Goal: Communication & Community: Answer question/provide support

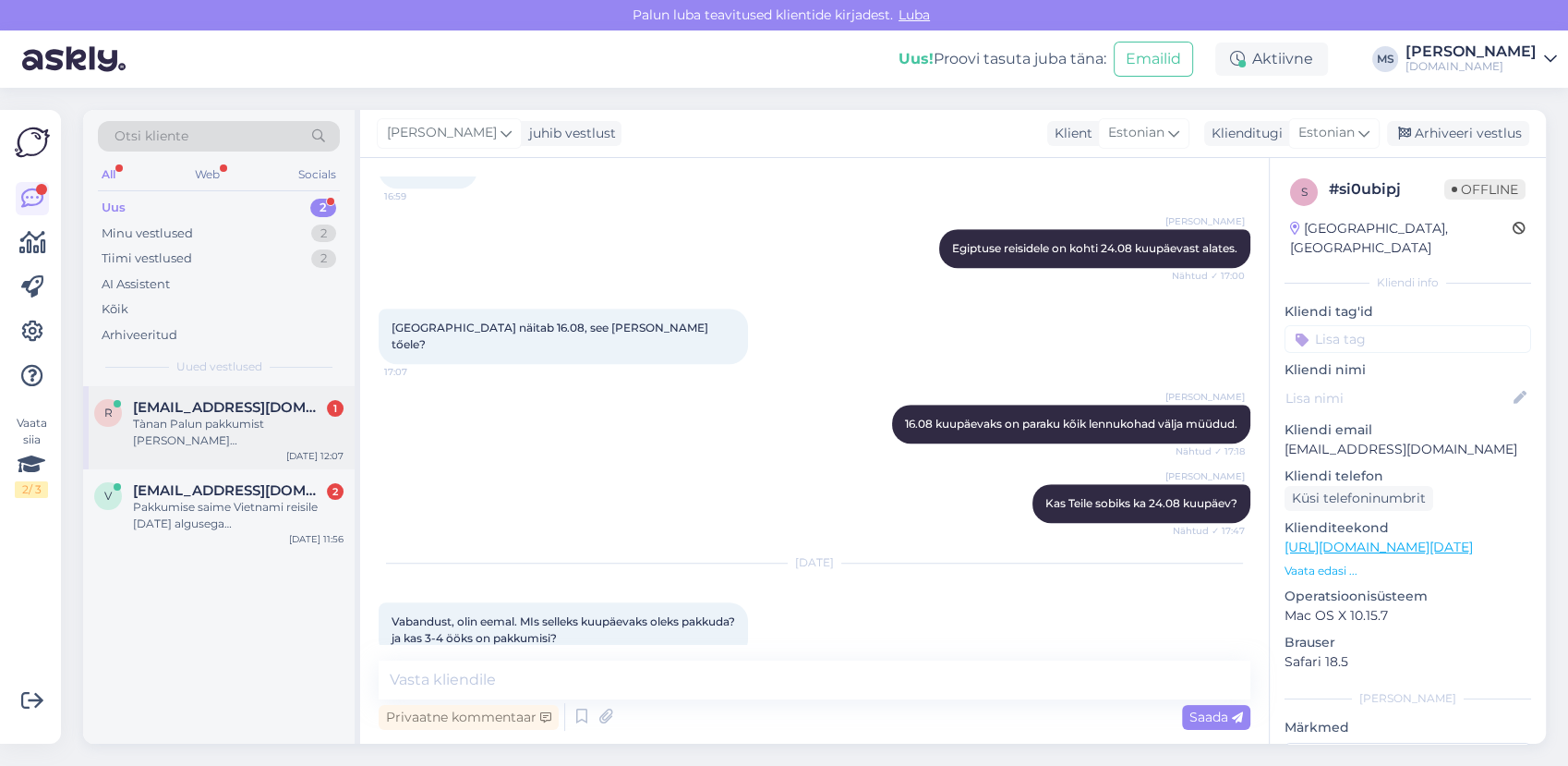
click at [211, 417] on div "Tànan Palun pakkumist [PERSON_NAME][GEOGRAPHIC_DATA][PERSON_NAME] 2.09 -5.09 vä…" at bounding box center [238, 432] width 211 height 33
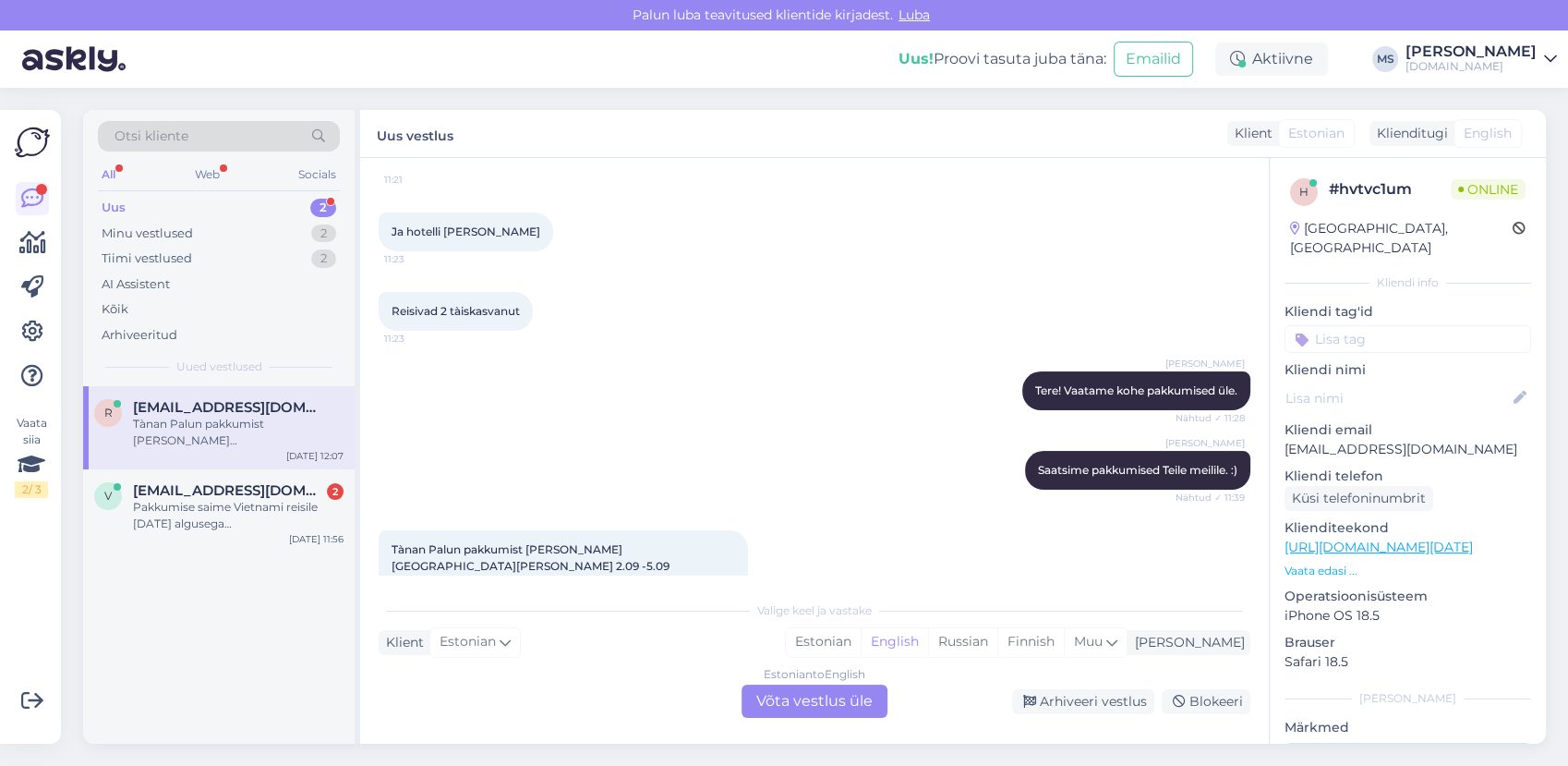
scroll to position [251, 0]
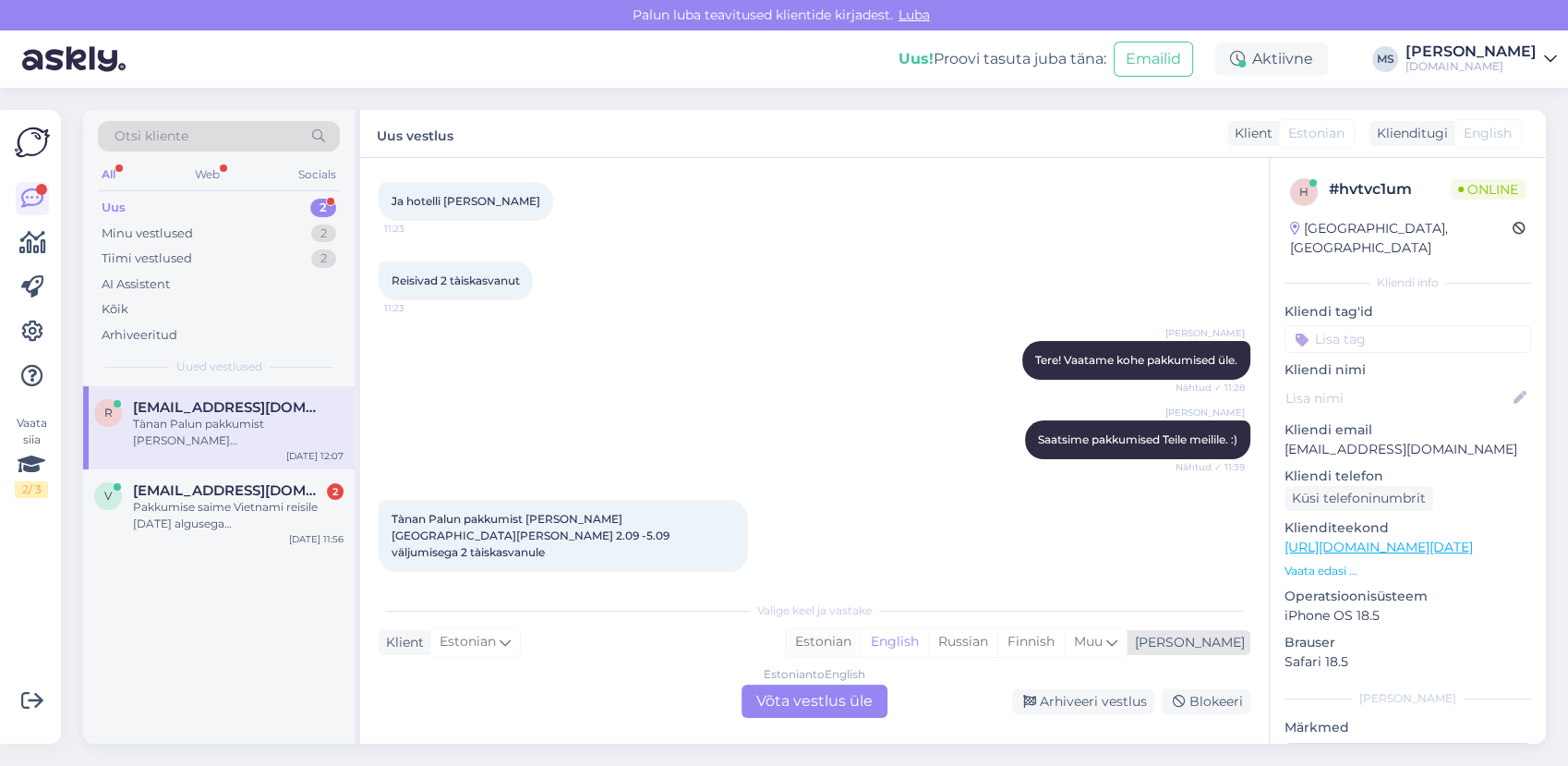
click at [860, 639] on div "Estonian" at bounding box center [822, 641] width 75 height 27
click at [835, 692] on div "Estonian to Estonian Võta vestlus üle" at bounding box center [814, 701] width 146 height 33
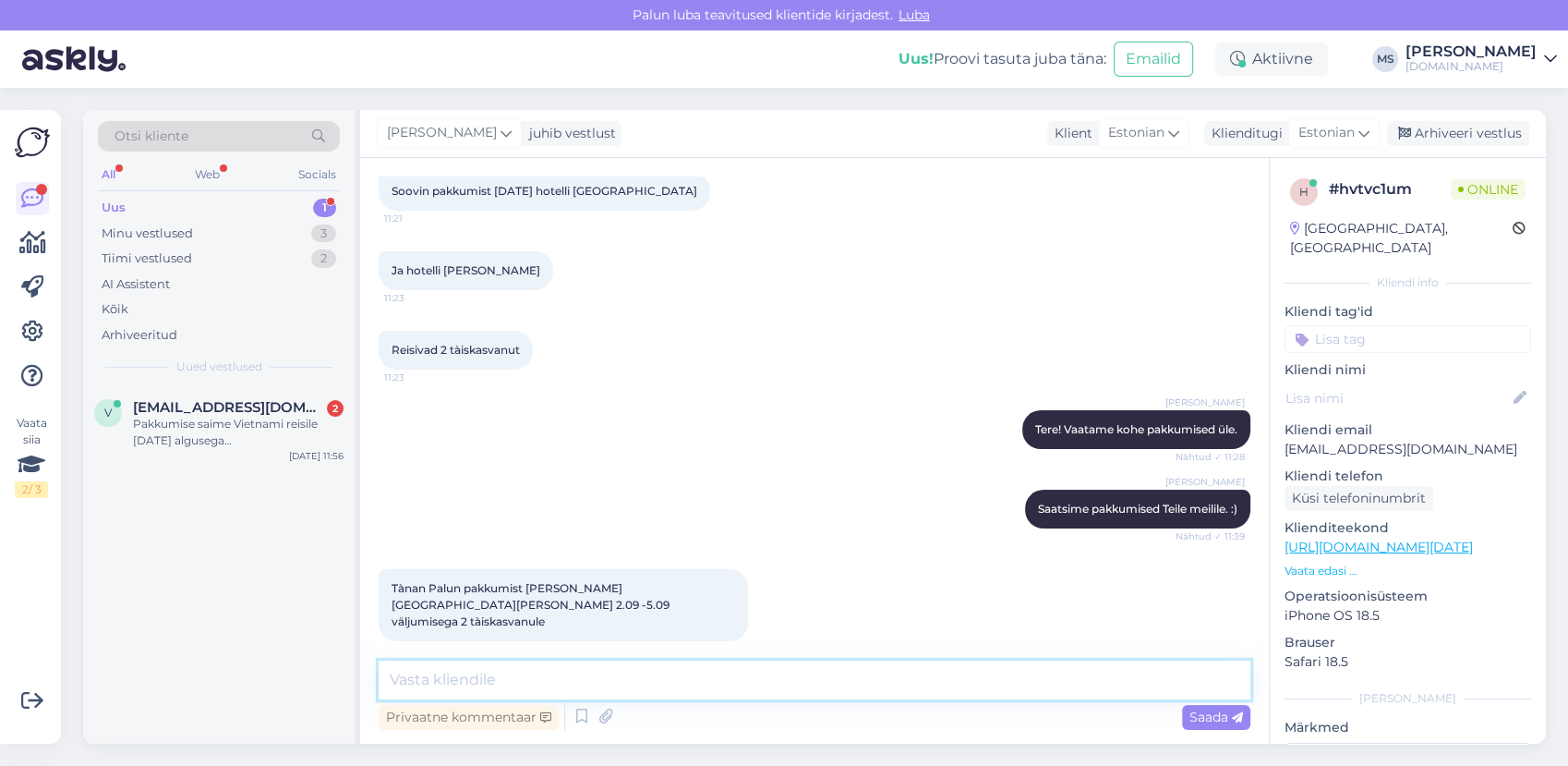
click at [813, 679] on textarea at bounding box center [814, 679] width 871 height 39
type textarea "Tere! Kas soovite reisi 3 ööks?"
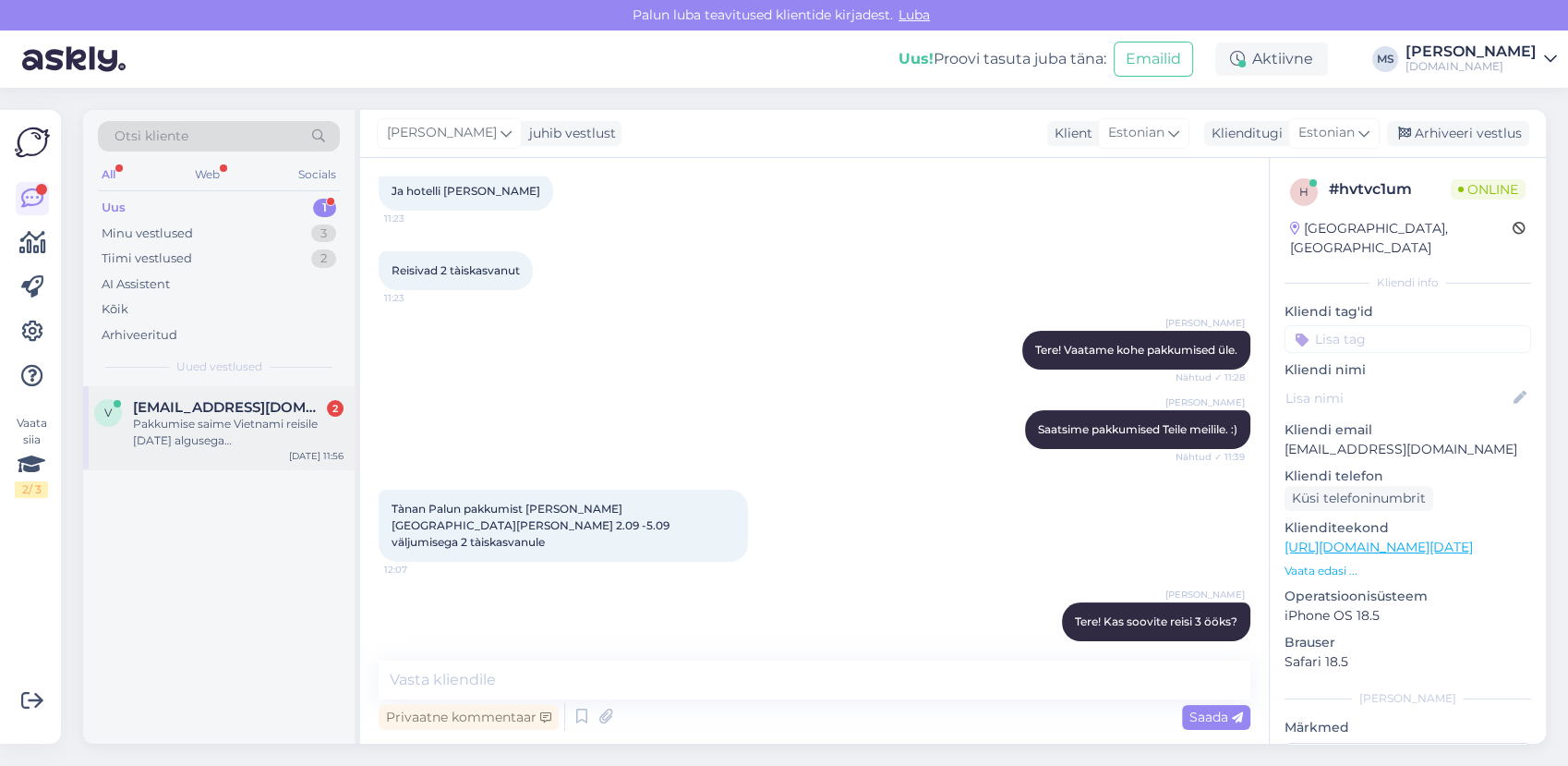
click at [230, 424] on div "Pakkumise saime Vietnami reisile [DATE] algusega [GEOGRAPHIC_DATA] hotelli [GEO…" at bounding box center [238, 432] width 211 height 33
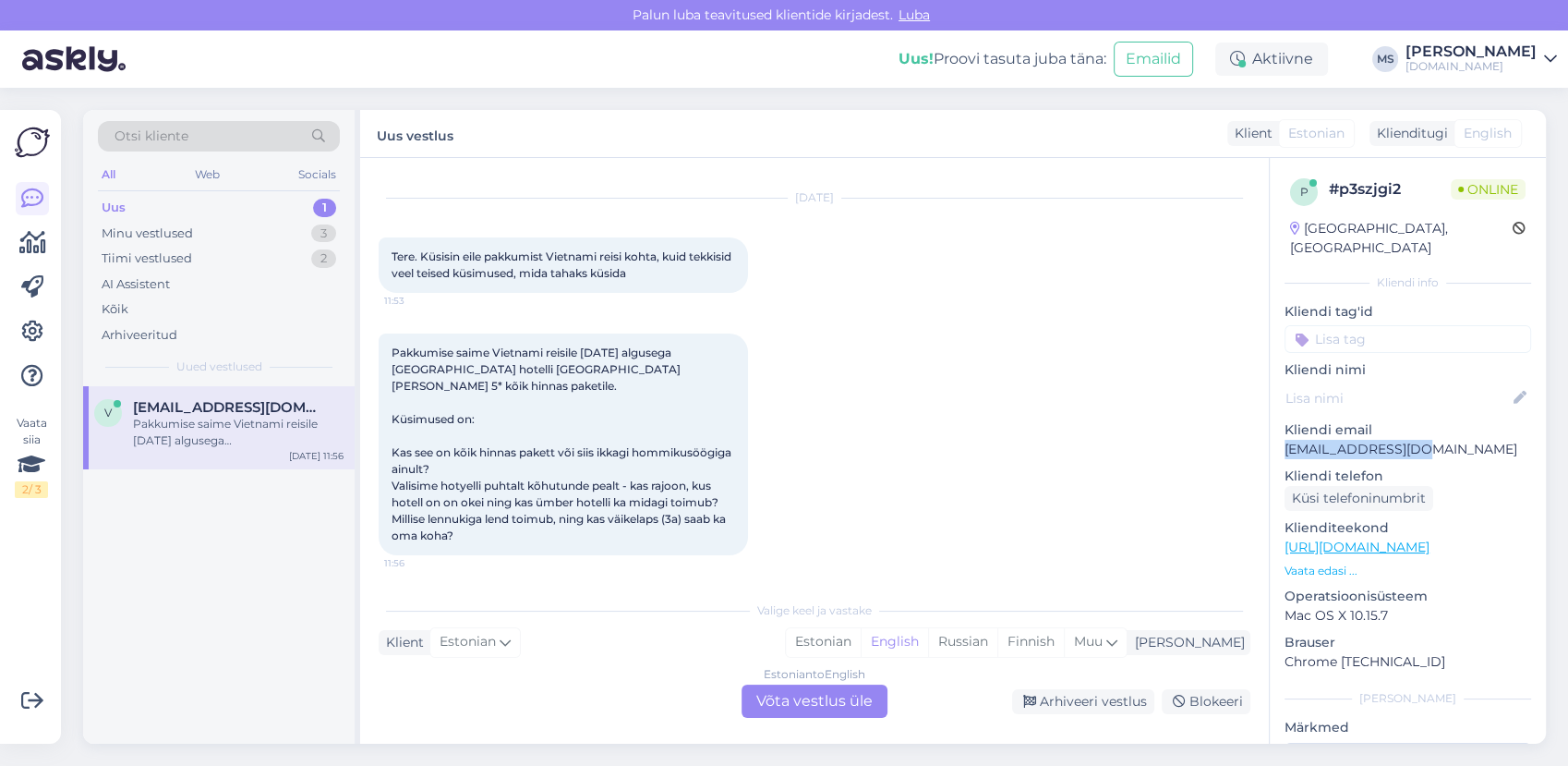
drag, startPoint x: 1410, startPoint y: 426, endPoint x: 1285, endPoint y: 431, distance: 125.1
click at [1285, 440] on p "[EMAIL_ADDRESS][DOMAIN_NAME]" at bounding box center [1407, 450] width 246 height 20
copy p "[EMAIL_ADDRESS][DOMAIN_NAME]"
click at [753, 485] on div at bounding box center [756, 444] width 17 height 222
click at [860, 641] on div "Estonian" at bounding box center [822, 641] width 75 height 27
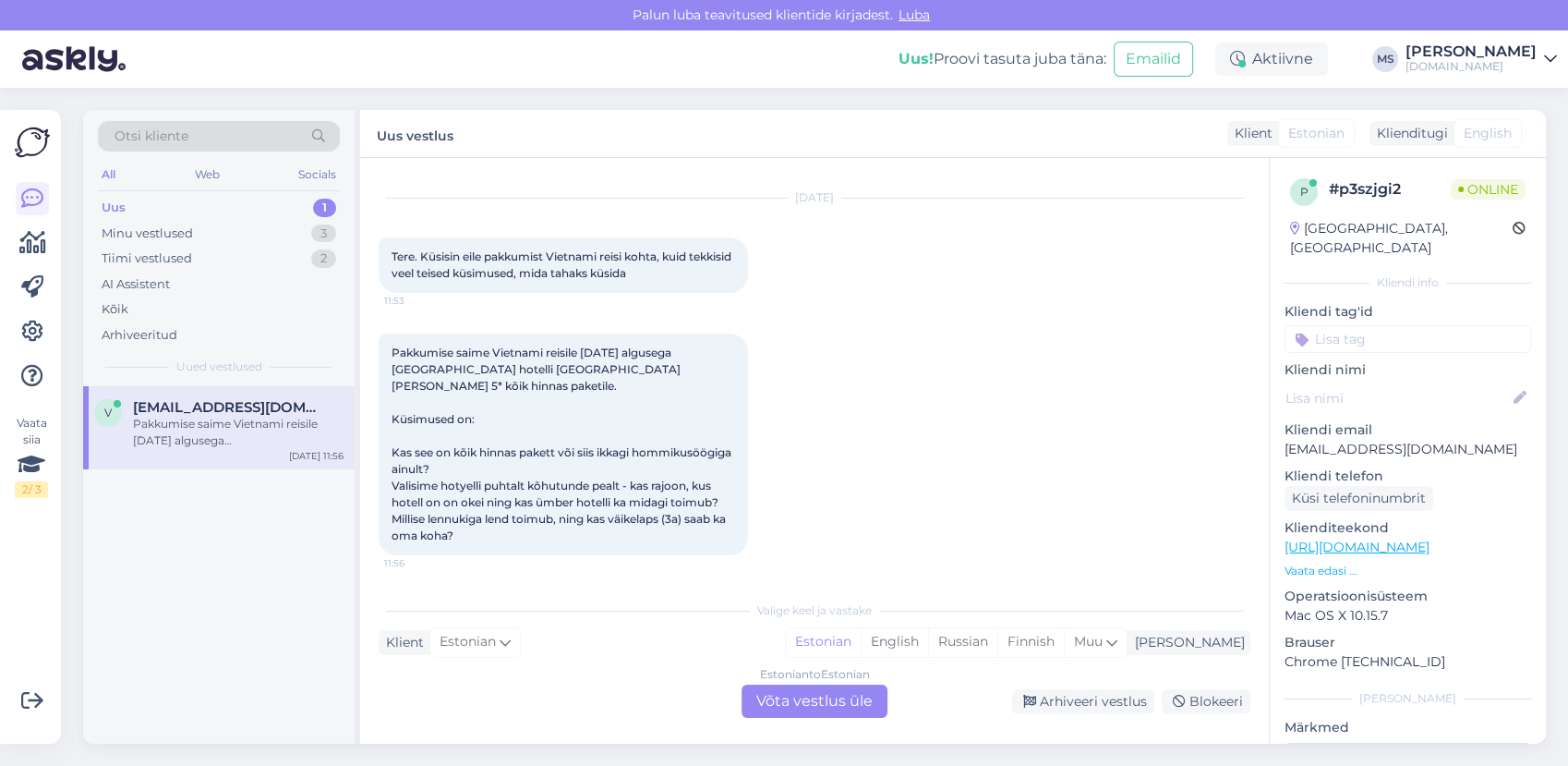
click at [850, 698] on div "Estonian to Estonian Võta vestlus üle" at bounding box center [814, 701] width 146 height 33
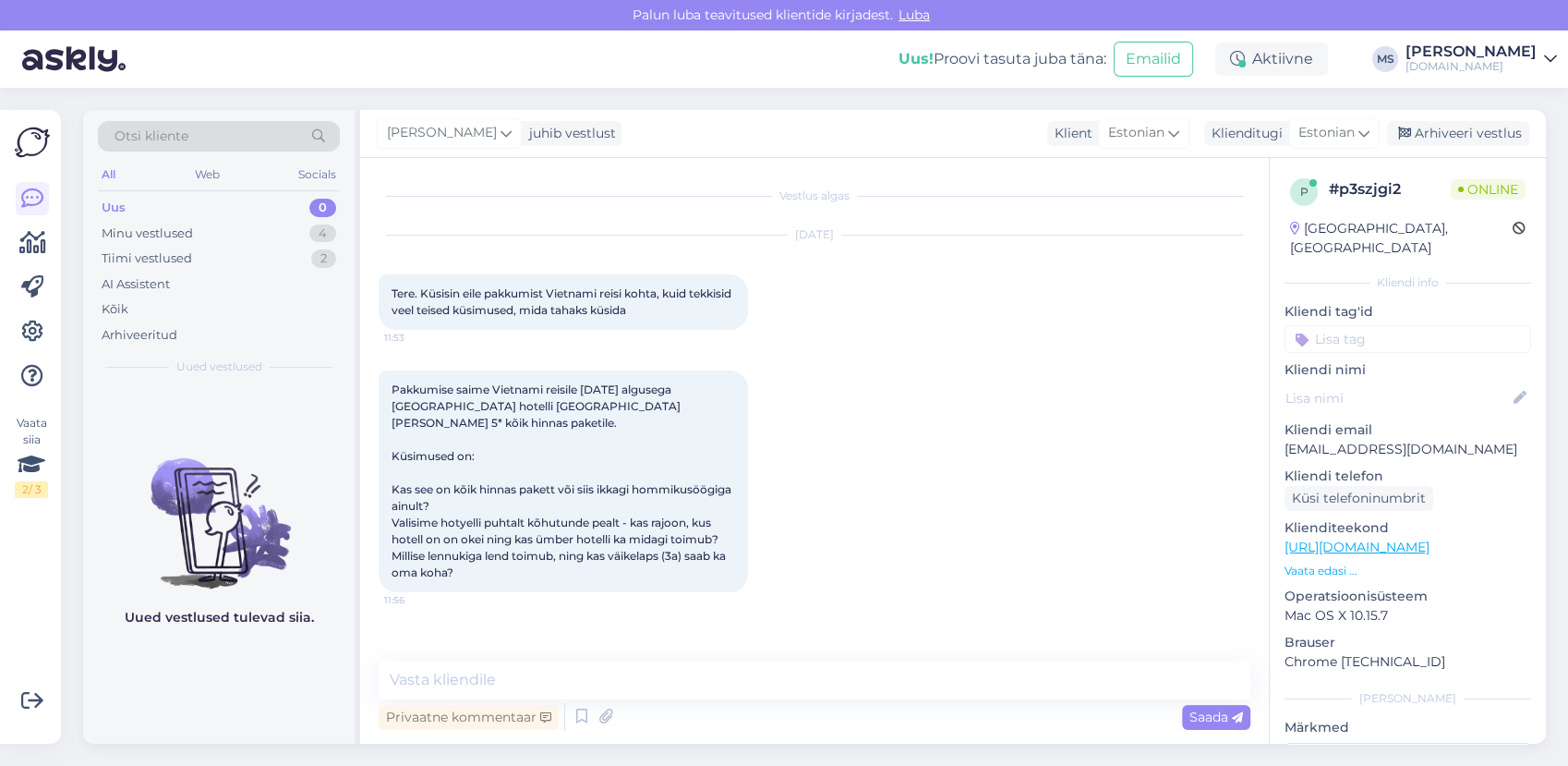
scroll to position [0, 0]
click at [442, 136] on span "[PERSON_NAME]" at bounding box center [442, 133] width 110 height 21
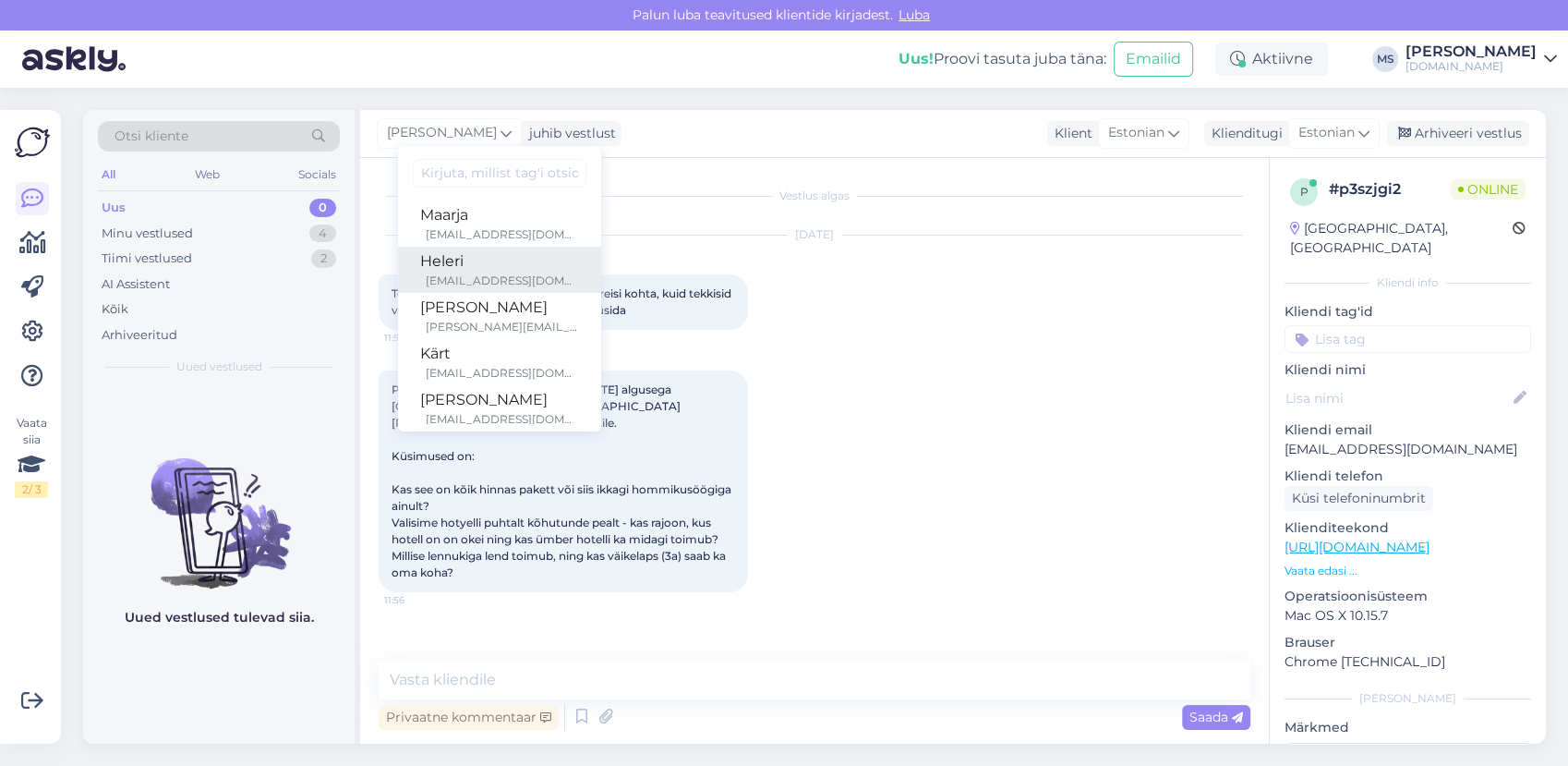
click at [442, 266] on div "Heleri" at bounding box center [499, 261] width 159 height 22
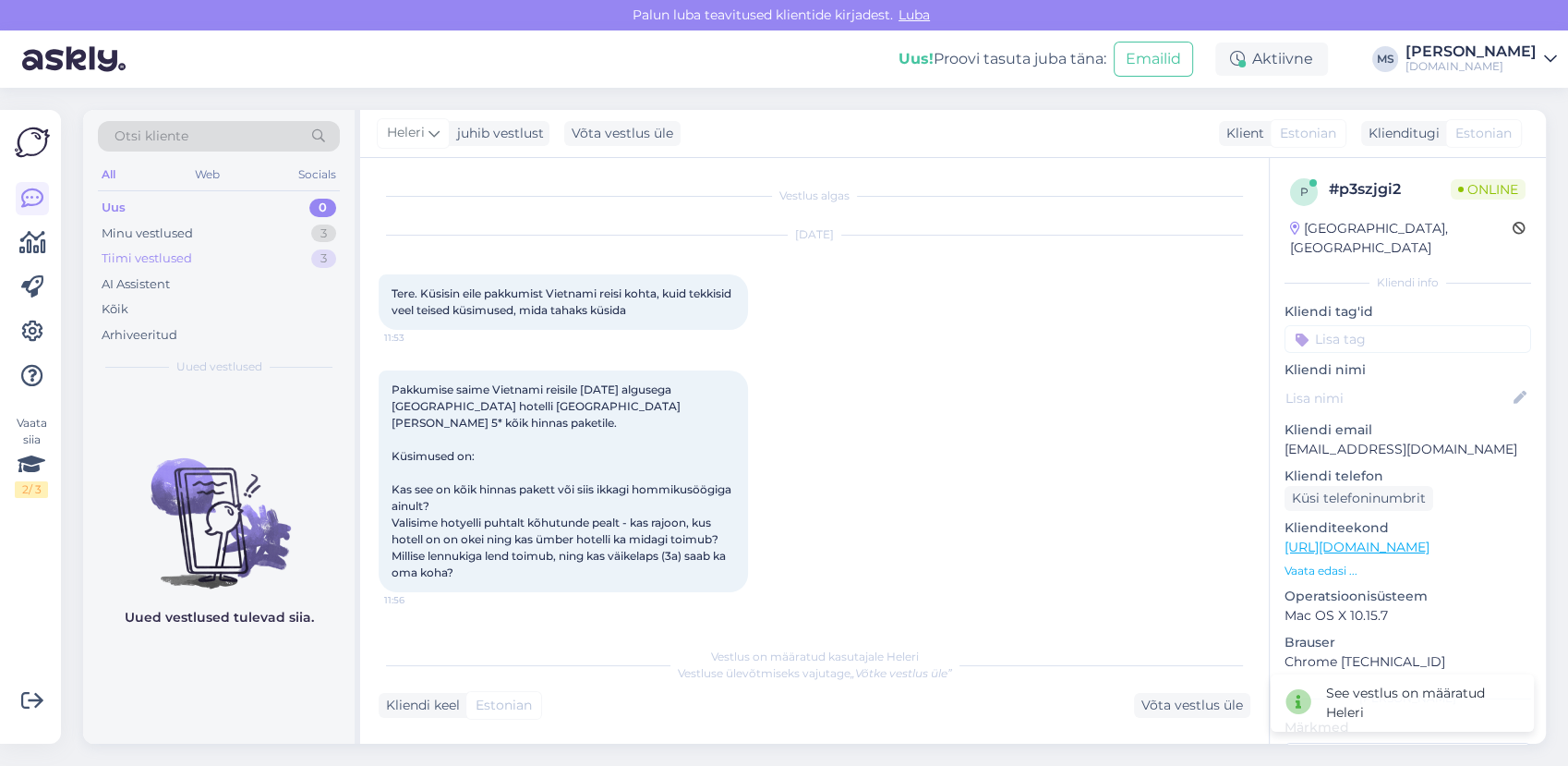
click at [236, 265] on div "Tiimi vestlused 3" at bounding box center [219, 258] width 242 height 26
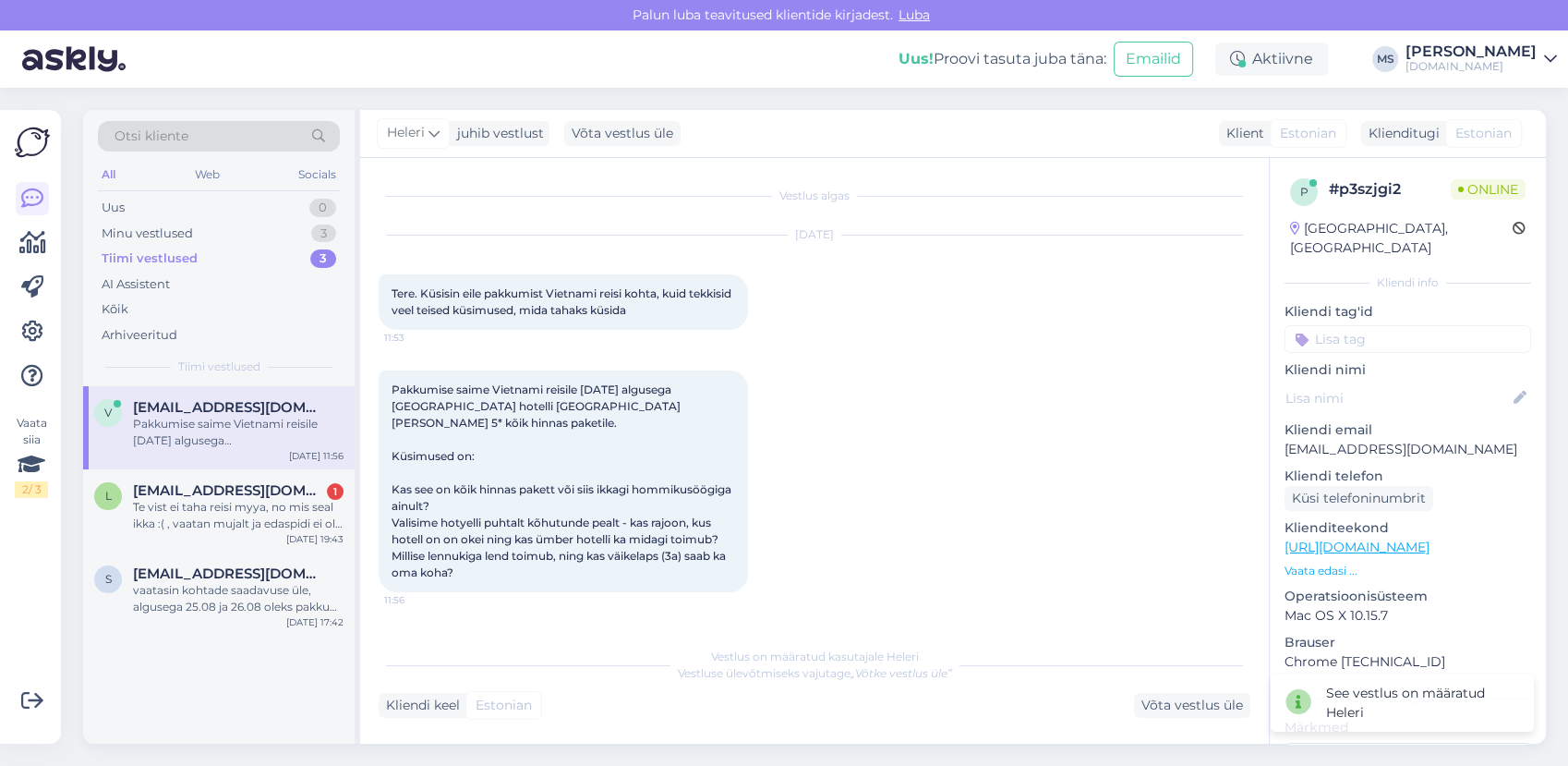
click at [211, 399] on div "v [EMAIL_ADDRESS][DOMAIN_NAME] Pakkumise saime Vietnami reisile [DATE] algusega…" at bounding box center [219, 428] width 272 height 83
click at [198, 240] on div "Minu vestlused 3" at bounding box center [219, 233] width 242 height 26
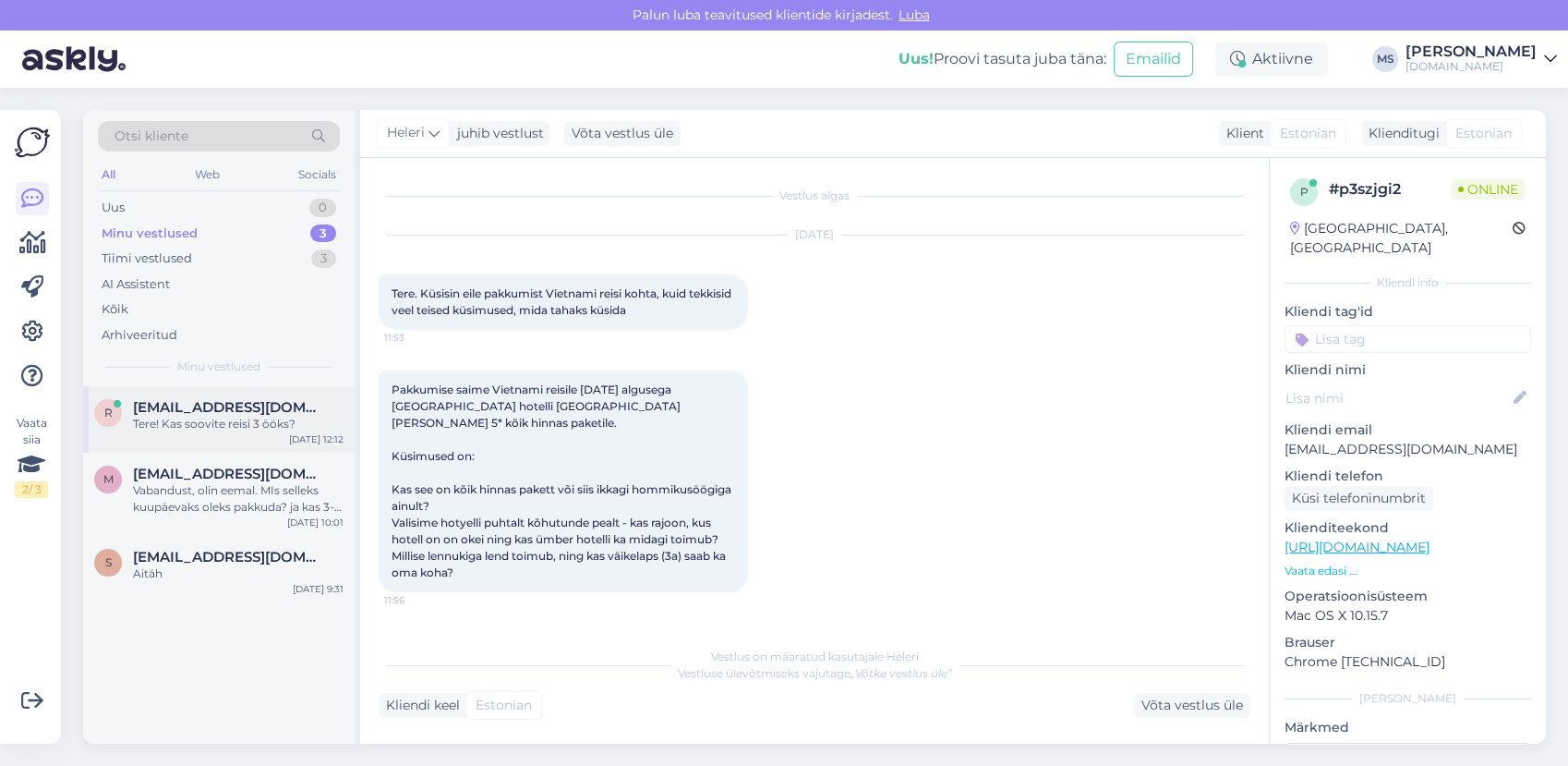
click at [230, 420] on div "Tere! Kas soovite reisi 3 ööks?" at bounding box center [238, 424] width 211 height 17
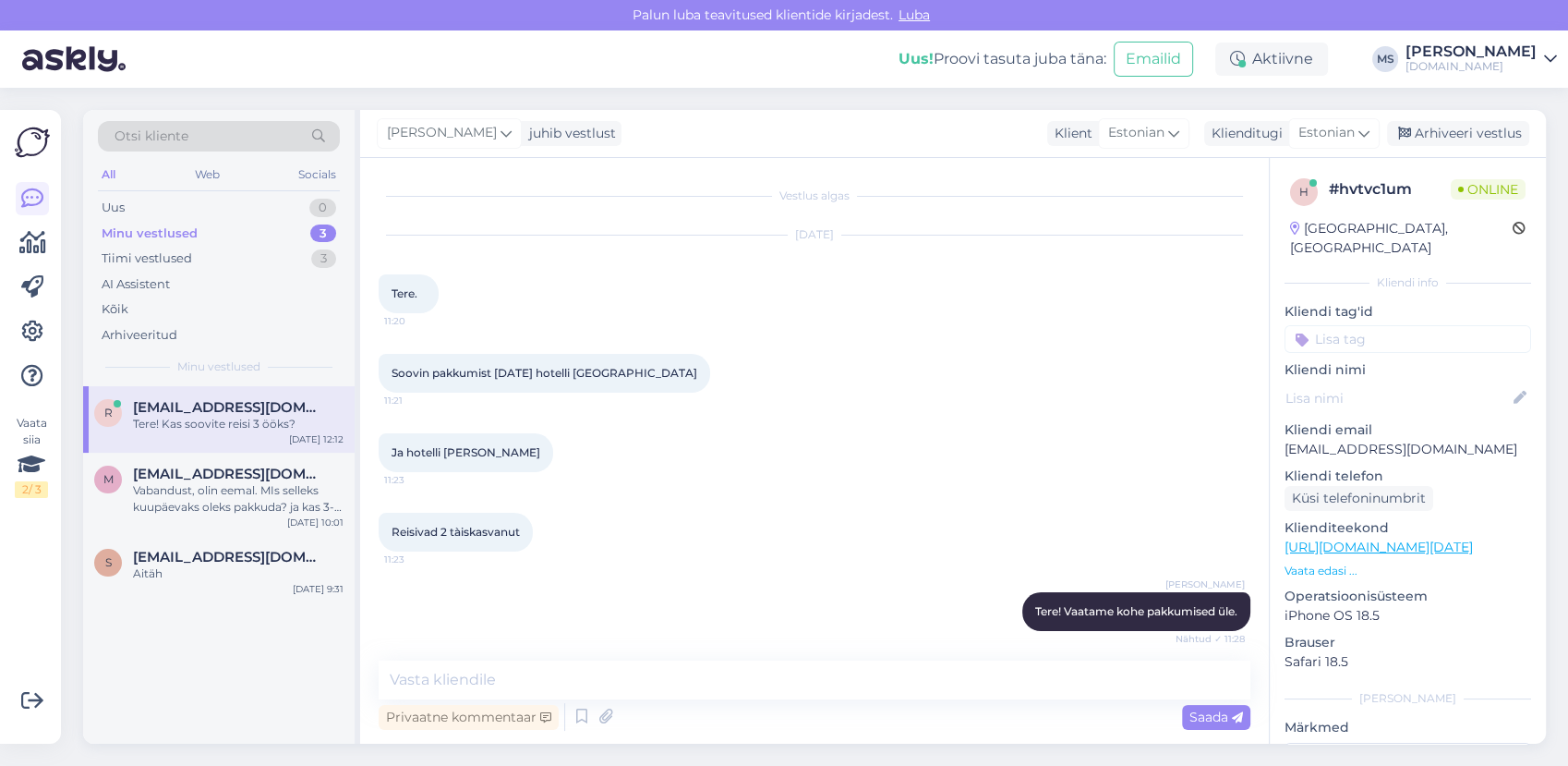
scroll to position [262, 0]
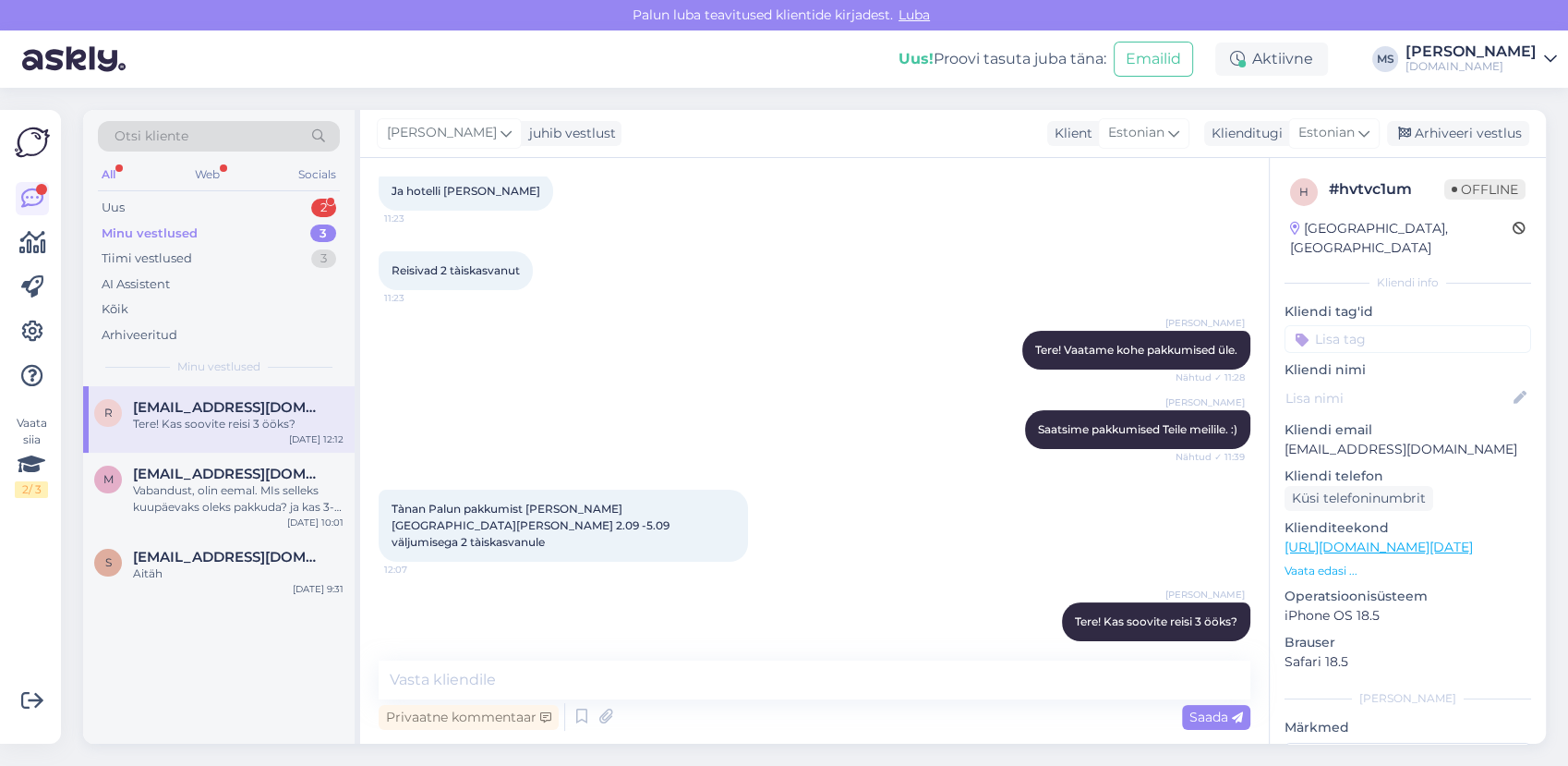
click at [226, 188] on div "All Web Socials" at bounding box center [219, 177] width 242 height 28
click at [218, 213] on div "Uus 2" at bounding box center [219, 207] width 242 height 26
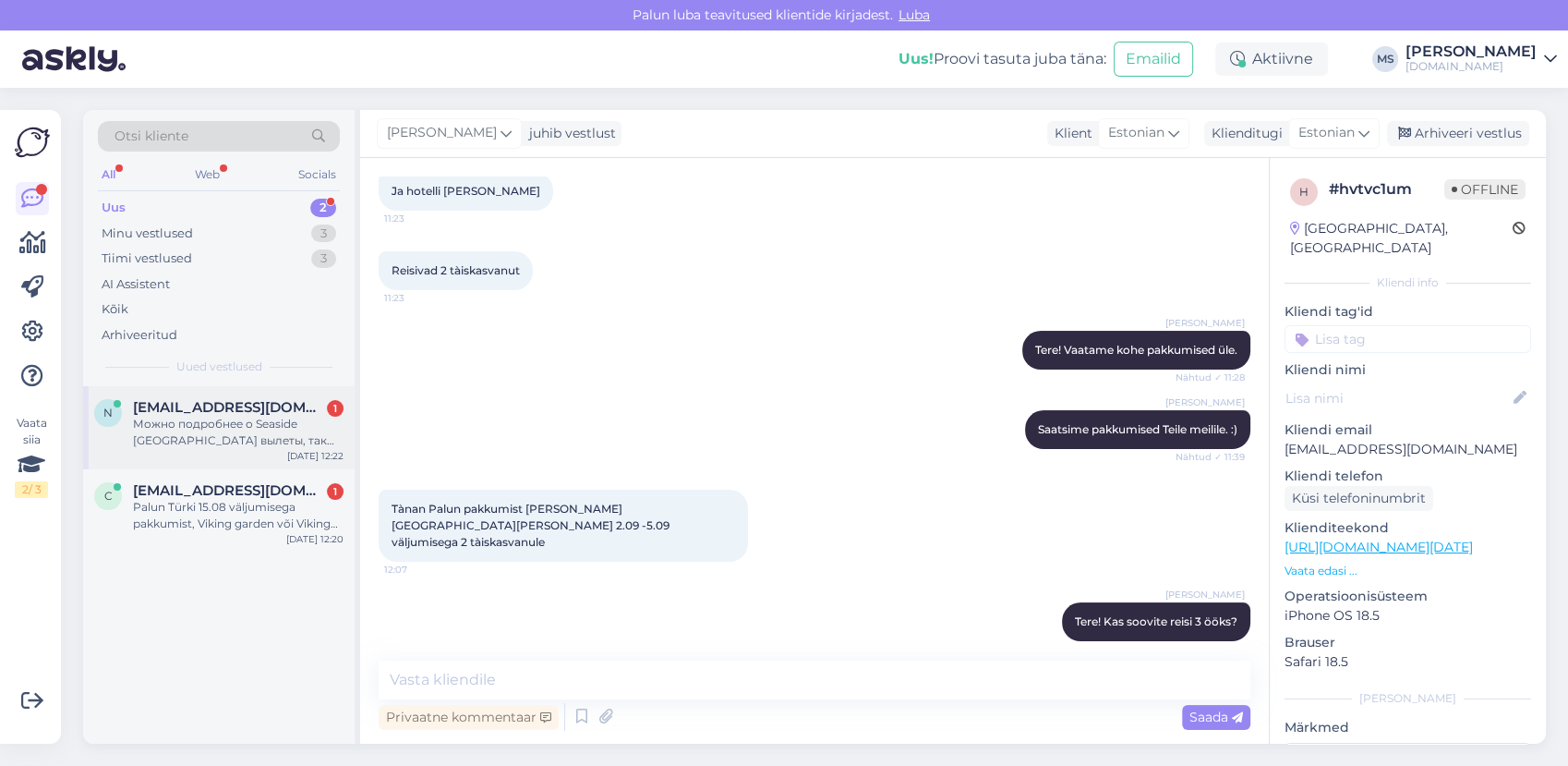
click at [235, 404] on span "[EMAIL_ADDRESS][DOMAIN_NAME]" at bounding box center [228, 407] width 192 height 17
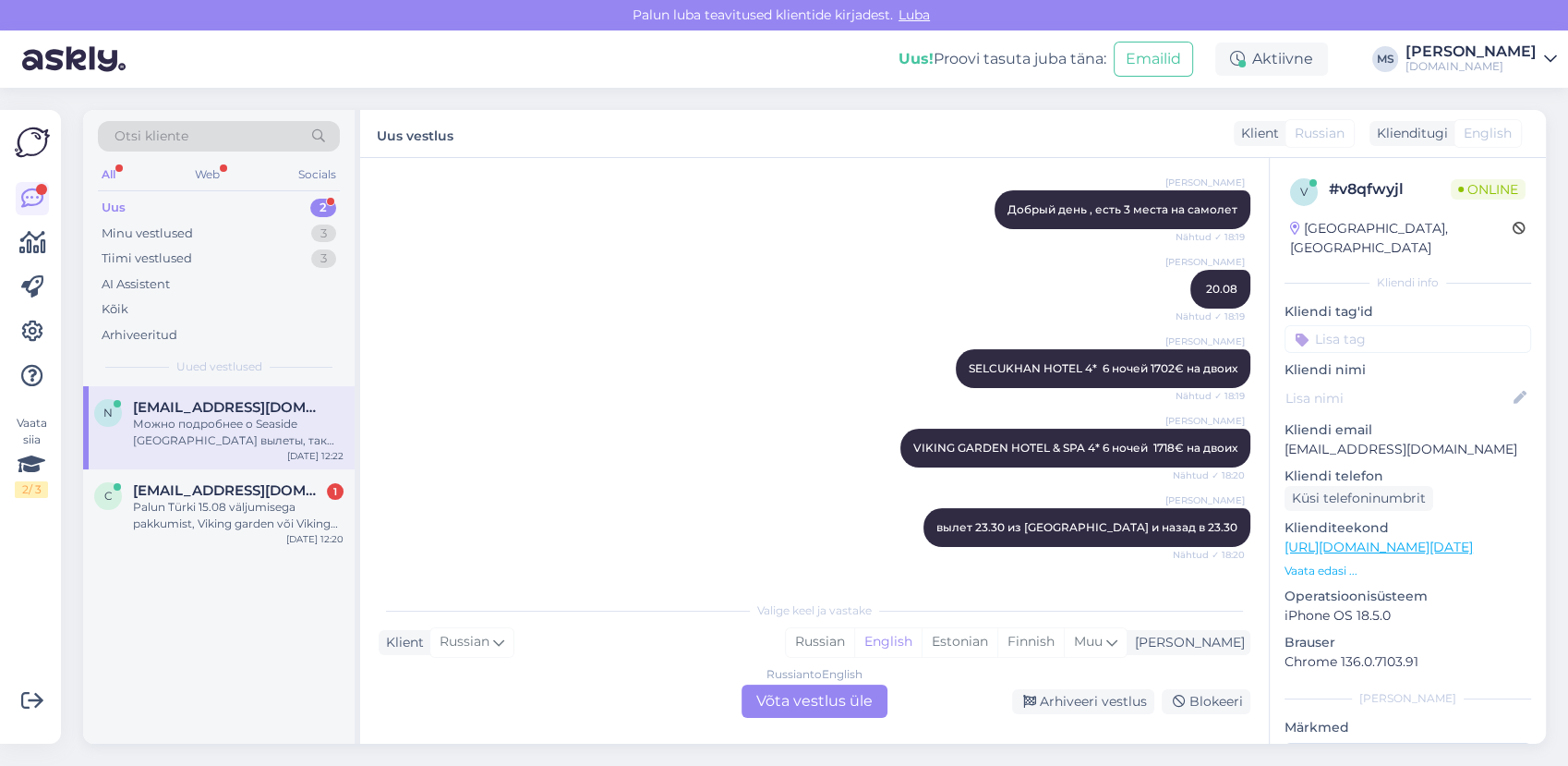
scroll to position [485, 0]
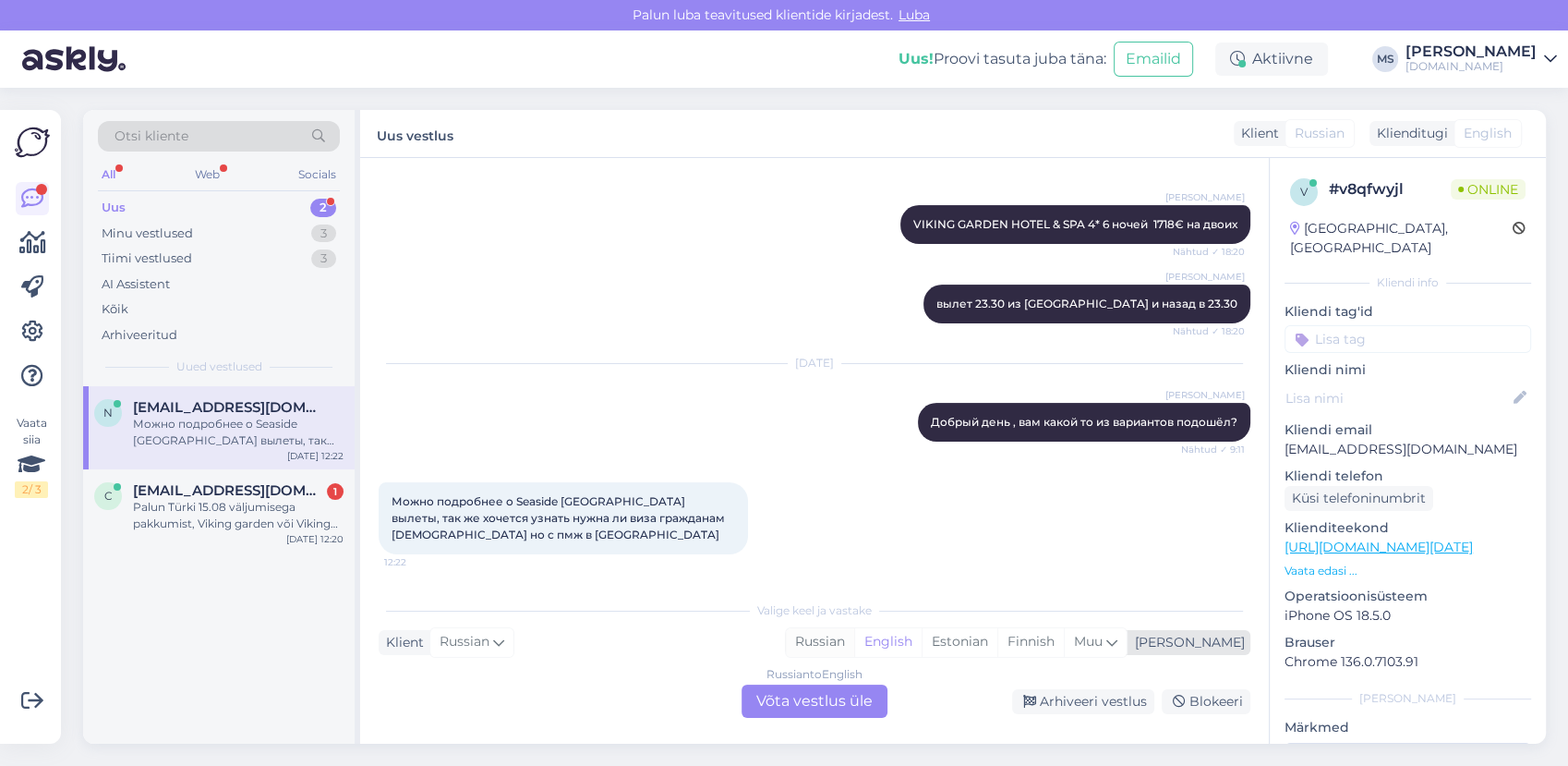
click at [854, 644] on div "Russian" at bounding box center [819, 641] width 68 height 27
click at [823, 698] on div "Russian to Russian Võta vestlus üle" at bounding box center [814, 701] width 146 height 33
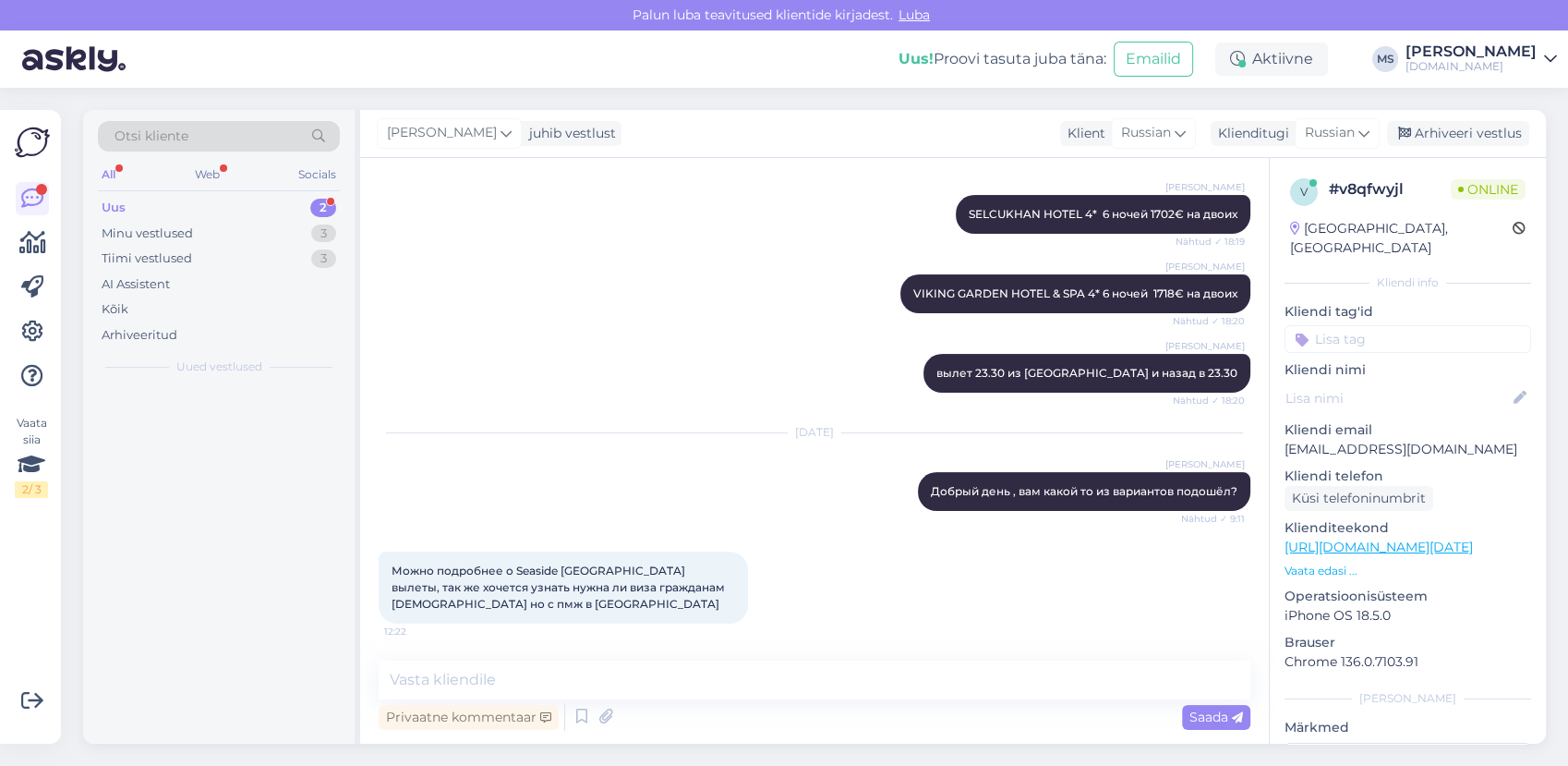
scroll to position [415, 0]
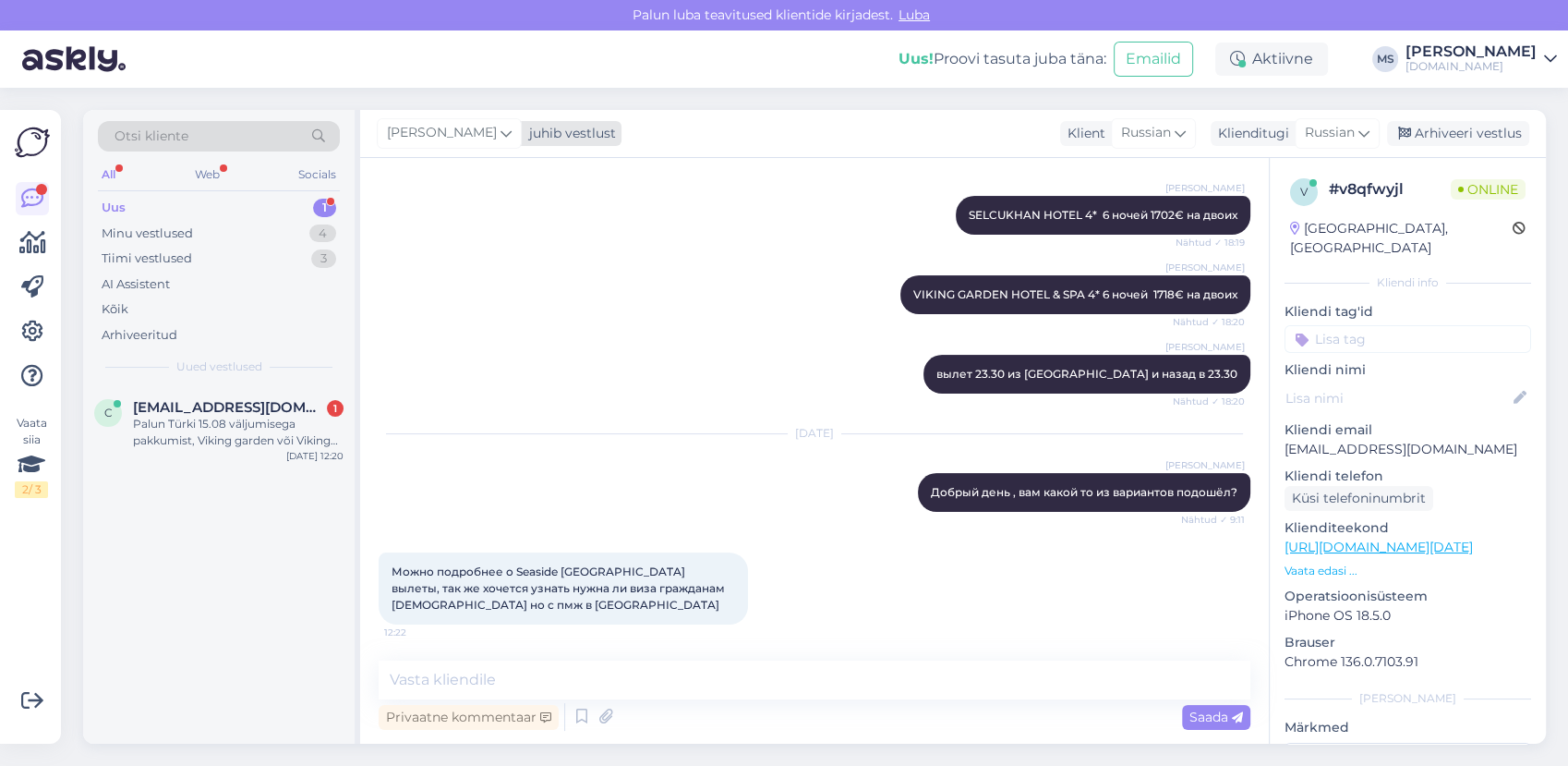
click at [448, 141] on span "[PERSON_NAME]" at bounding box center [442, 133] width 110 height 21
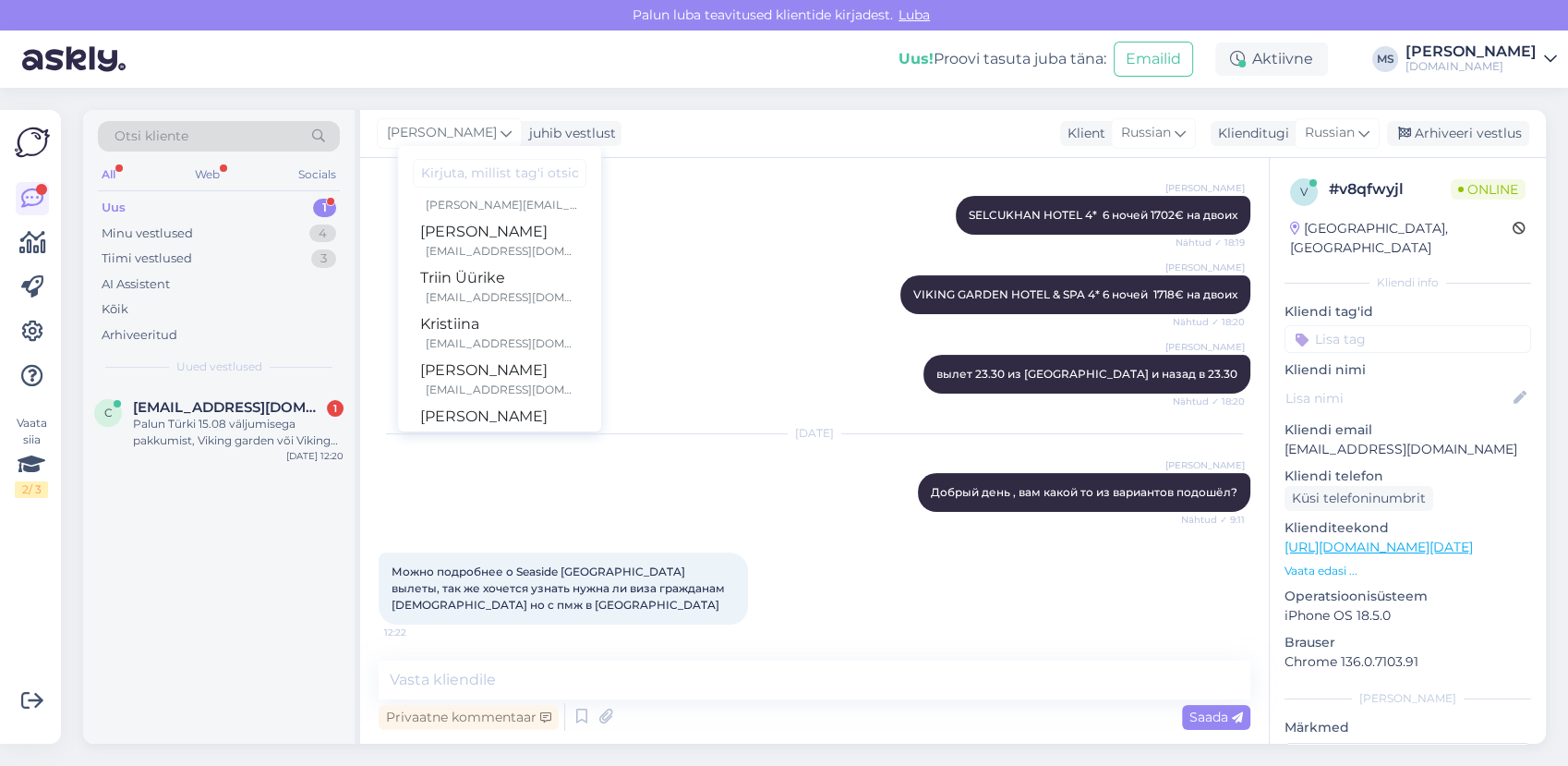
scroll to position [477, 0]
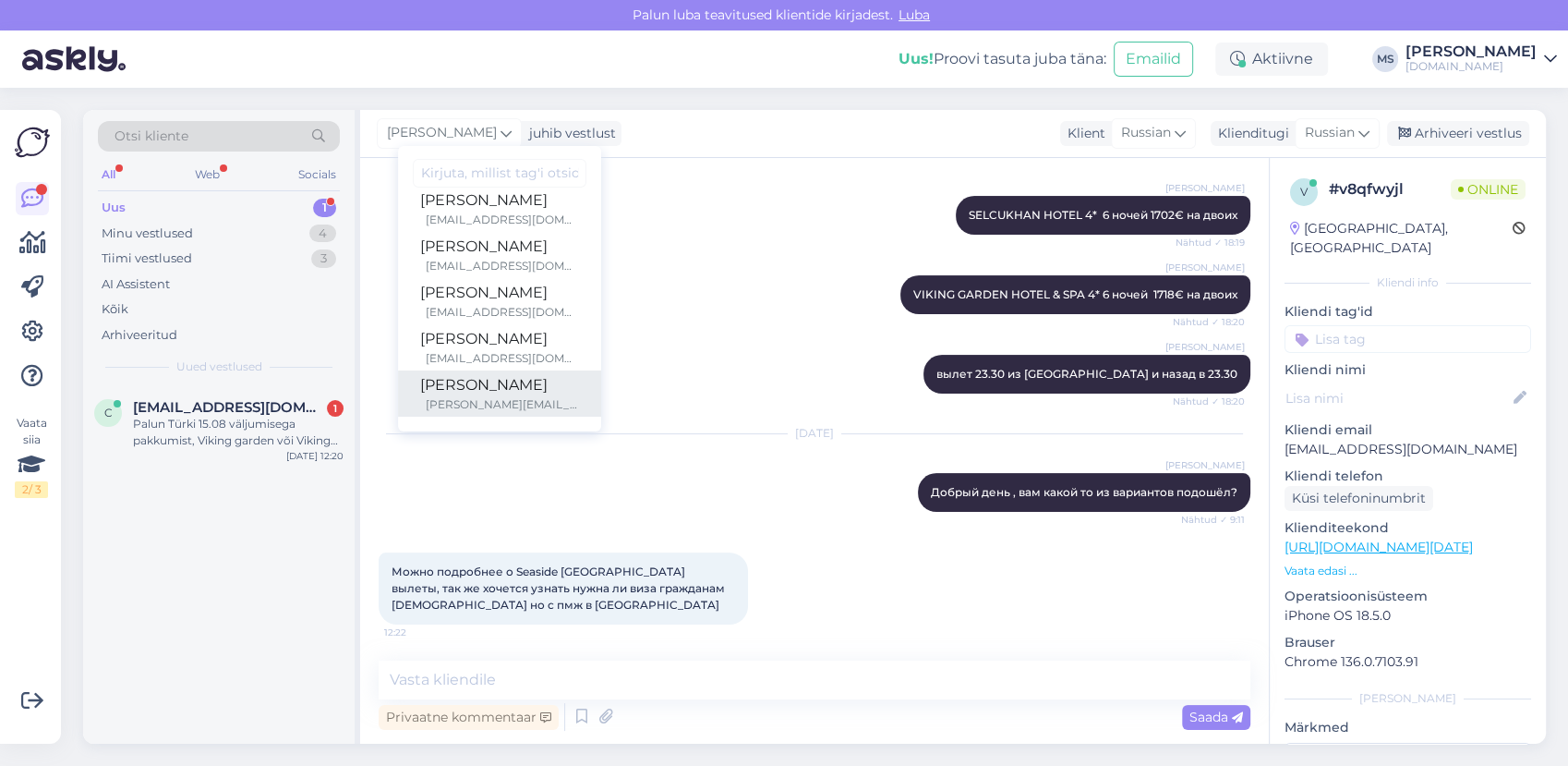
click at [465, 383] on div "[PERSON_NAME]" at bounding box center [499, 384] width 159 height 22
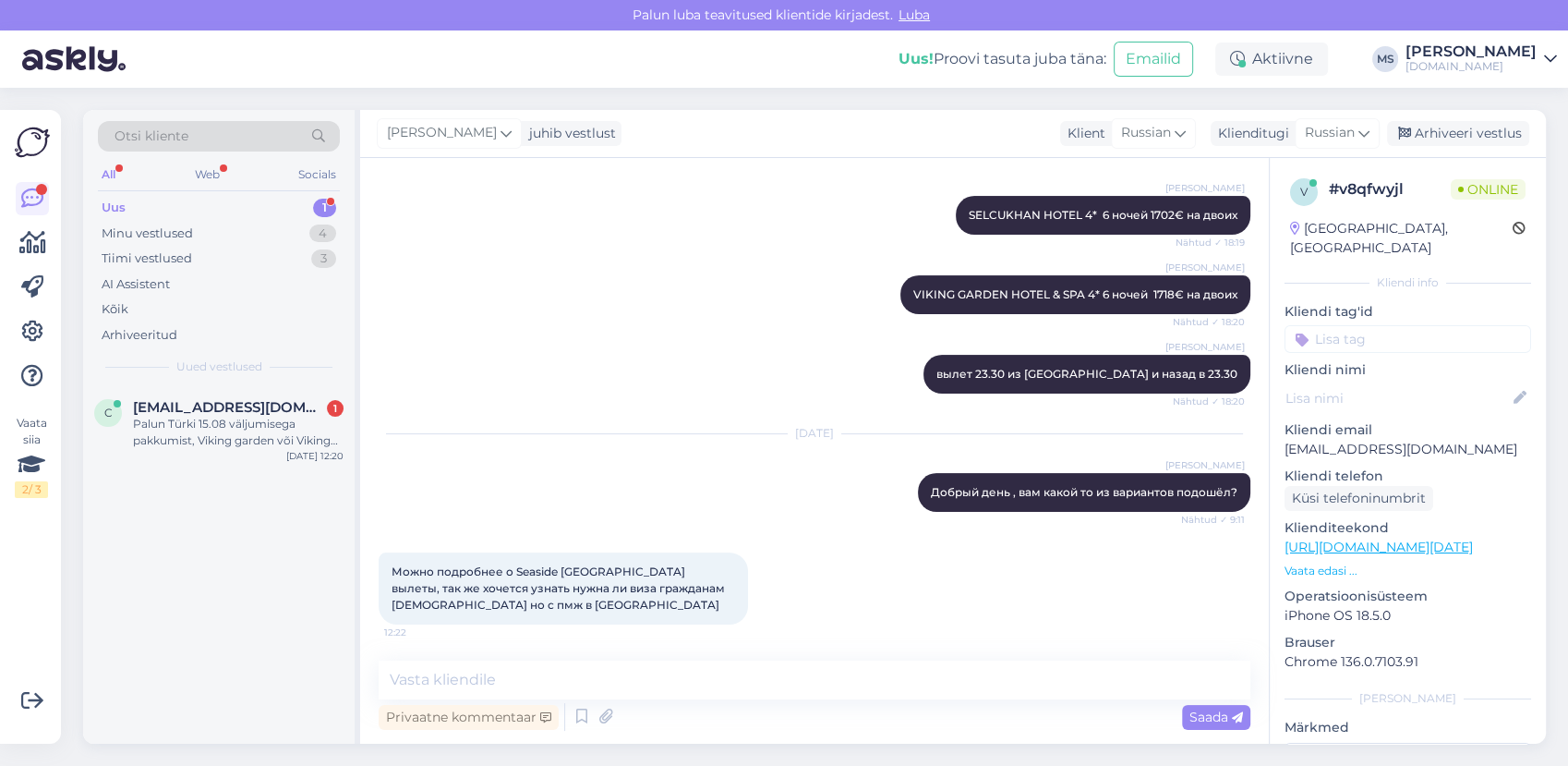
scroll to position [438, 0]
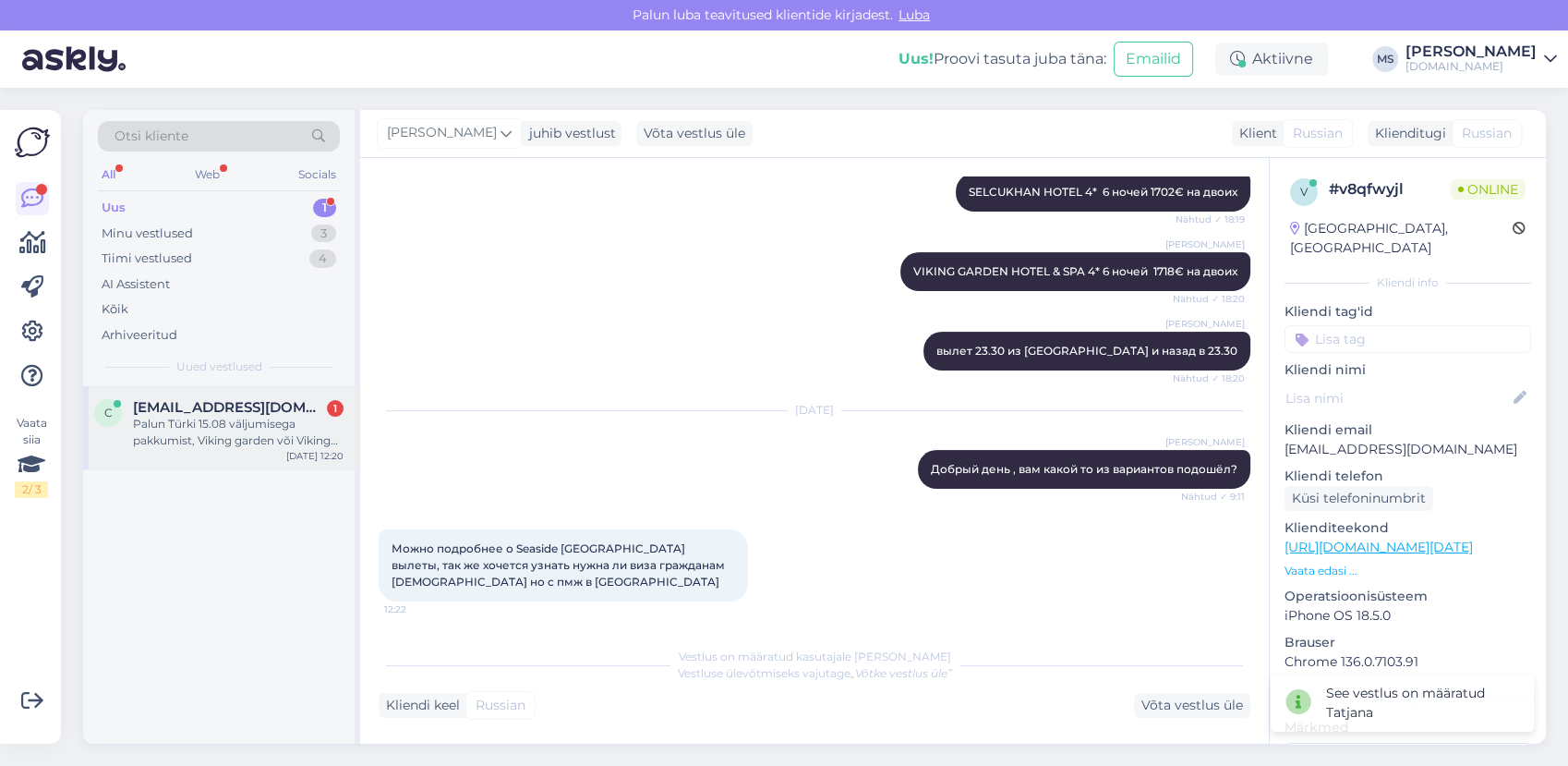
click at [240, 444] on div "Palun Türki 15.08 väljumisega pakkumist, Viking garden või Viking star hotelli.…" at bounding box center [238, 432] width 211 height 33
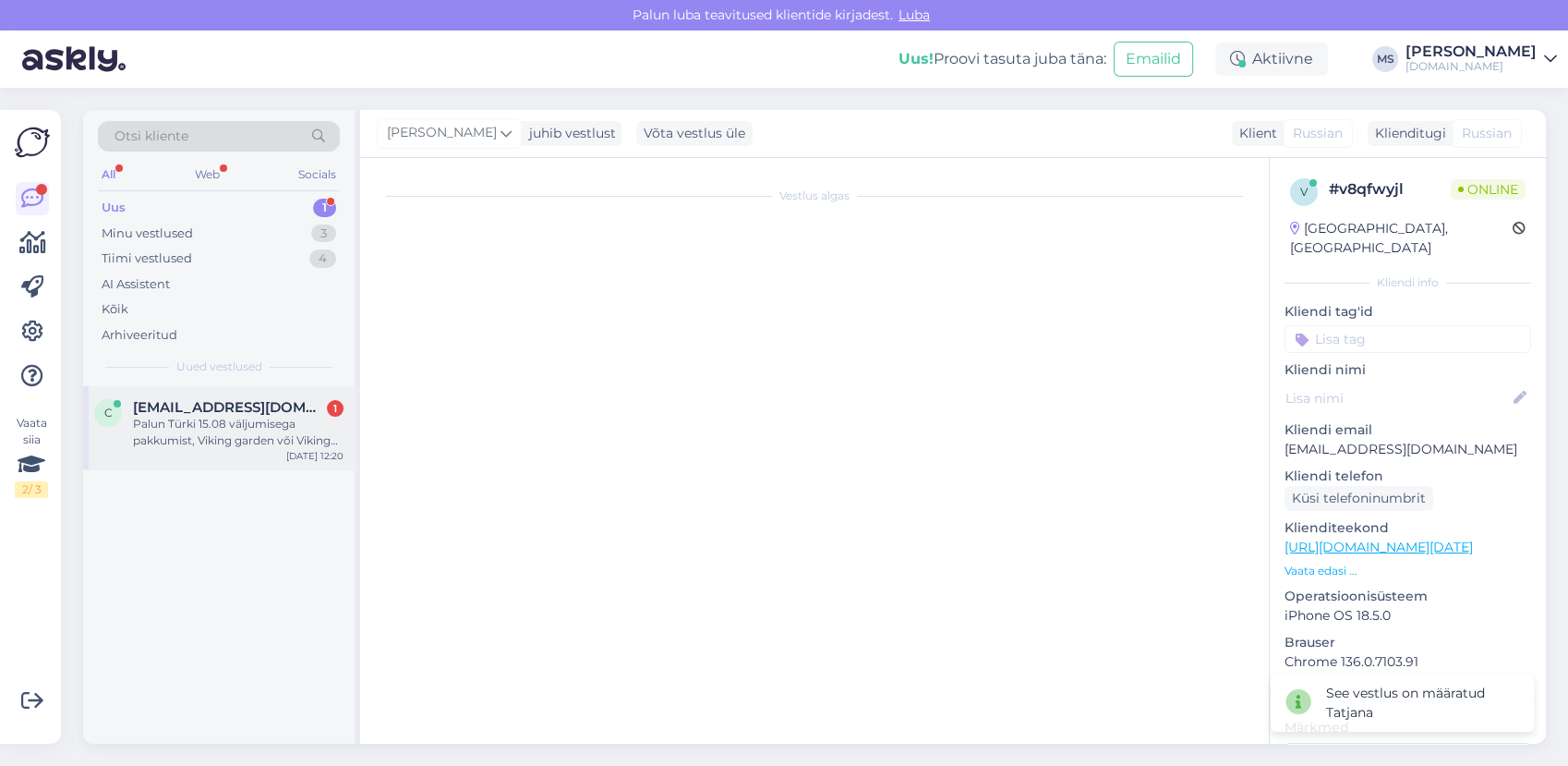
scroll to position [0, 0]
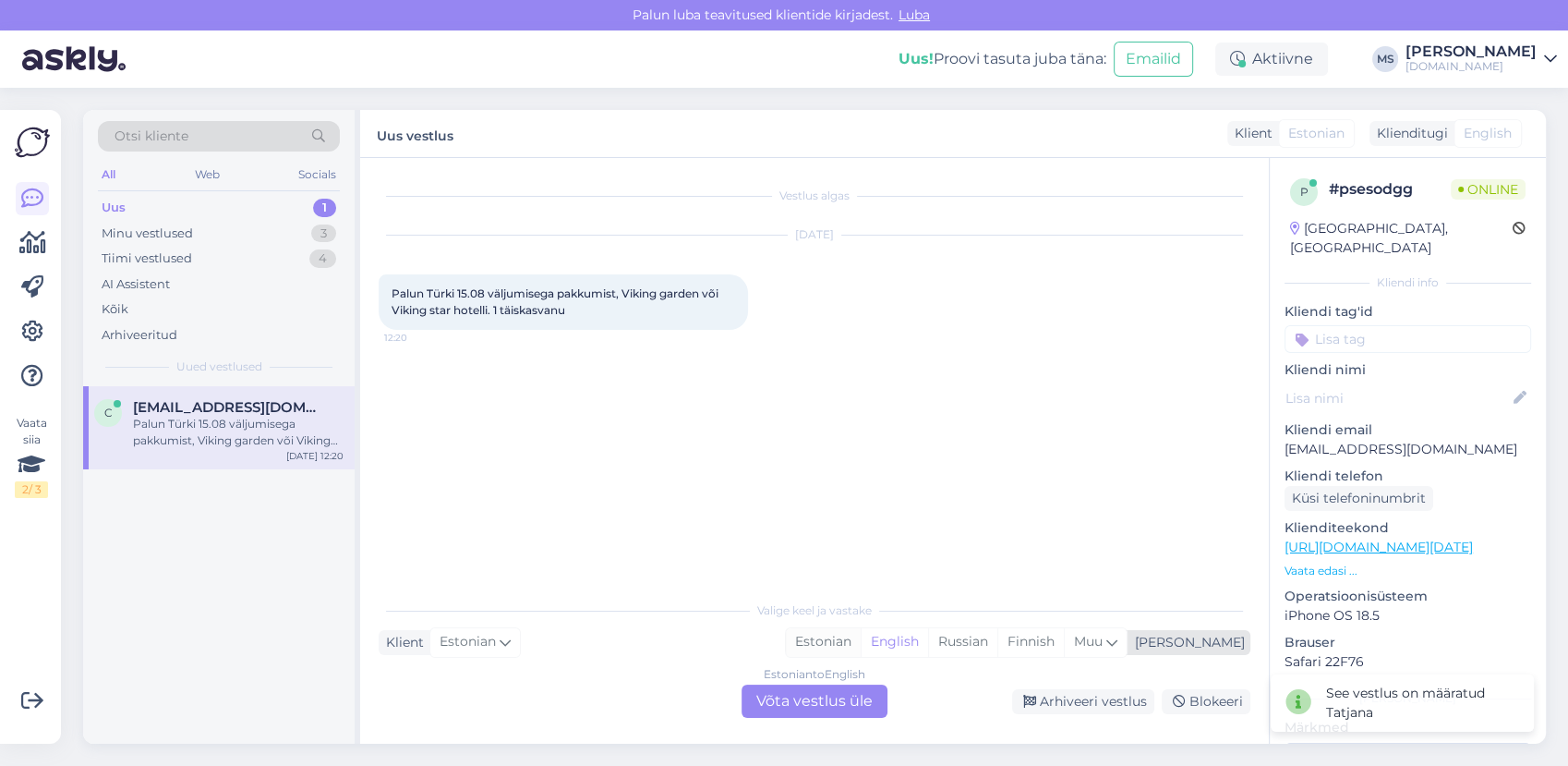
click at [860, 645] on div "Estonian" at bounding box center [822, 641] width 75 height 27
click at [850, 715] on div "Estonian to Estonian Võta vestlus üle" at bounding box center [814, 701] width 146 height 33
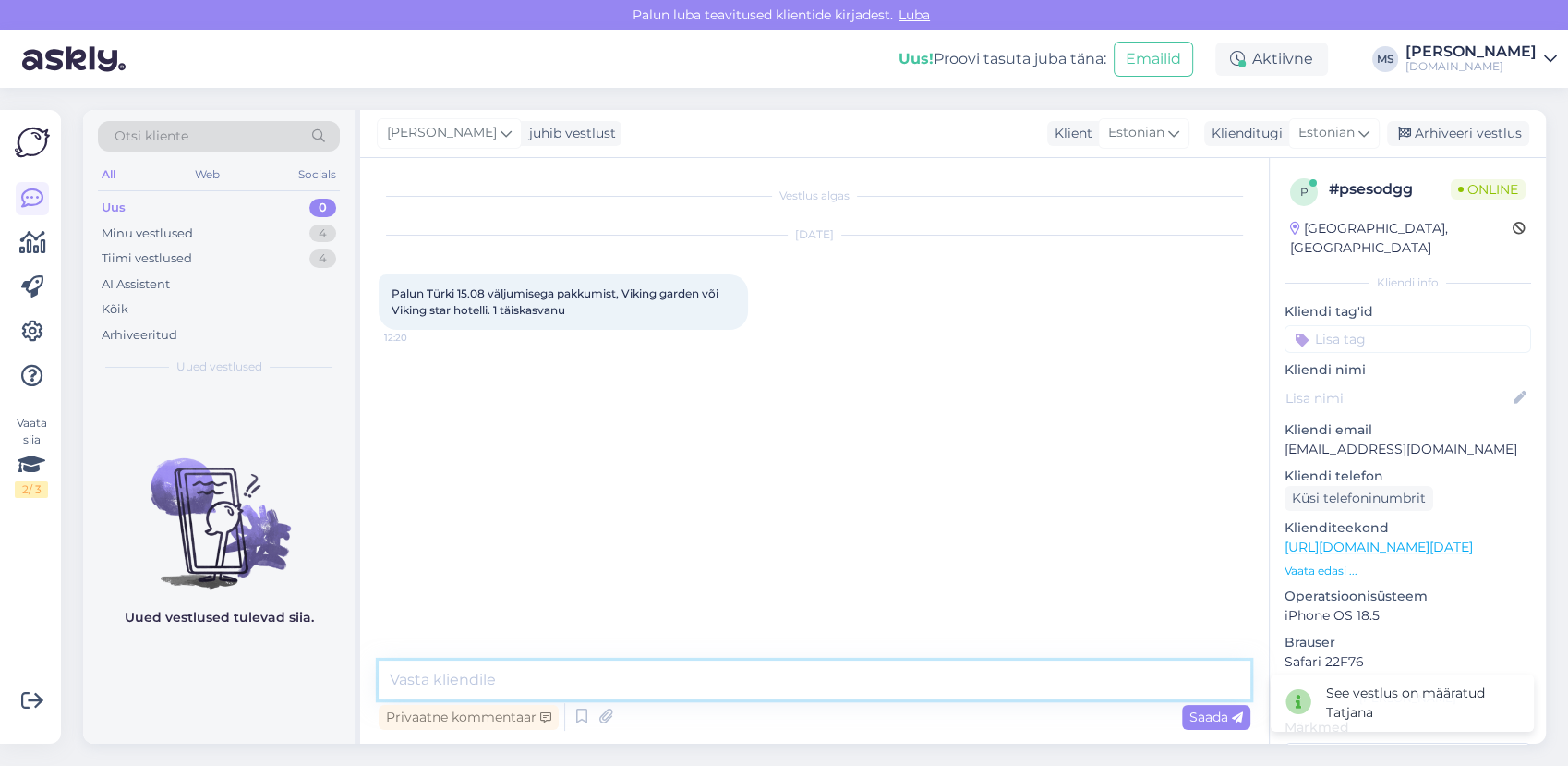
click at [833, 681] on textarea at bounding box center [814, 679] width 871 height 39
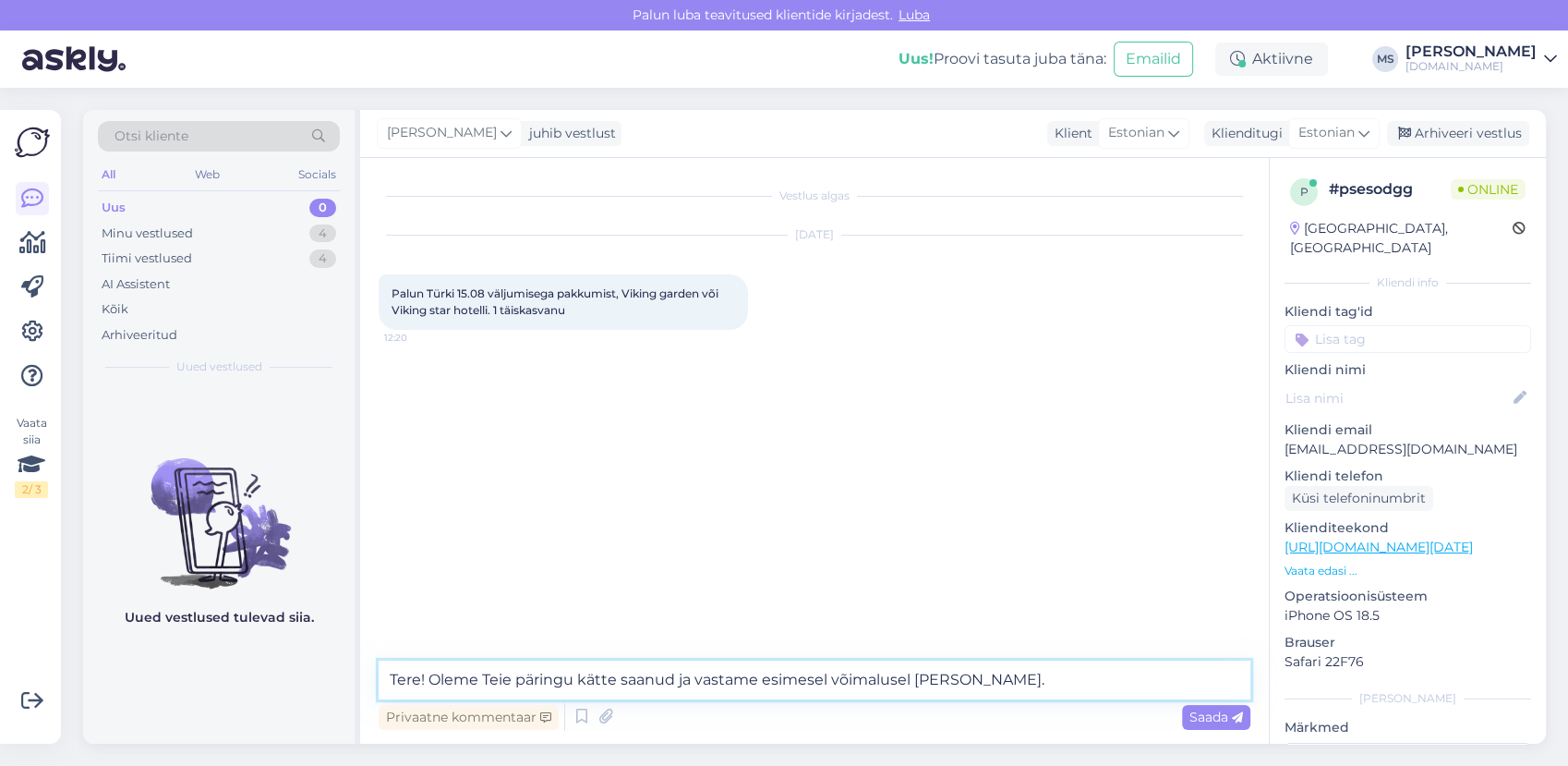
type textarea "Tere! Oleme Teie päringu kätte saanud ja vastame esimesel võimalusel [PERSON_NA…"
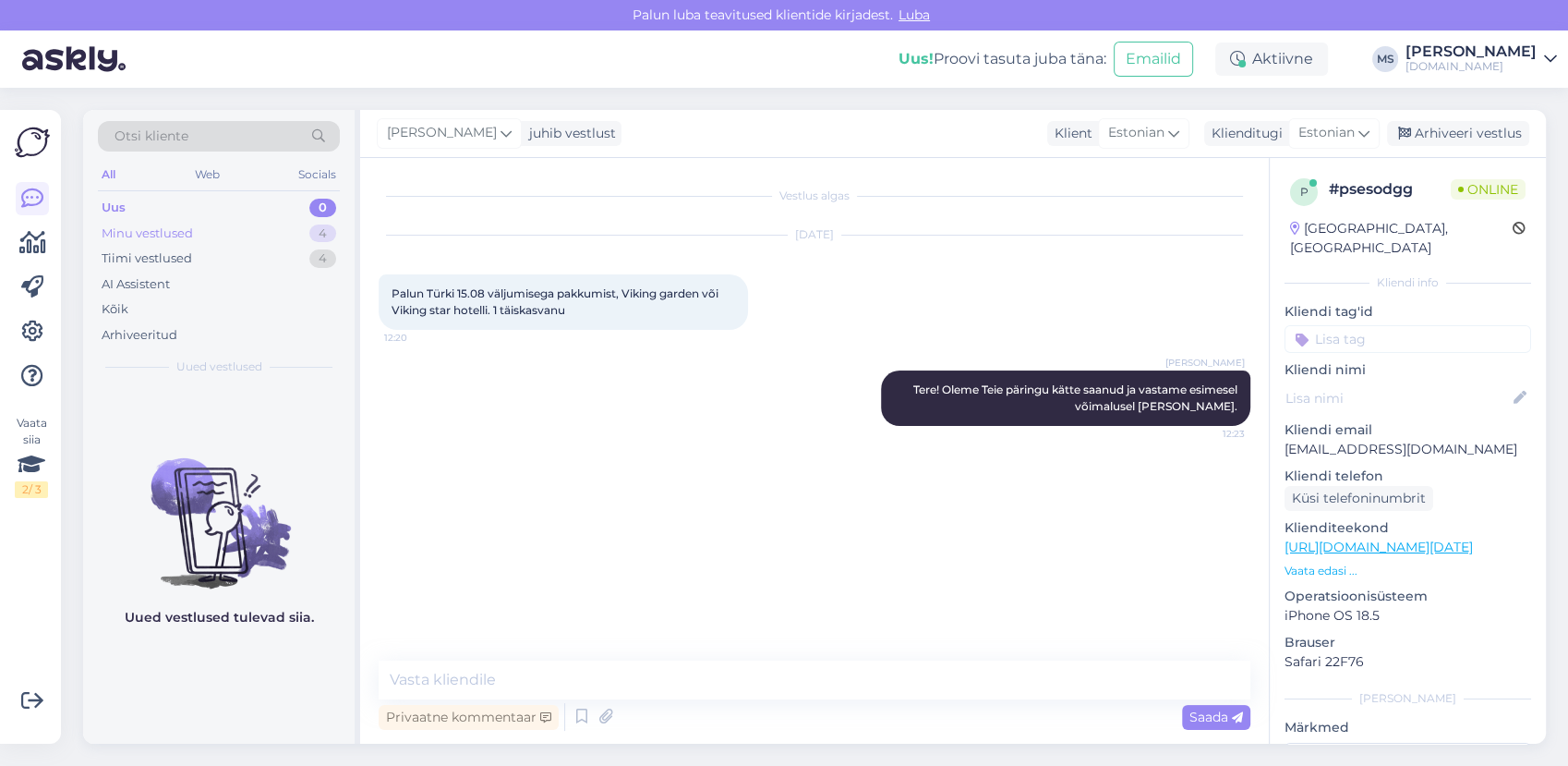
click at [264, 229] on div "Minu vestlused 4" at bounding box center [219, 233] width 242 height 26
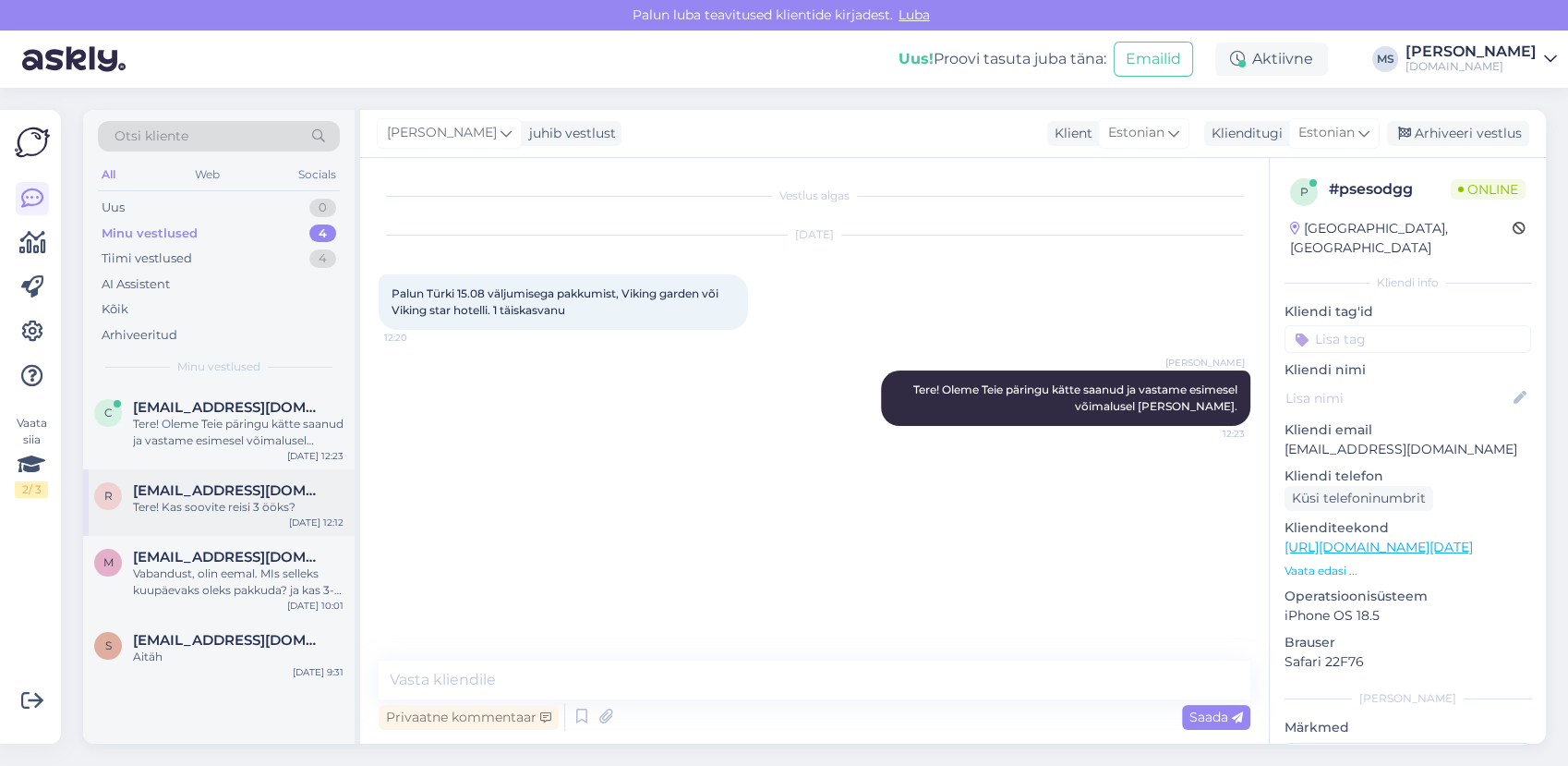
click at [203, 501] on div "Tere! Kas soovite reisi 3 ööks?" at bounding box center [238, 507] width 211 height 17
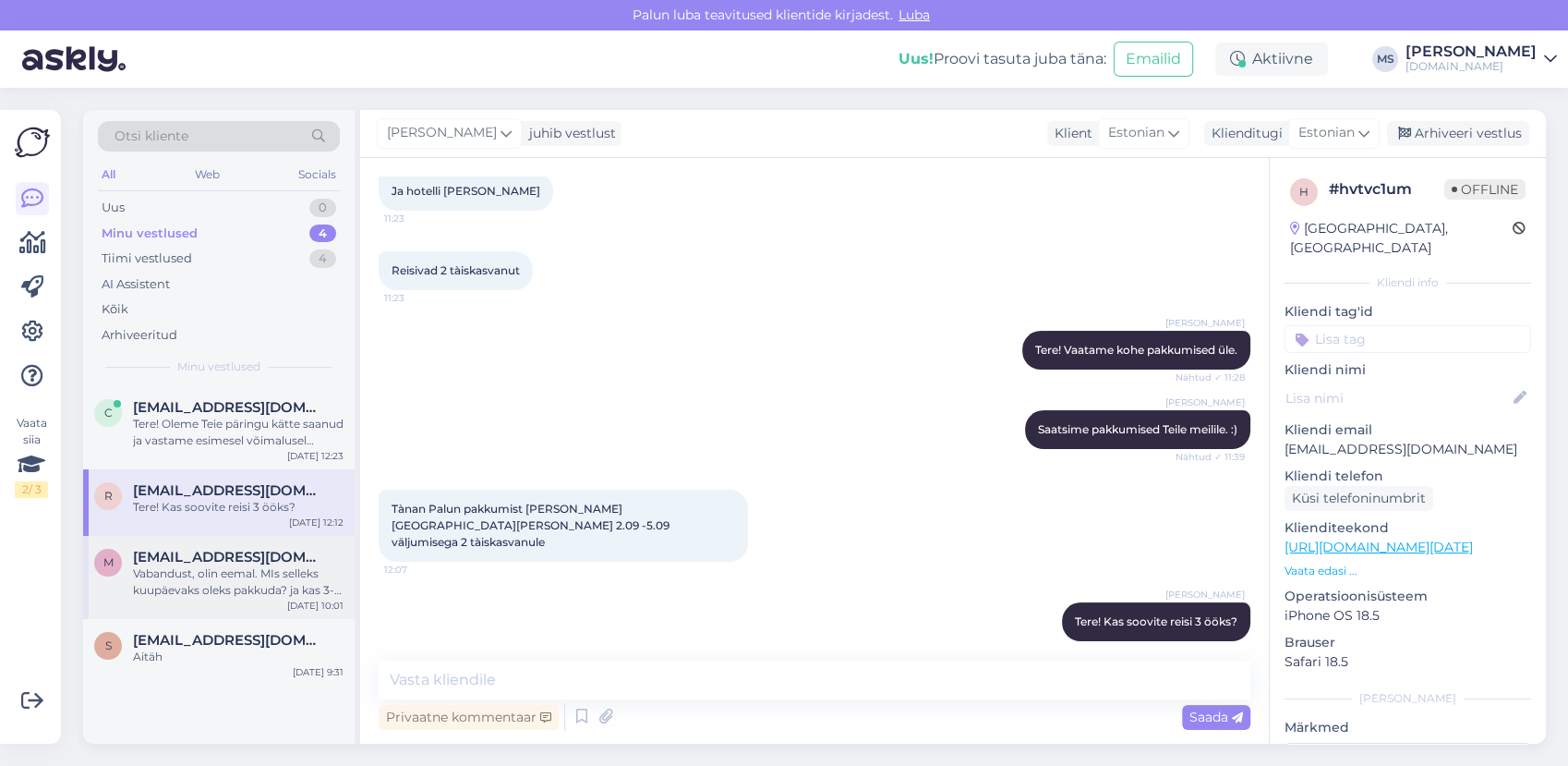
click at [207, 567] on div "Vabandust, olin eemal. MIs selleks kuupäevaks oleks pakkuda? ja kas 3-4 ööks on…" at bounding box center [238, 582] width 211 height 33
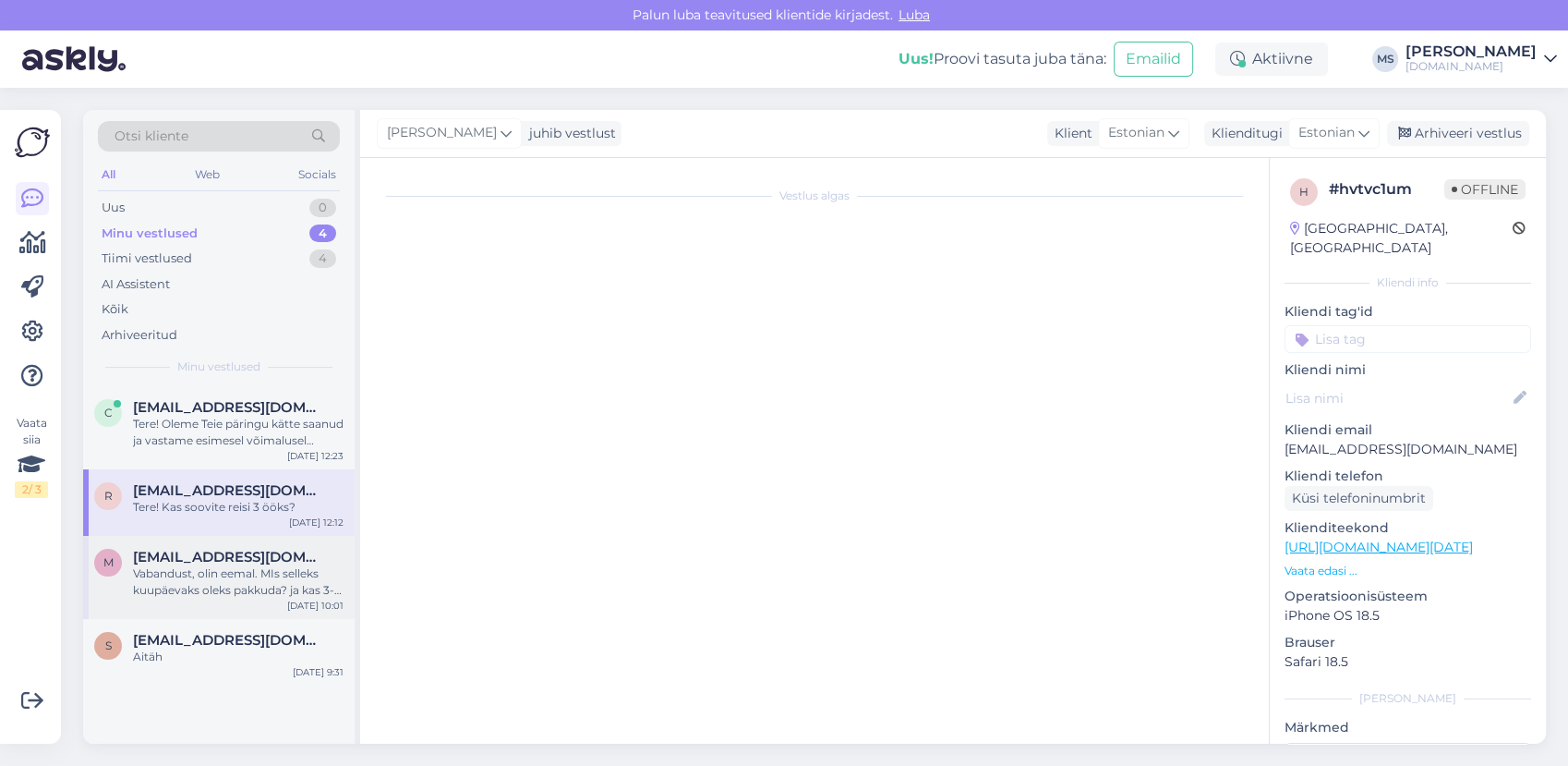
scroll to position [1274, 0]
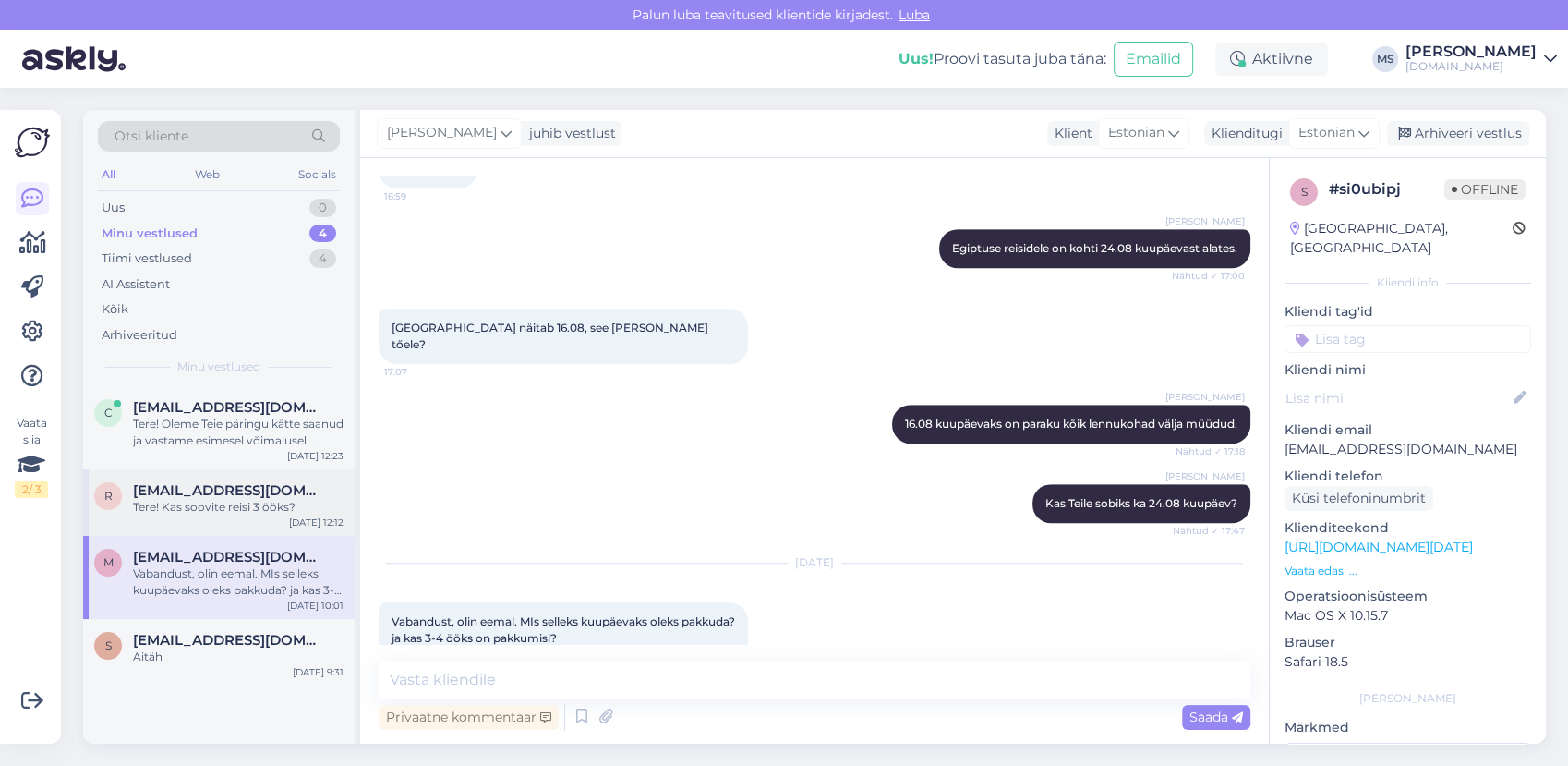
click at [210, 503] on div "Tere! Kas soovite reisi 3 ööks?" at bounding box center [238, 507] width 211 height 17
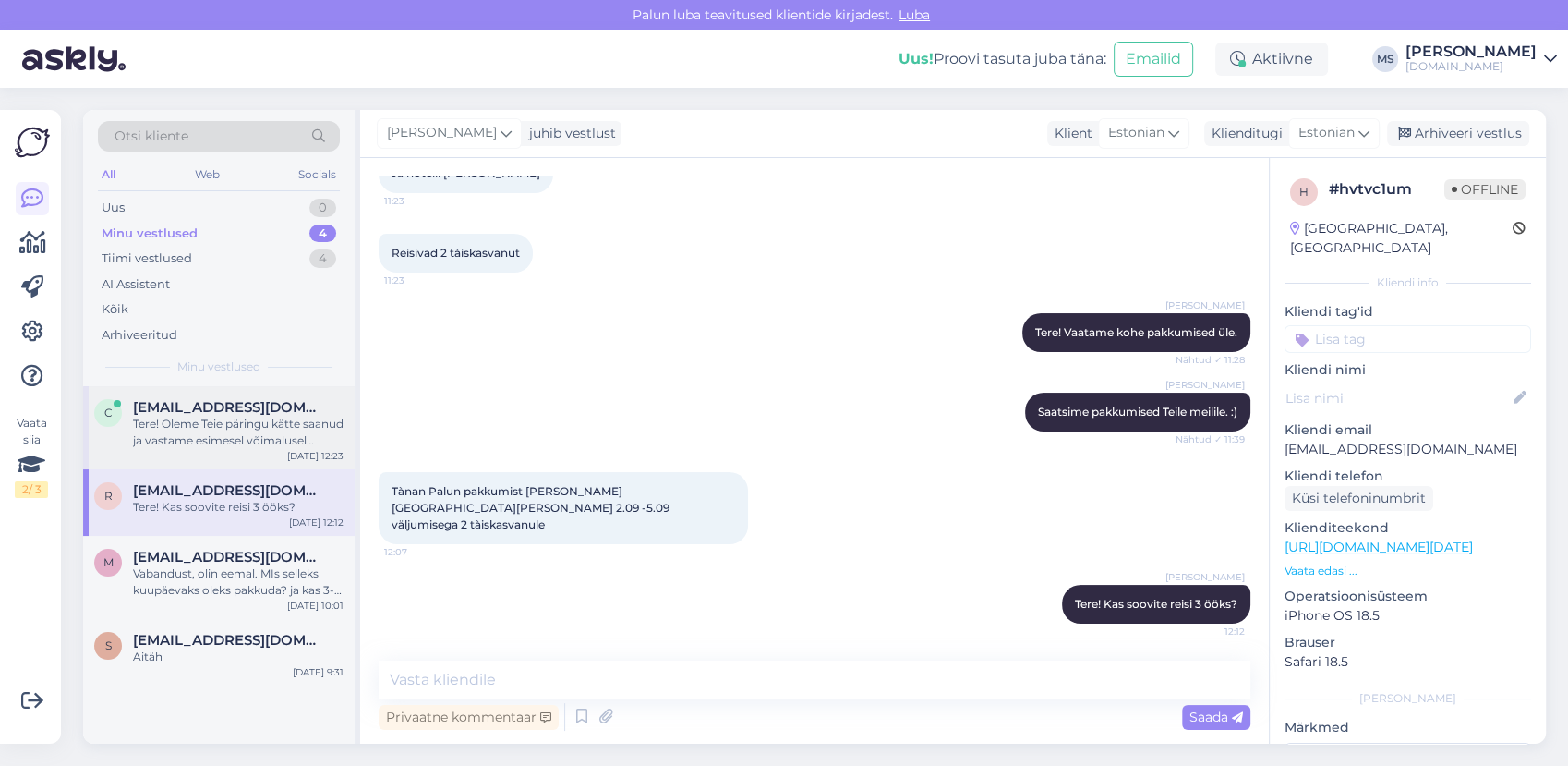
scroll to position [262, 0]
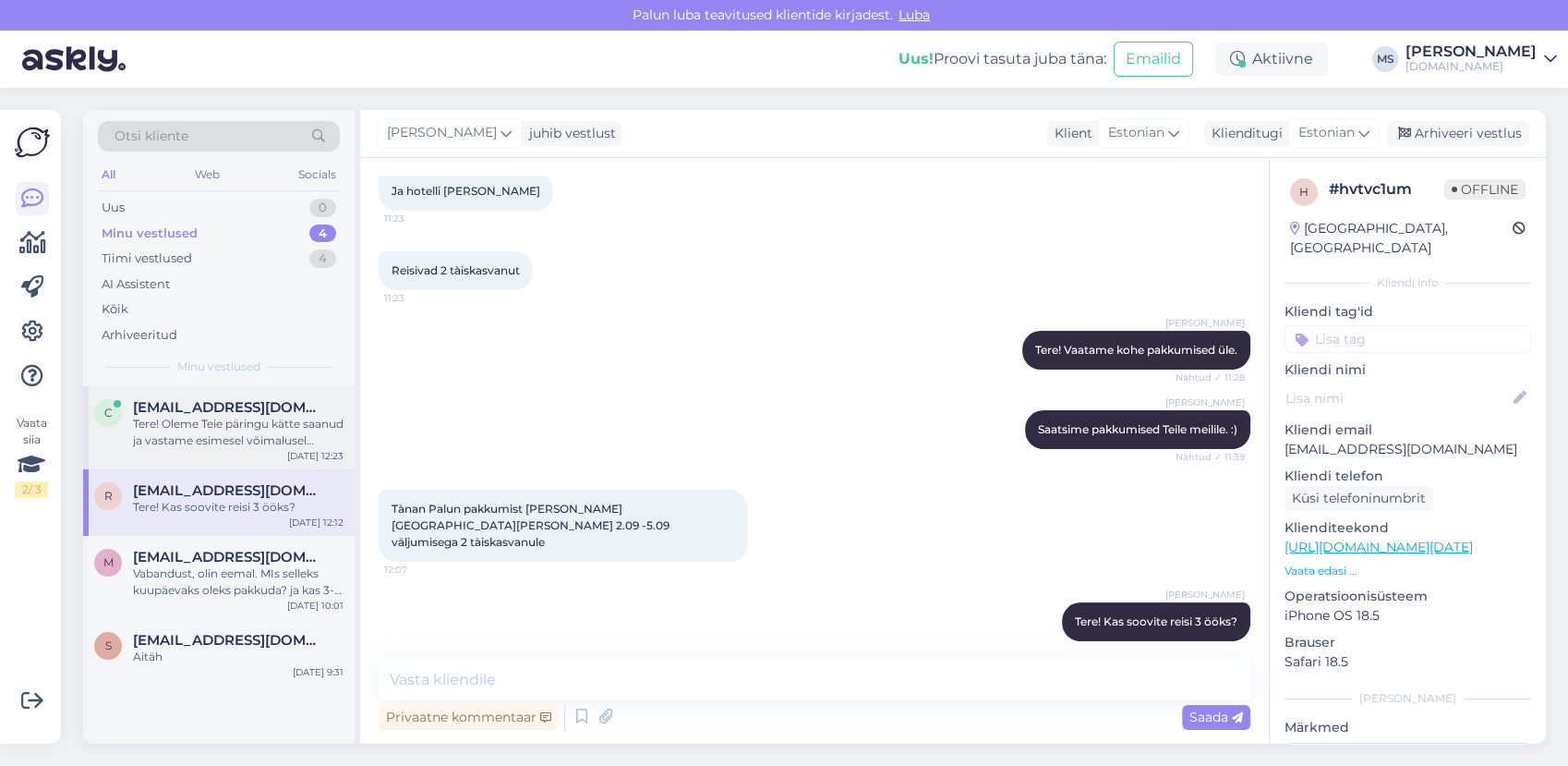
click at [207, 409] on span "[EMAIL_ADDRESS][DOMAIN_NAME]" at bounding box center [228, 407] width 192 height 17
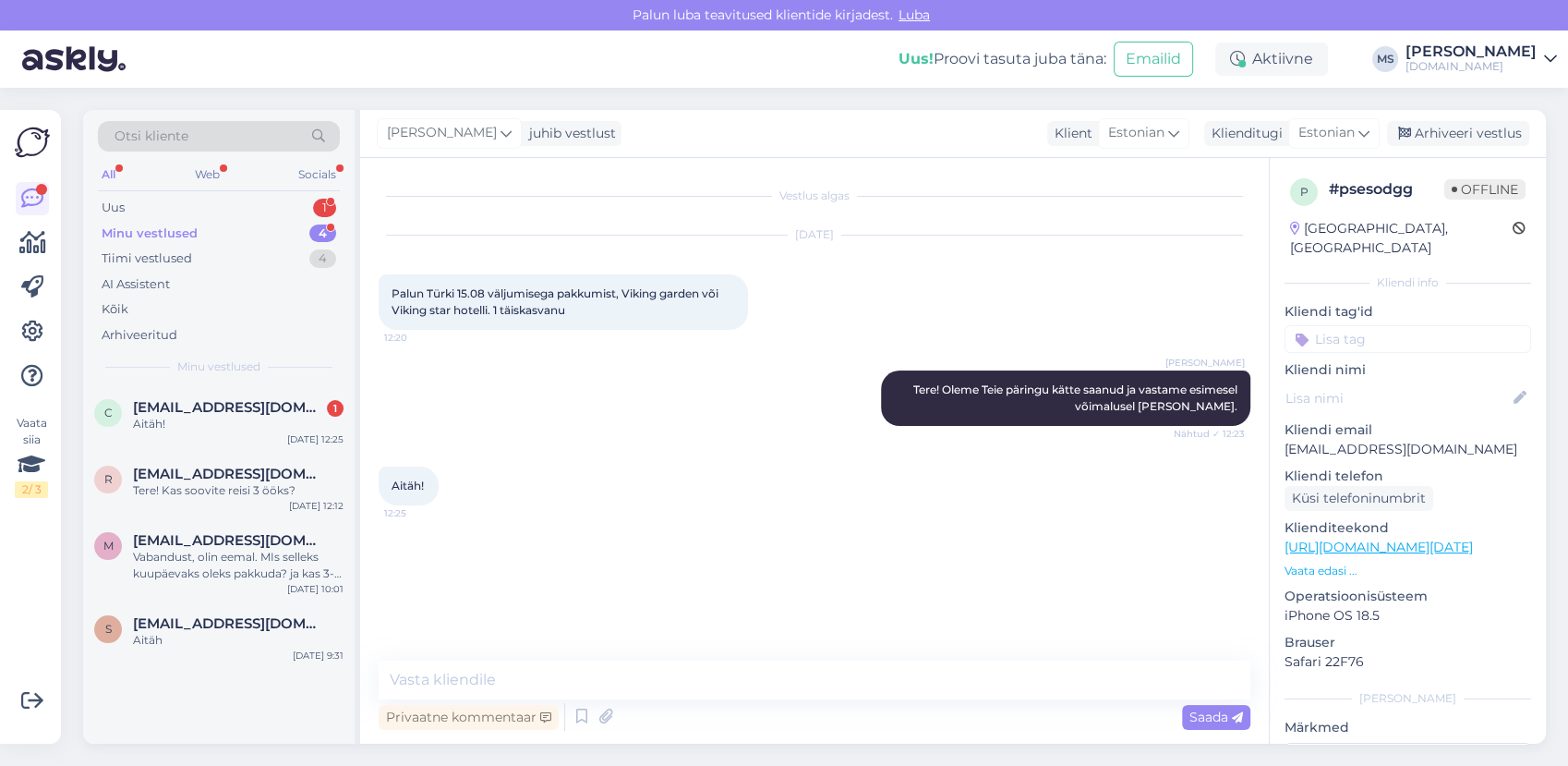
click at [194, 190] on div "Otsi kliente All Web Socials Uus 1 Minu vestlused 4 Tiimi vestlused 4 AI Assist…" at bounding box center [219, 247] width 272 height 276
click at [185, 202] on div "Uus 1" at bounding box center [219, 207] width 242 height 26
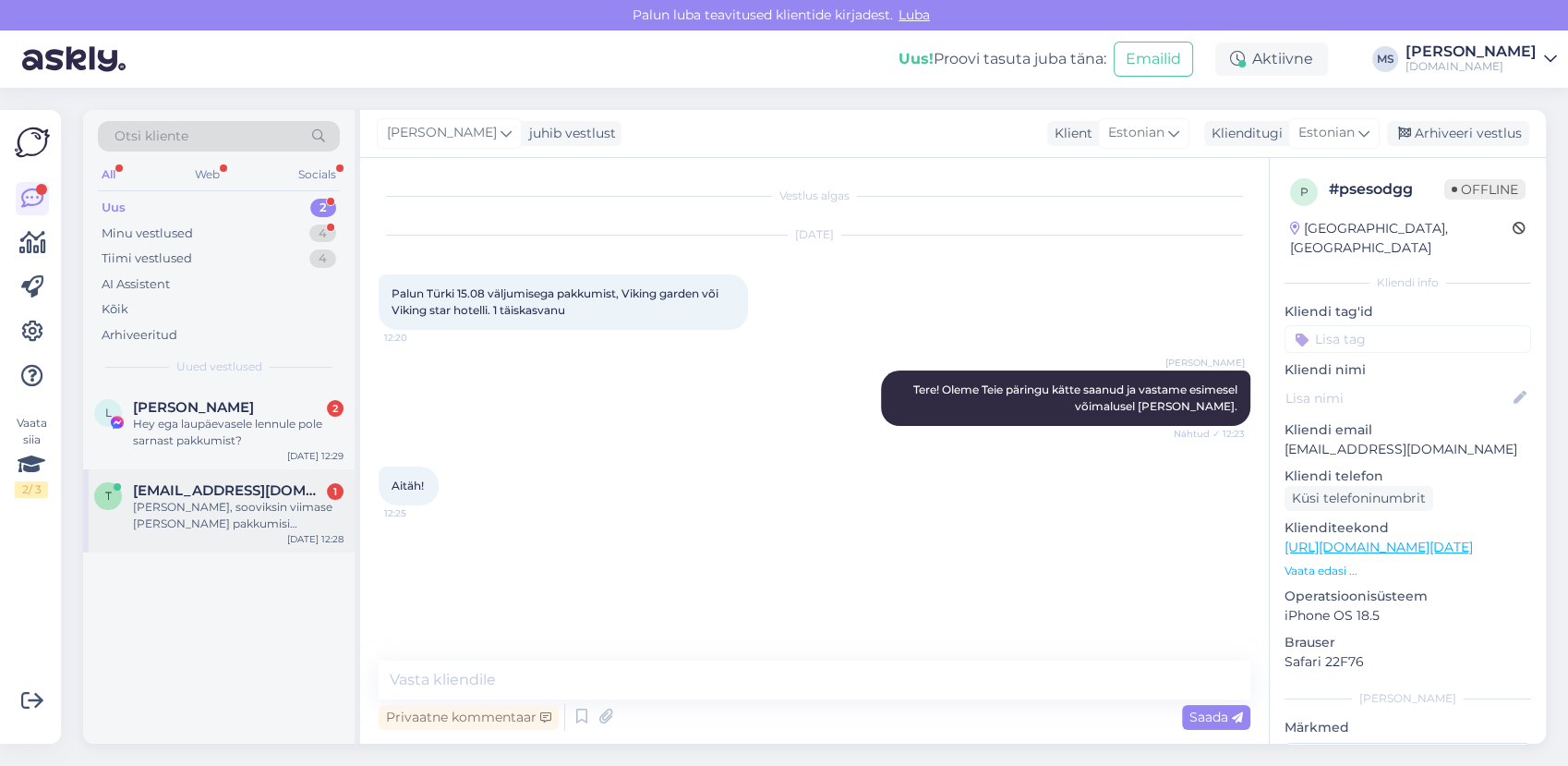
click at [240, 531] on div "[PERSON_NAME], sooviksin viimase [PERSON_NAME] pakkumisi [PERSON_NAME] augusti …" at bounding box center [238, 515] width 211 height 33
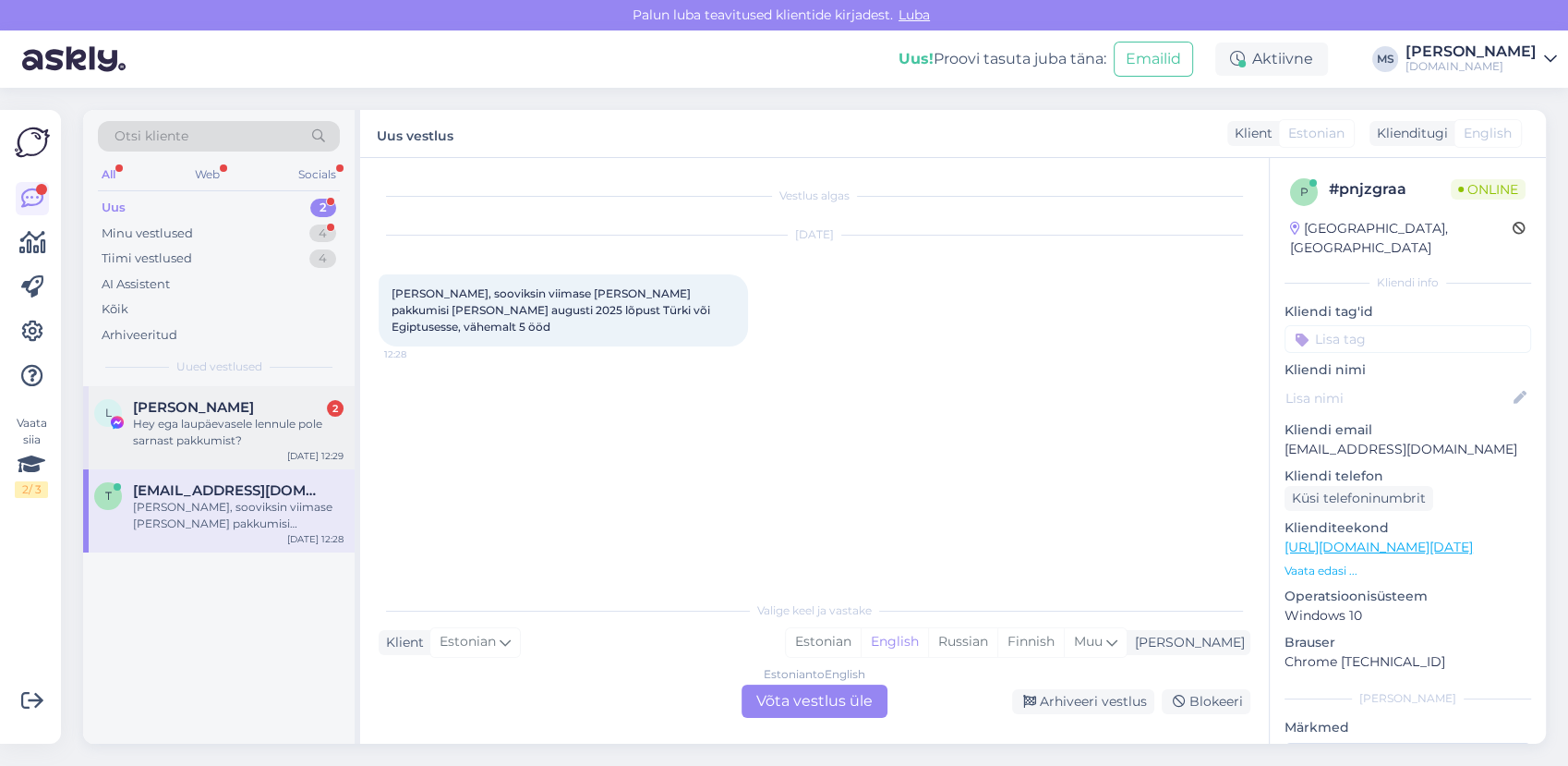
click at [216, 432] on div "Hey ega laupäevasele lennule pole sarnast pakkumist?" at bounding box center [238, 432] width 211 height 33
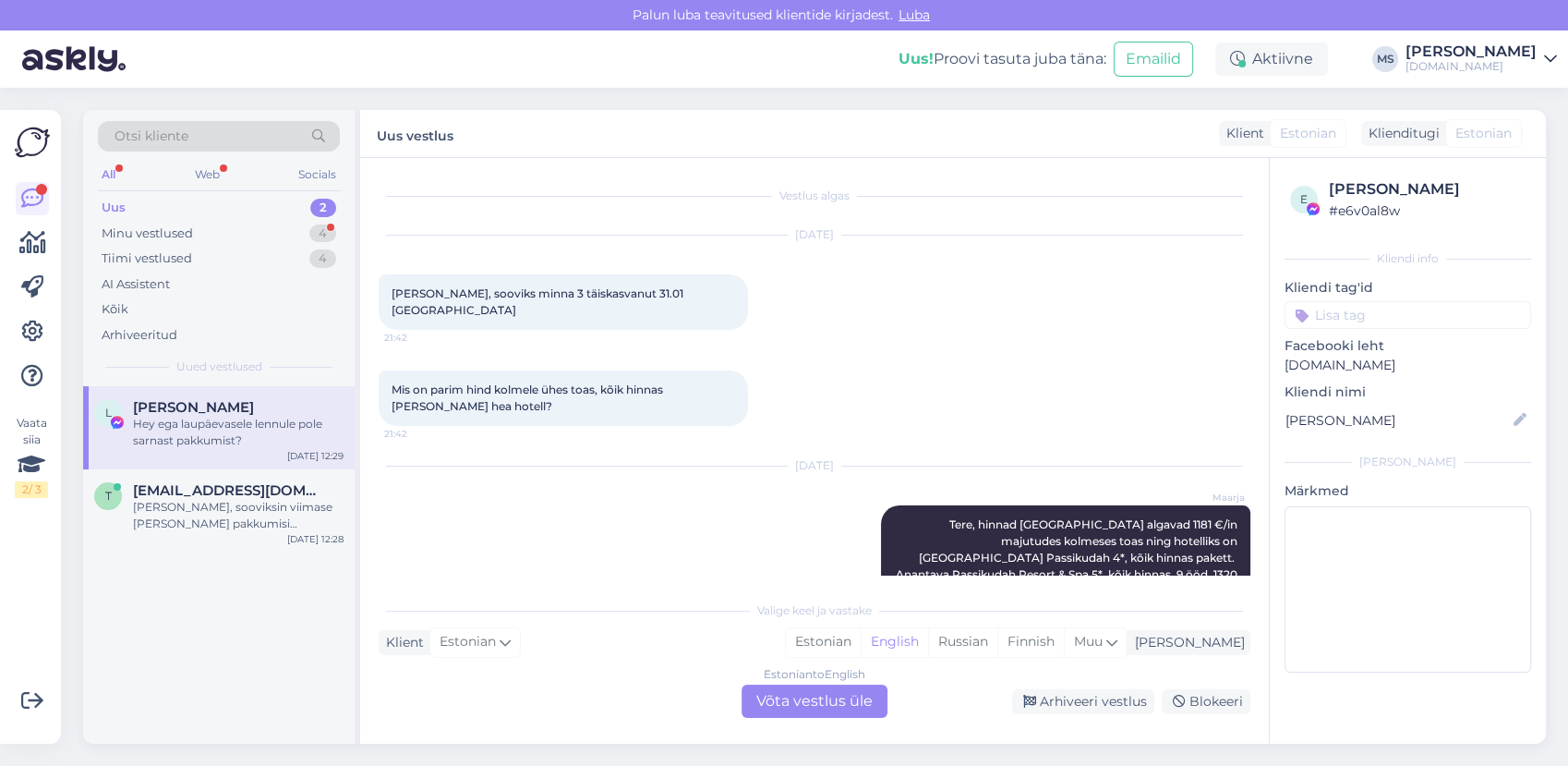
scroll to position [5490, 0]
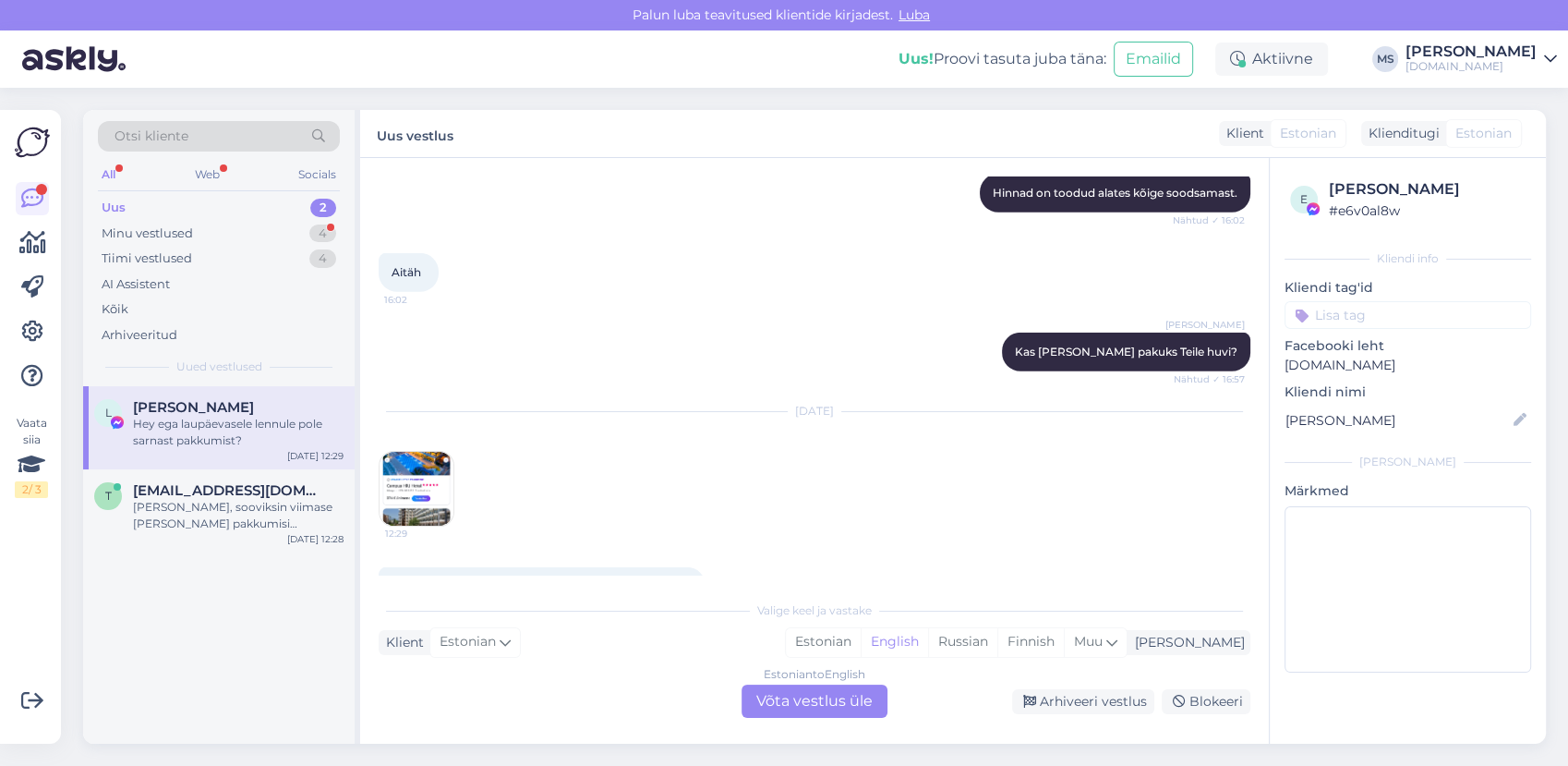
click at [399, 453] on img at bounding box center [416, 488] width 74 height 74
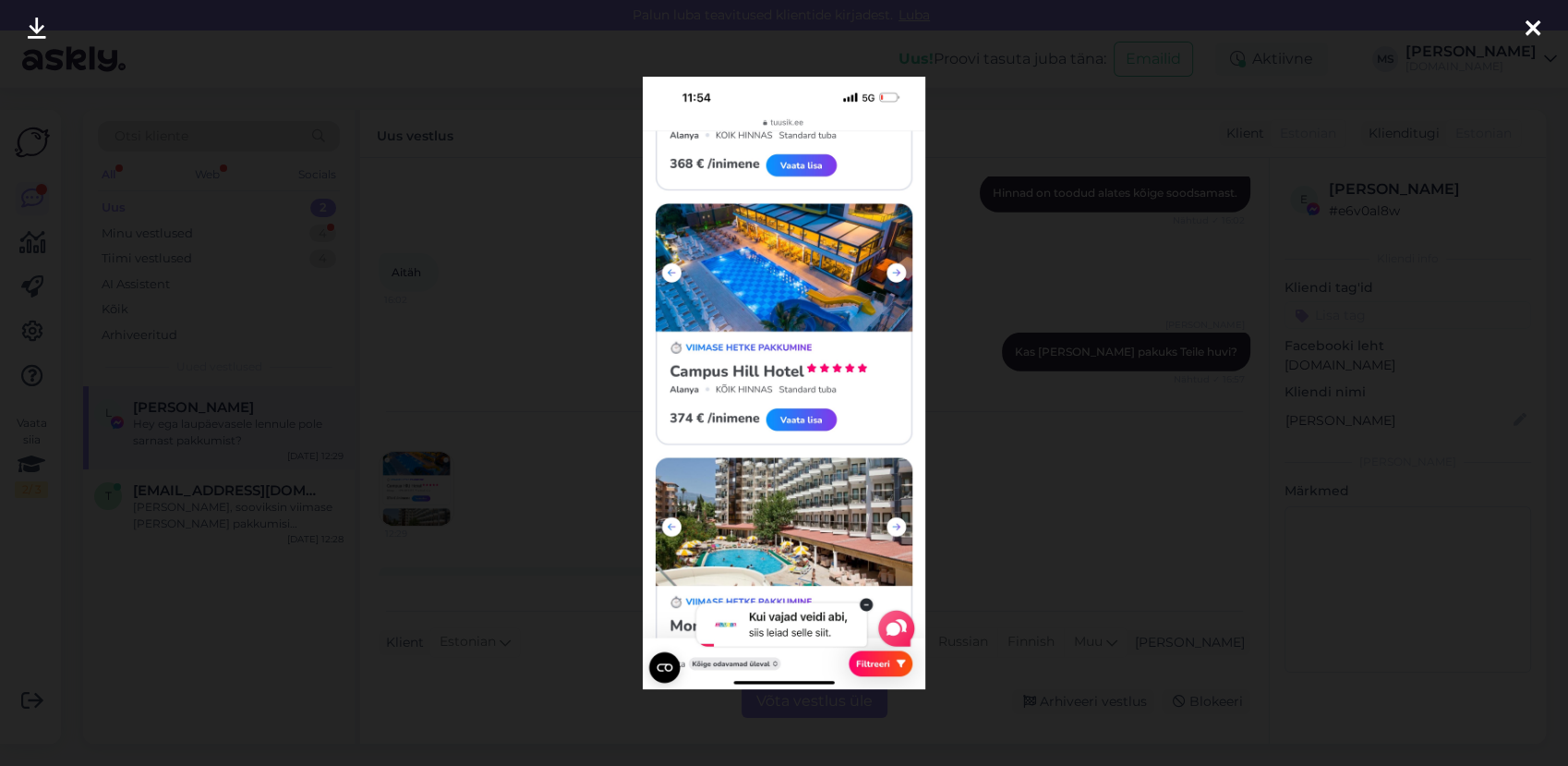
click at [505, 436] on div at bounding box center [784, 383] width 1568 height 766
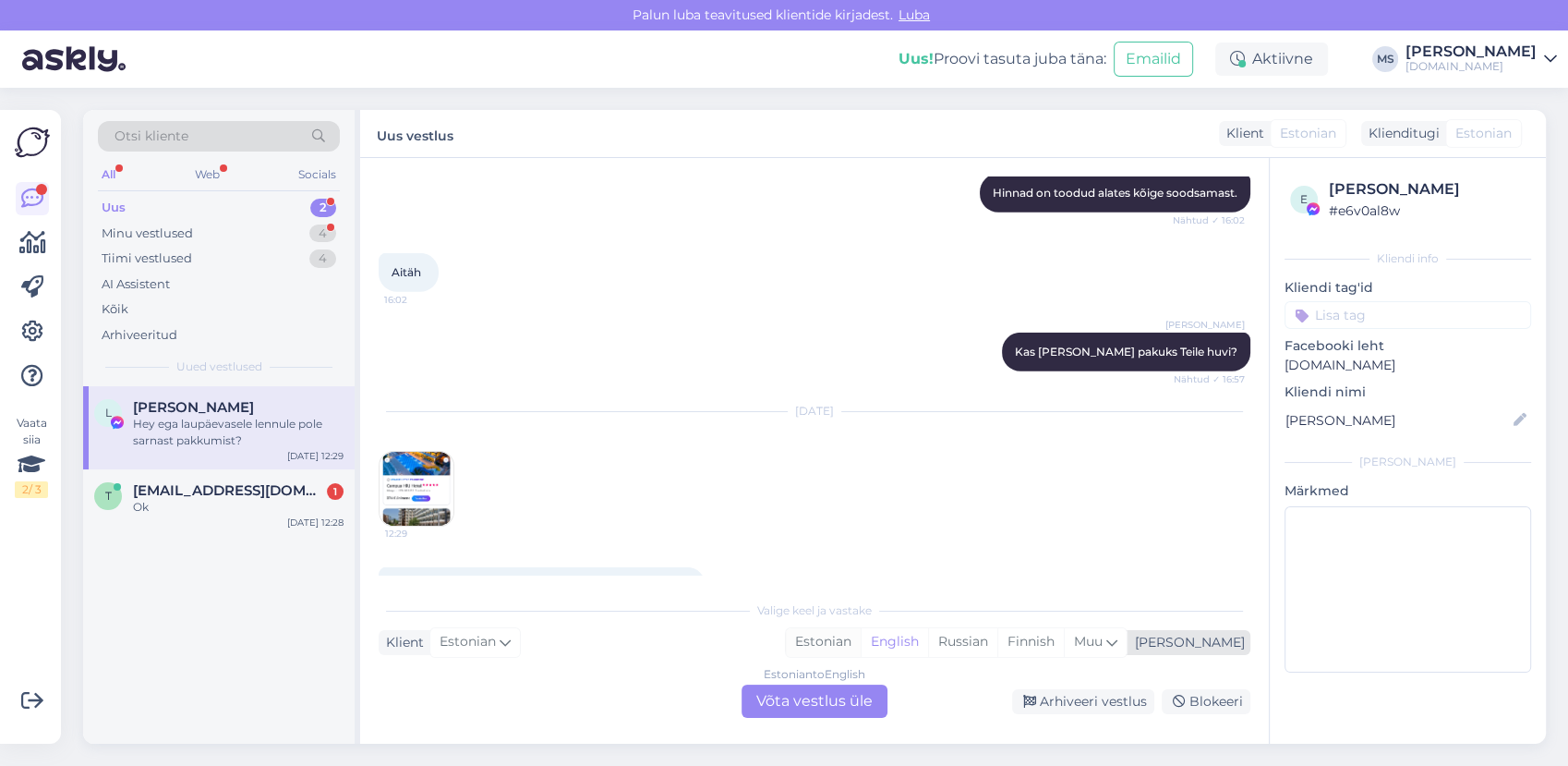
click at [860, 638] on div "Estonian" at bounding box center [822, 641] width 75 height 27
click at [832, 694] on div "Estonian to Estonian Võta vestlus üle" at bounding box center [814, 701] width 146 height 33
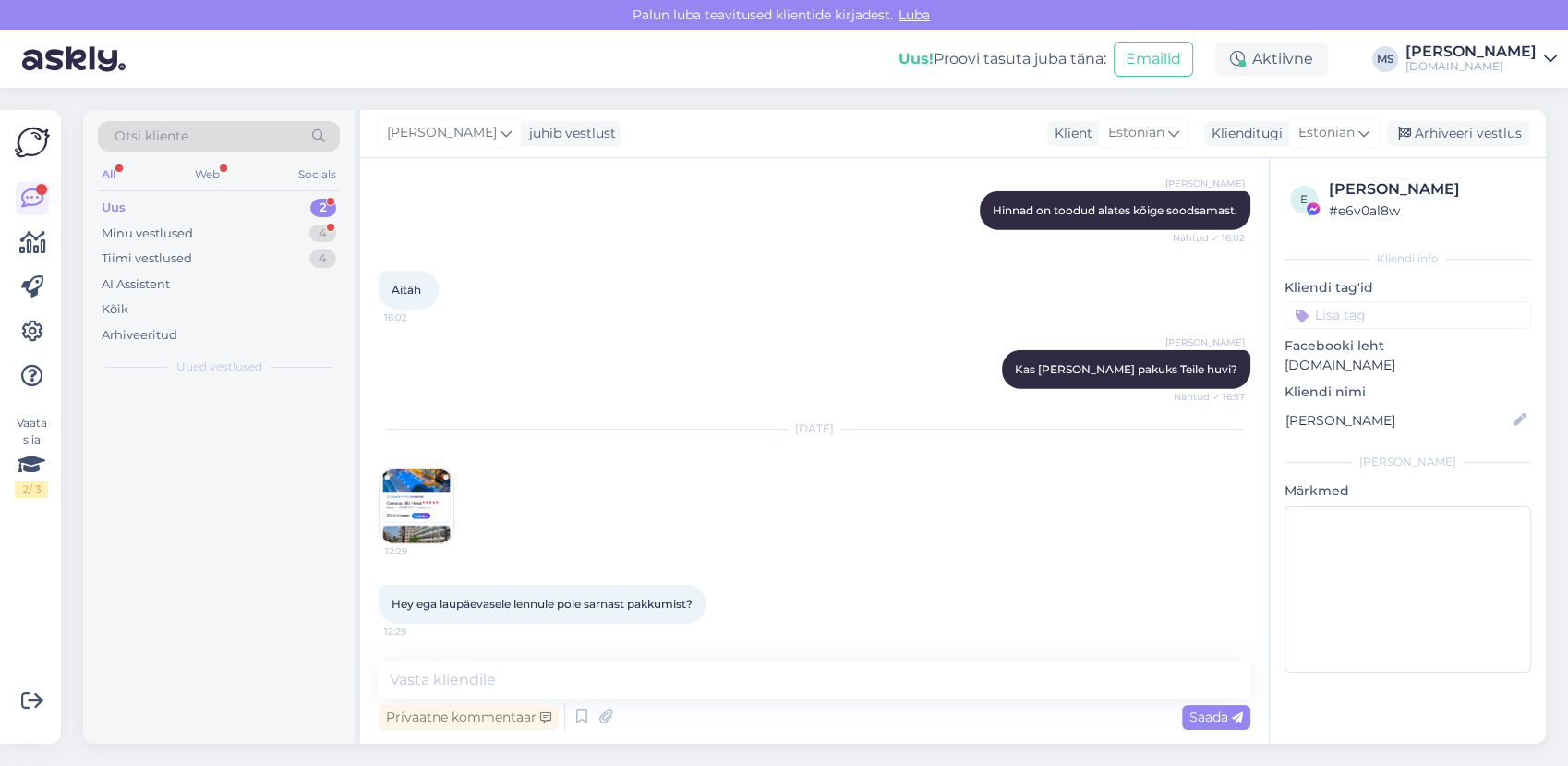
scroll to position [5420, 0]
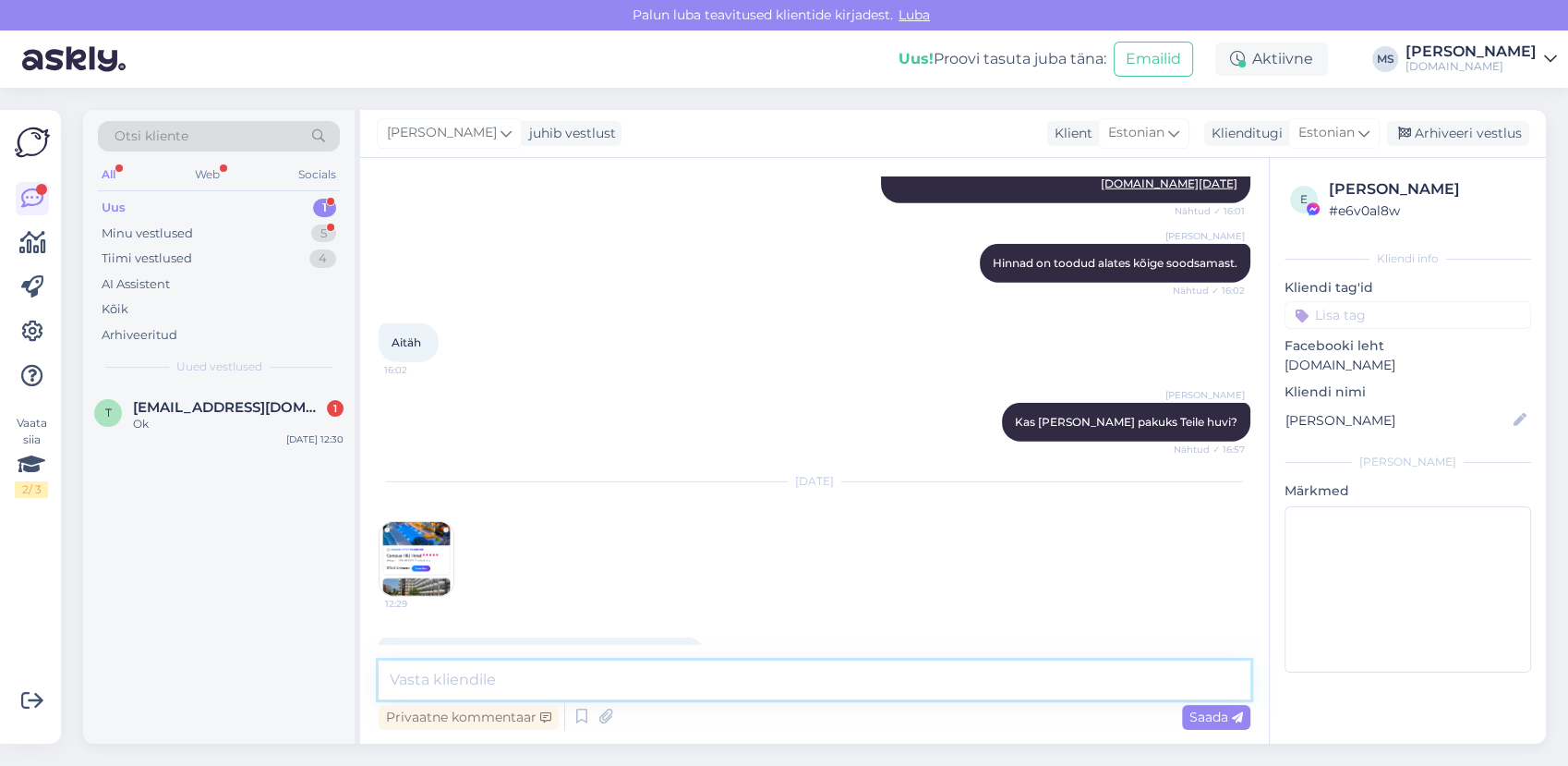
click at [787, 679] on textarea at bounding box center [814, 679] width 871 height 39
type textarea "t"
type textarea "Tere"
click at [147, 261] on div "Tiimi vestlused" at bounding box center [147, 259] width 91 height 19
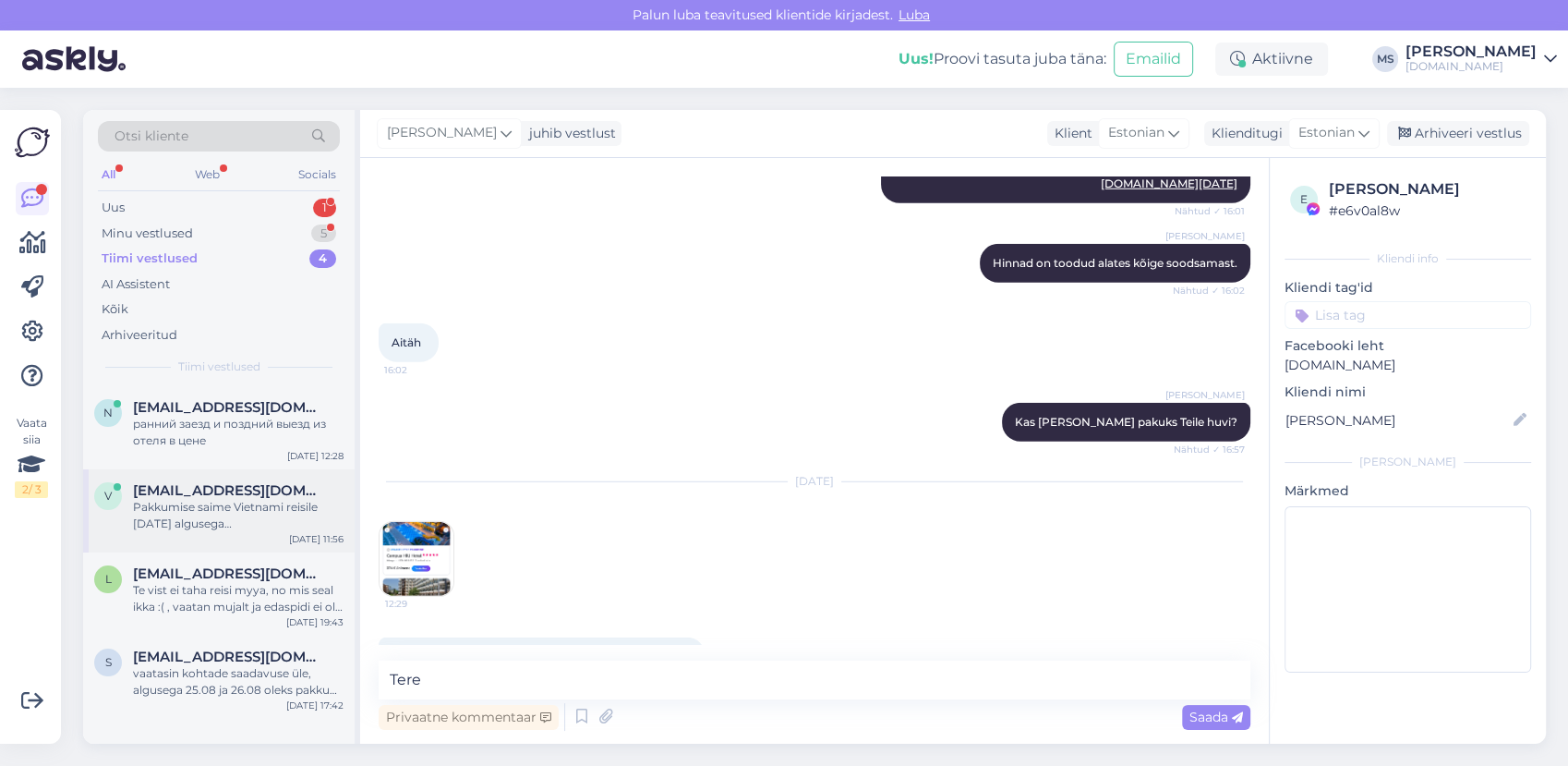
click at [177, 495] on span "[EMAIL_ADDRESS][DOMAIN_NAME]" at bounding box center [228, 491] width 192 height 17
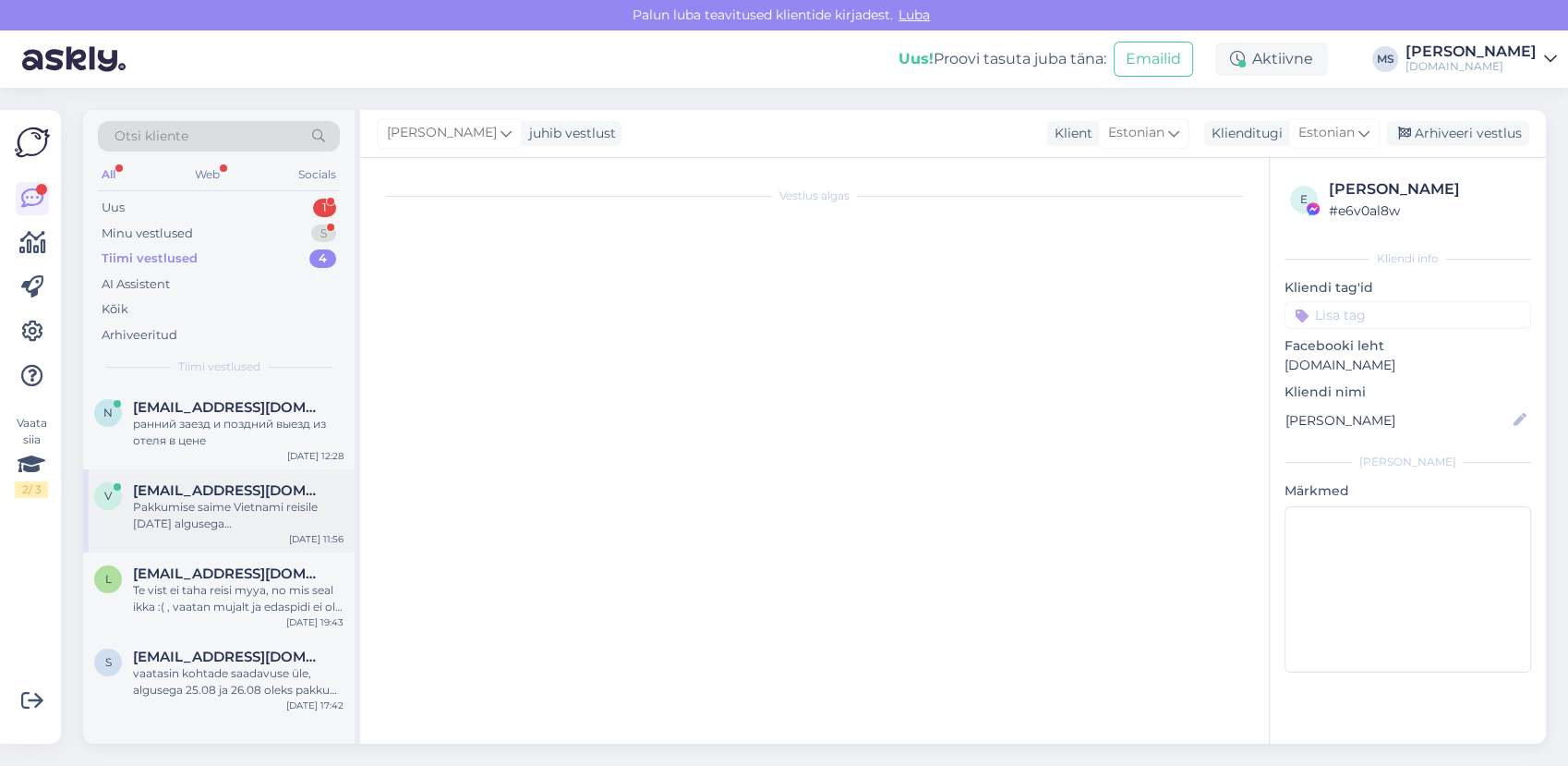
scroll to position [0, 0]
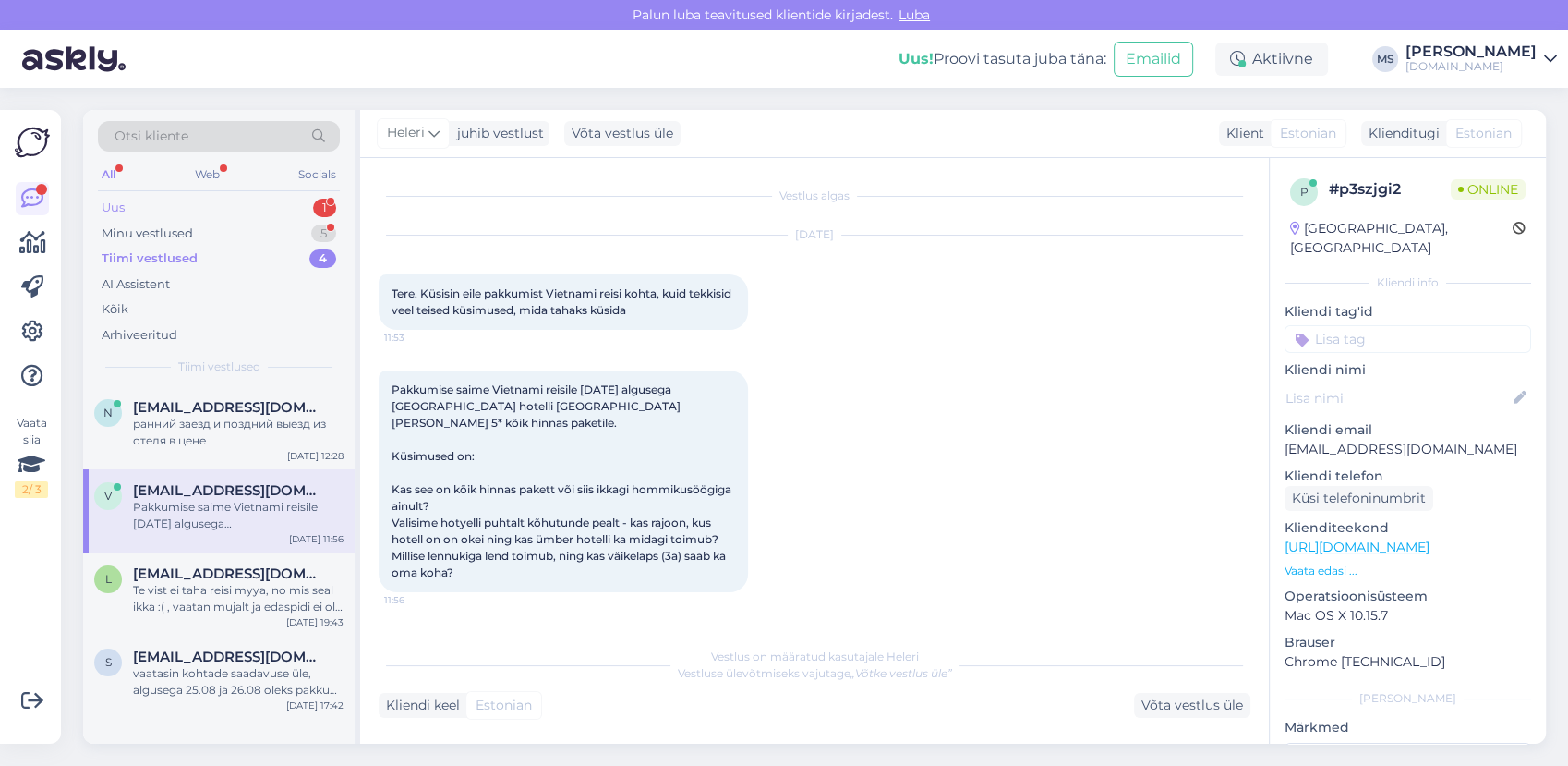
click at [168, 203] on div "Uus 1" at bounding box center [219, 207] width 242 height 26
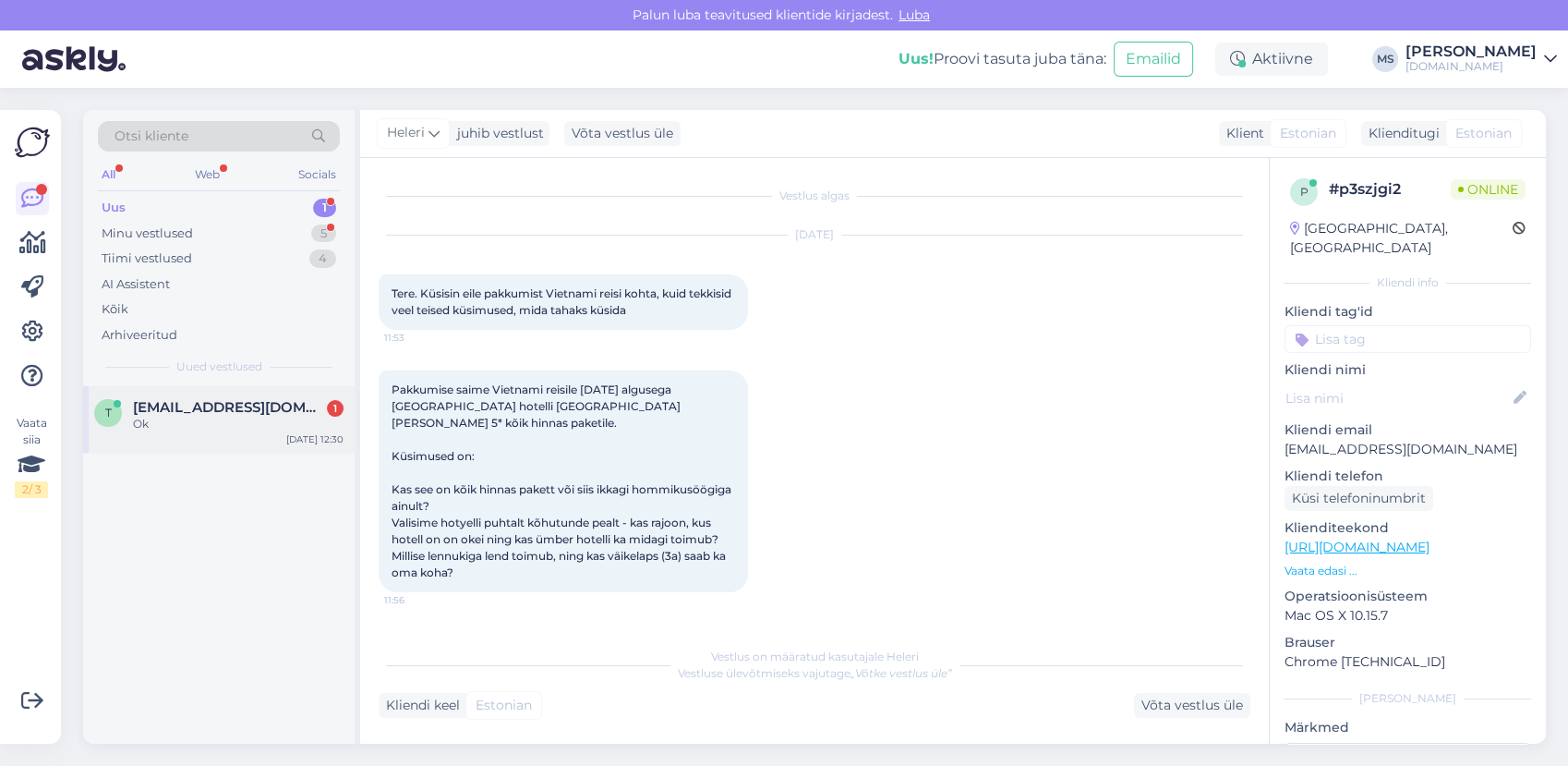
click at [186, 388] on div "t [EMAIL_ADDRESS][DOMAIN_NAME] 1 Ok [DATE] 12:30" at bounding box center [219, 419] width 272 height 66
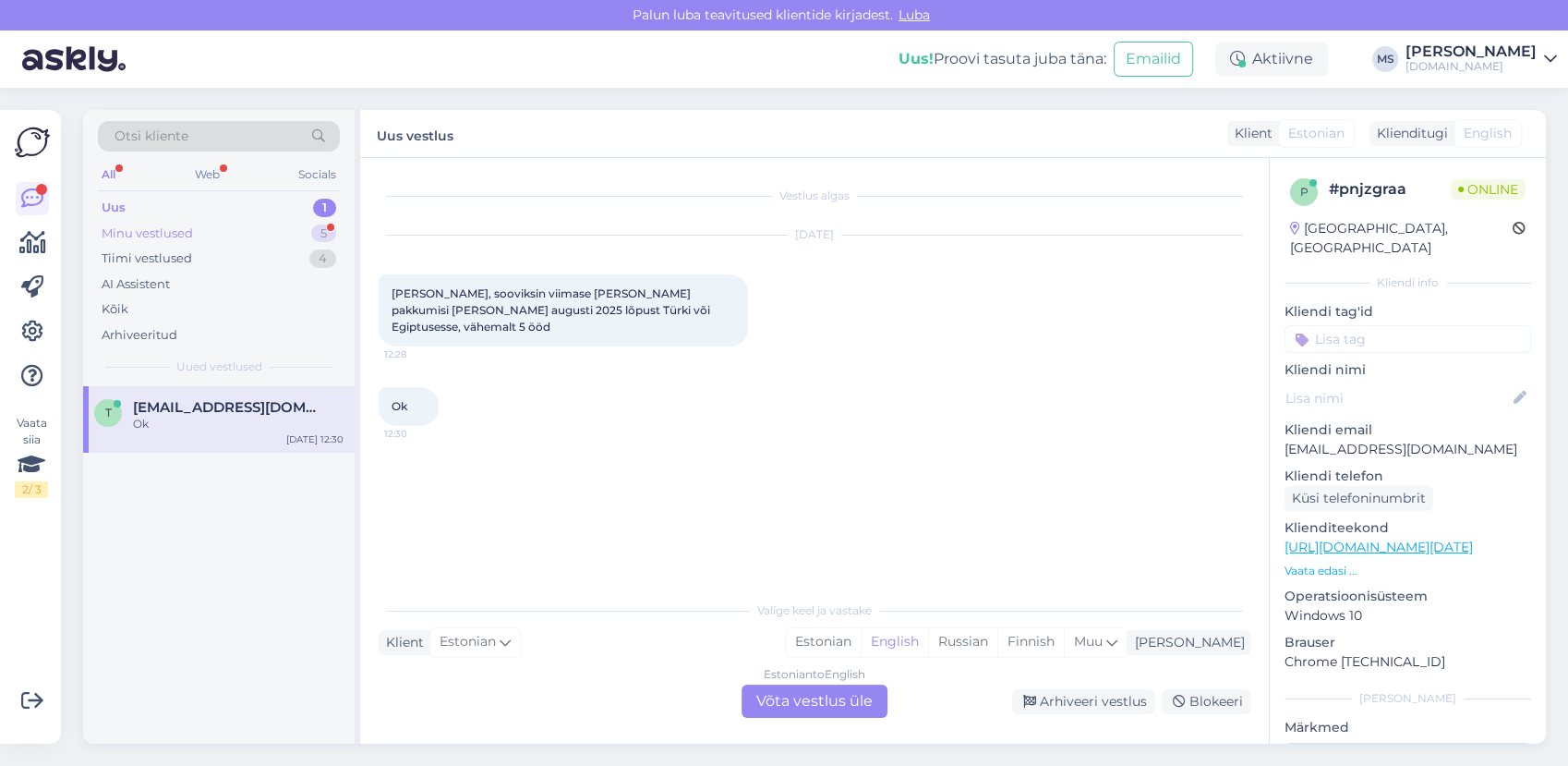
click at [192, 234] on div "Minu vestlused" at bounding box center [147, 234] width 92 height 19
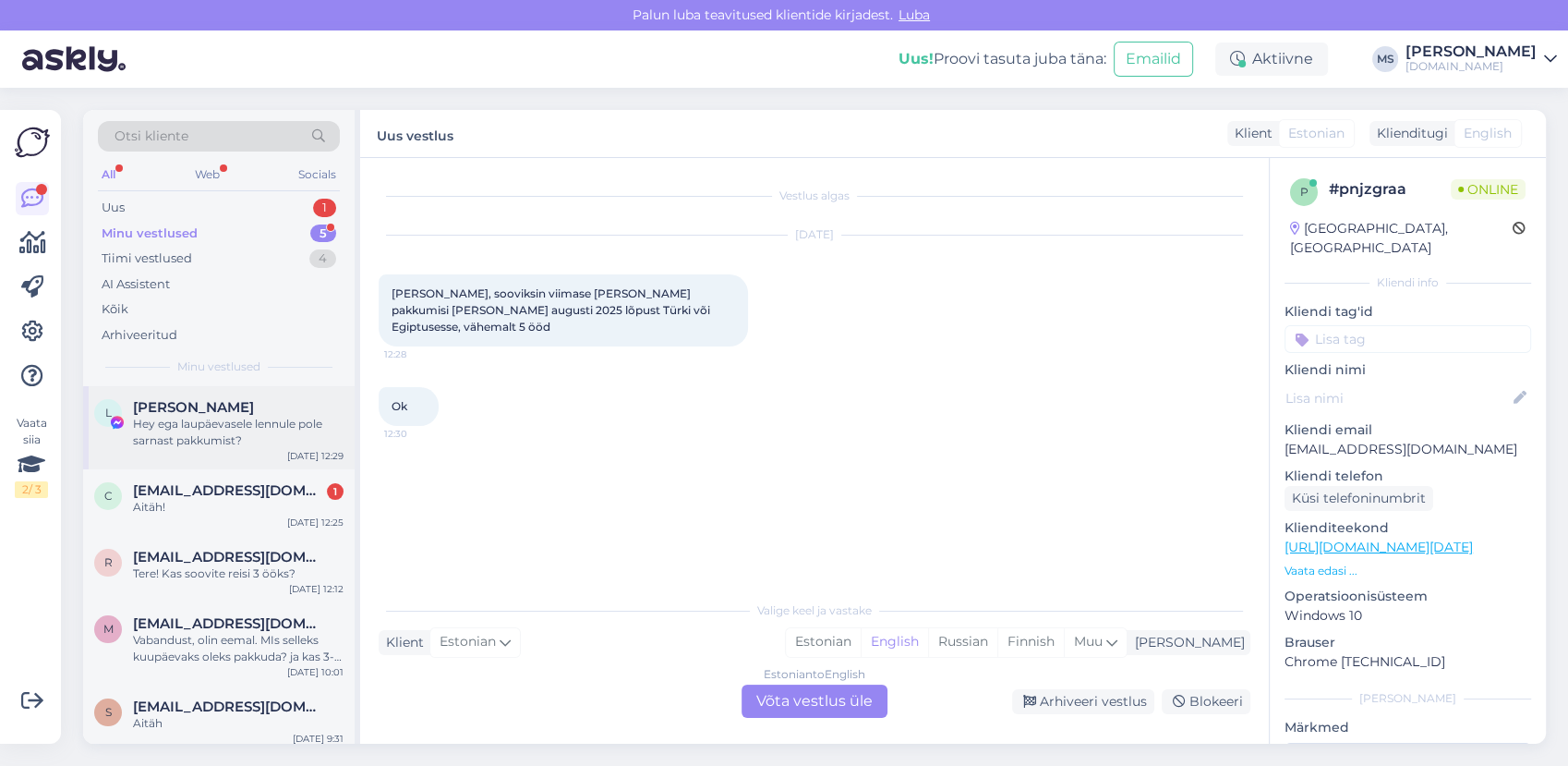
click at [213, 429] on div "Hey ega laupäevasele lennule pole sarnast pakkumist?" at bounding box center [238, 432] width 211 height 33
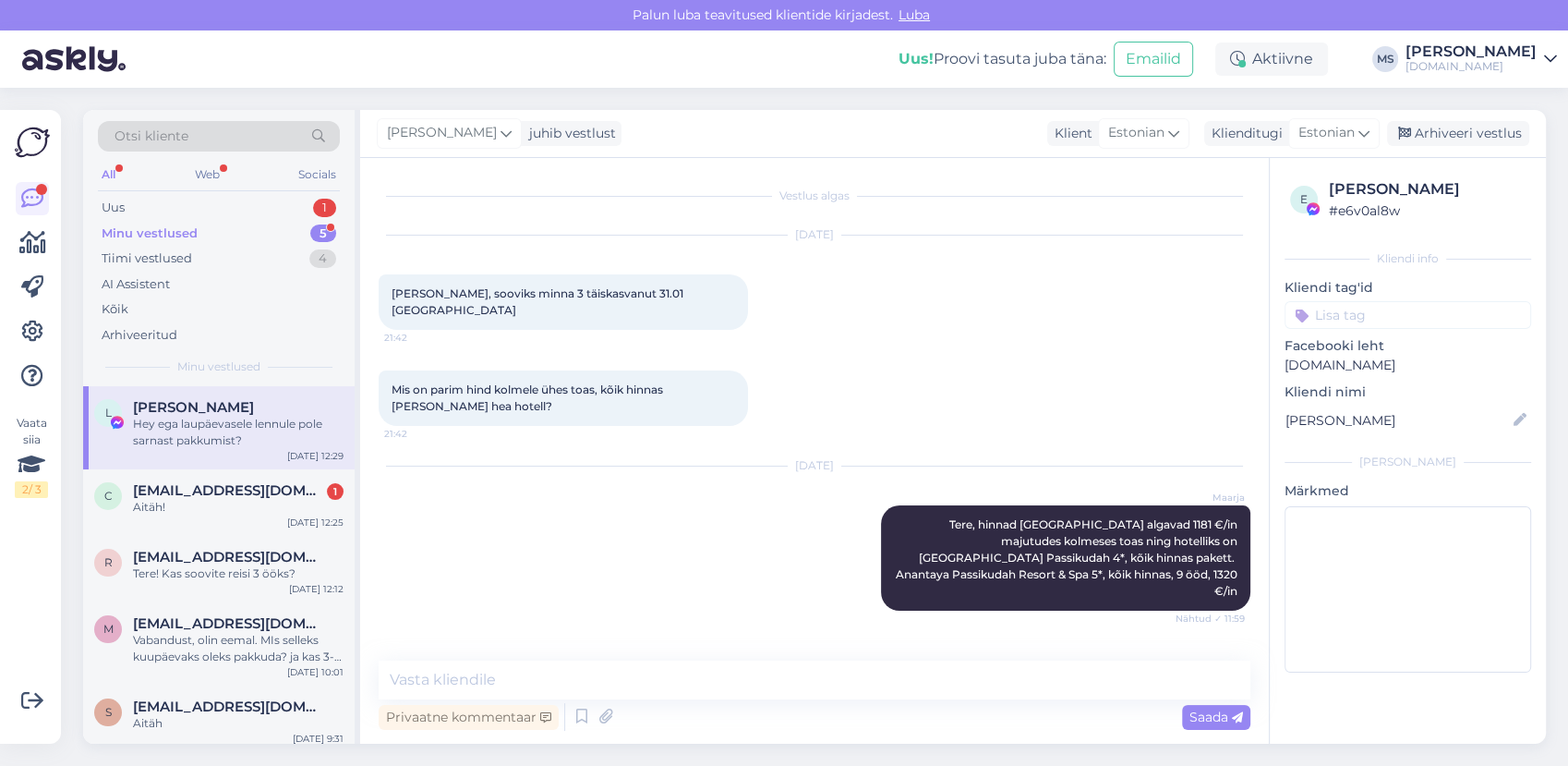
scroll to position [5420, 0]
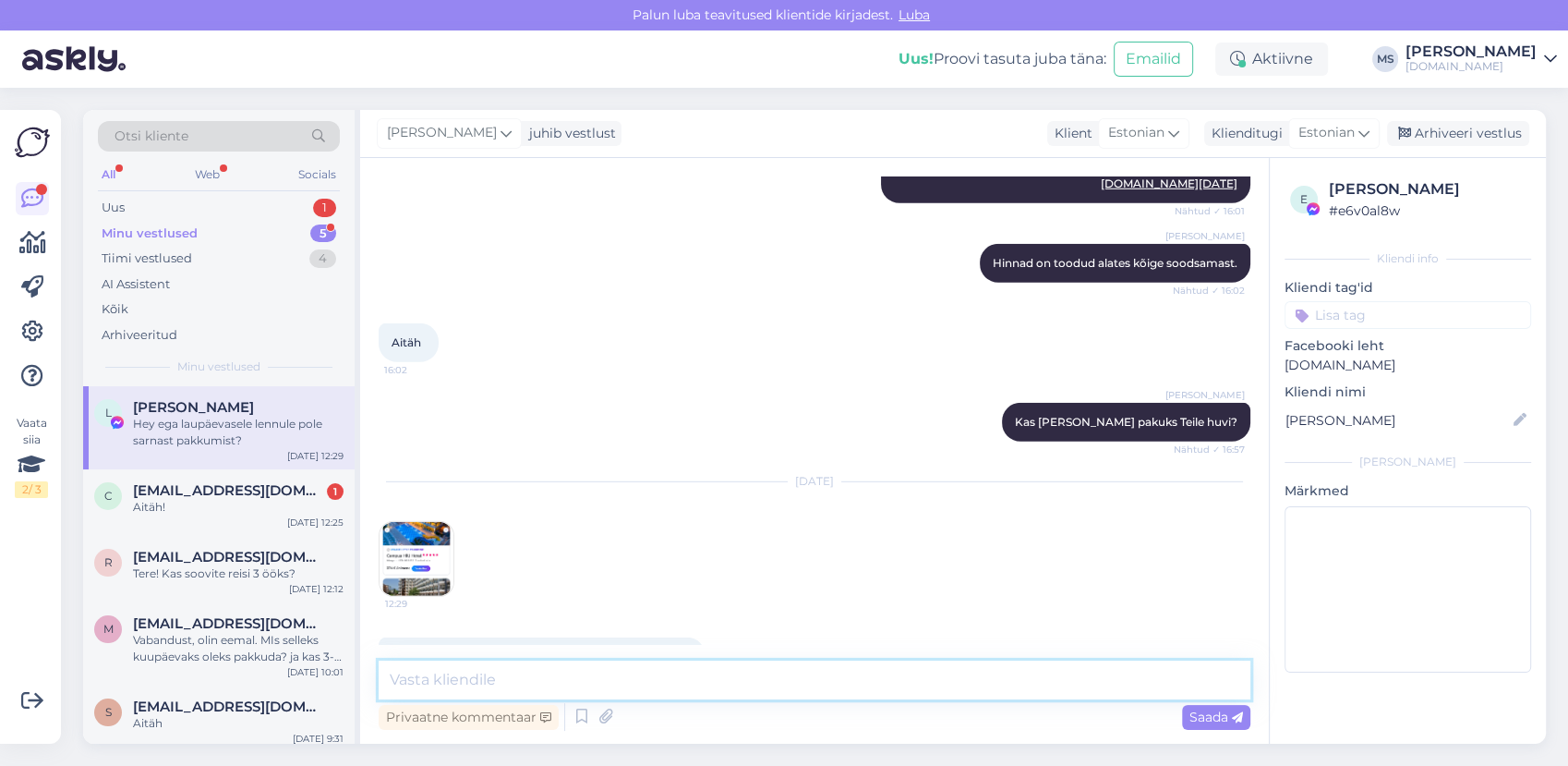
click at [575, 679] on textarea at bounding box center [814, 679] width 871 height 39
paste textarea "[URL][DOMAIN_NAME][DATE]"
type textarea "Tere! Kahjuks mitte. Laupäevasele väljumisele on alles vaid 2 viimast lennukoht…"
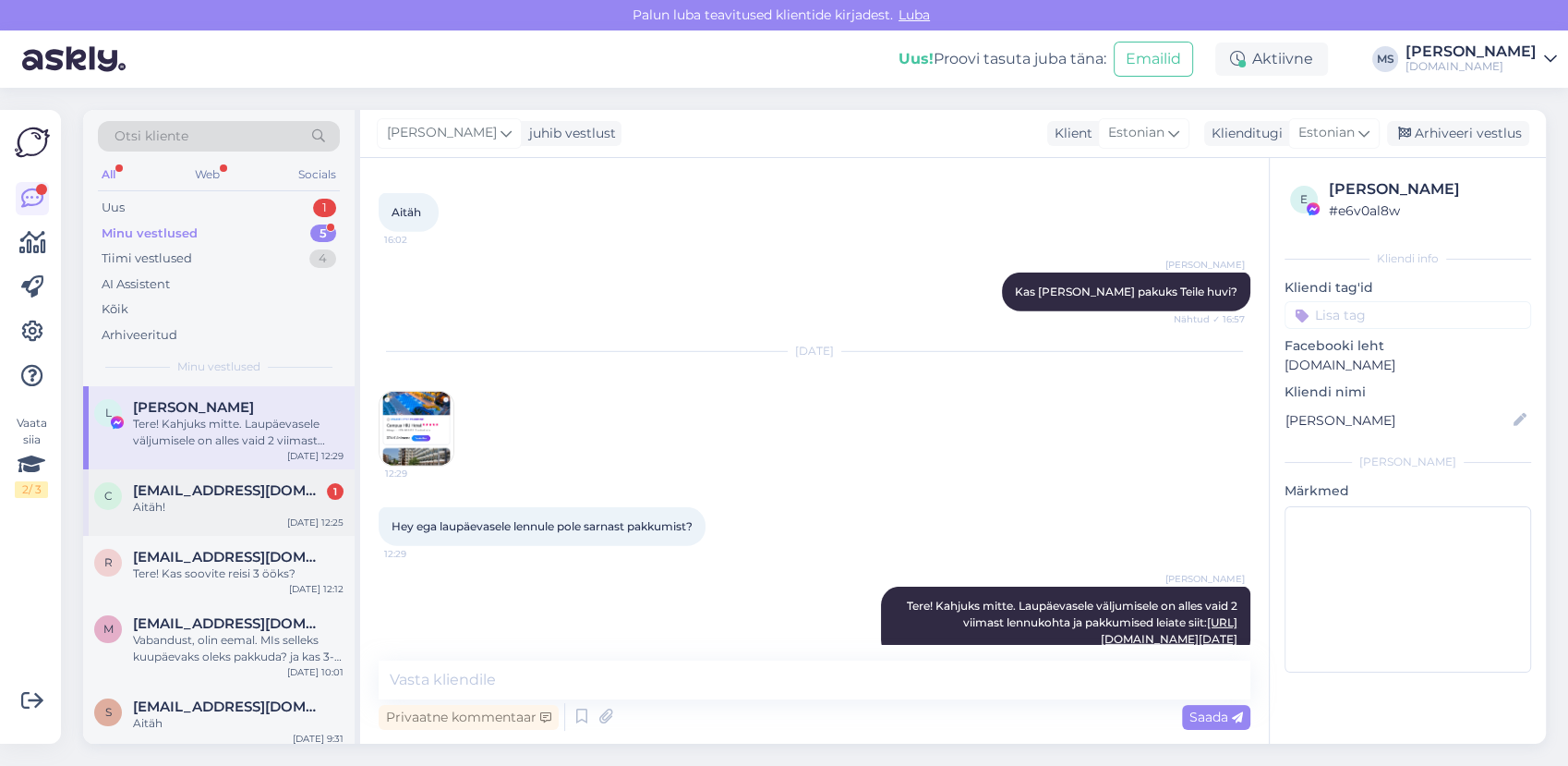
click at [239, 503] on div "Aitäh!" at bounding box center [238, 507] width 211 height 17
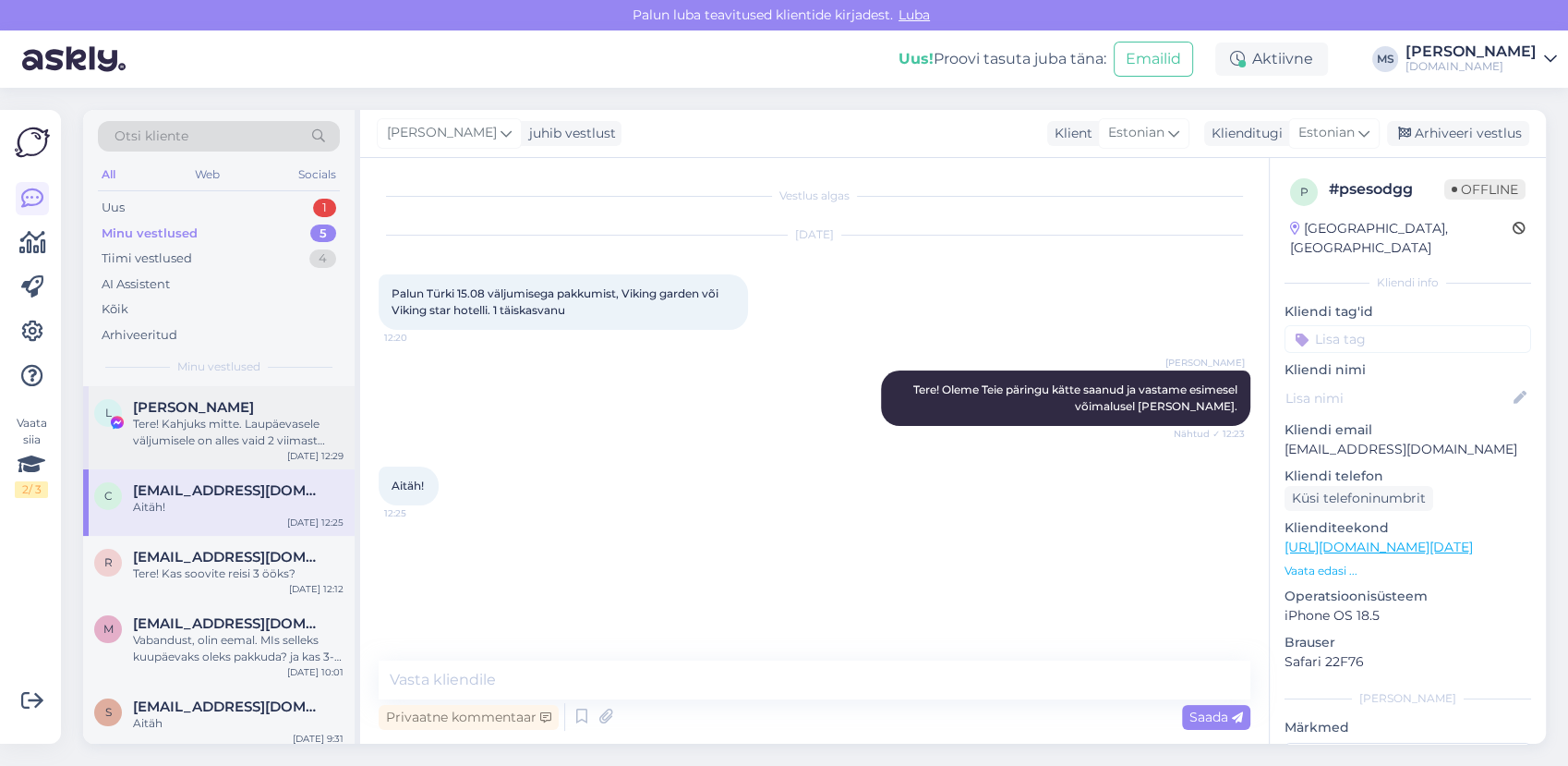
click at [187, 417] on div "Tere! Kahjuks mitte. Laupäevasele väljumisele on alles vaid 2 viimast lennukoht…" at bounding box center [238, 432] width 211 height 33
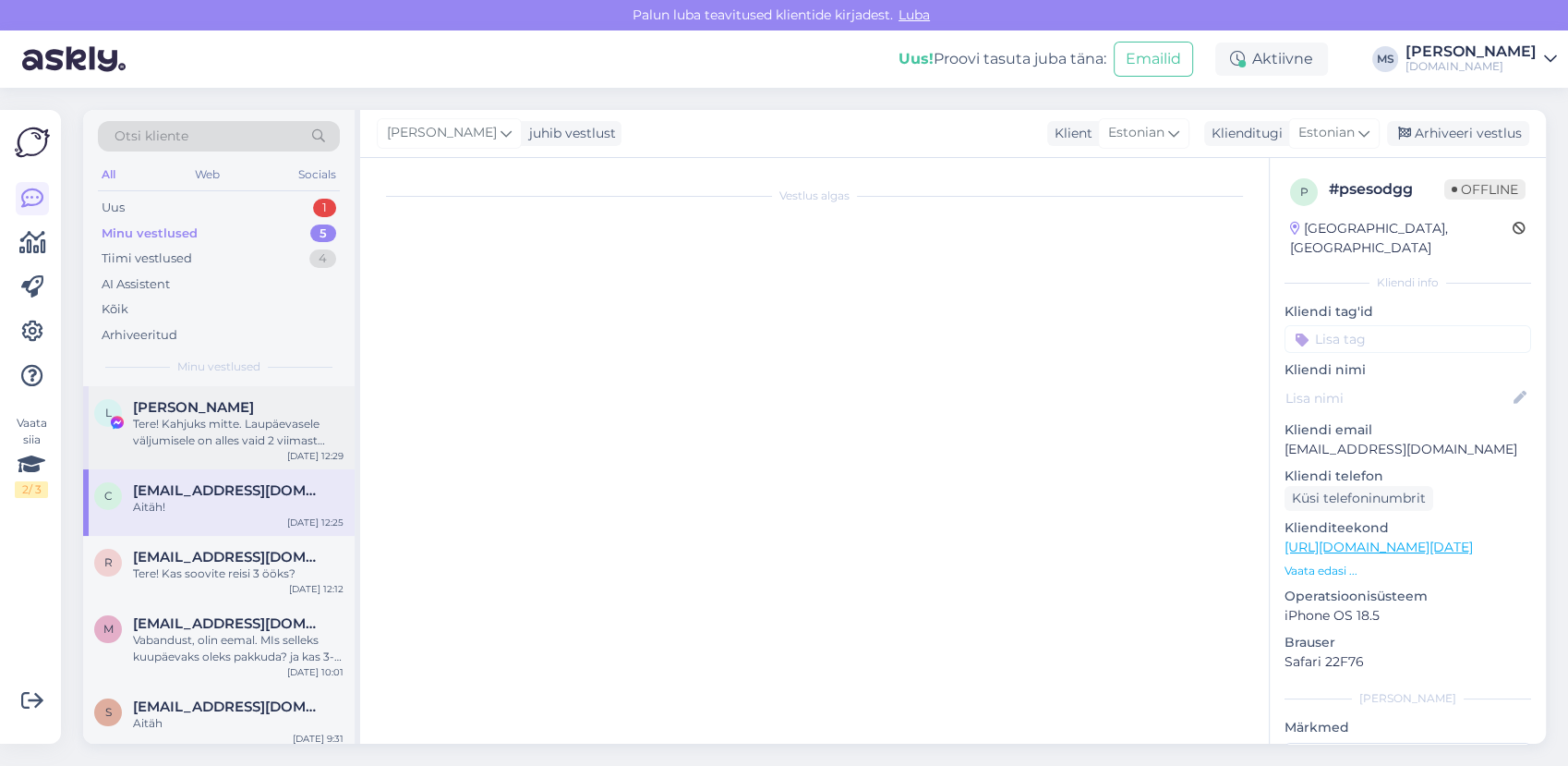
scroll to position [5550, 0]
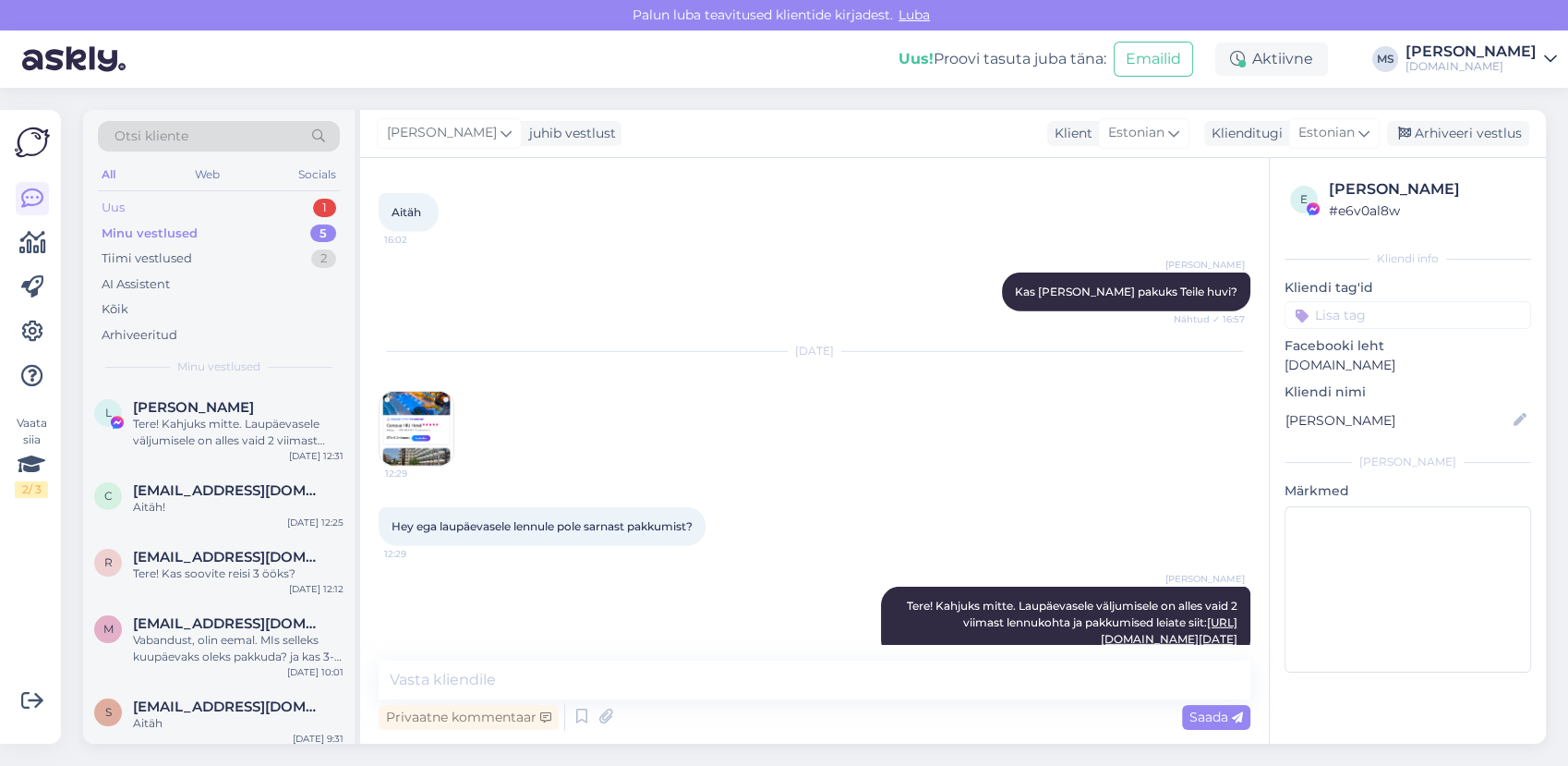
click at [211, 201] on div "Uus 1" at bounding box center [219, 207] width 242 height 26
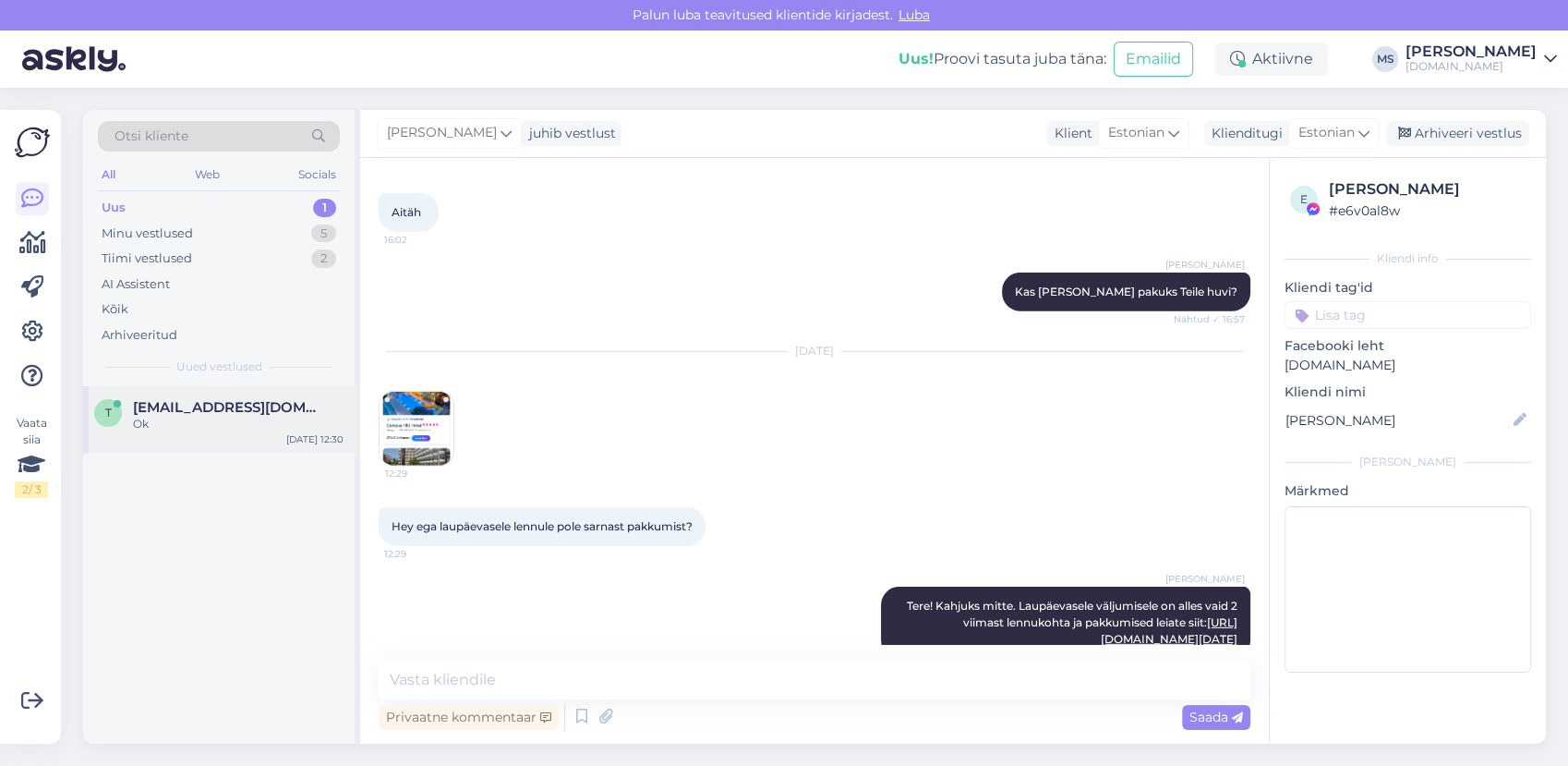
click at [177, 396] on div "t [EMAIL_ADDRESS][DOMAIN_NAME] Ok [DATE] 12:30" at bounding box center [219, 419] width 272 height 66
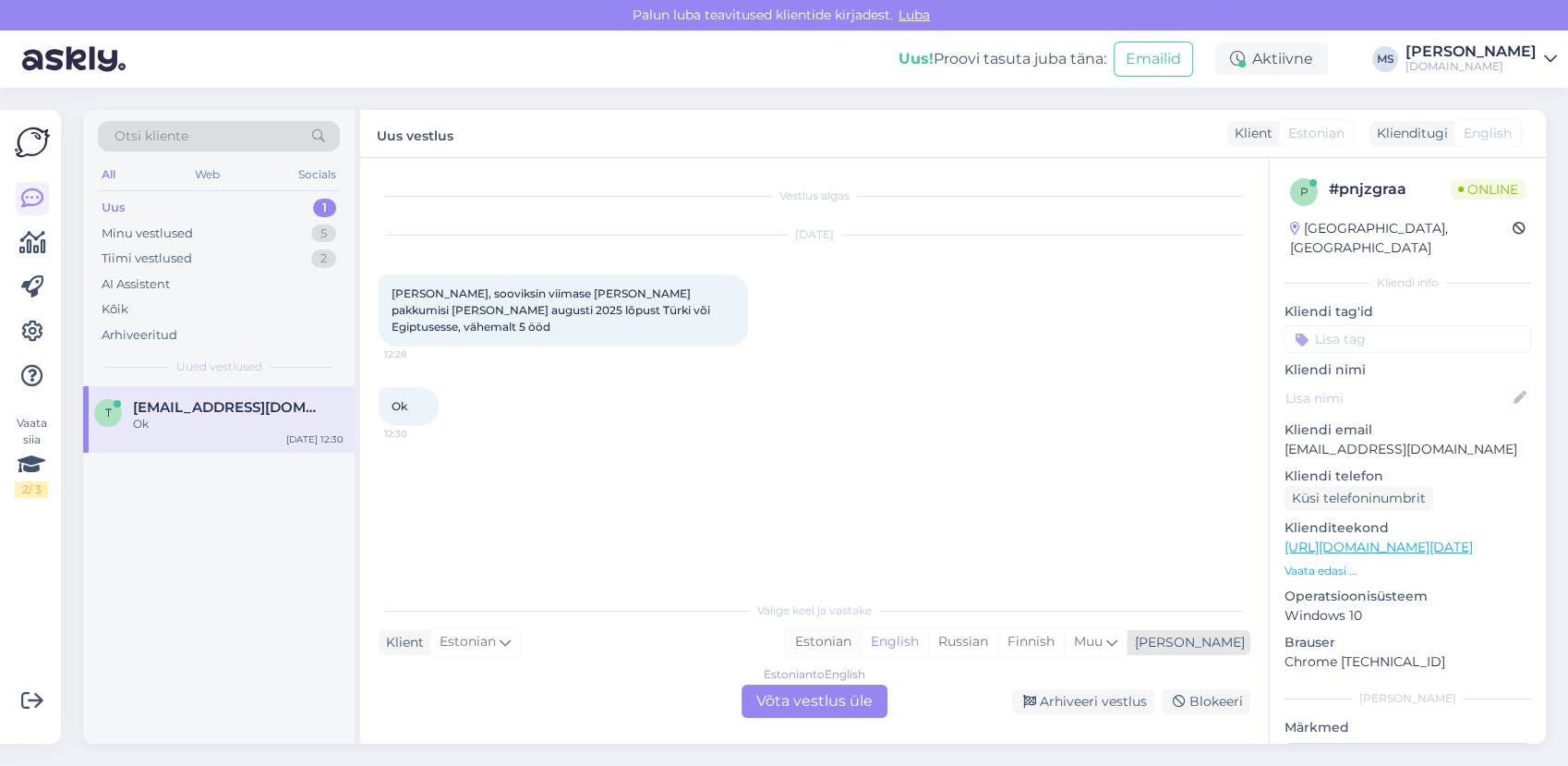
click at [860, 655] on div "Estonian" at bounding box center [822, 641] width 75 height 27
click at [856, 697] on div "Estonian to Estonian Võta vestlus üle" at bounding box center [814, 701] width 146 height 33
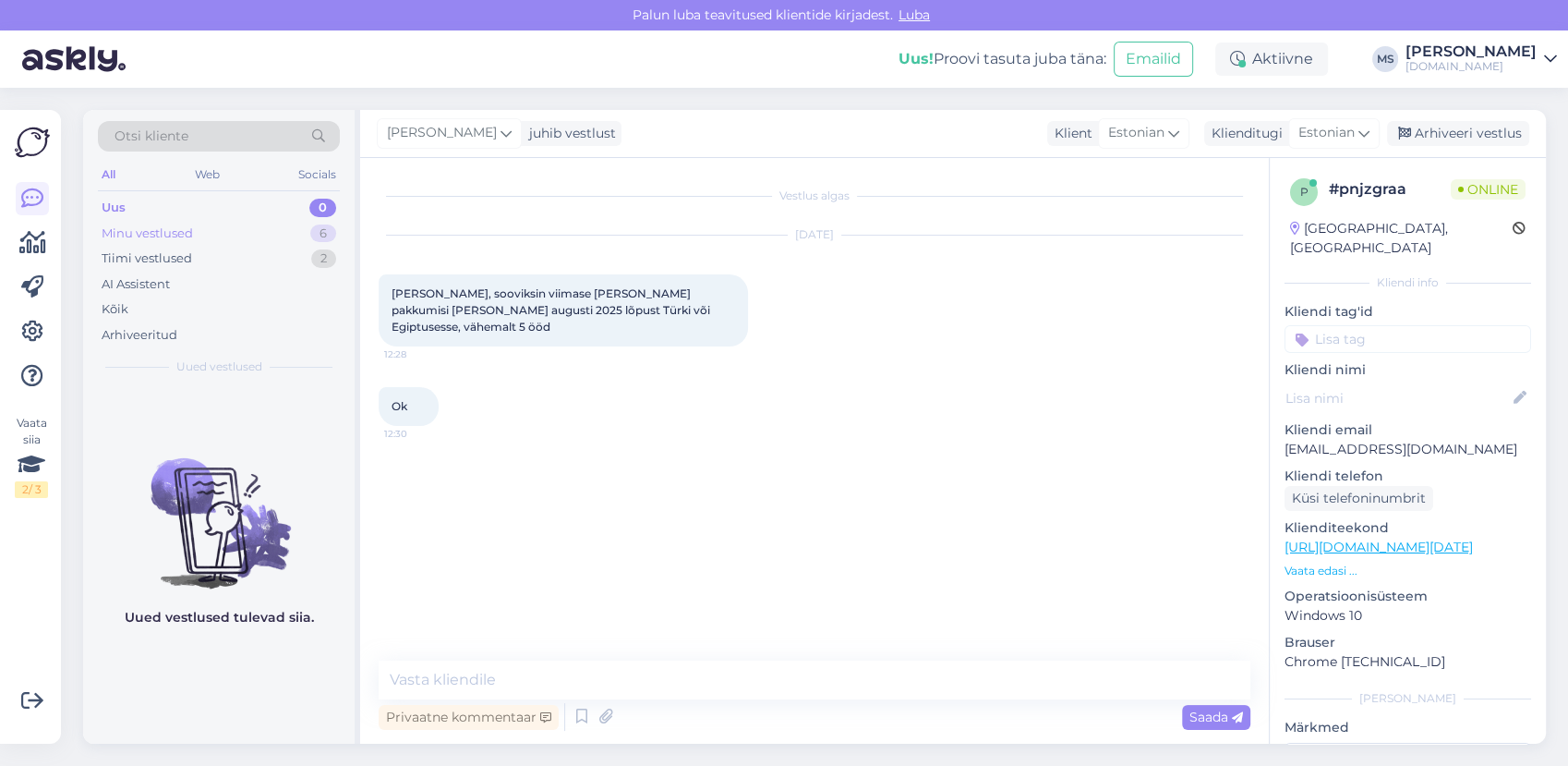
click at [265, 233] on div "Minu vestlused 6" at bounding box center [219, 233] width 242 height 26
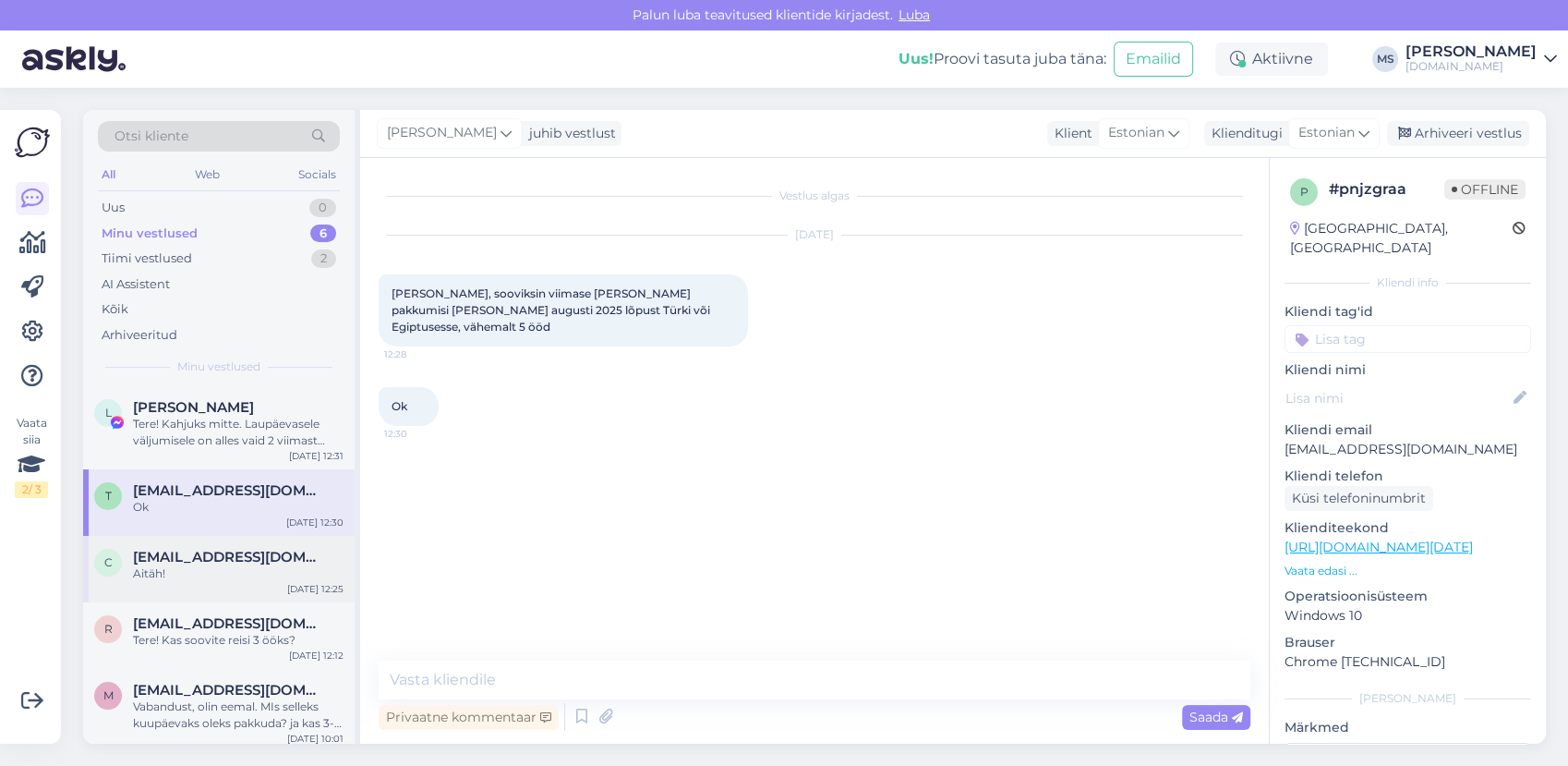
click at [228, 578] on div "Aitäh!" at bounding box center [238, 574] width 211 height 17
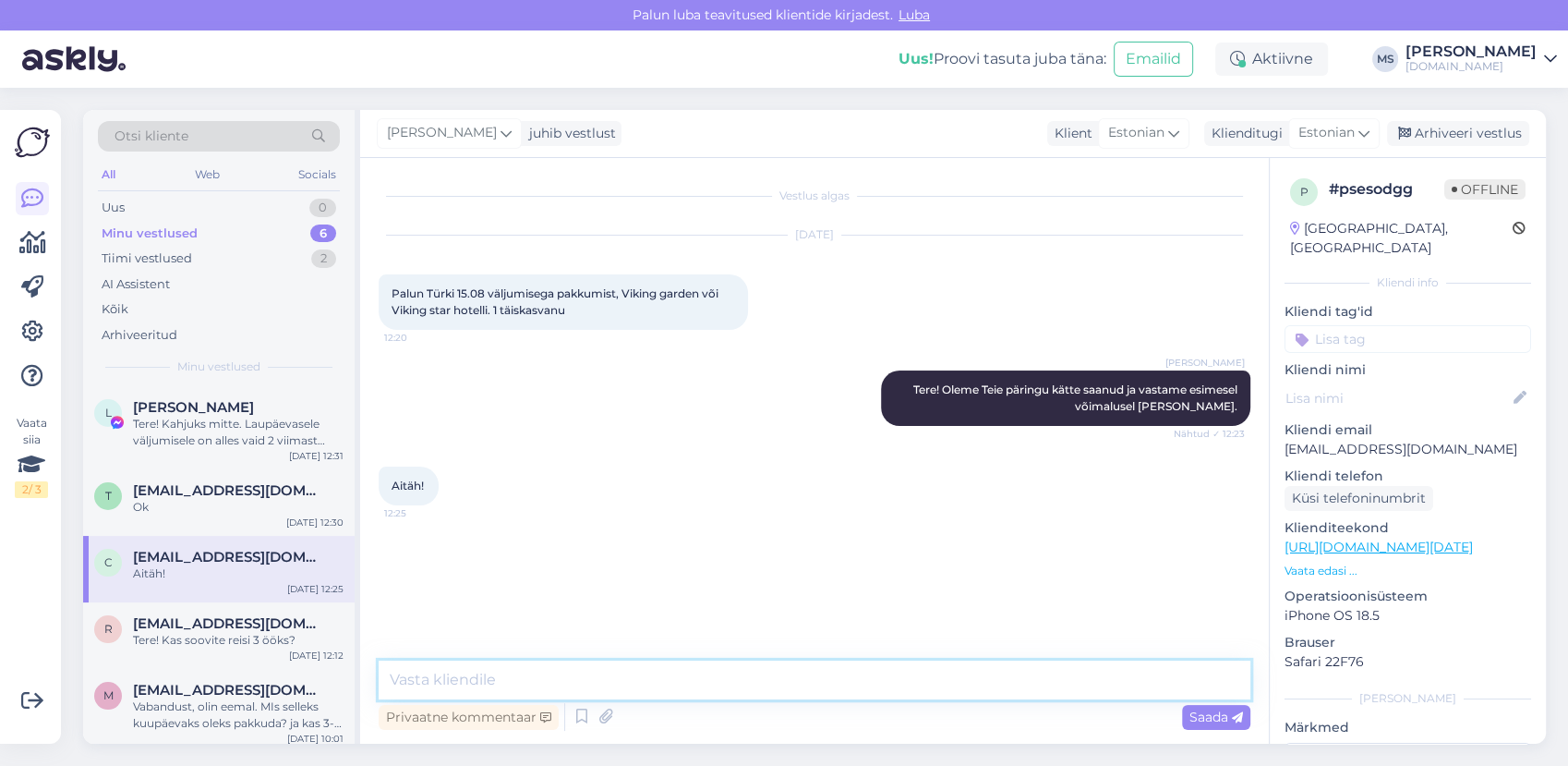
click at [474, 686] on textarea at bounding box center [814, 679] width 871 height 39
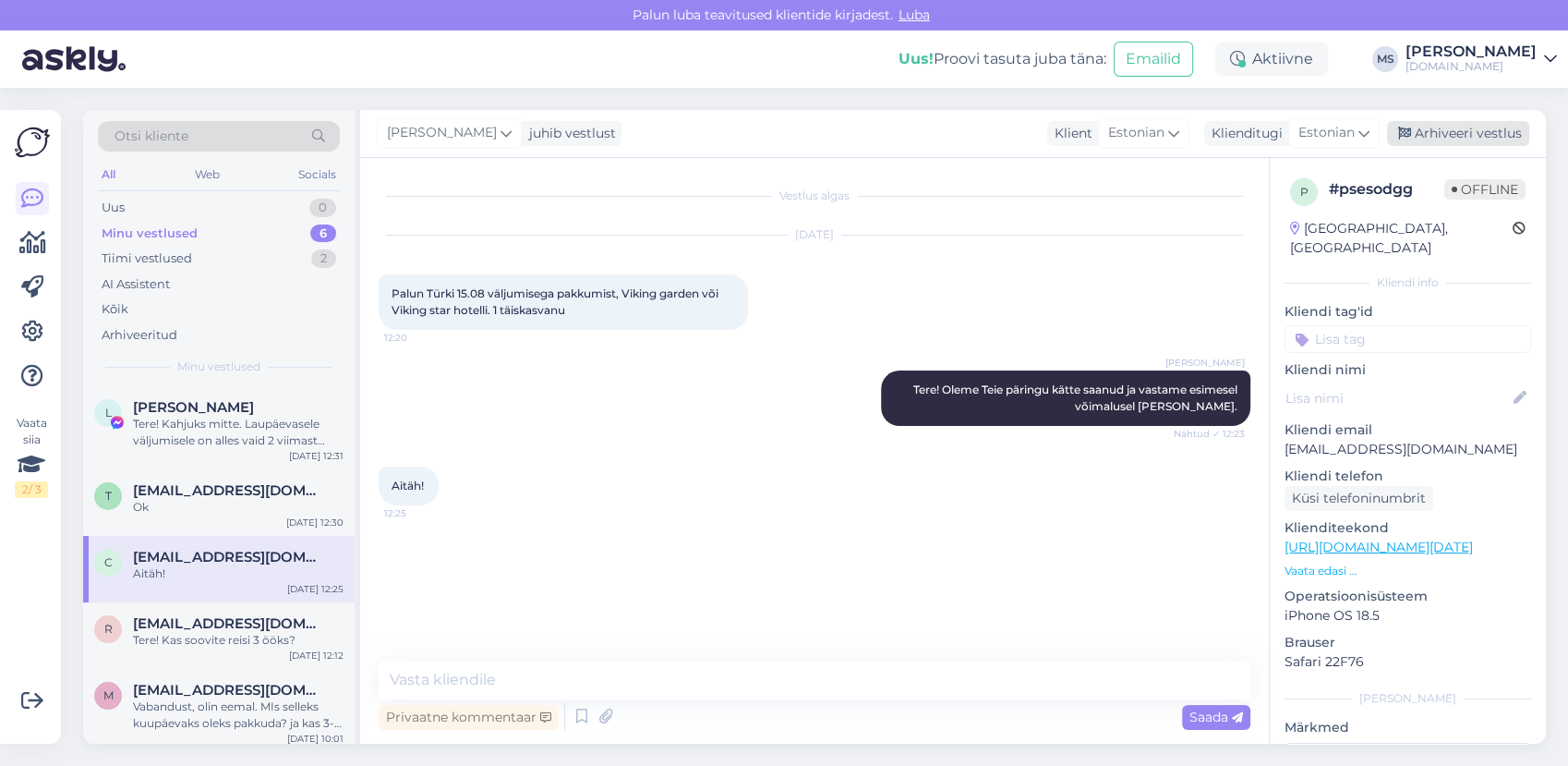
click at [1457, 131] on div "Arhiveeri vestlus" at bounding box center [1458, 133] width 143 height 25
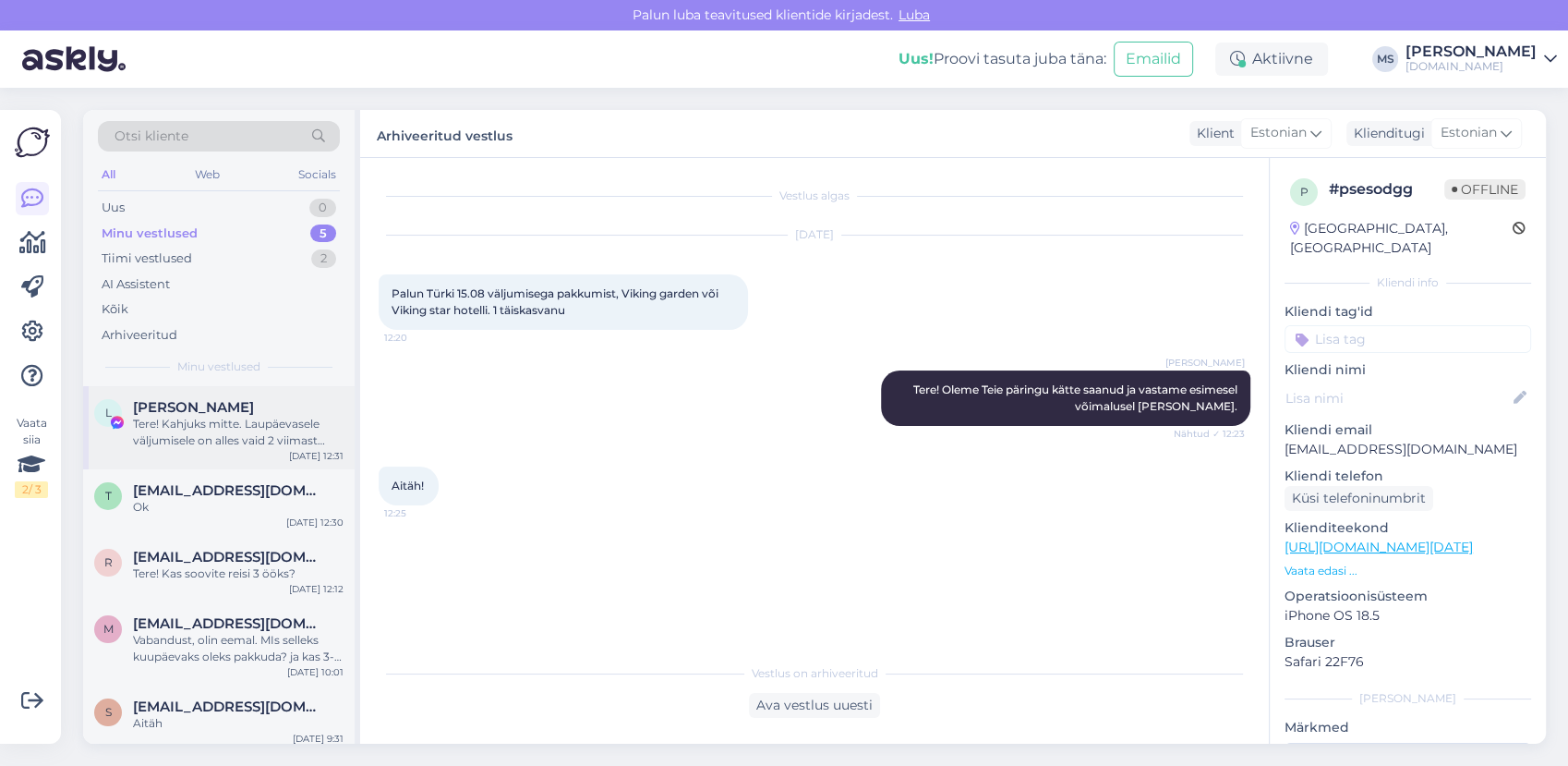
click at [194, 423] on div "Tere! Kahjuks mitte. Laupäevasele väljumisele on alles vaid 2 viimast lennukoht…" at bounding box center [238, 432] width 211 height 33
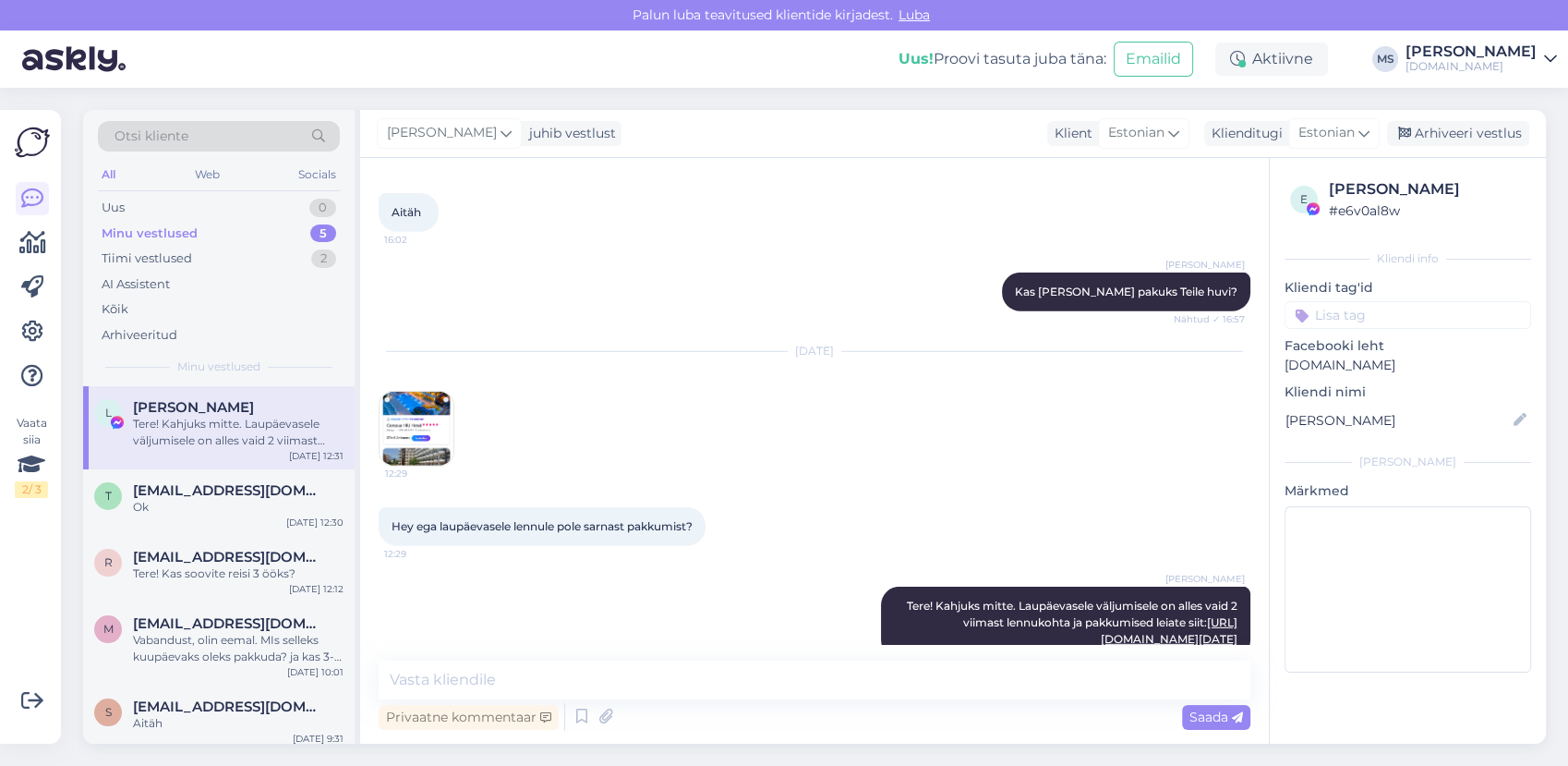
scroll to position [5549, 0]
click at [1469, 129] on div "Arhiveeri vestlus" at bounding box center [1458, 133] width 143 height 25
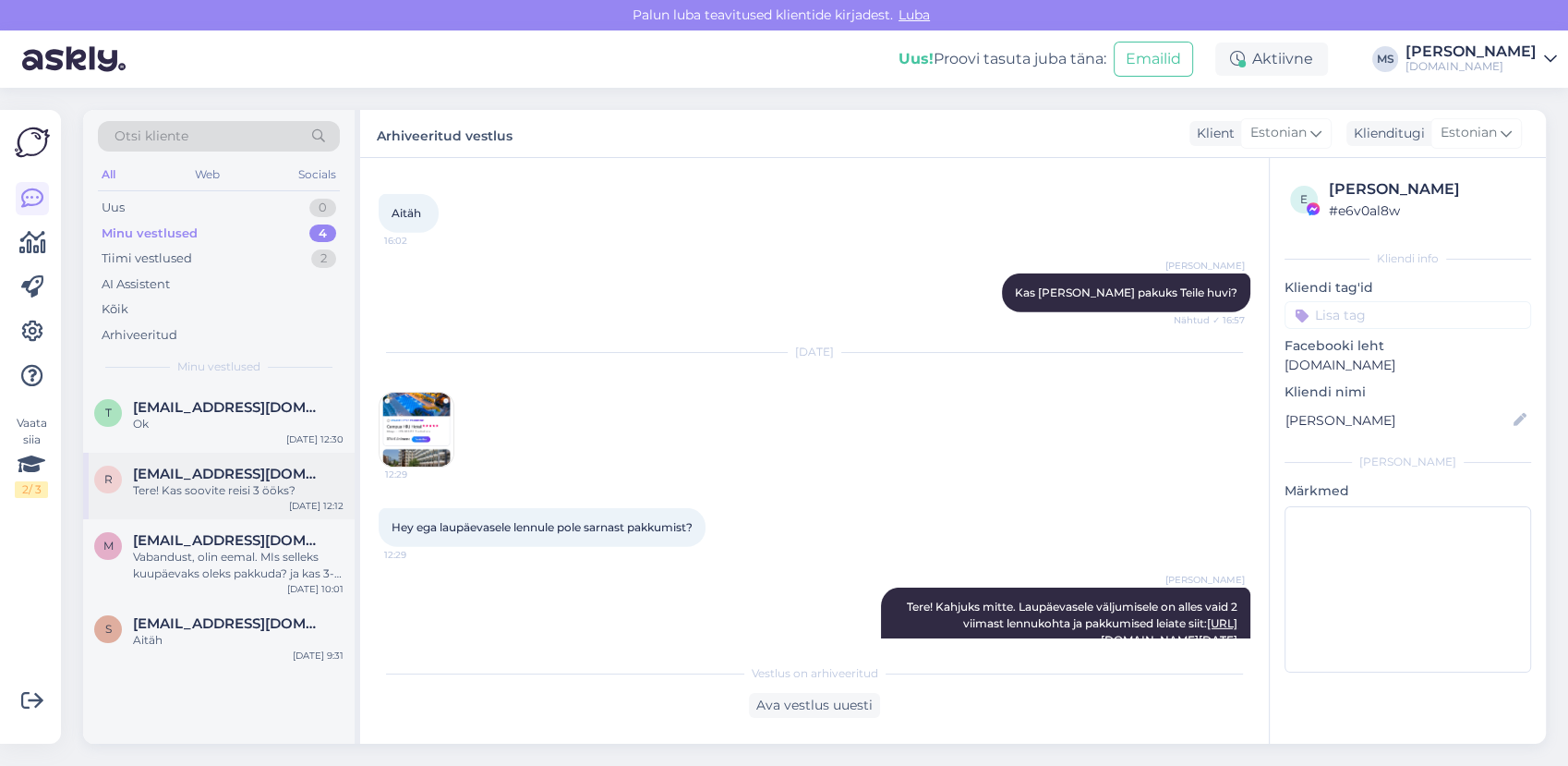
click at [209, 493] on div "Tere! Kas soovite reisi 3 ööks?" at bounding box center [238, 491] width 211 height 17
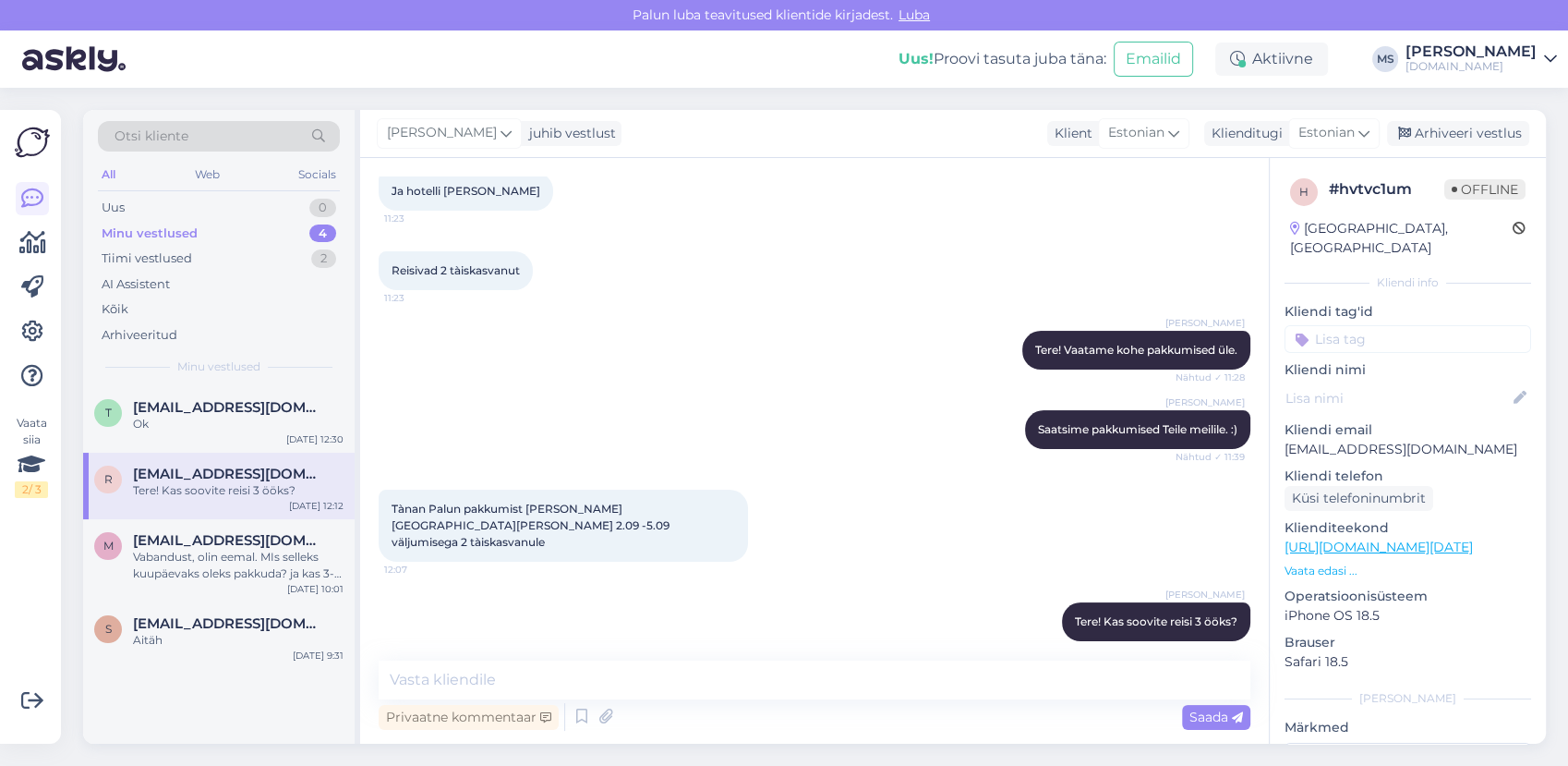
click at [207, 512] on div "r [EMAIL_ADDRESS][DOMAIN_NAME] Tere! Kas soovite reisi 3 ööks? [DATE] 12:12" at bounding box center [219, 485] width 272 height 66
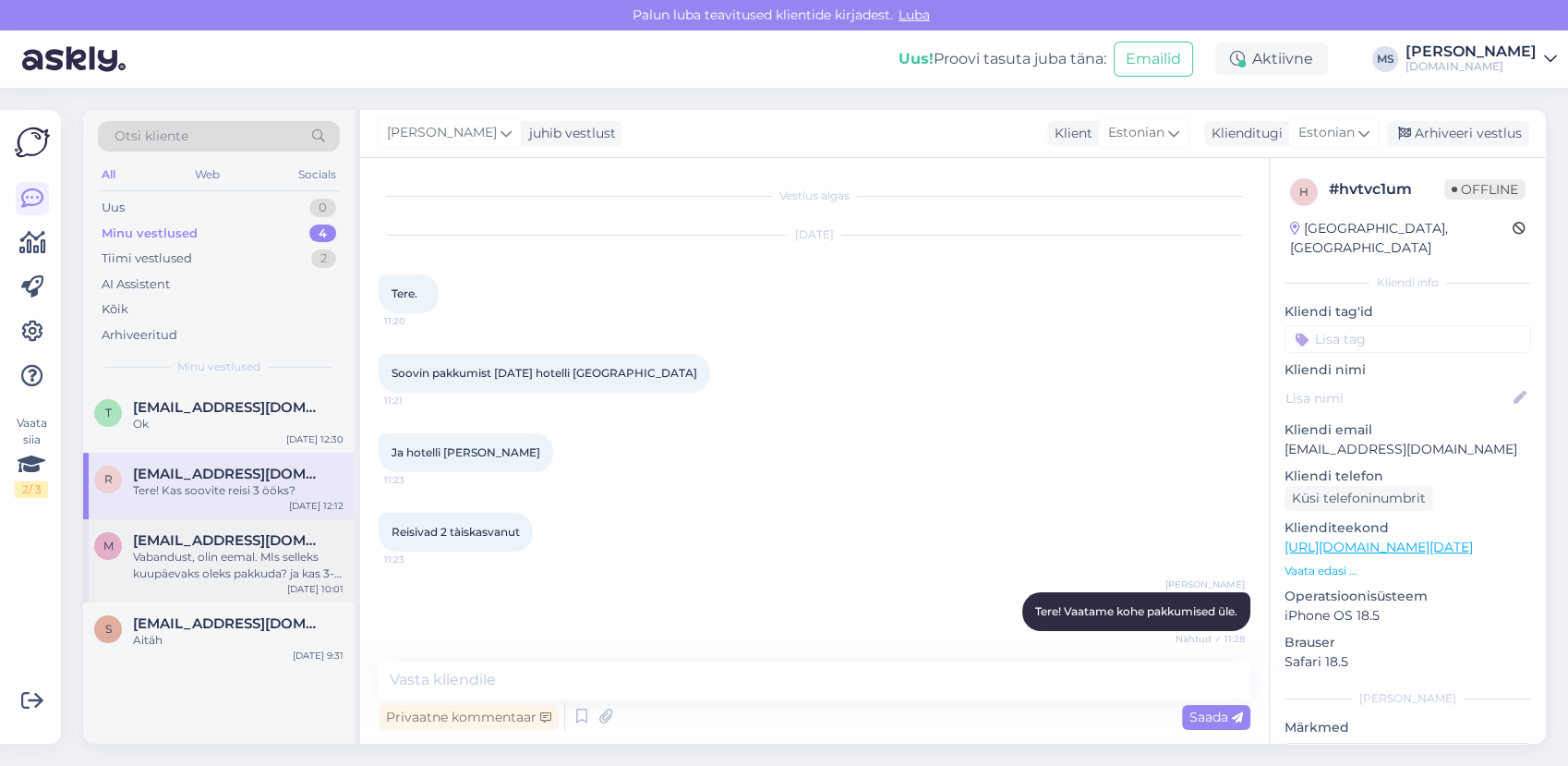
click at [218, 577] on div "Vabandust, olin eemal. MIs selleks kuupäevaks oleks pakkuda? ja kas 3-4 ööks on…" at bounding box center [238, 565] width 211 height 33
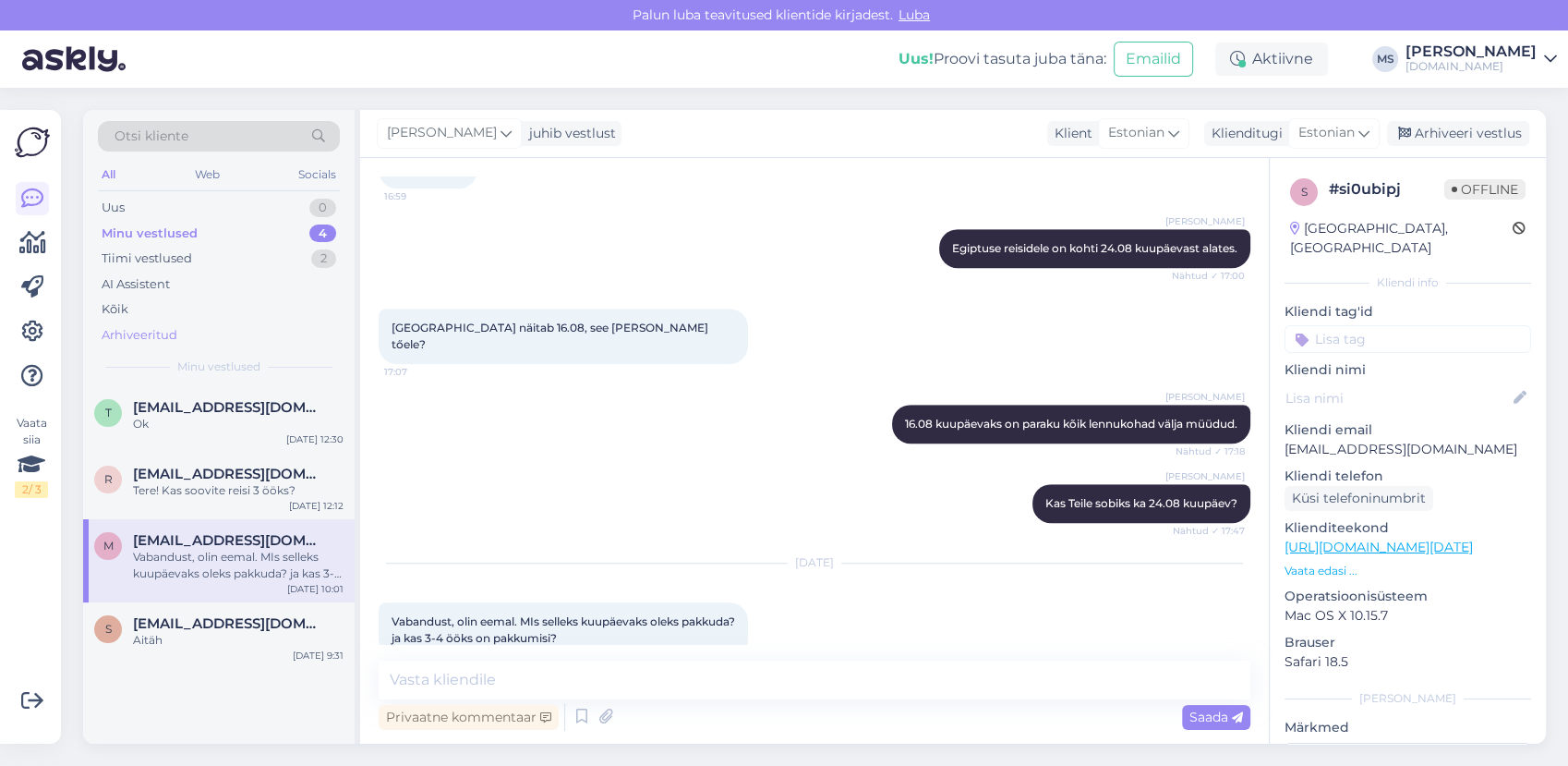
click at [177, 334] on div "Arhiveeritud" at bounding box center [219, 334] width 242 height 26
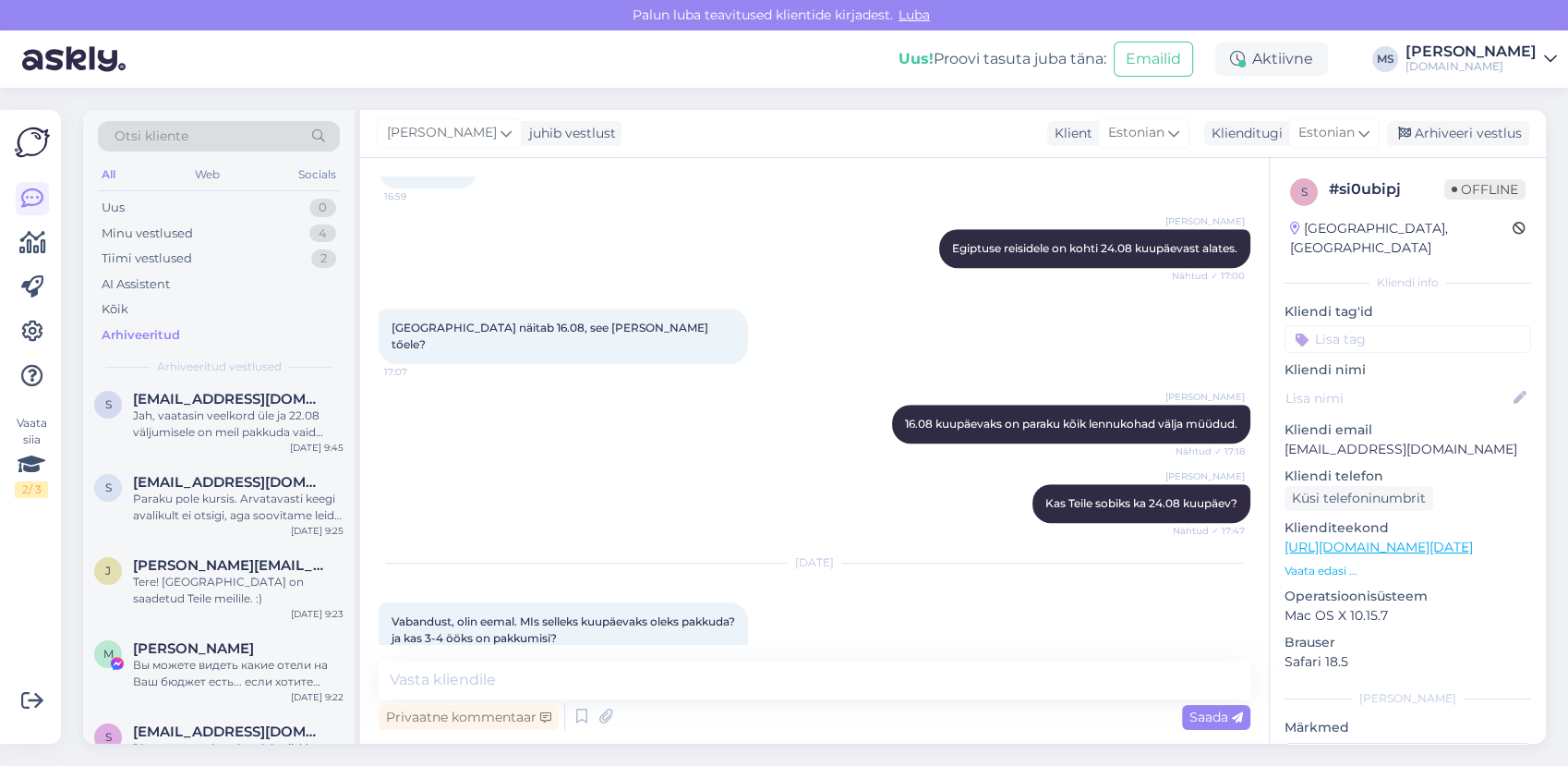
scroll to position [410, 0]
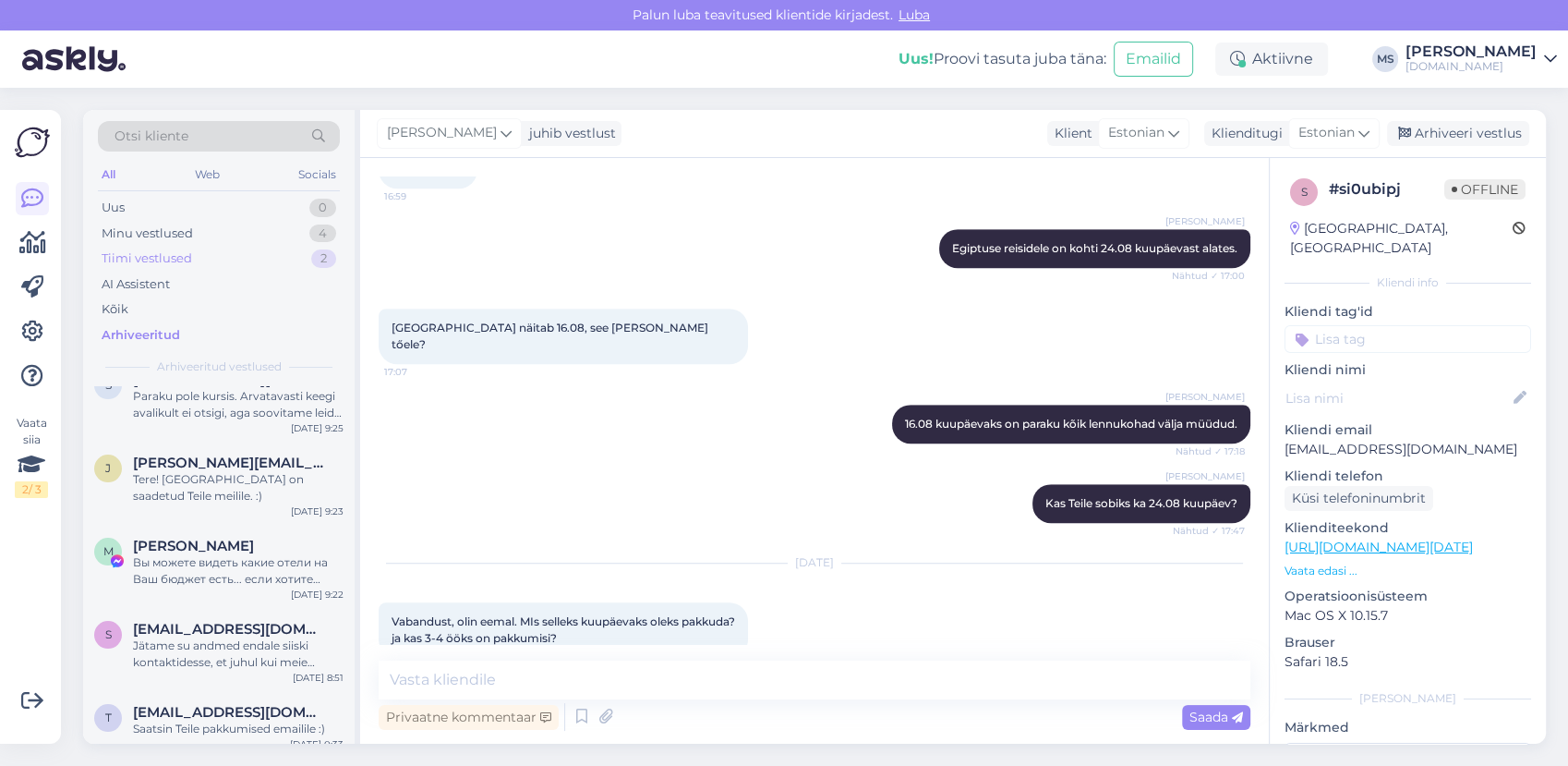
click at [178, 253] on div "Tiimi vestlused" at bounding box center [147, 259] width 91 height 19
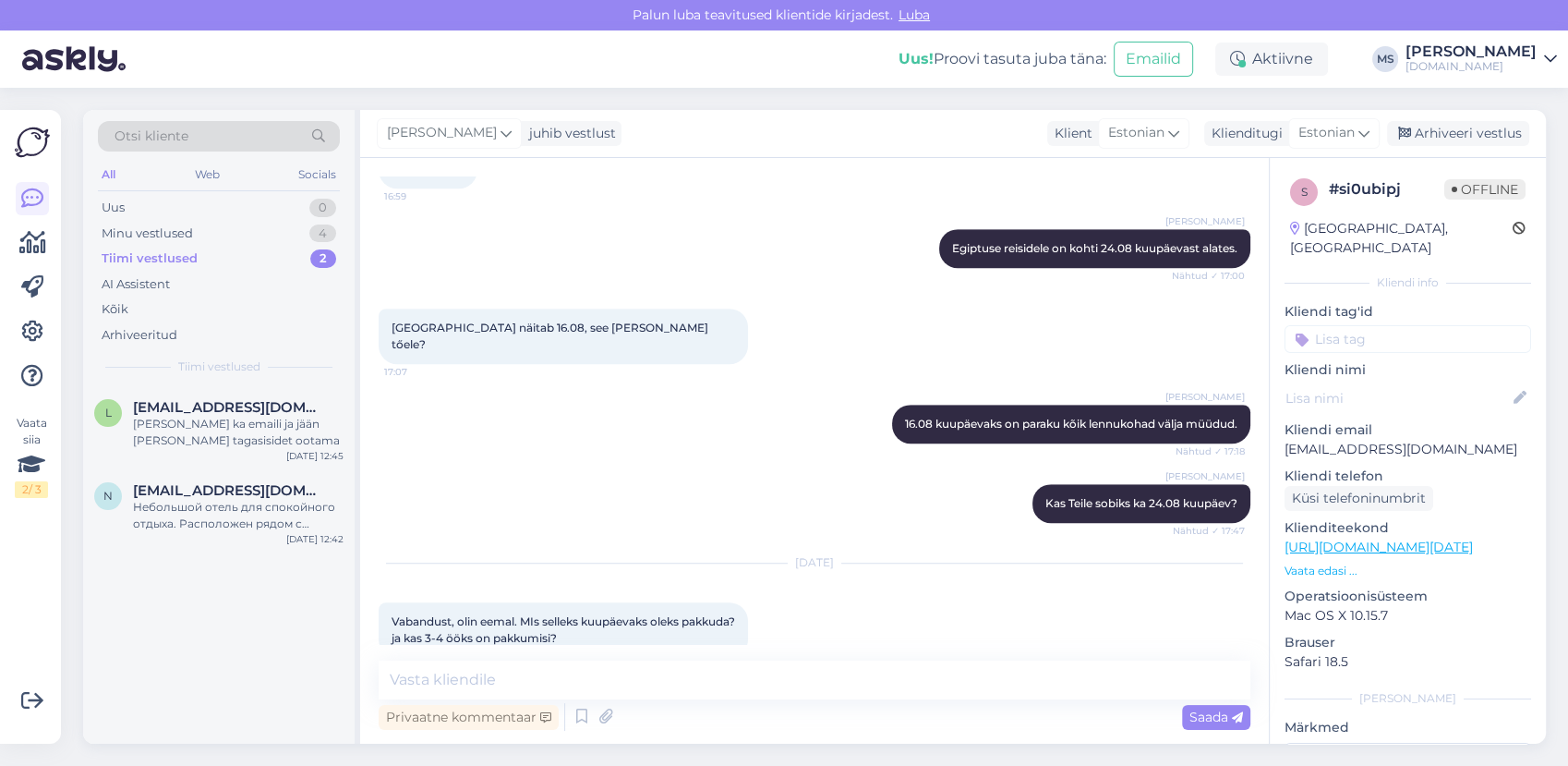
click at [180, 252] on div "Tiimi vestlused" at bounding box center [150, 259] width 96 height 19
click at [171, 237] on div "Minu vestlused" at bounding box center [147, 234] width 92 height 19
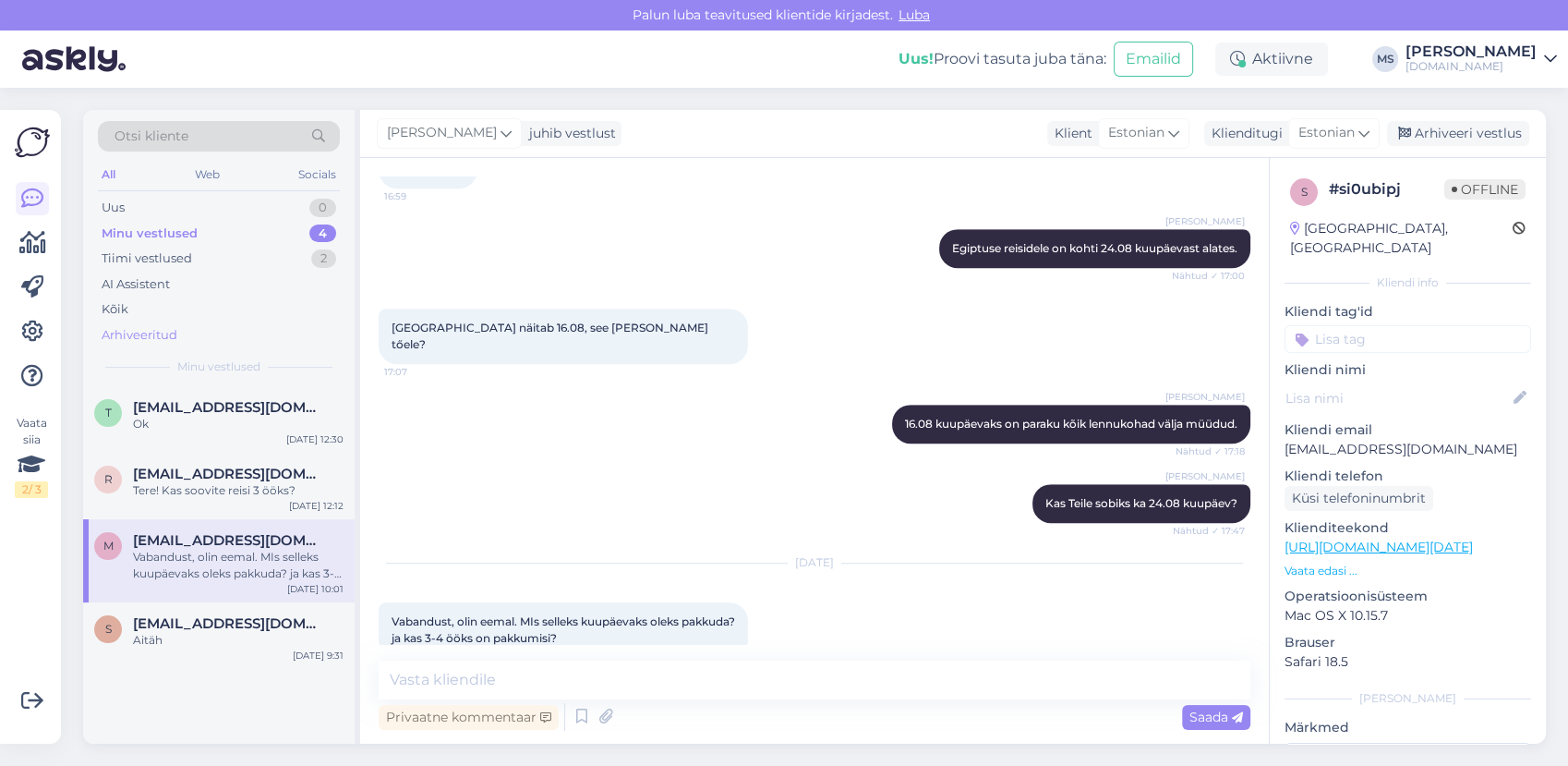
click at [160, 326] on div "Arhiveeritud" at bounding box center [140, 335] width 76 height 19
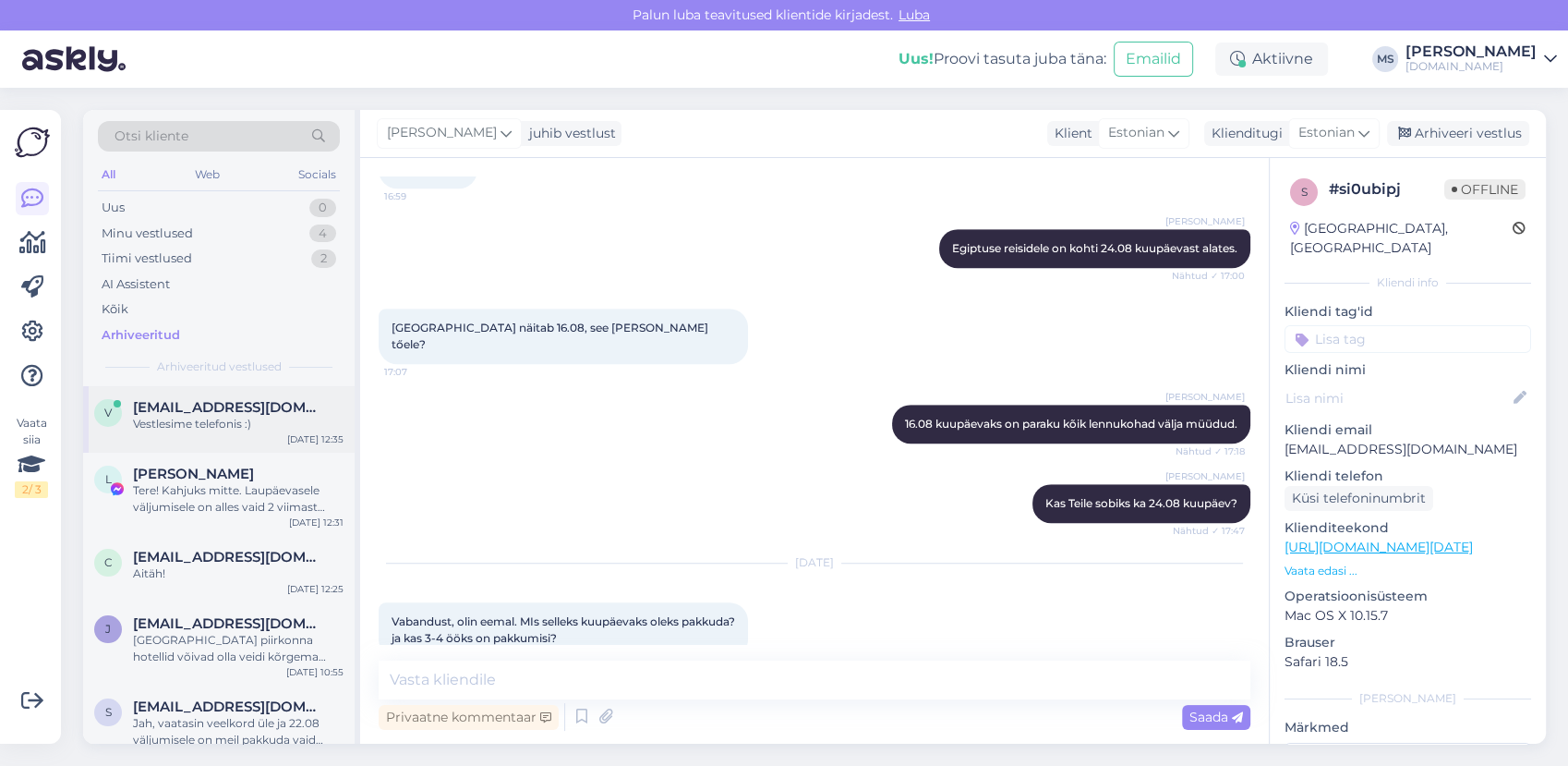
click at [189, 405] on span "[EMAIL_ADDRESS][DOMAIN_NAME]" at bounding box center [228, 407] width 192 height 17
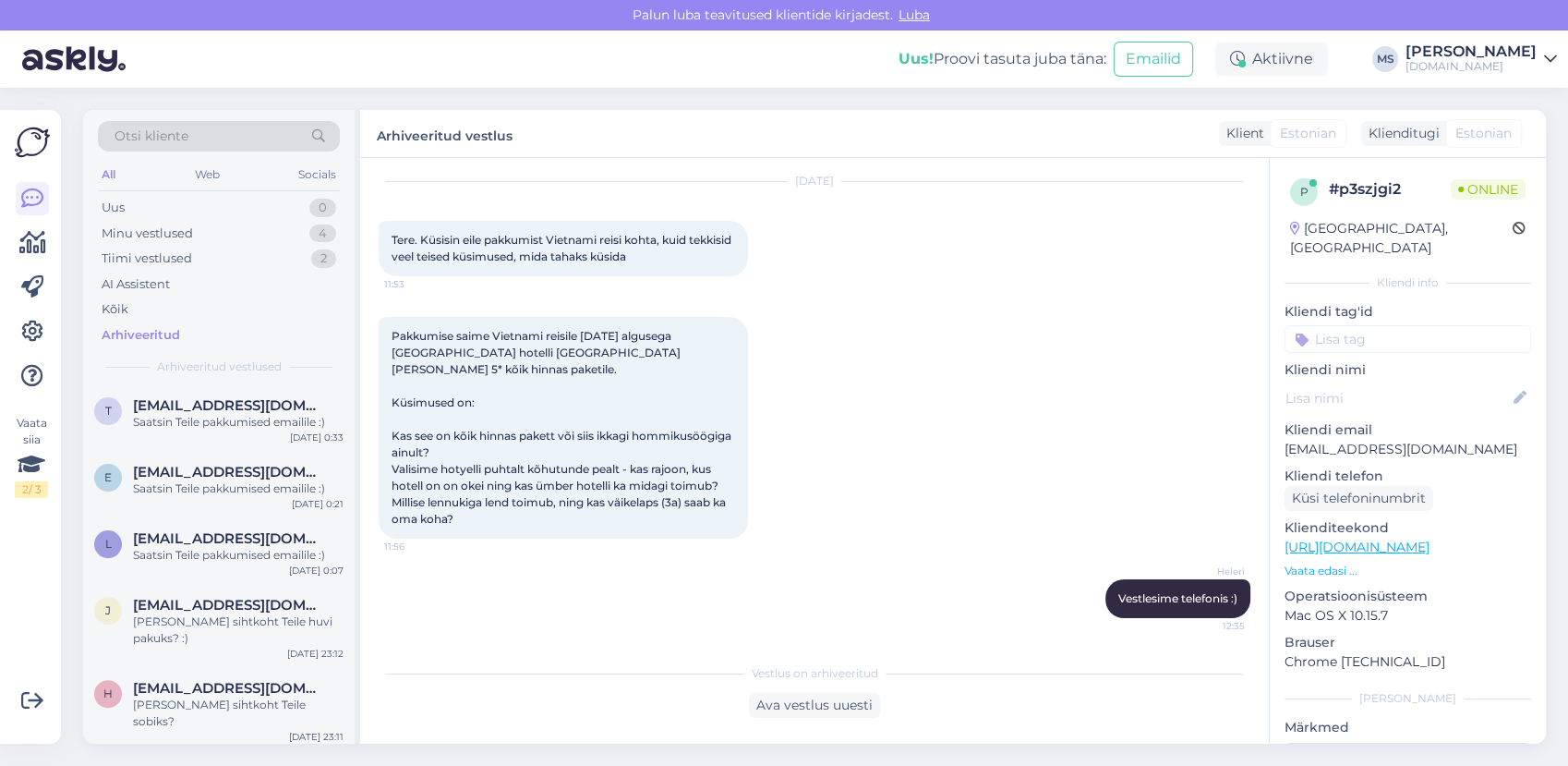
scroll to position [718, 0]
click at [181, 256] on div "Tiimi vestlused" at bounding box center [147, 259] width 91 height 19
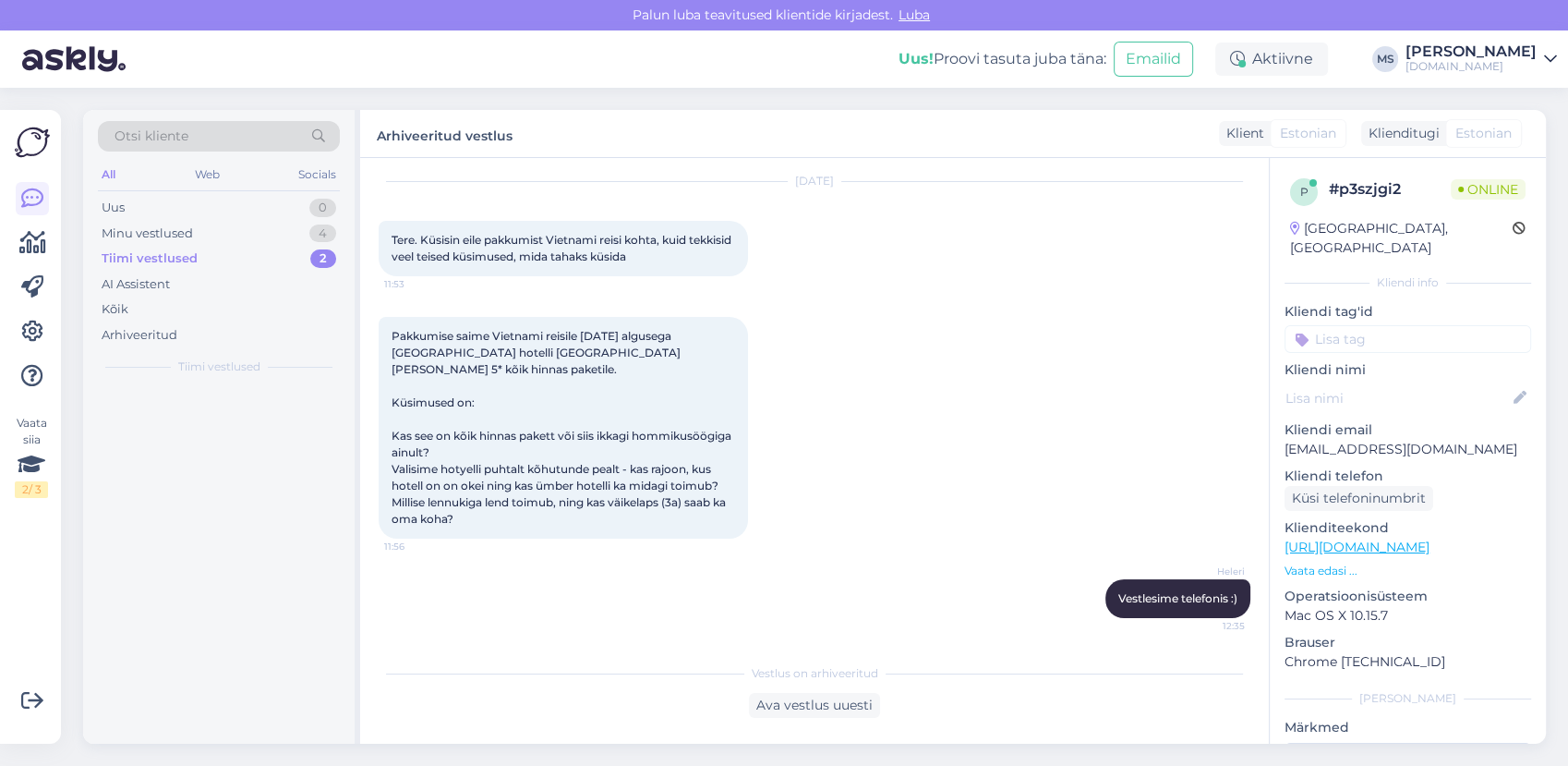
scroll to position [0, 0]
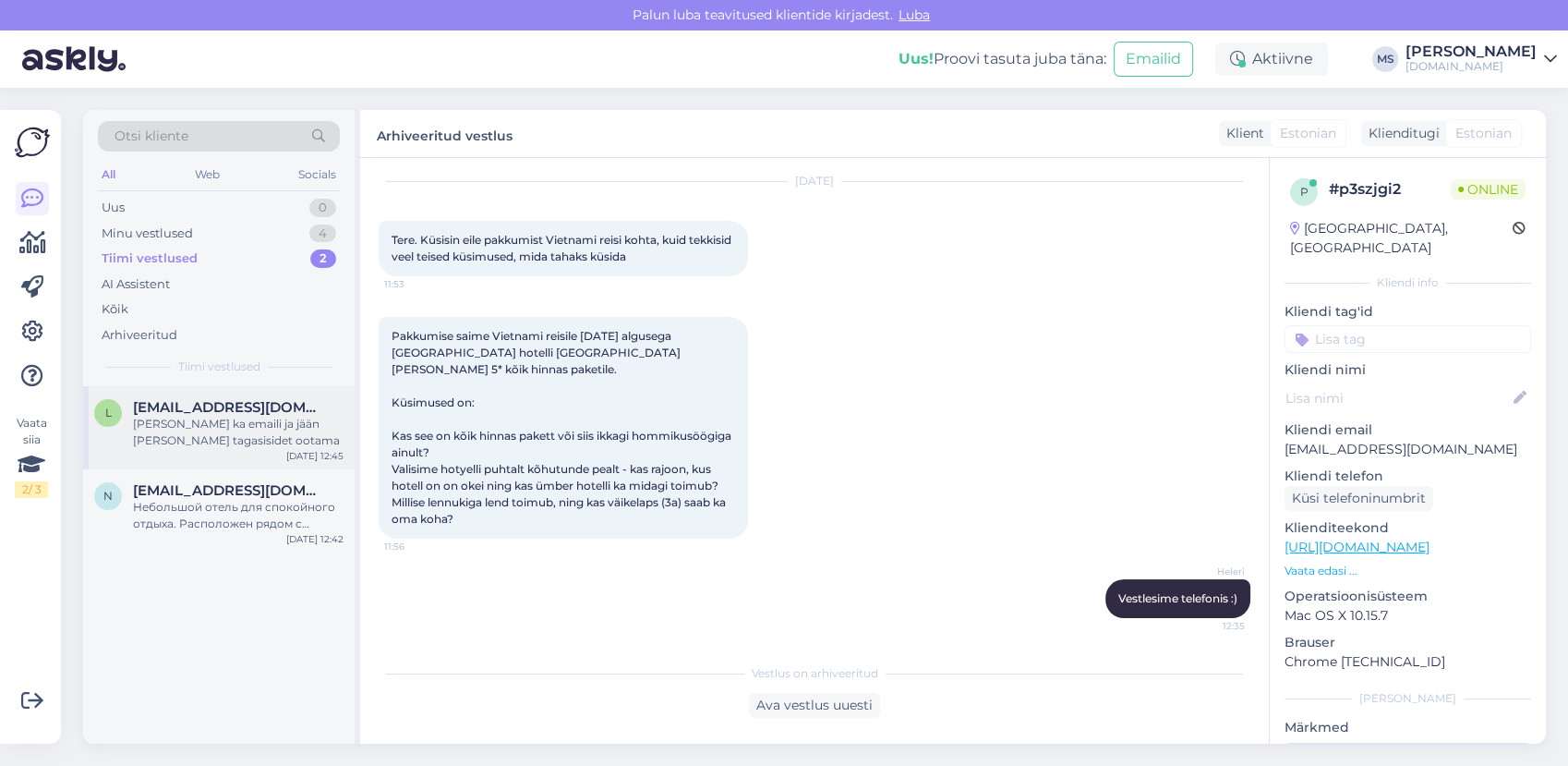
click at [182, 427] on div "[PERSON_NAME] ka emaili ja jään [PERSON_NAME] tagasisidet ootama" at bounding box center [238, 432] width 211 height 33
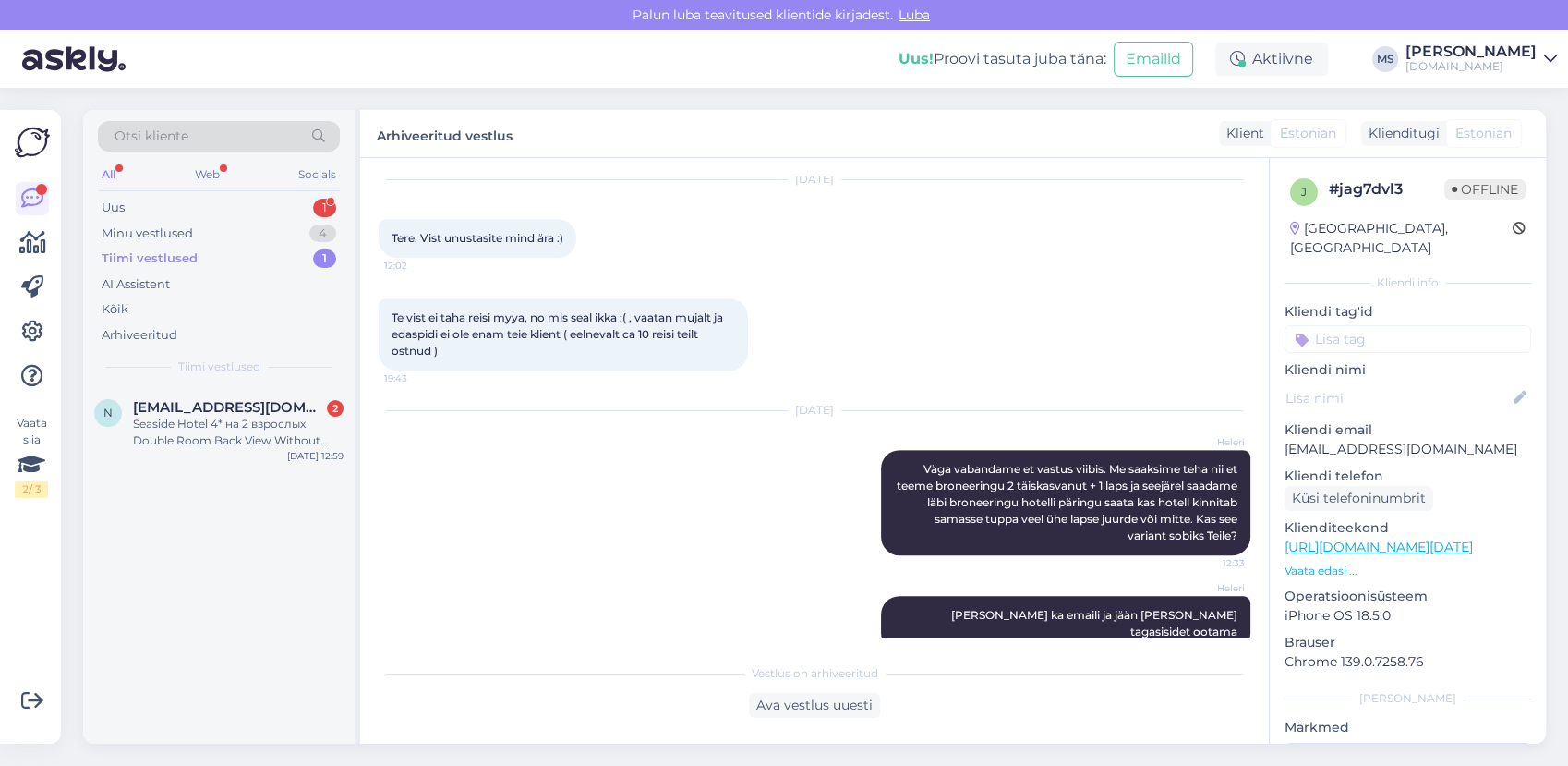
scroll to position [898, 0]
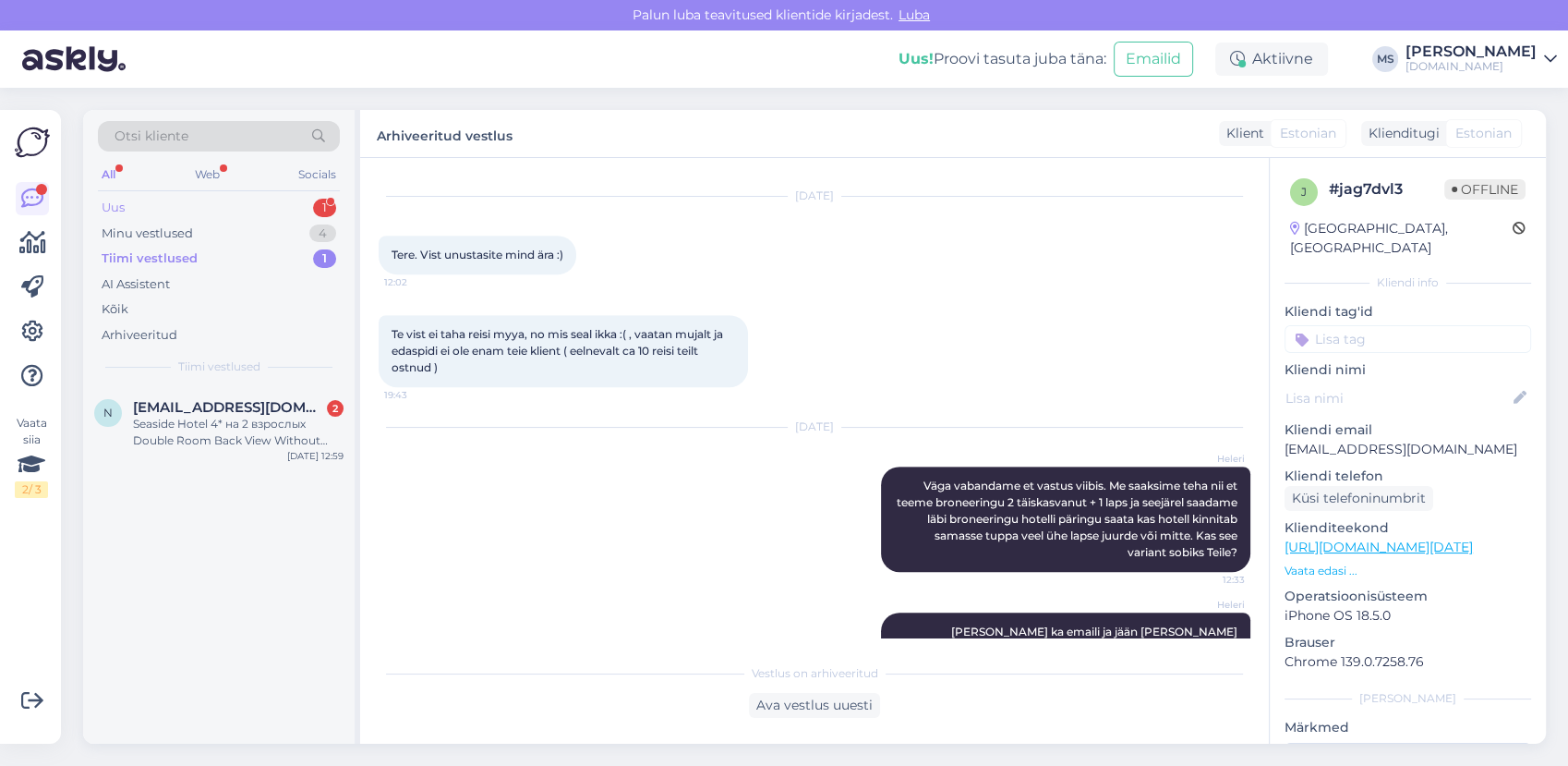
click at [188, 214] on div "Uus 1" at bounding box center [219, 207] width 242 height 26
click at [177, 201] on div "Uus 1" at bounding box center [219, 207] width 242 height 26
click at [207, 412] on span "[EMAIL_ADDRESS][DOMAIN_NAME]" at bounding box center [228, 407] width 192 height 17
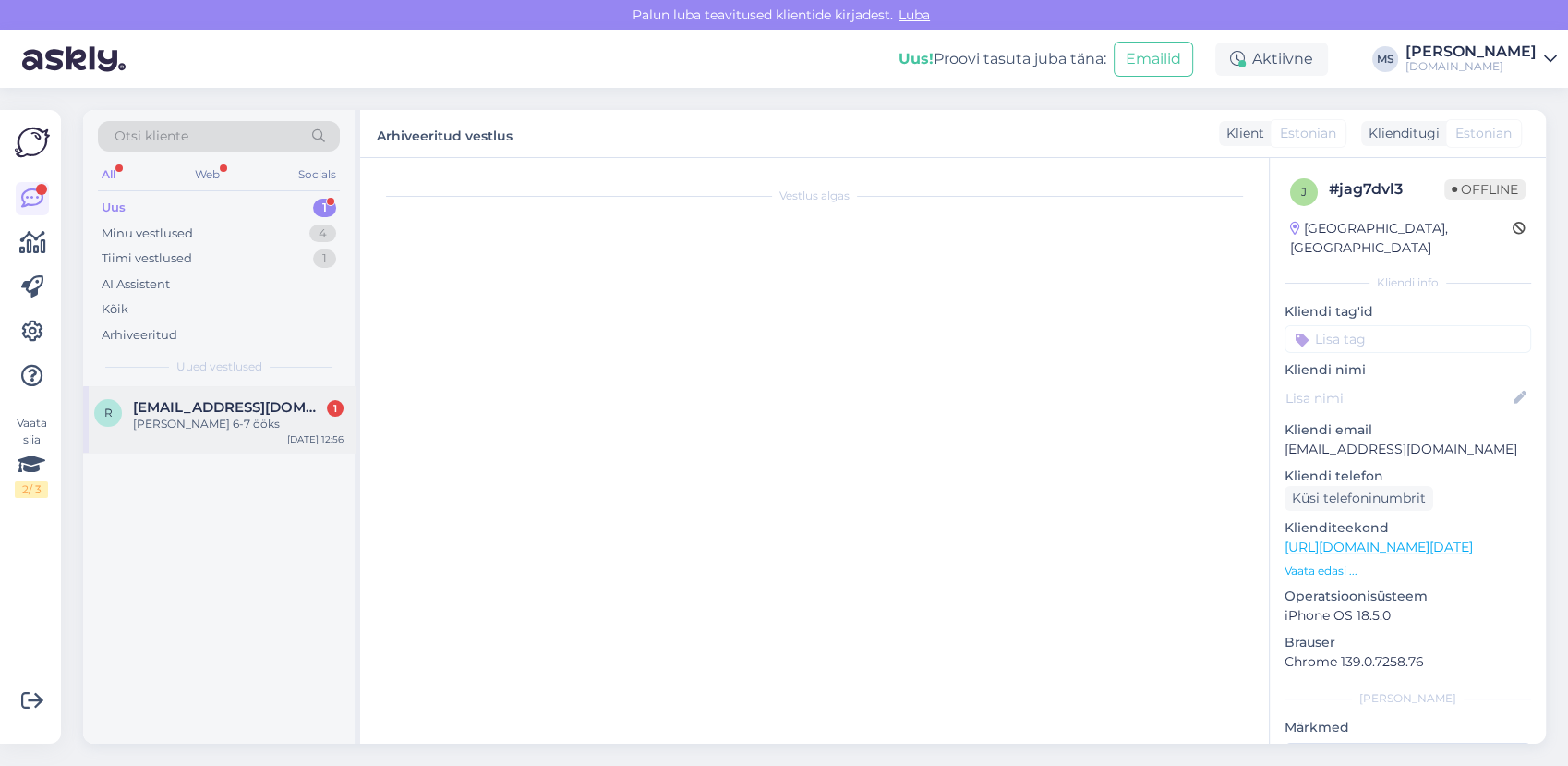
scroll to position [0, 0]
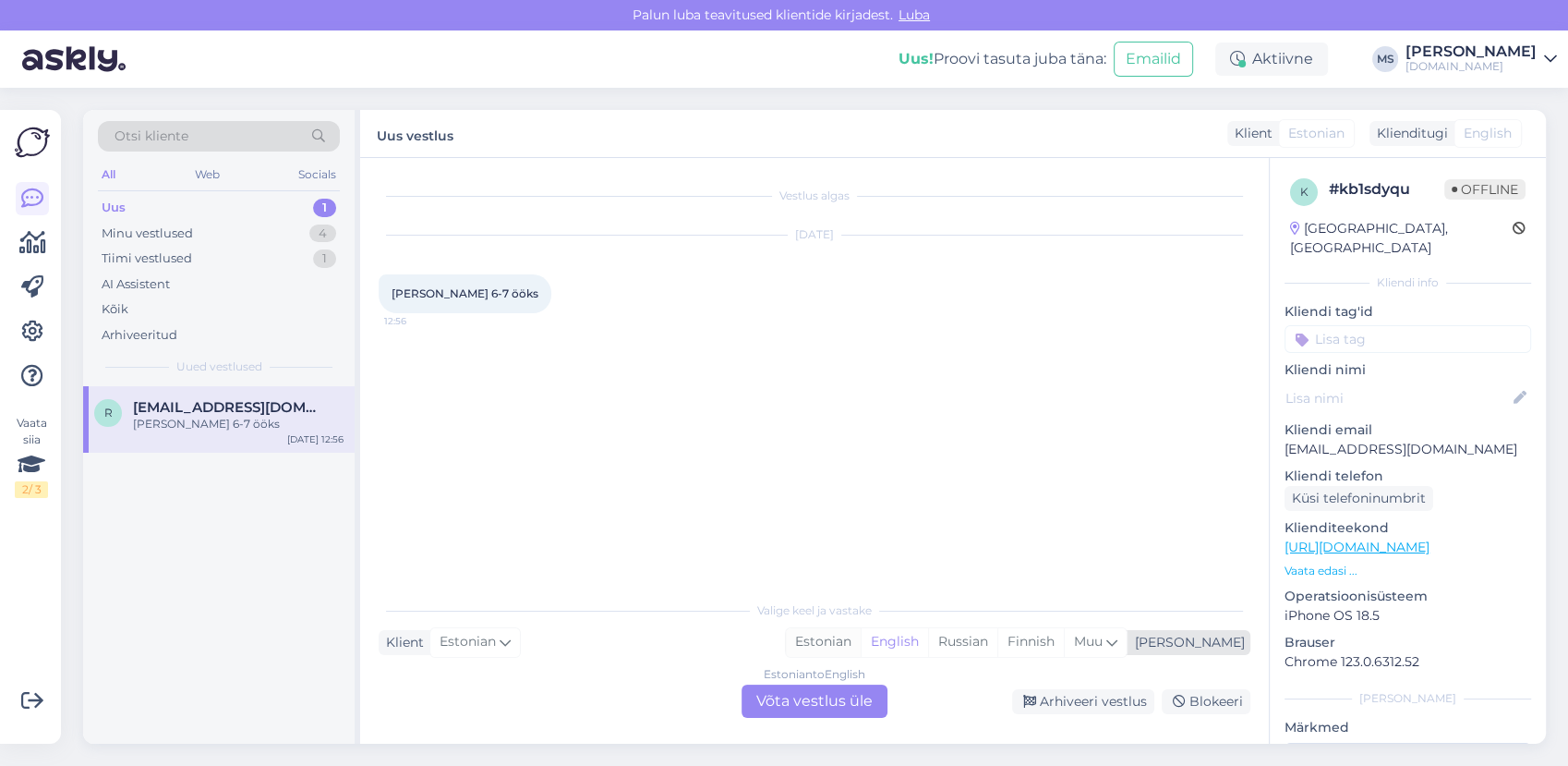
click at [860, 646] on div "Estonian" at bounding box center [822, 641] width 75 height 27
click at [859, 694] on div "Estonian to Estonian Võta vestlus üle" at bounding box center [814, 701] width 146 height 33
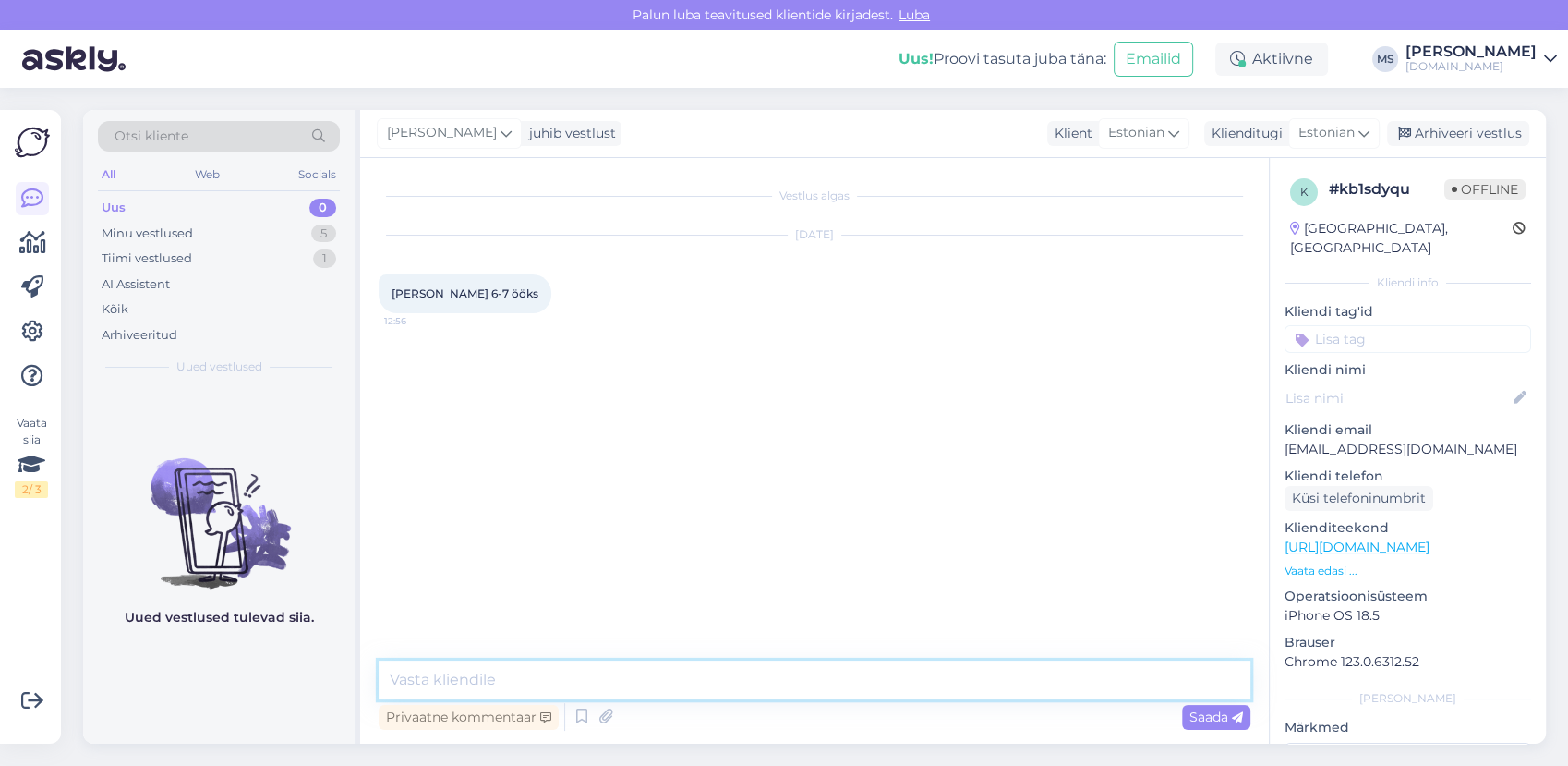
drag, startPoint x: 858, startPoint y: 694, endPoint x: 767, endPoint y: 674, distance: 93.2
click at [767, 674] on textarea at bounding box center [814, 679] width 871 height 39
type textarea "Pakkumised on saadetud Teile meilile."
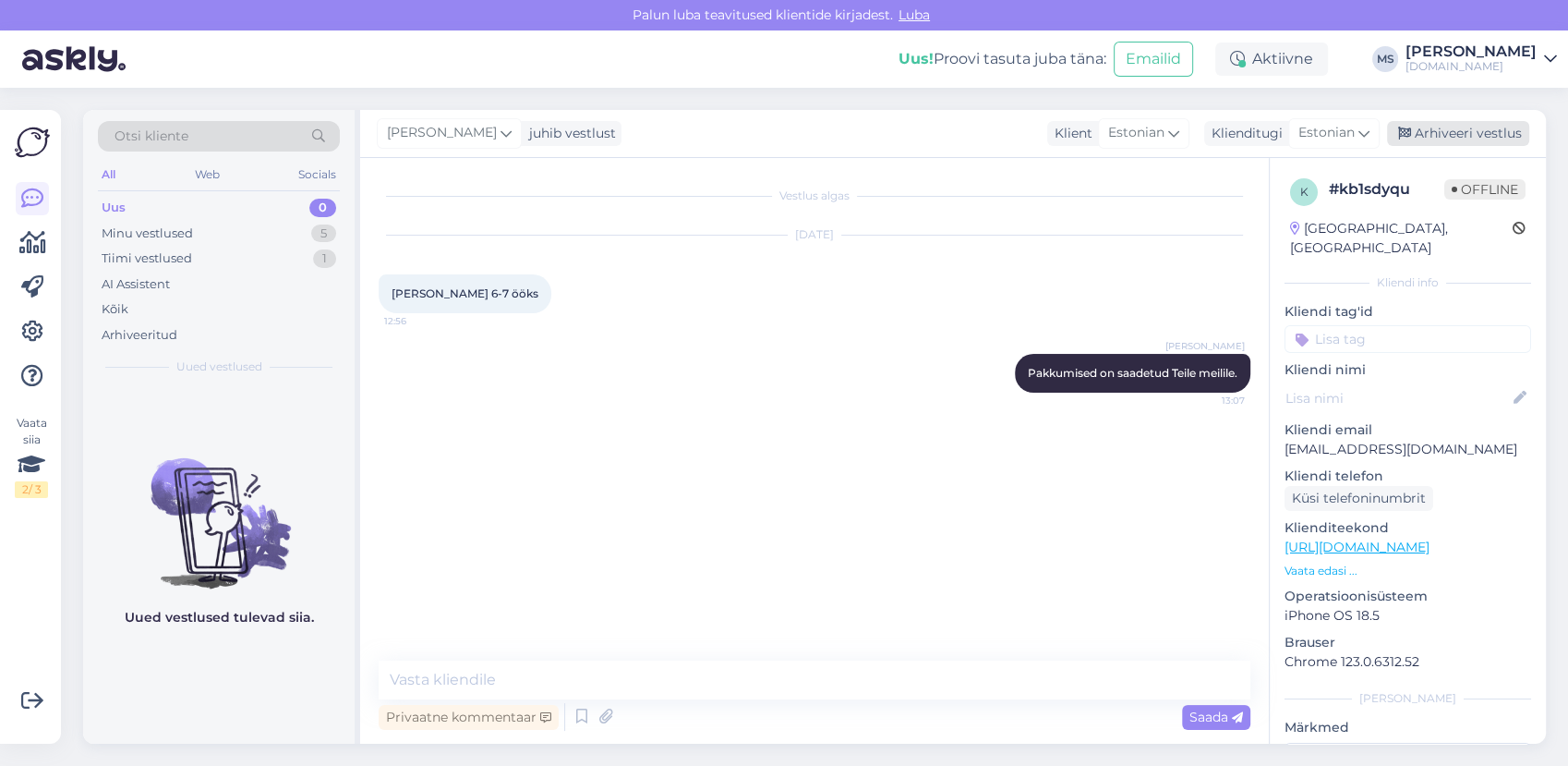
click at [1452, 135] on div "Arhiveeri vestlus" at bounding box center [1458, 133] width 143 height 25
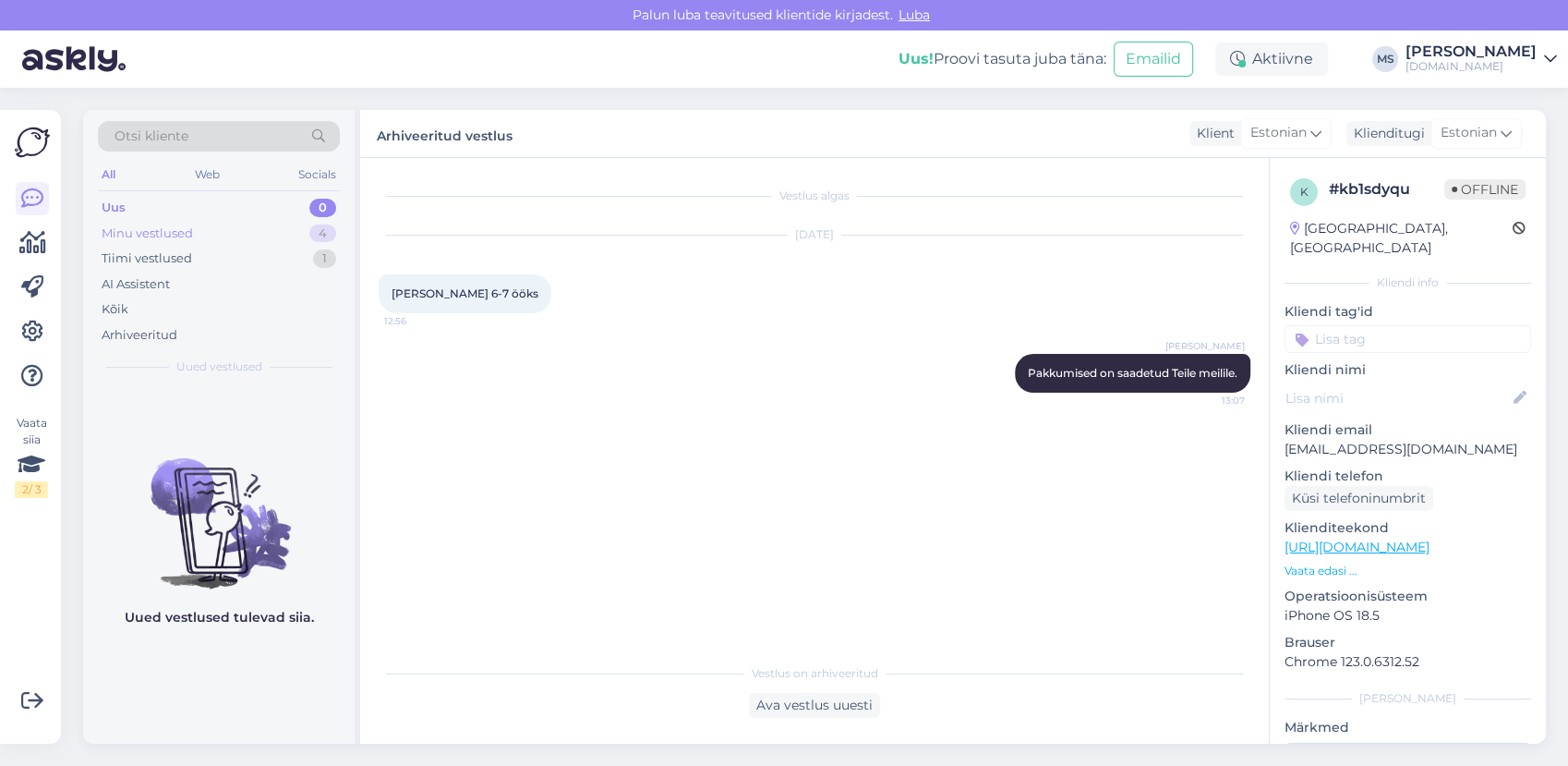
click at [198, 240] on div "Minu vestlused 4" at bounding box center [219, 233] width 242 height 26
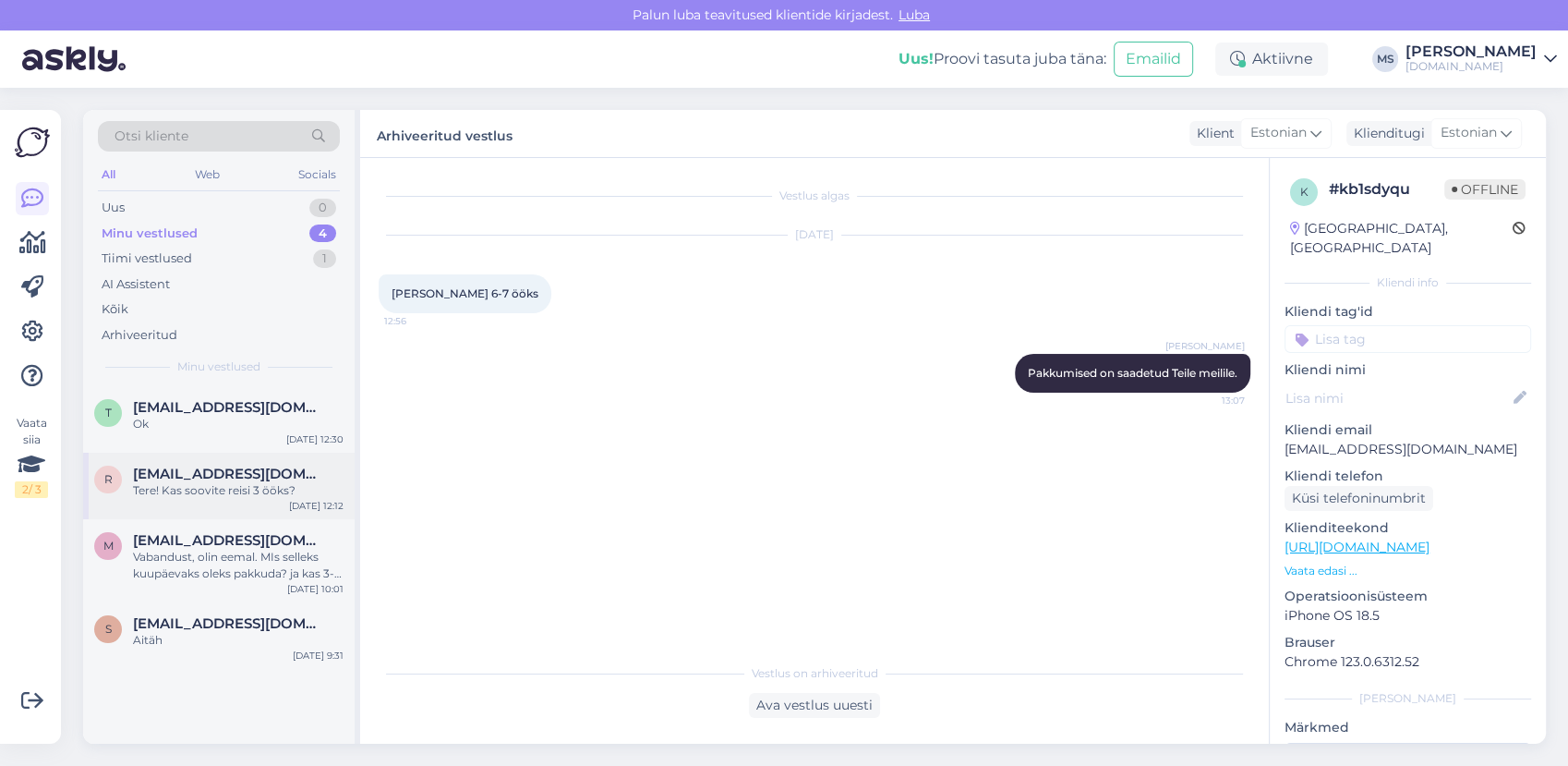
click at [257, 491] on div "Tere! Kas soovite reisi 3 ööks?" at bounding box center [238, 491] width 211 height 17
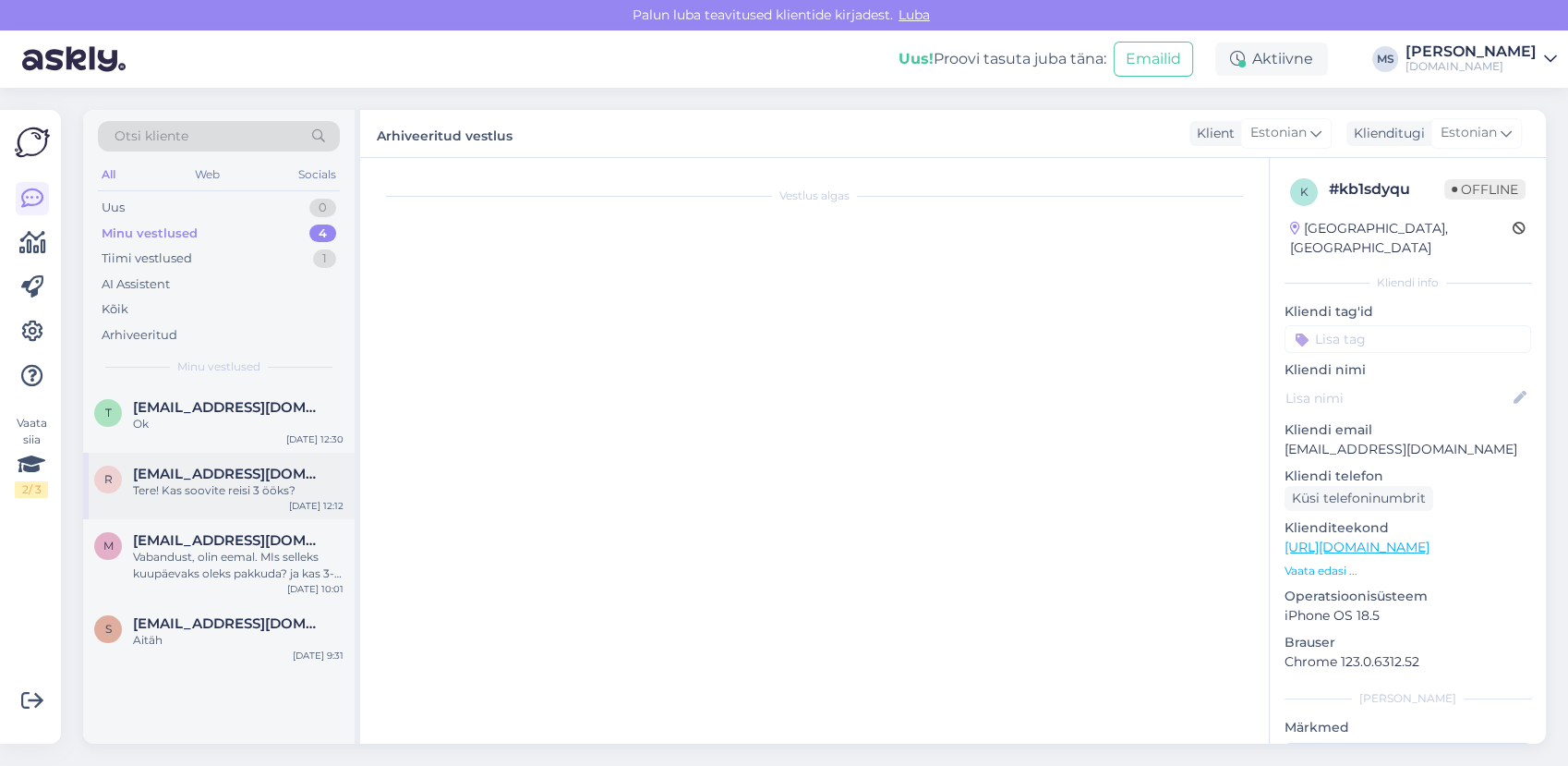
scroll to position [262, 0]
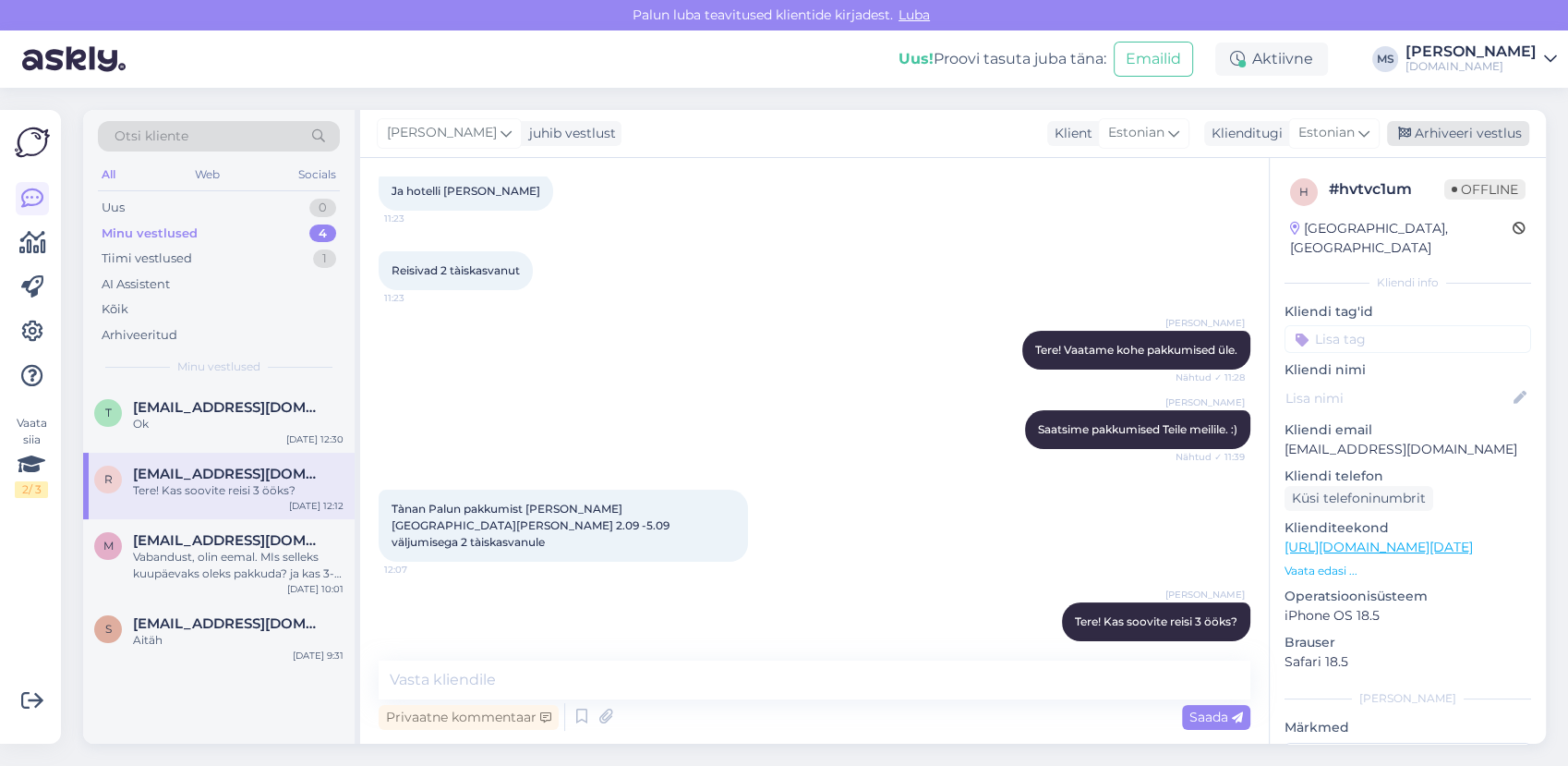
click at [1492, 124] on div "Arhiveeri vestlus" at bounding box center [1458, 133] width 143 height 25
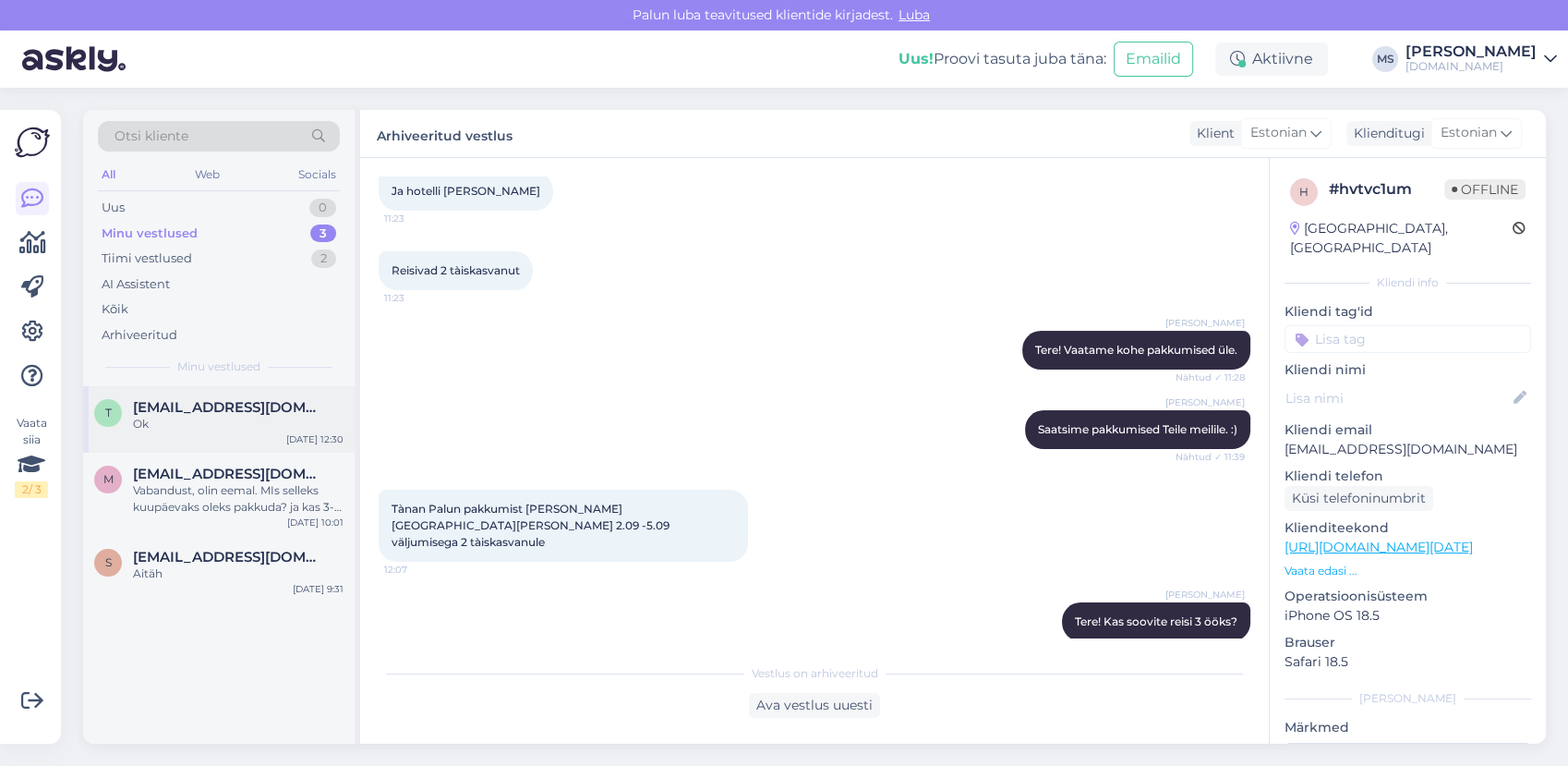
click at [159, 412] on span "[EMAIL_ADDRESS][DOMAIN_NAME]" at bounding box center [228, 407] width 192 height 17
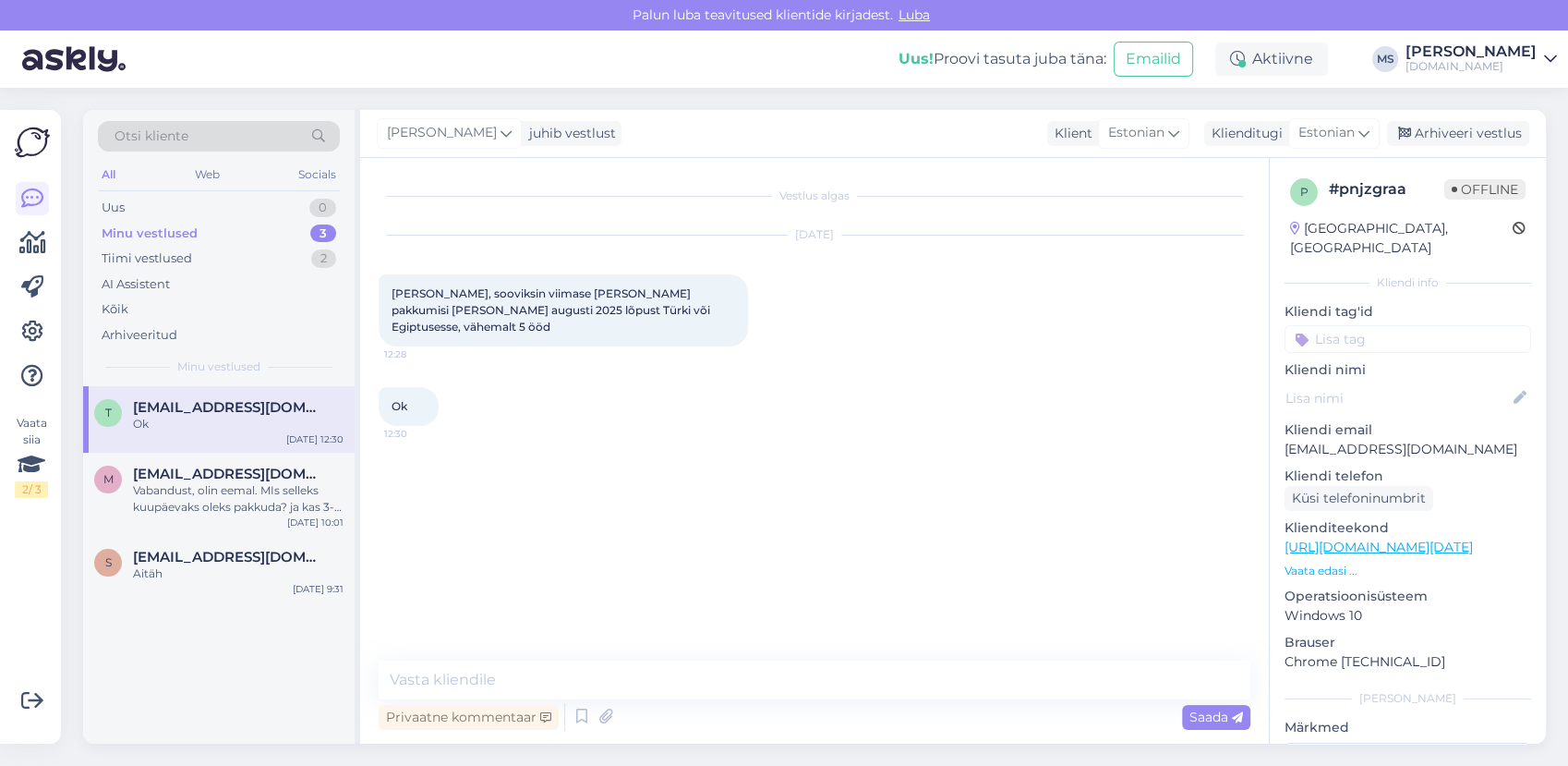
scroll to position [0, 0]
click at [233, 230] on div "Minu vestlused 3" at bounding box center [219, 233] width 242 height 26
click at [207, 417] on div "Ok" at bounding box center [238, 424] width 211 height 17
click at [227, 501] on div "Vabandust, olin eemal. MIs selleks kuupäevaks oleks pakkuda? ja kas 3-4 ööks on…" at bounding box center [238, 499] width 211 height 33
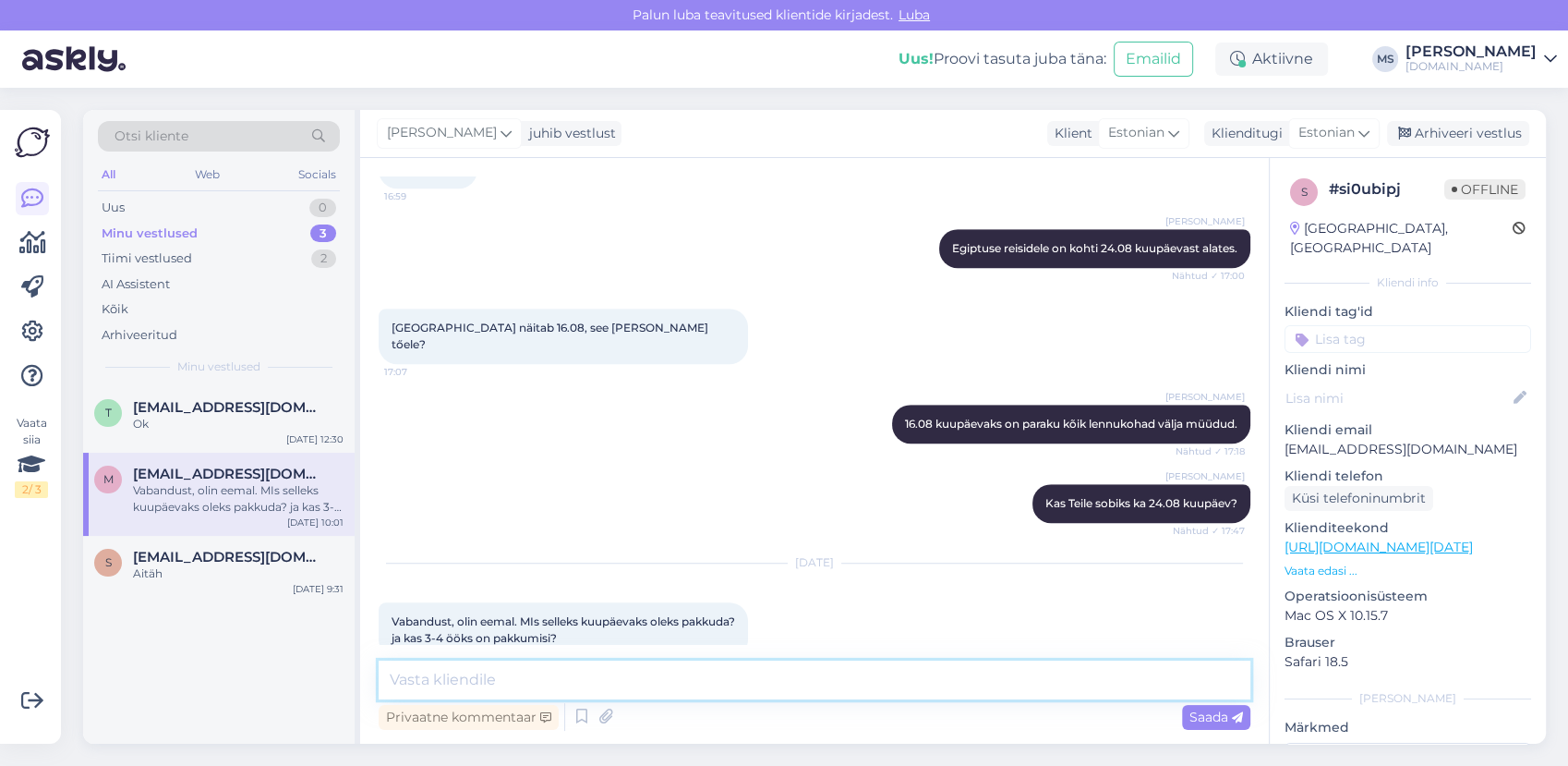
click at [545, 663] on textarea at bounding box center [814, 679] width 871 height 39
paste textarea "[URL][DOMAIN_NAME]"
type textarea "Tere! 24.08 väljumisega Egiptuse reiside pakkumised leiate [URL][DOMAIN_NAME]"
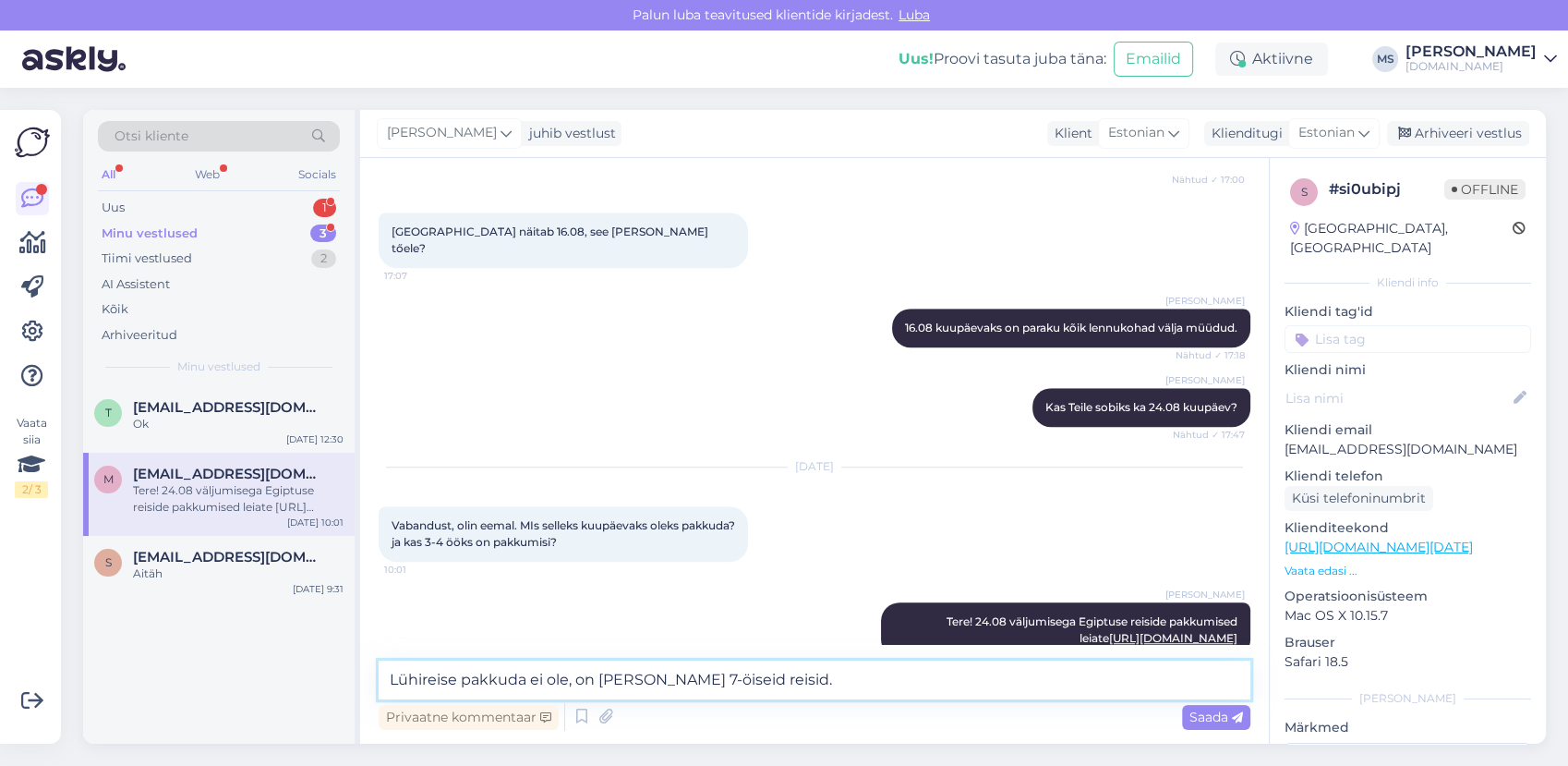
type textarea "Lühireise pakkuda ei ole, on [PERSON_NAME] 7-öiseid reisid."
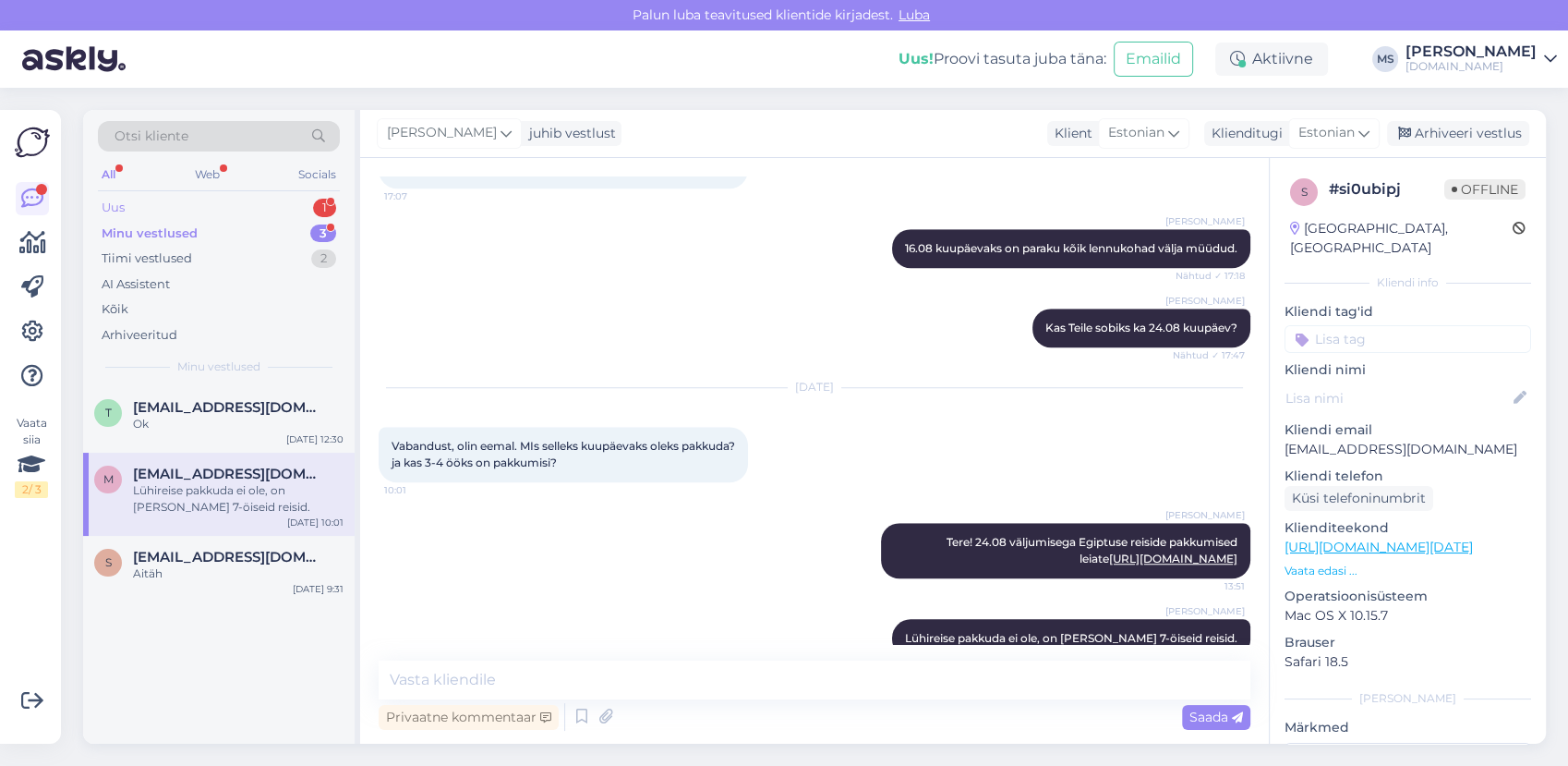
click at [220, 203] on div "Uus 1" at bounding box center [219, 207] width 242 height 26
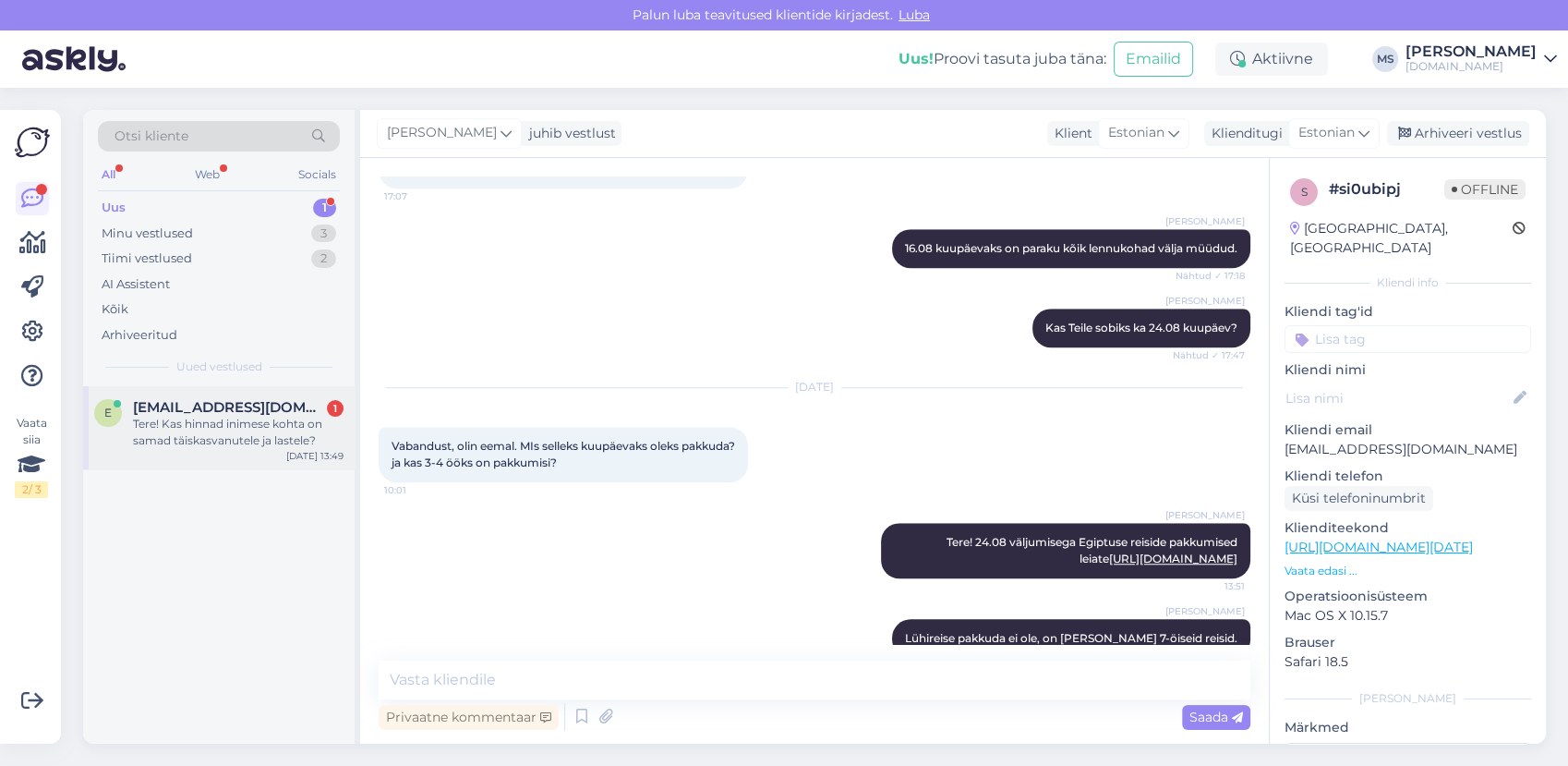
click at [244, 404] on span "[EMAIL_ADDRESS][DOMAIN_NAME]" at bounding box center [228, 407] width 192 height 17
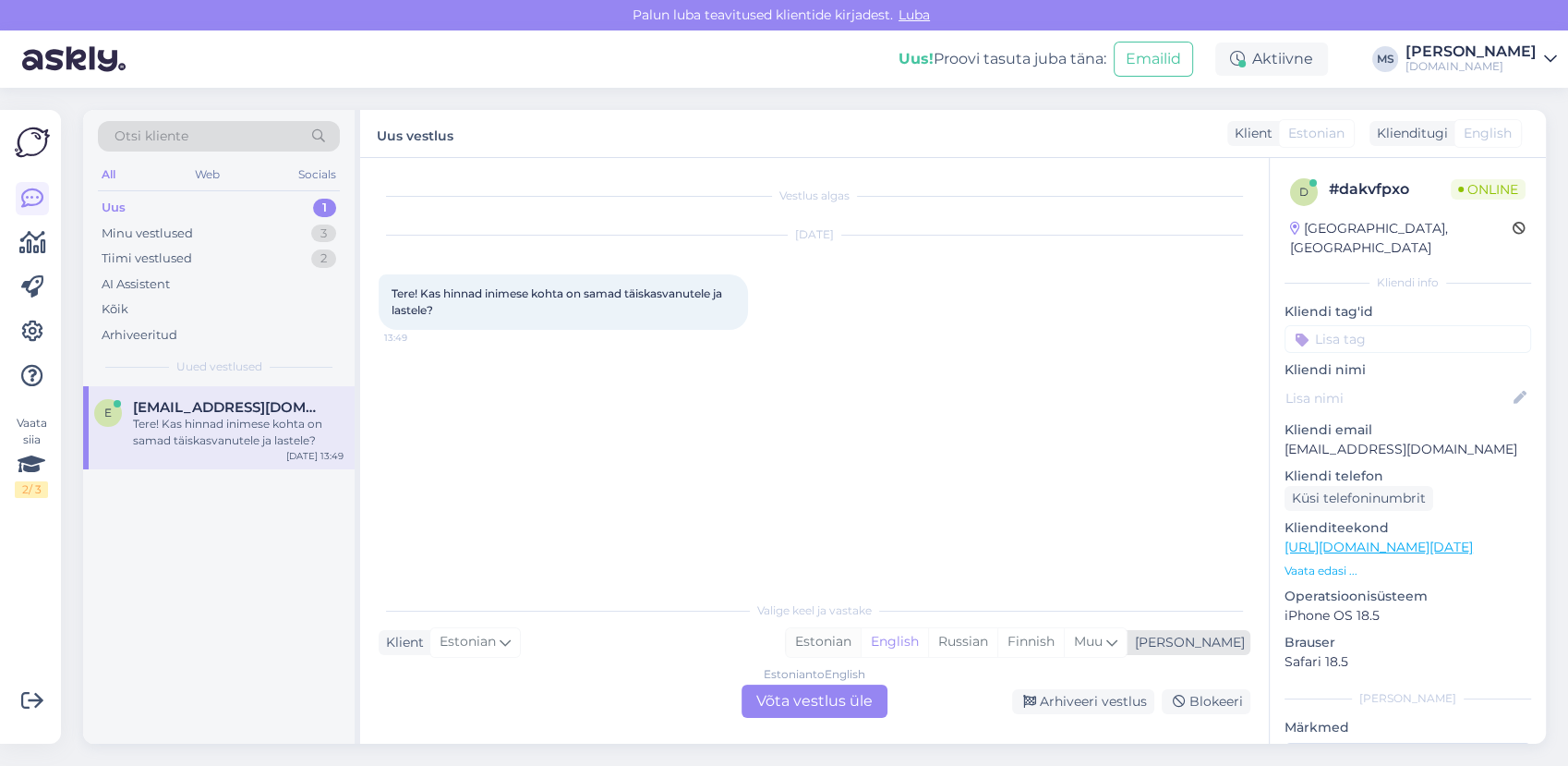
click at [860, 639] on div "Estonian" at bounding box center [822, 641] width 75 height 27
click at [793, 703] on div "Estonian to Estonian Võta vestlus üle" at bounding box center [814, 701] width 146 height 33
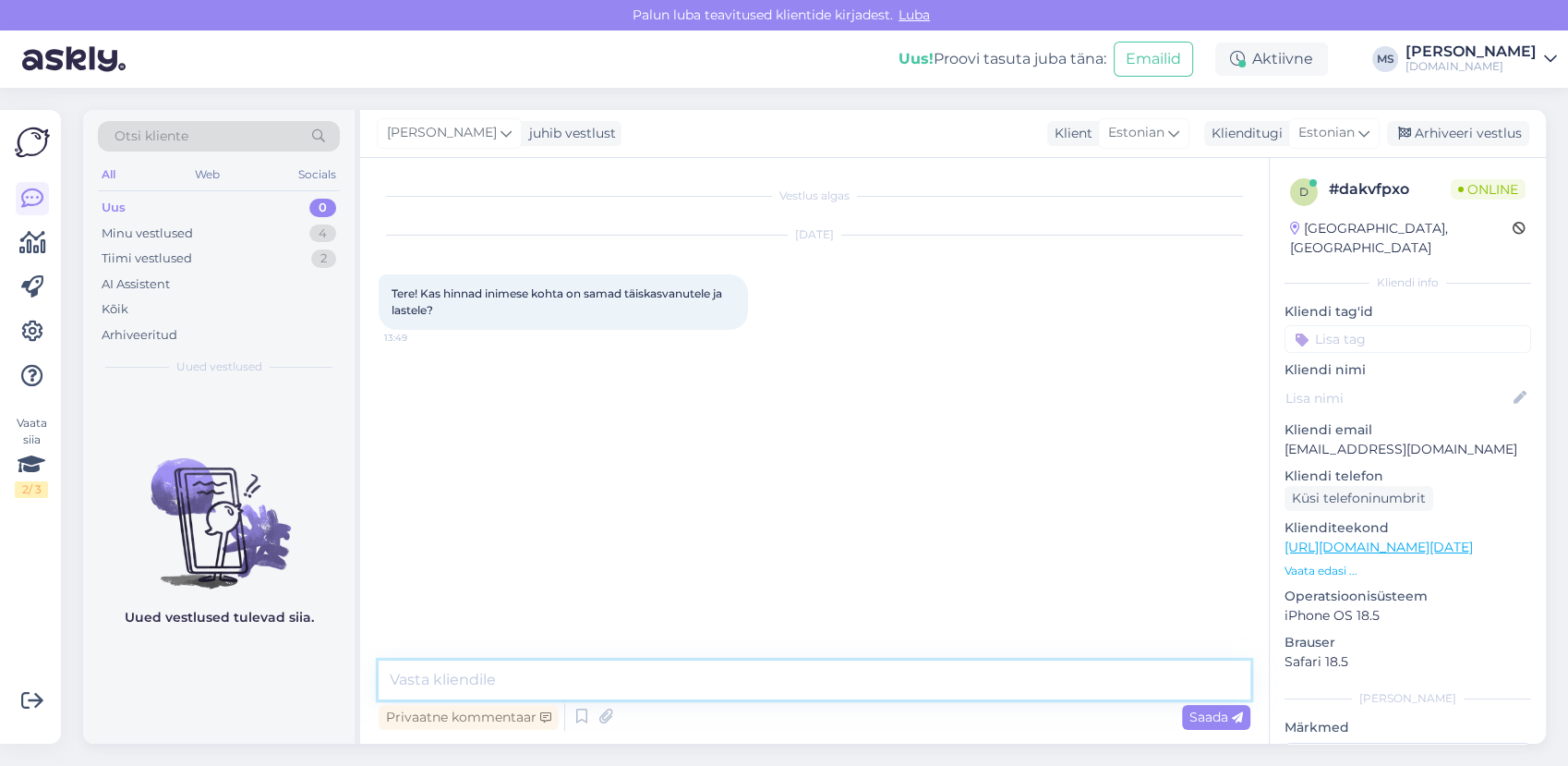
click at [772, 681] on textarea at bounding box center [814, 679] width 871 height 39
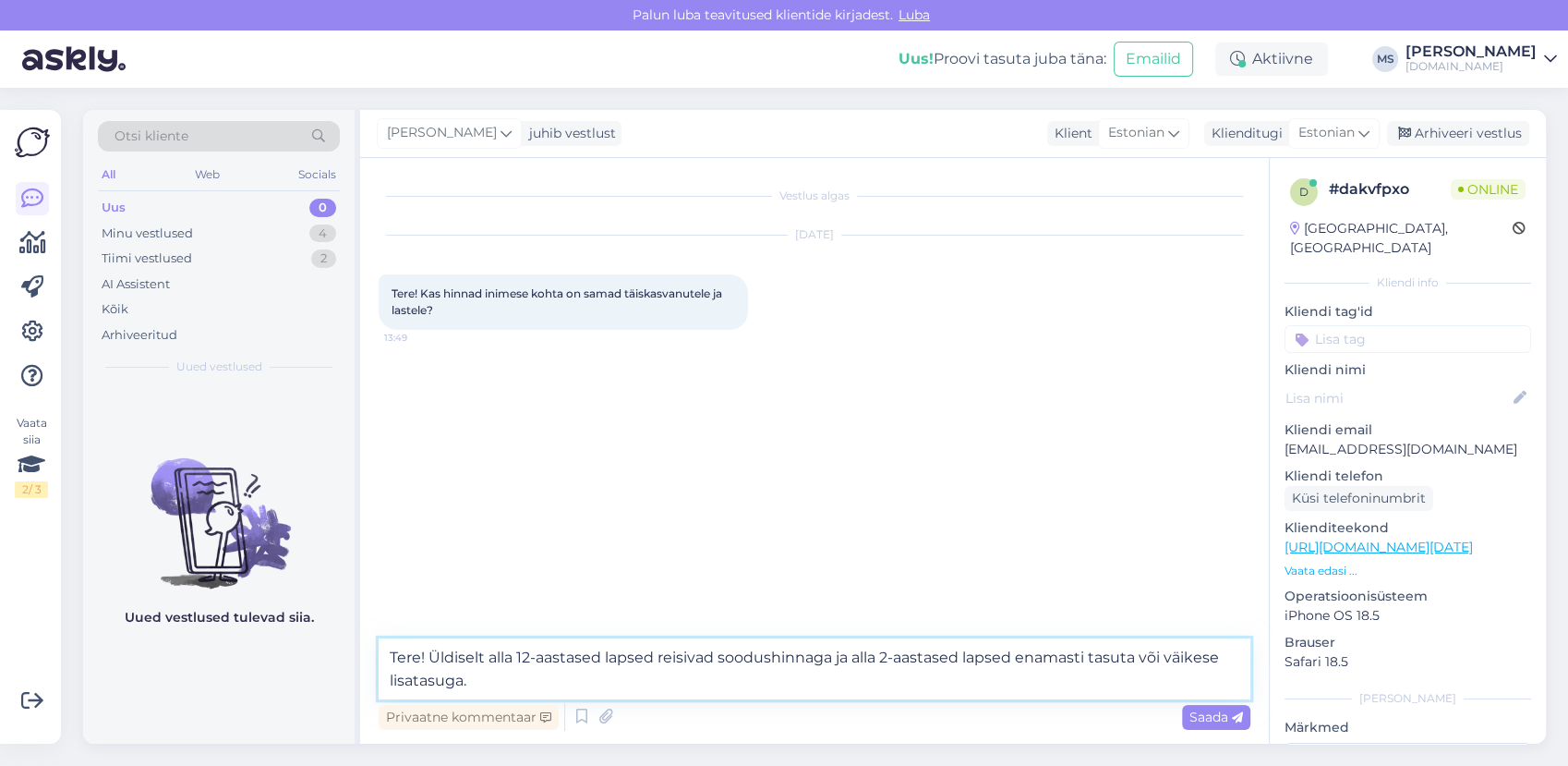
type textarea "Tere! Üldiselt alla 12-aastased lapsed reisivad soodushinnaga ja alla 2-aastase…"
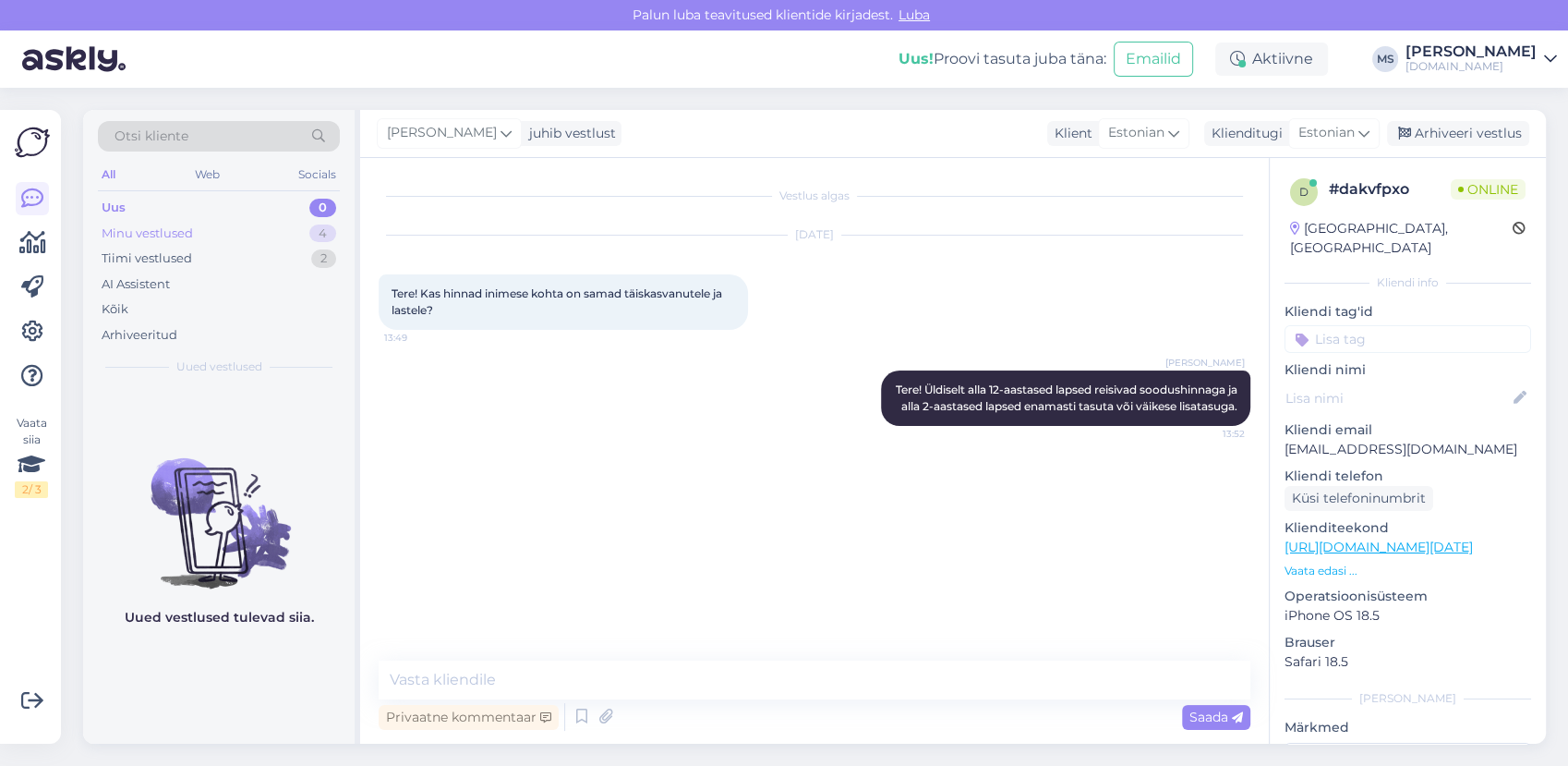
click at [177, 227] on div "Minu vestlused" at bounding box center [147, 234] width 92 height 19
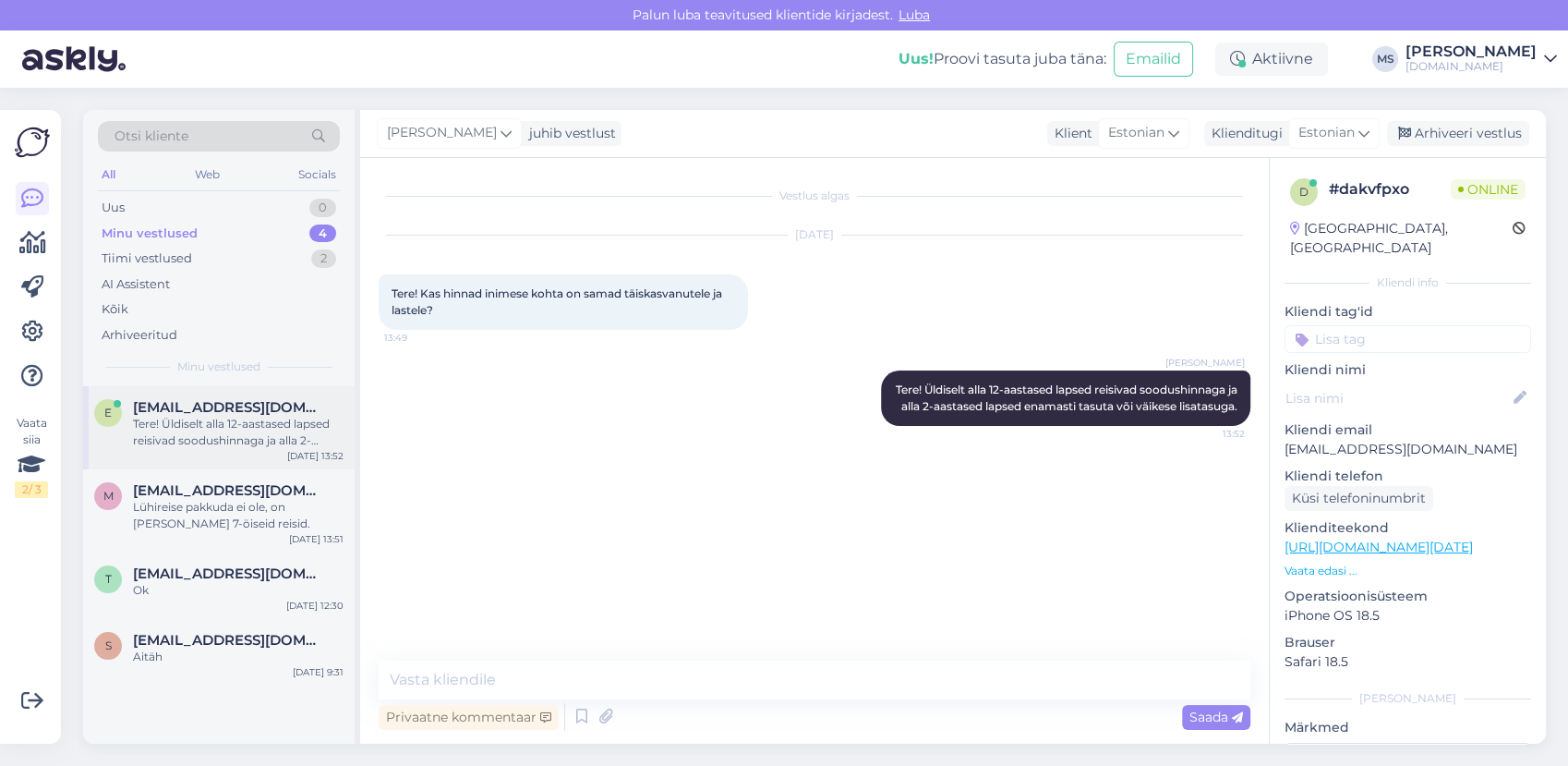
click at [245, 440] on div "Tere! Üldiselt alla 12-aastased lapsed reisivad soodushinnaga ja alla 2-aastase…" at bounding box center [238, 432] width 211 height 33
click at [283, 499] on div "Lühireise pakkuda ei ole, on [PERSON_NAME] 7-öiseid reisid." at bounding box center [238, 515] width 211 height 33
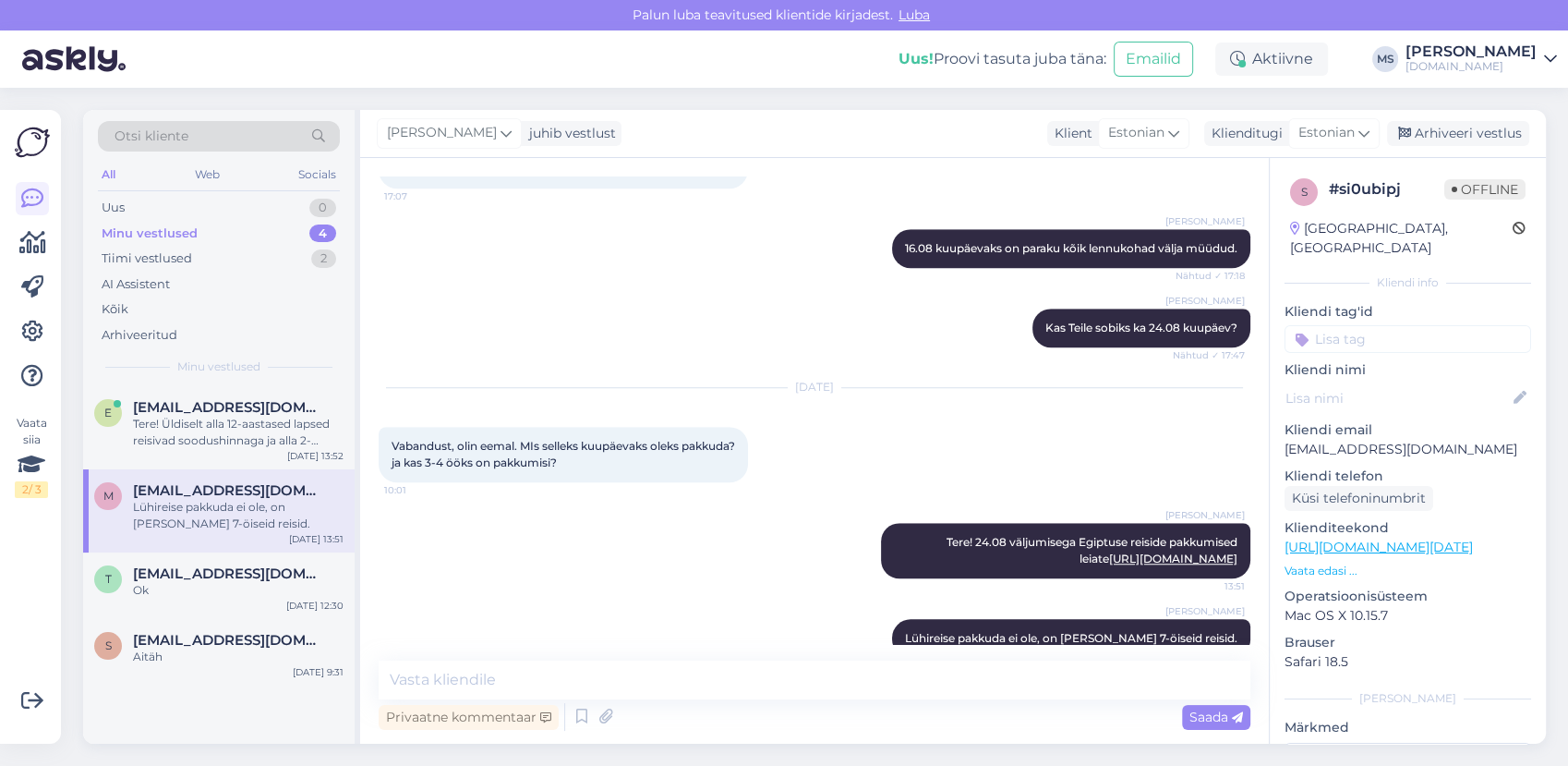
scroll to position [1448, 0]
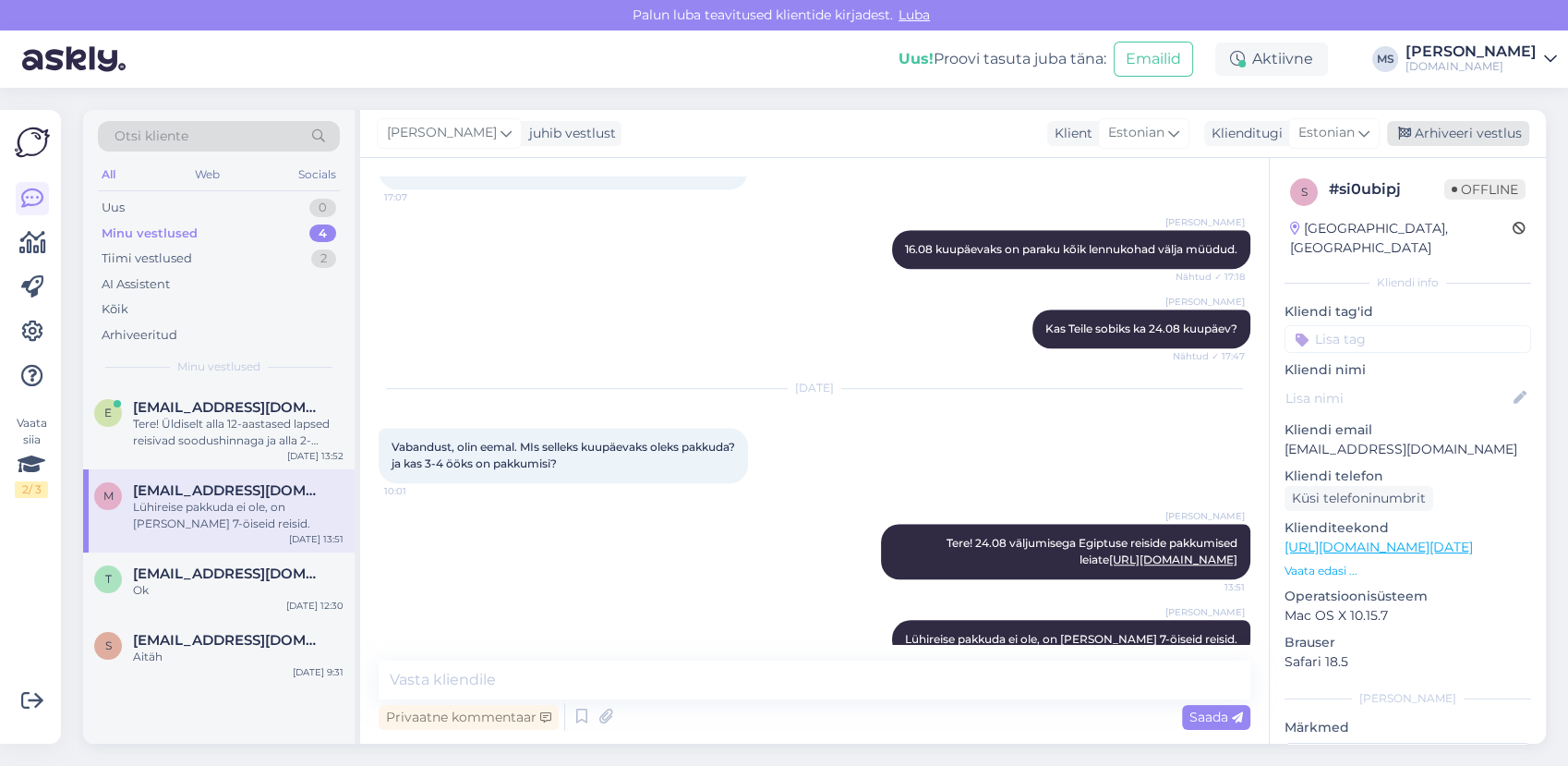
click at [1430, 145] on div "Arhiveeri vestlus" at bounding box center [1458, 133] width 143 height 25
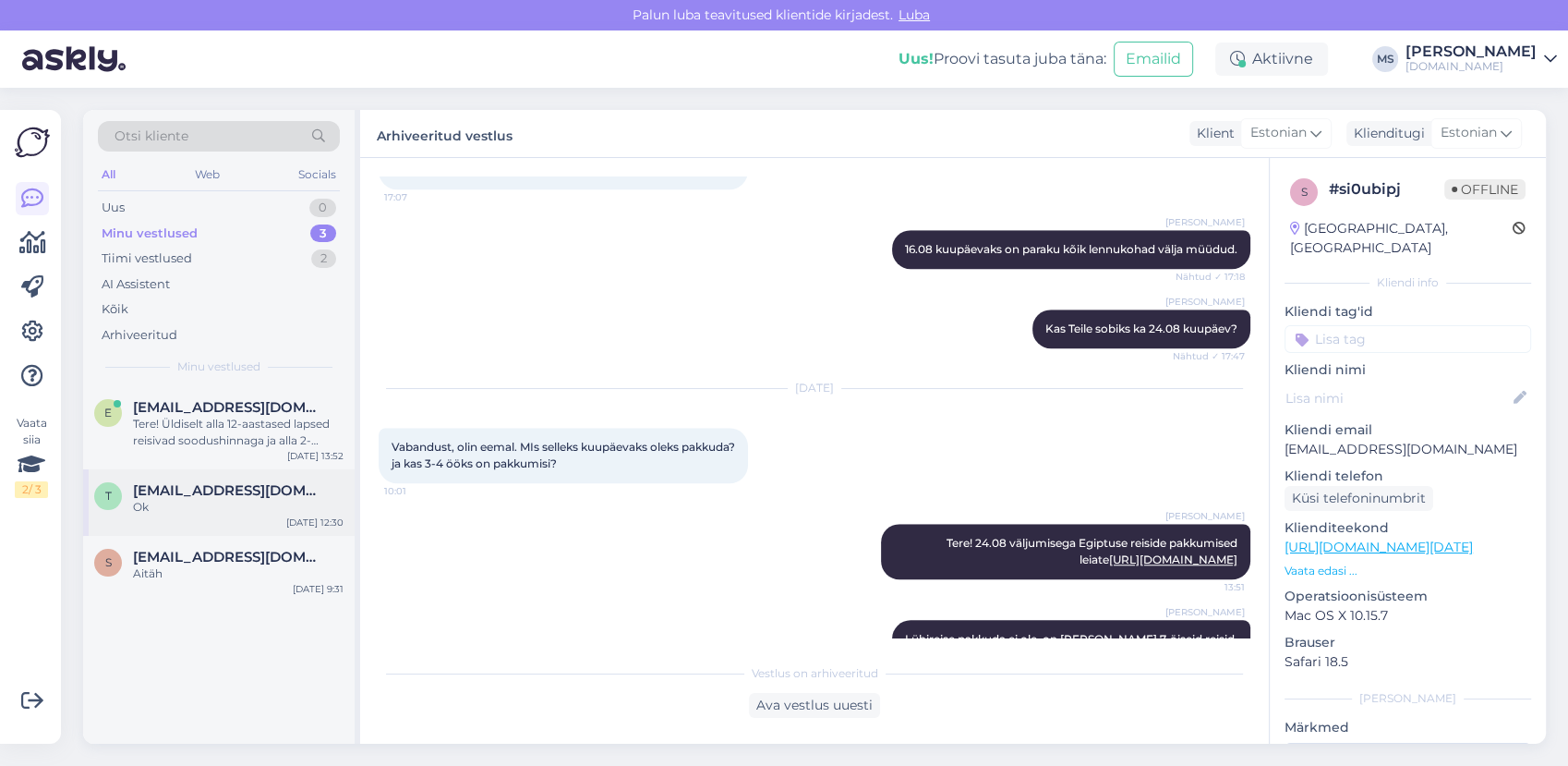
click at [203, 502] on div "Ok" at bounding box center [238, 507] width 211 height 17
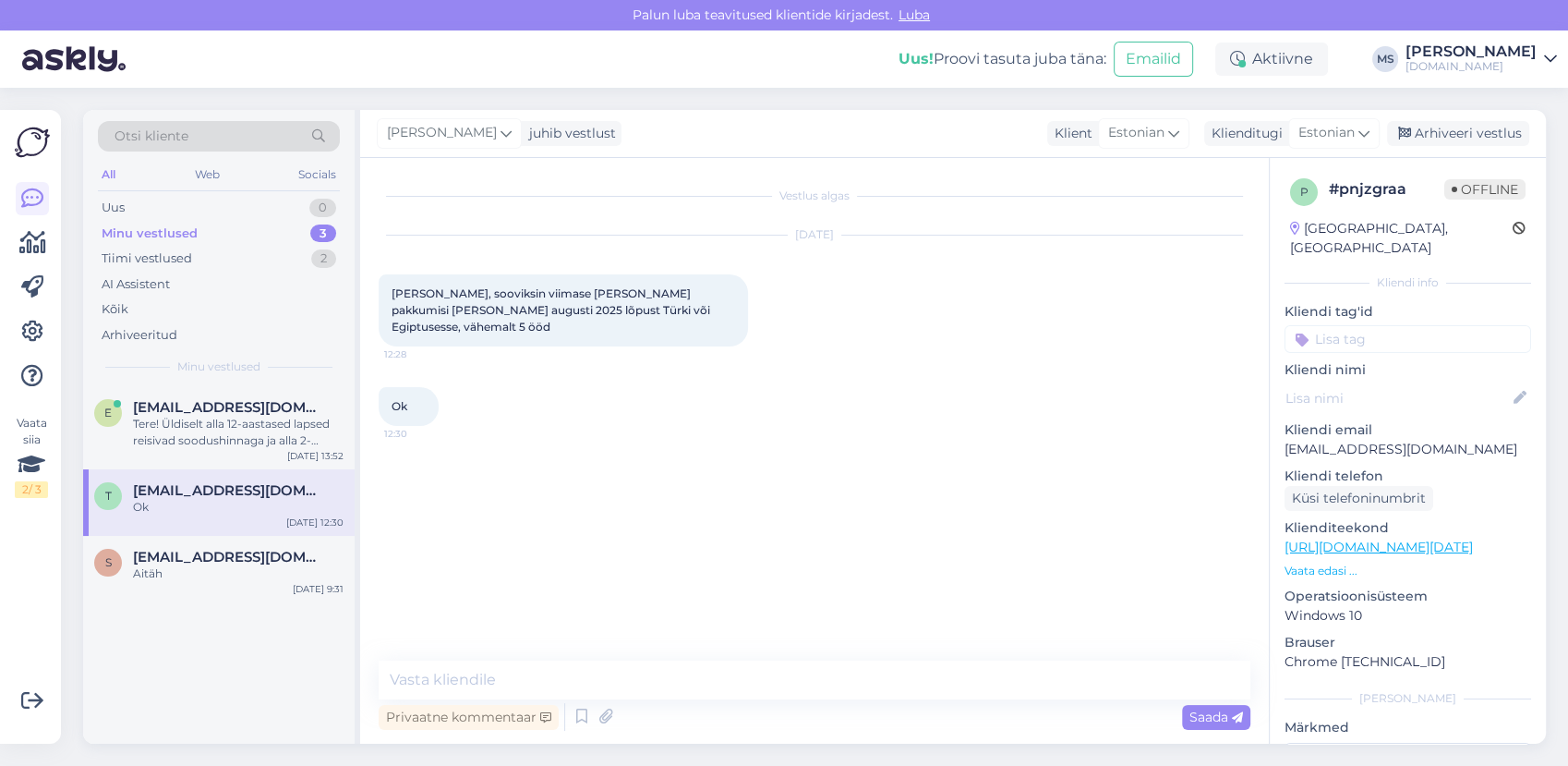
scroll to position [0, 0]
drag, startPoint x: 1331, startPoint y: 431, endPoint x: 1285, endPoint y: 433, distance: 46.0
click at [1285, 440] on p "[EMAIL_ADDRESS][DOMAIN_NAME]" at bounding box center [1407, 450] width 246 height 20
copy p "[EMAIL_ADDRESS][DOMAIN_NAME]"
click at [213, 406] on span "[EMAIL_ADDRESS][DOMAIN_NAME]" at bounding box center [228, 407] width 192 height 17
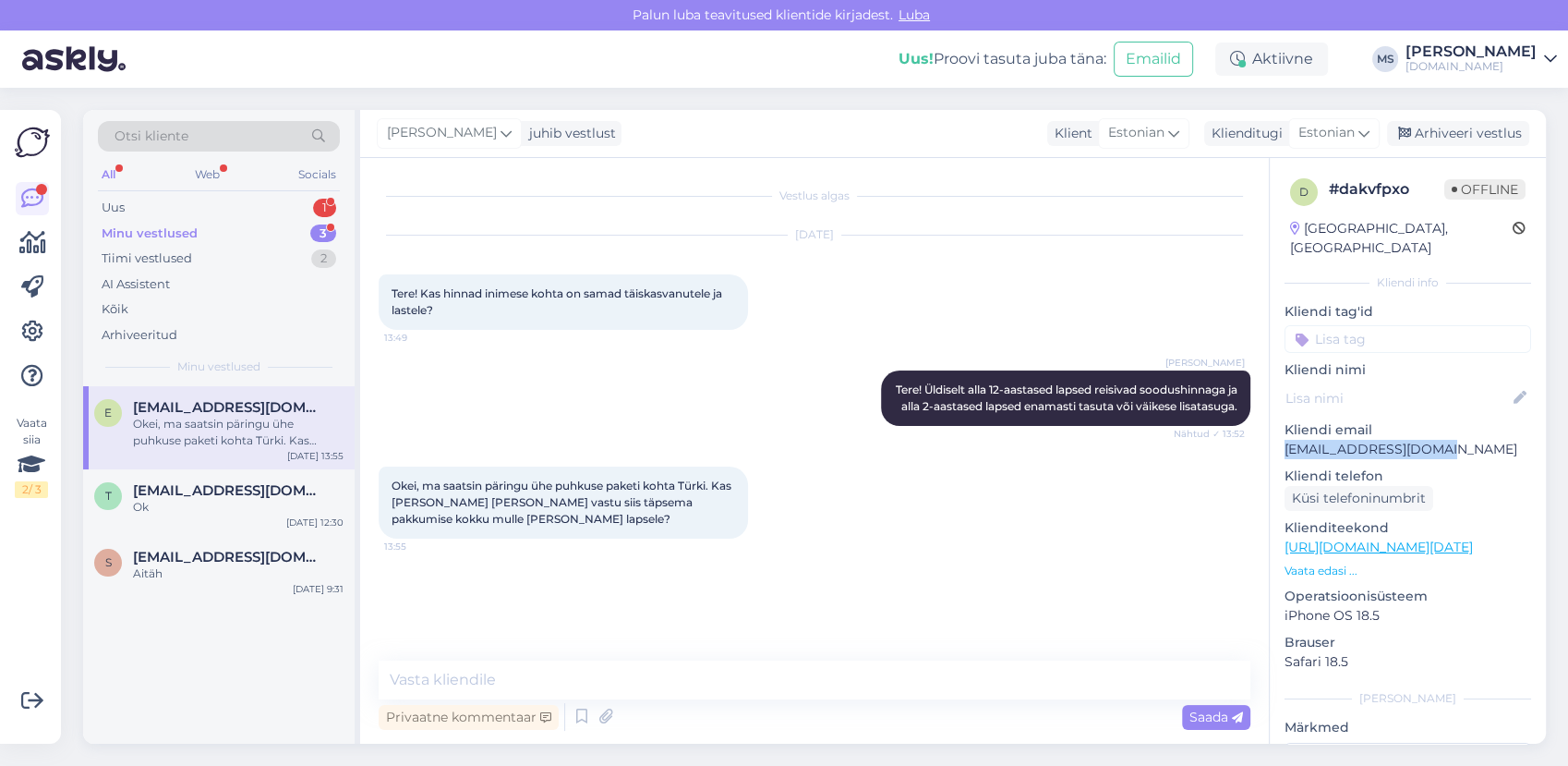
drag, startPoint x: 1441, startPoint y: 422, endPoint x: 1283, endPoint y: 427, distance: 158.1
click at [1284, 440] on p "[EMAIL_ADDRESS][DOMAIN_NAME]" at bounding box center [1407, 450] width 246 height 20
copy p "[EMAIL_ADDRESS][DOMAIN_NAME]"
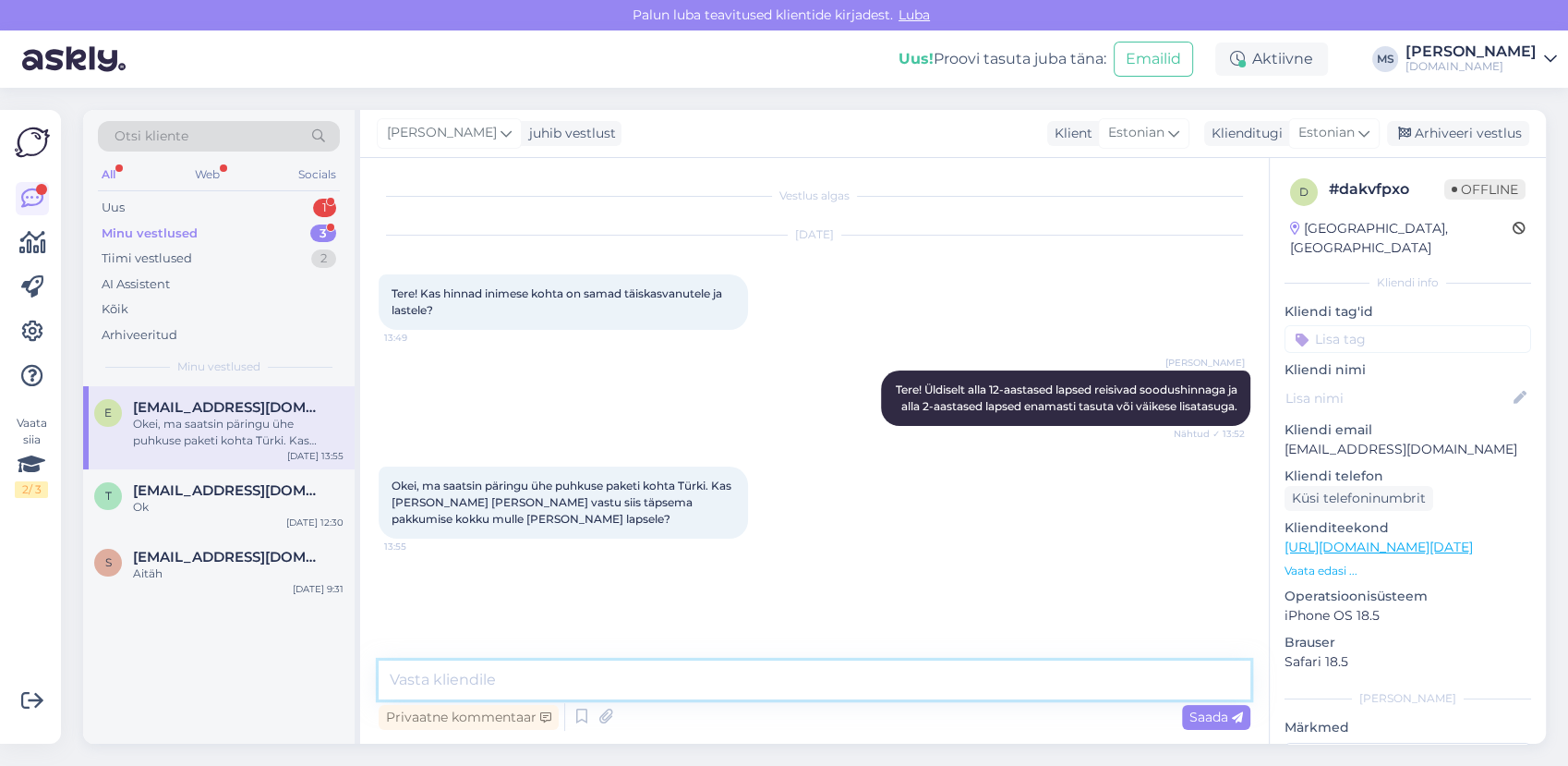
click at [565, 672] on textarea at bounding box center [814, 679] width 871 height 39
type textarea "Tere! Oleme [PERSON_NAME] päringu kätte saanud ja saadame Teile hinnad esimesel…"
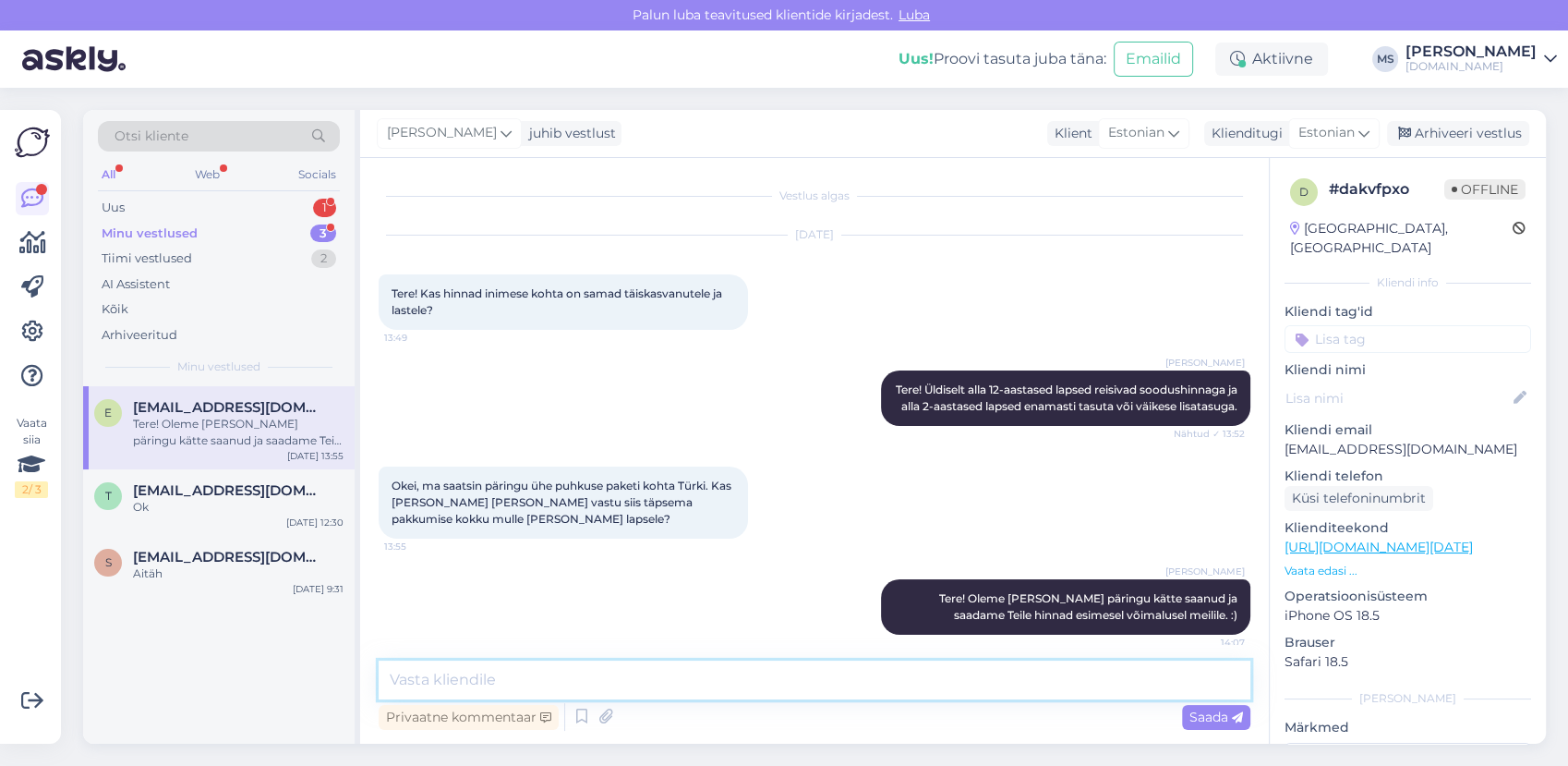
scroll to position [26, 0]
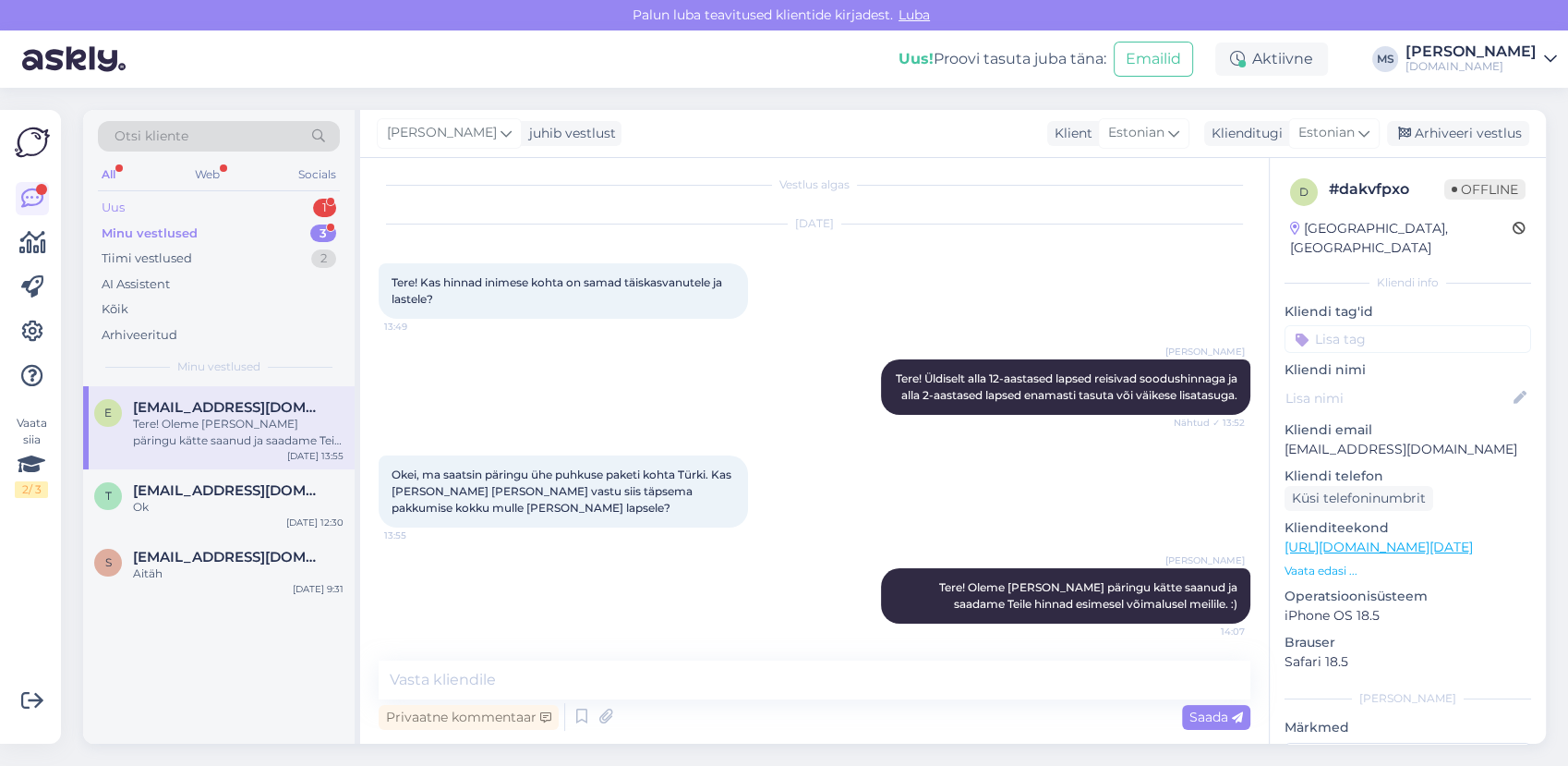
click at [177, 208] on div "Uus 1" at bounding box center [219, 207] width 242 height 26
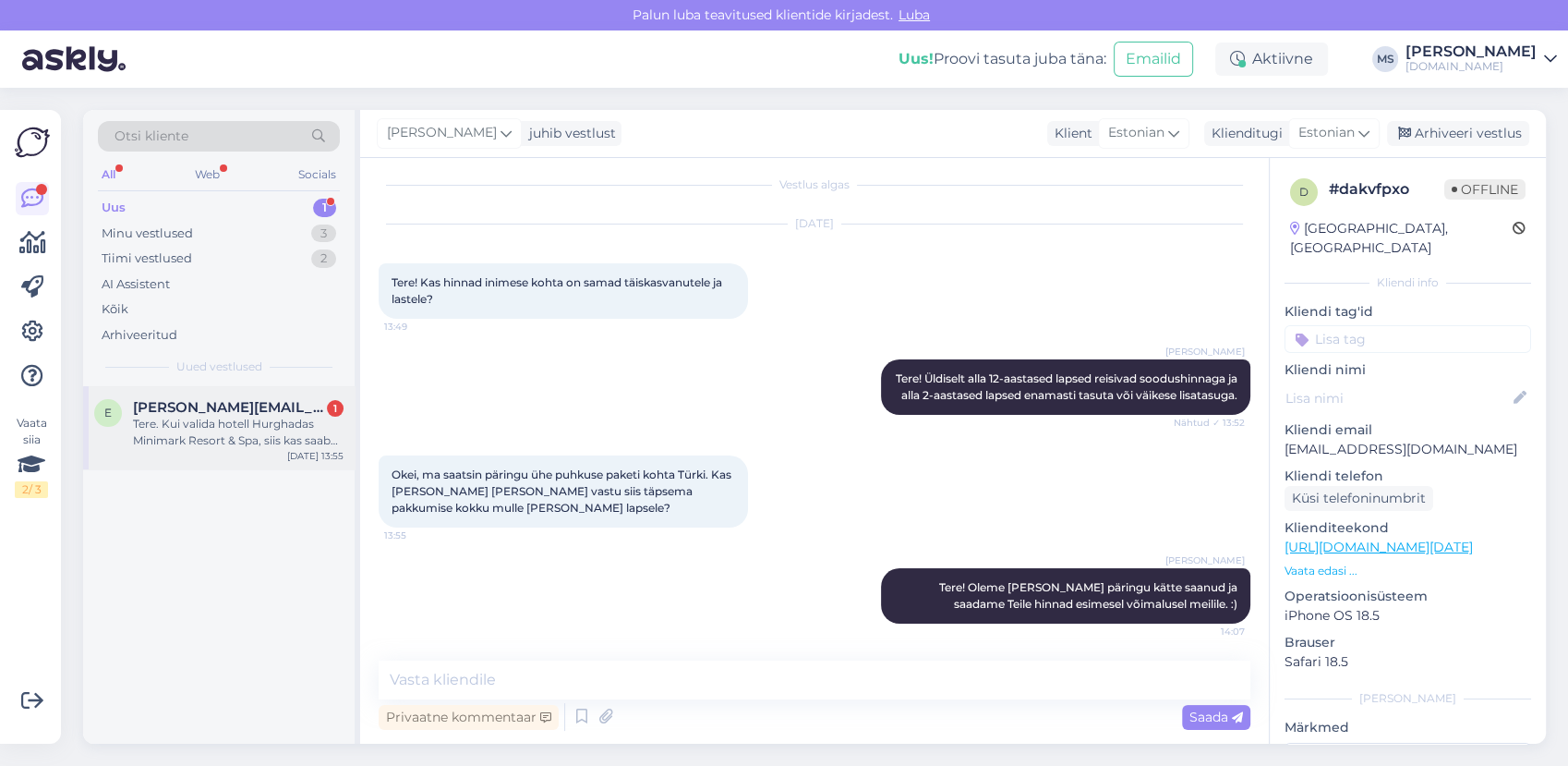
click at [241, 409] on span "[PERSON_NAME][EMAIL_ADDRESS][DOMAIN_NAME]" at bounding box center [228, 407] width 192 height 17
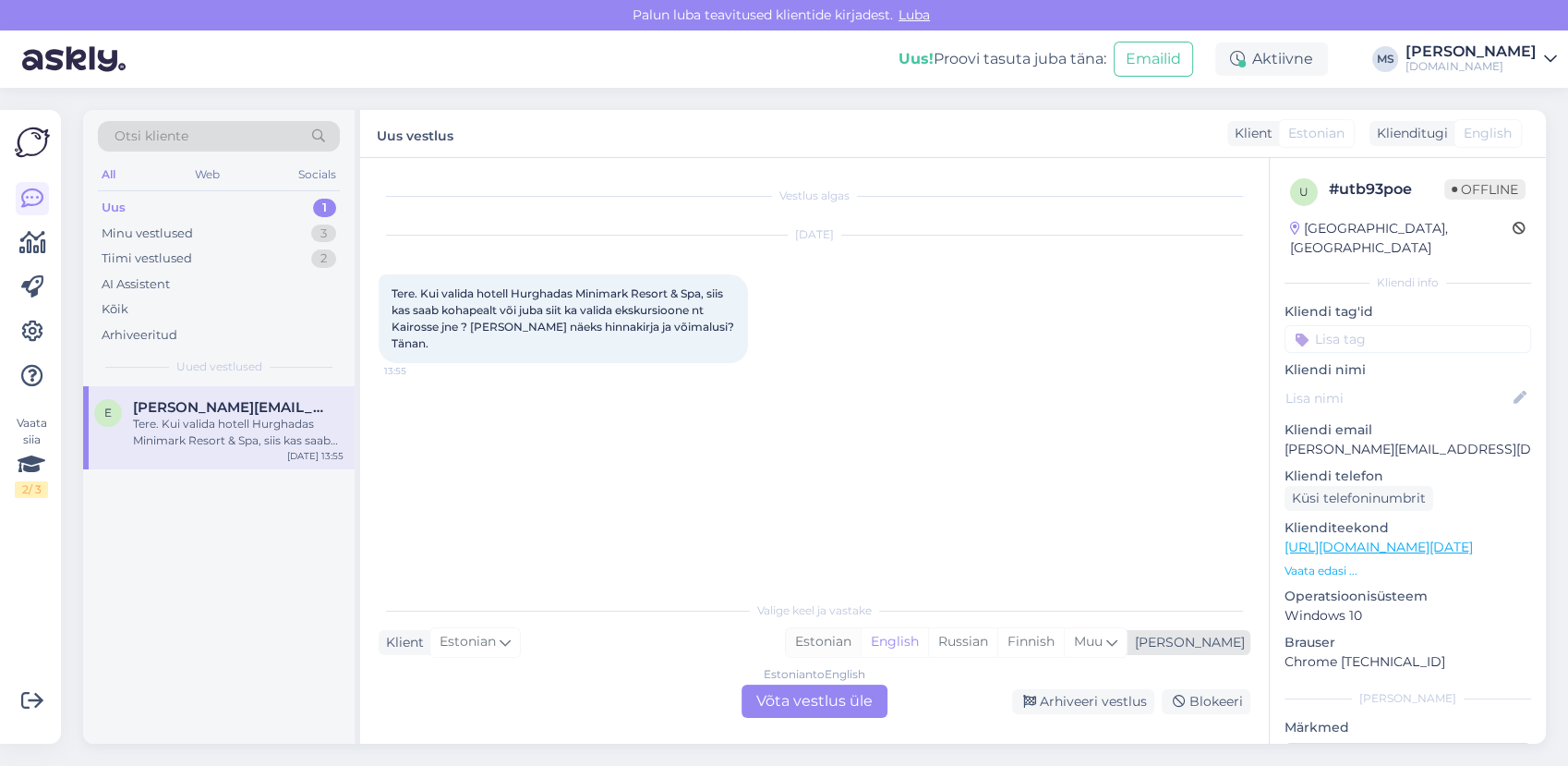
click at [860, 641] on div "Estonian" at bounding box center [822, 641] width 75 height 27
click at [835, 697] on div "Estonian to Estonian Võta vestlus üle" at bounding box center [814, 701] width 146 height 33
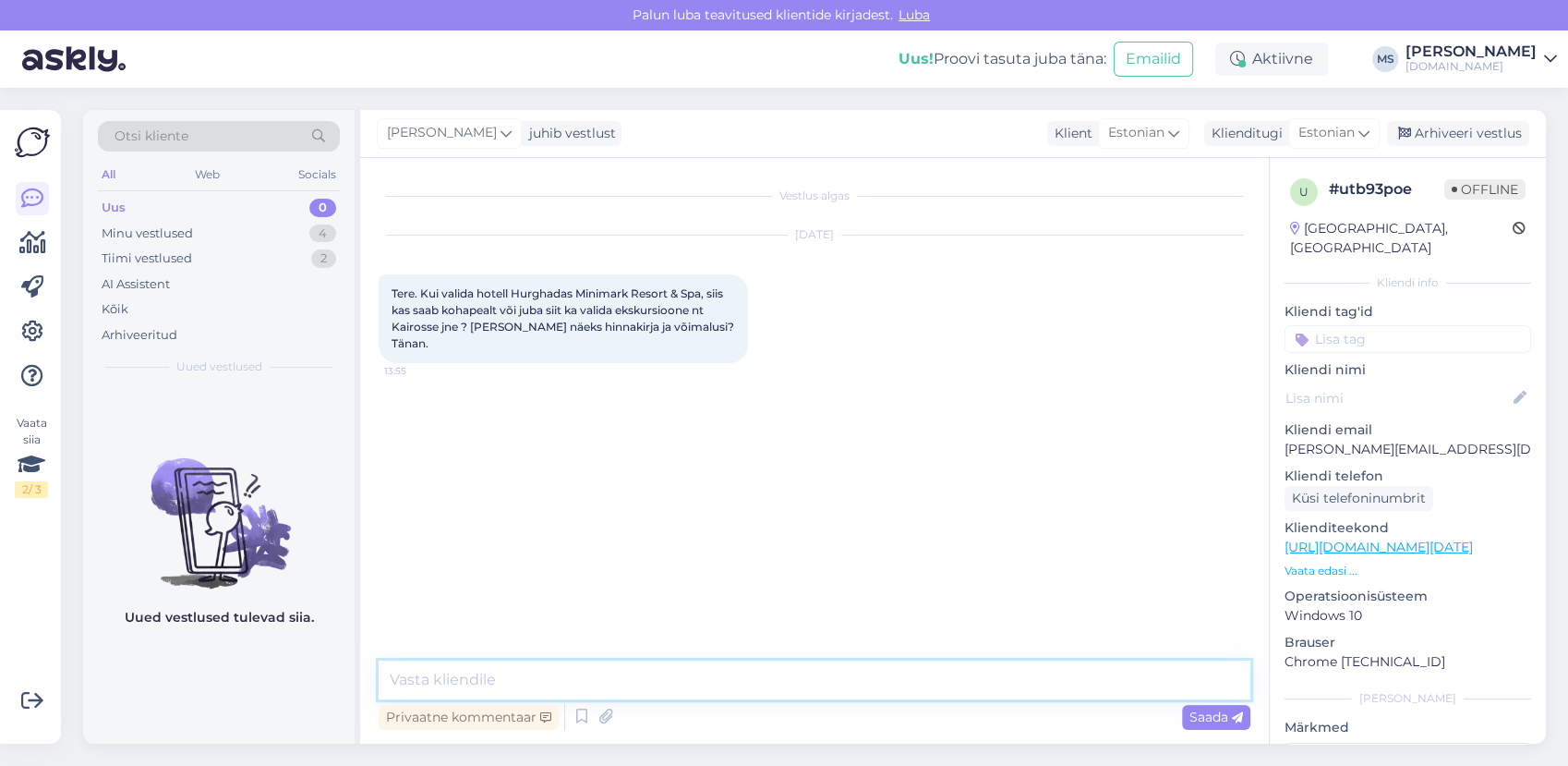
click at [769, 678] on textarea at bounding box center [814, 679] width 871 height 39
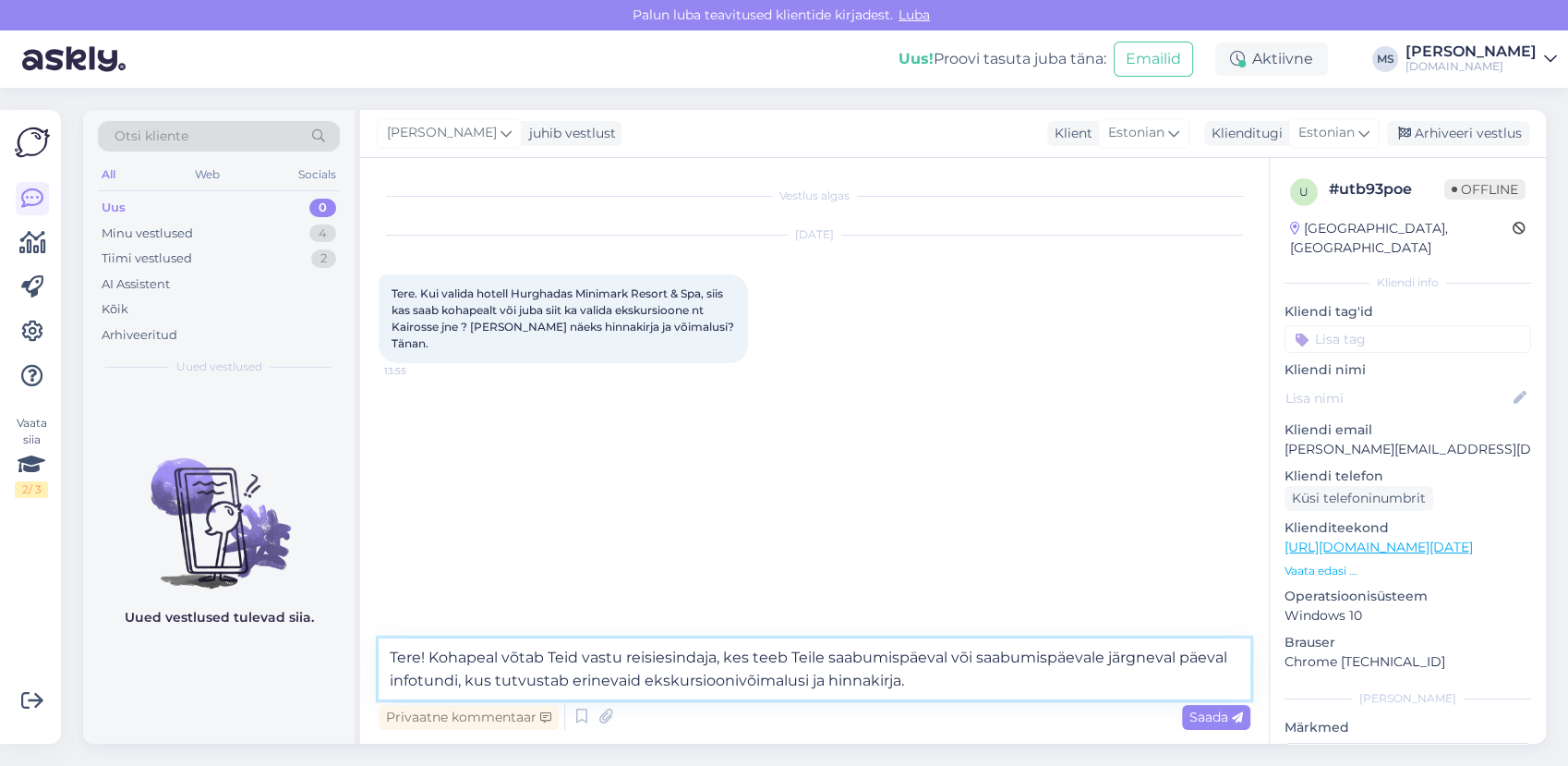
type textarea "Tere! Kohapeal võtab Teid vastu reisiesindaja, kes teeb Teile saabumispäeval võ…"
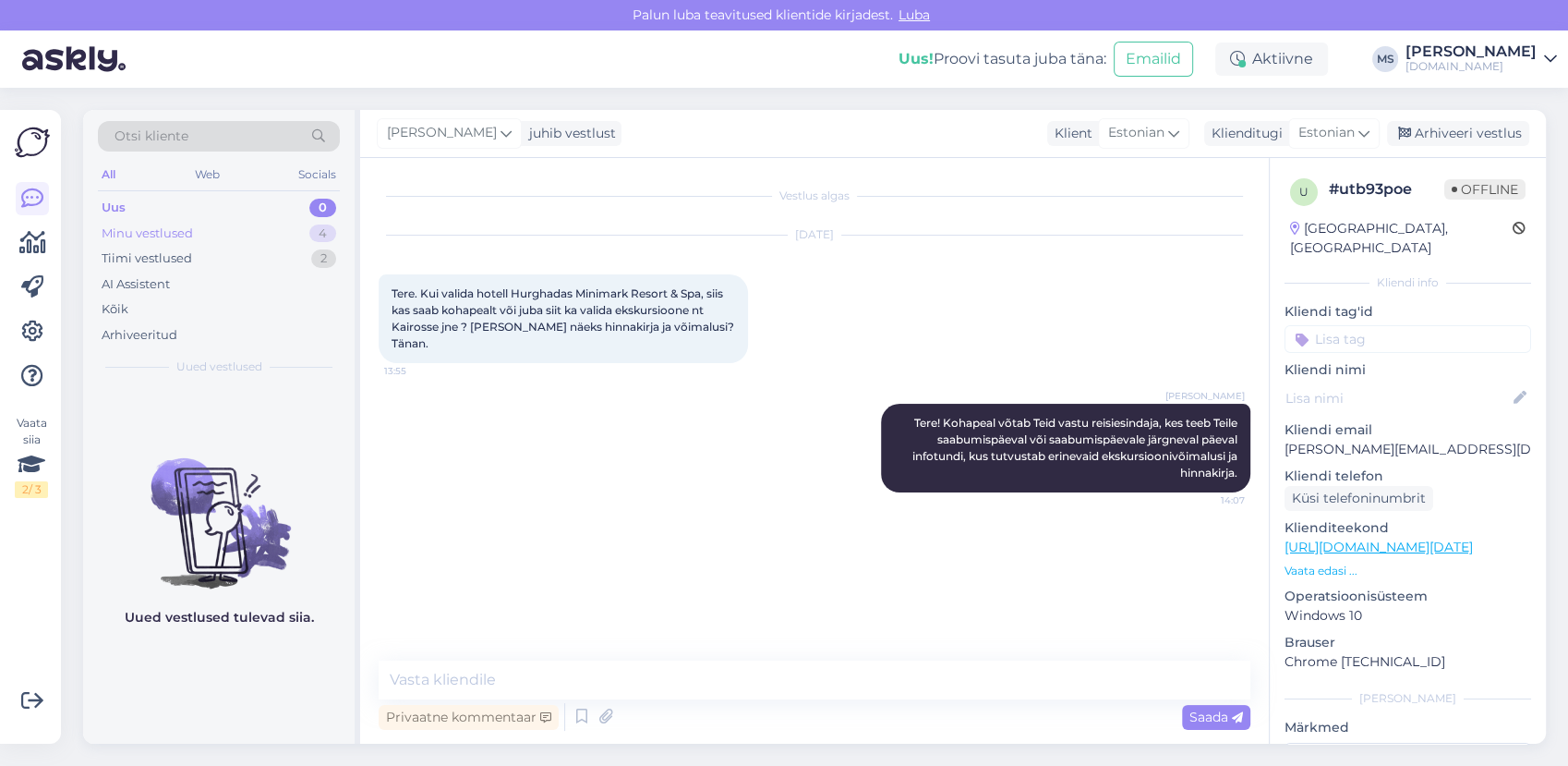
click at [166, 230] on div "Minu vestlused" at bounding box center [147, 234] width 92 height 19
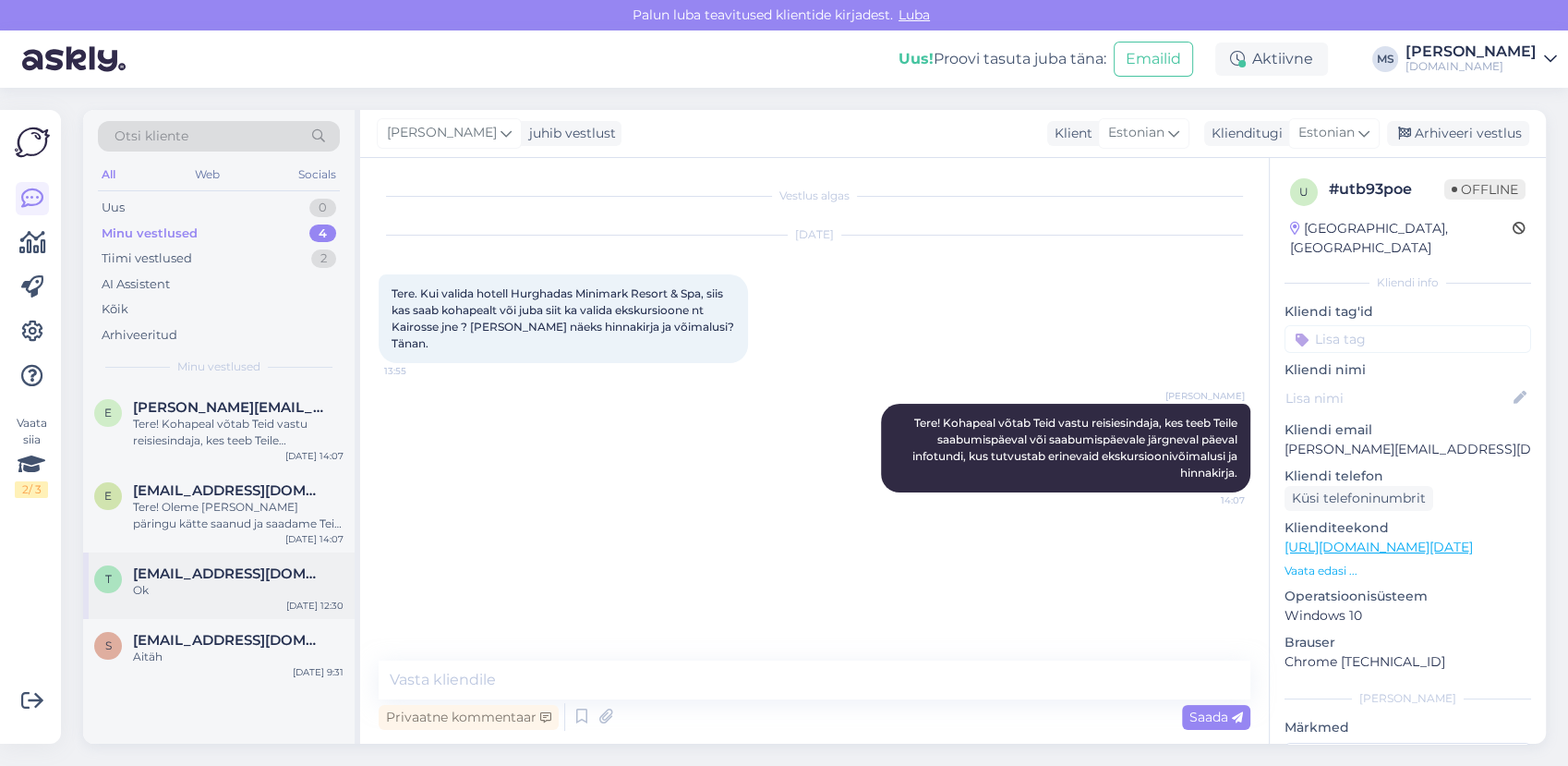
click at [225, 573] on span "[EMAIL_ADDRESS][DOMAIN_NAME]" at bounding box center [228, 574] width 192 height 17
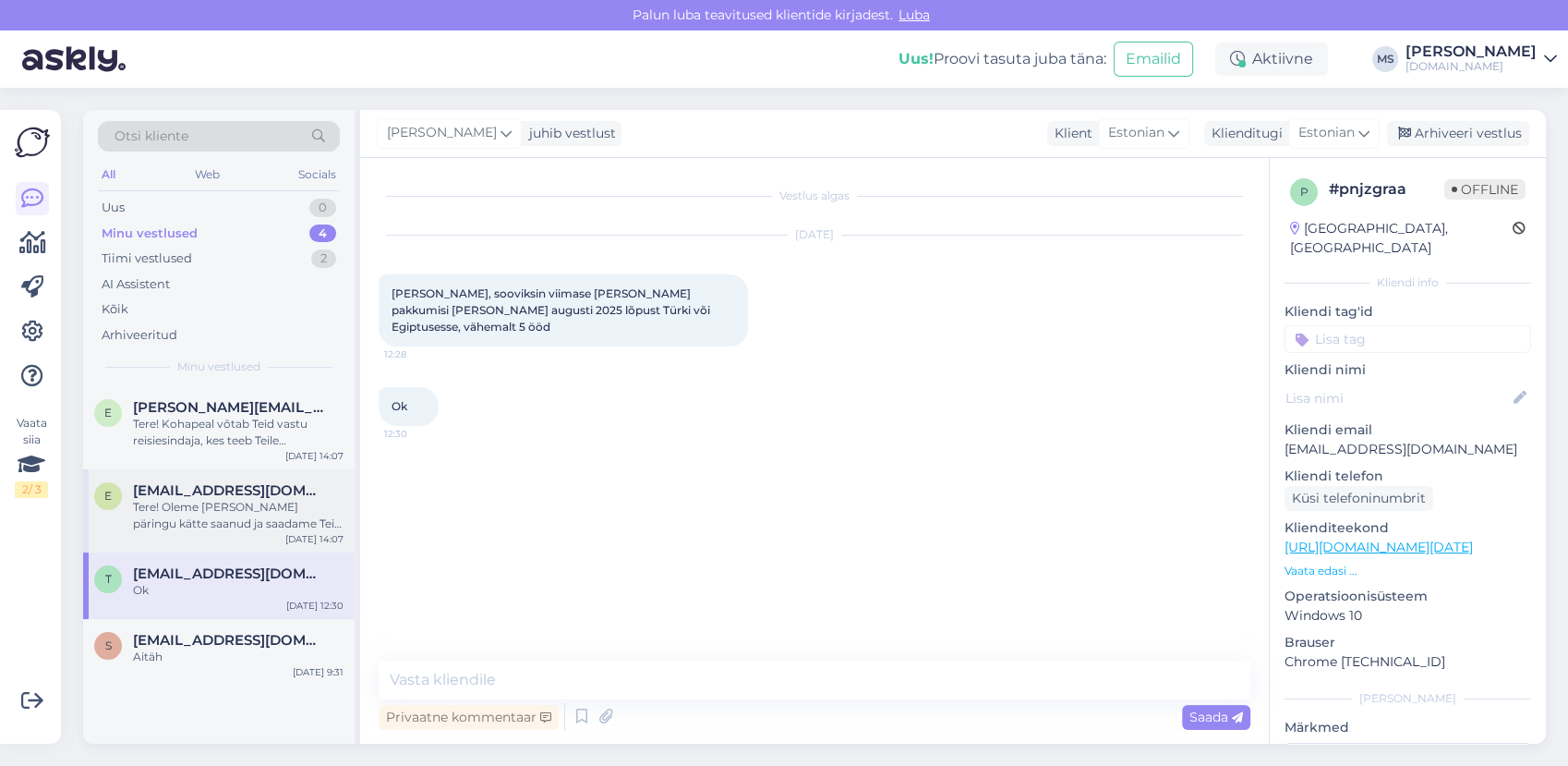
click at [254, 526] on div "Tere! Oleme [PERSON_NAME] päringu kätte saanud ja saadame Teile hinnad esimesel…" at bounding box center [238, 515] width 211 height 33
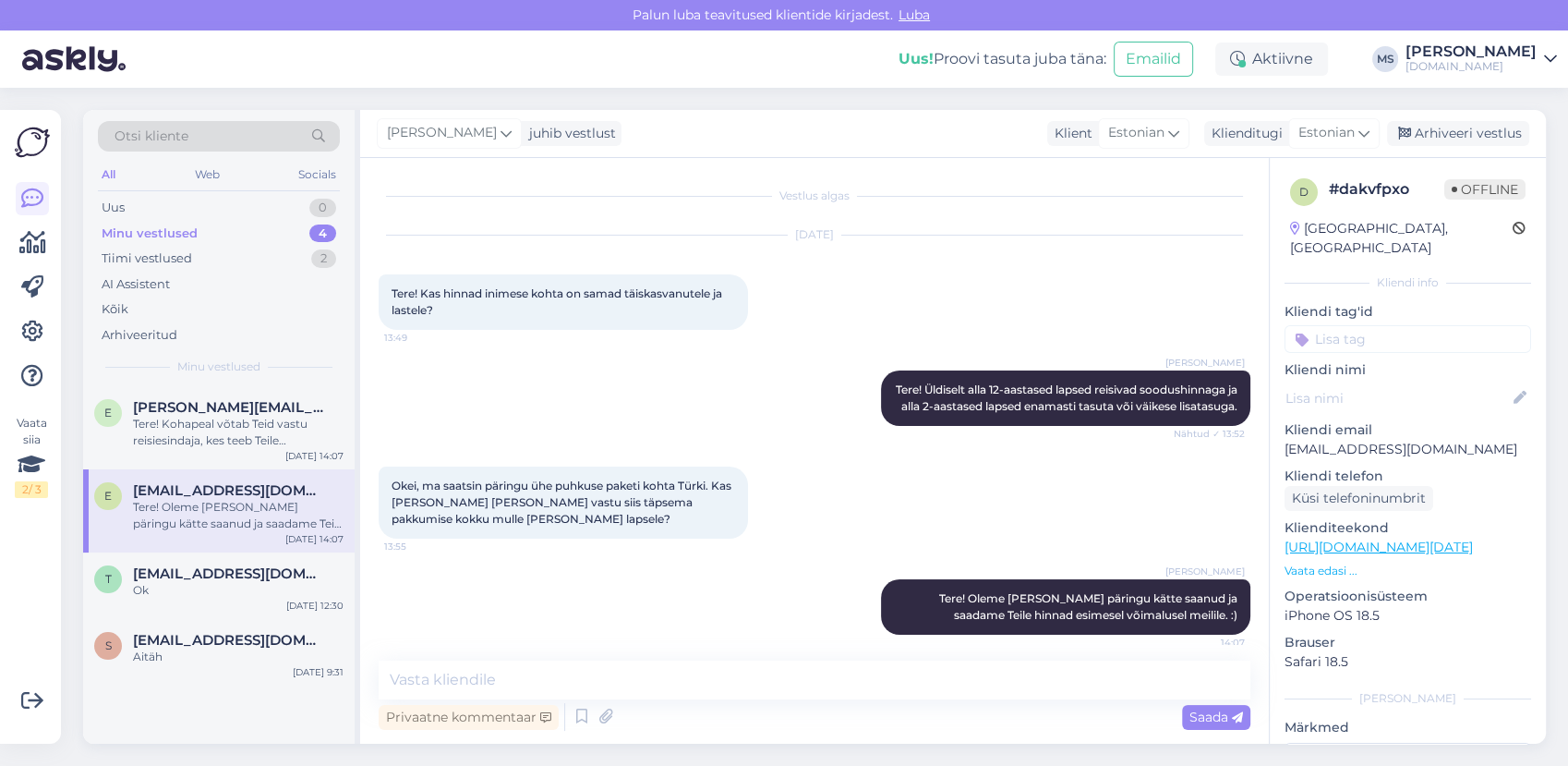
scroll to position [26, 0]
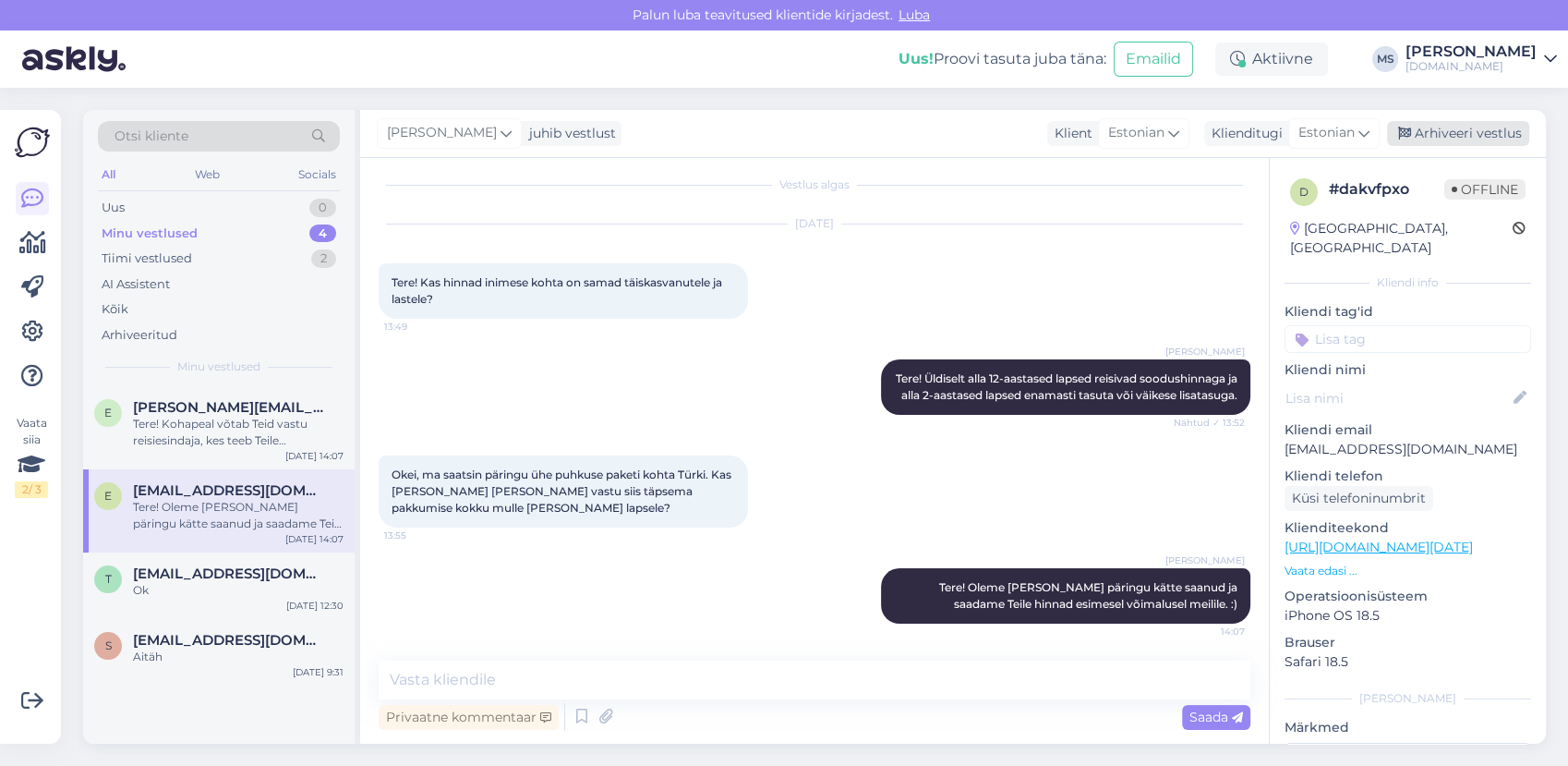
click at [1440, 137] on div "Arhiveeri vestlus" at bounding box center [1458, 133] width 143 height 25
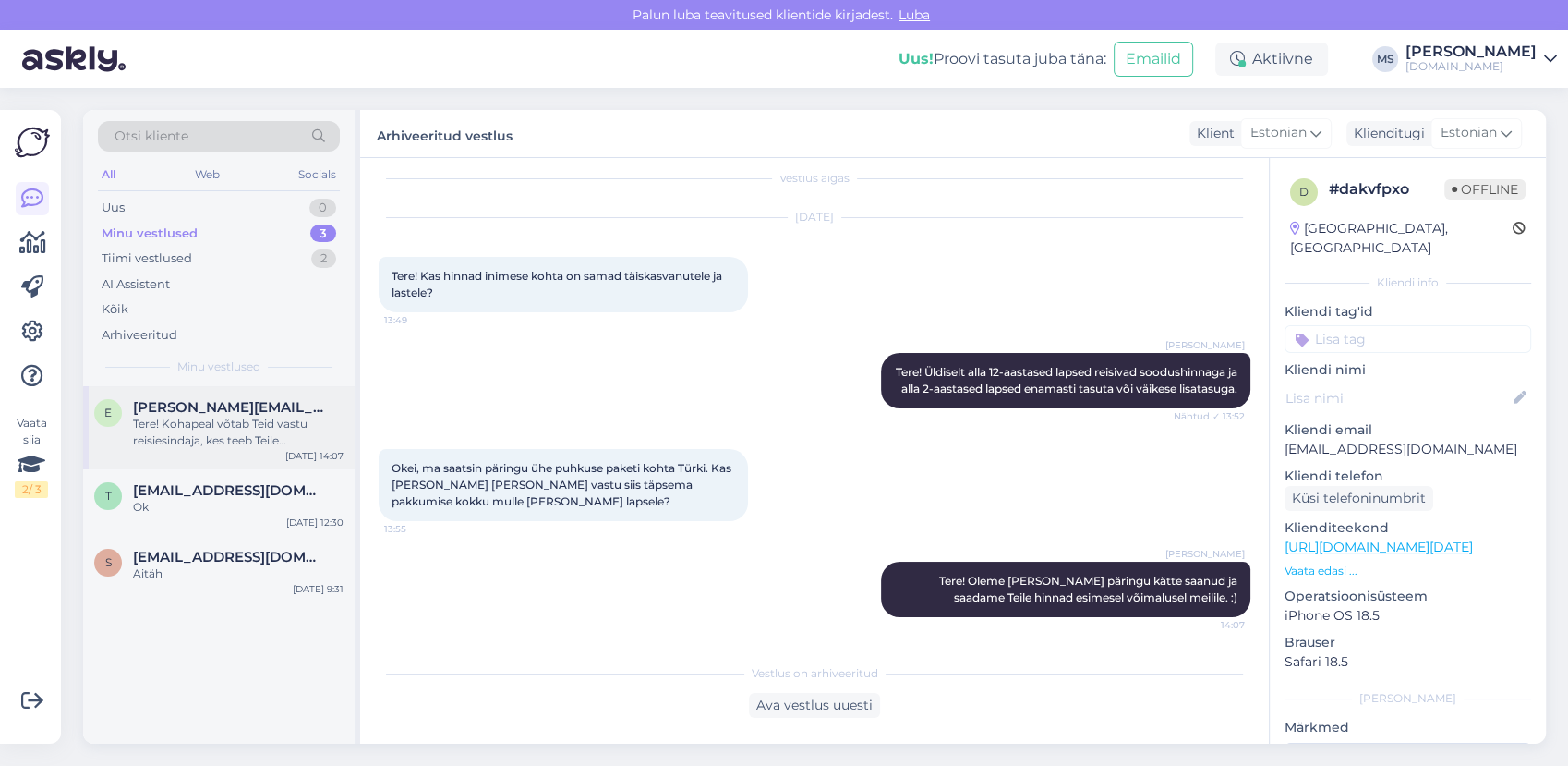
click at [243, 424] on div "Tere! Kohapeal võtab Teid vastu reisiesindaja, kes teeb Teile saabumispäeval võ…" at bounding box center [238, 432] width 211 height 33
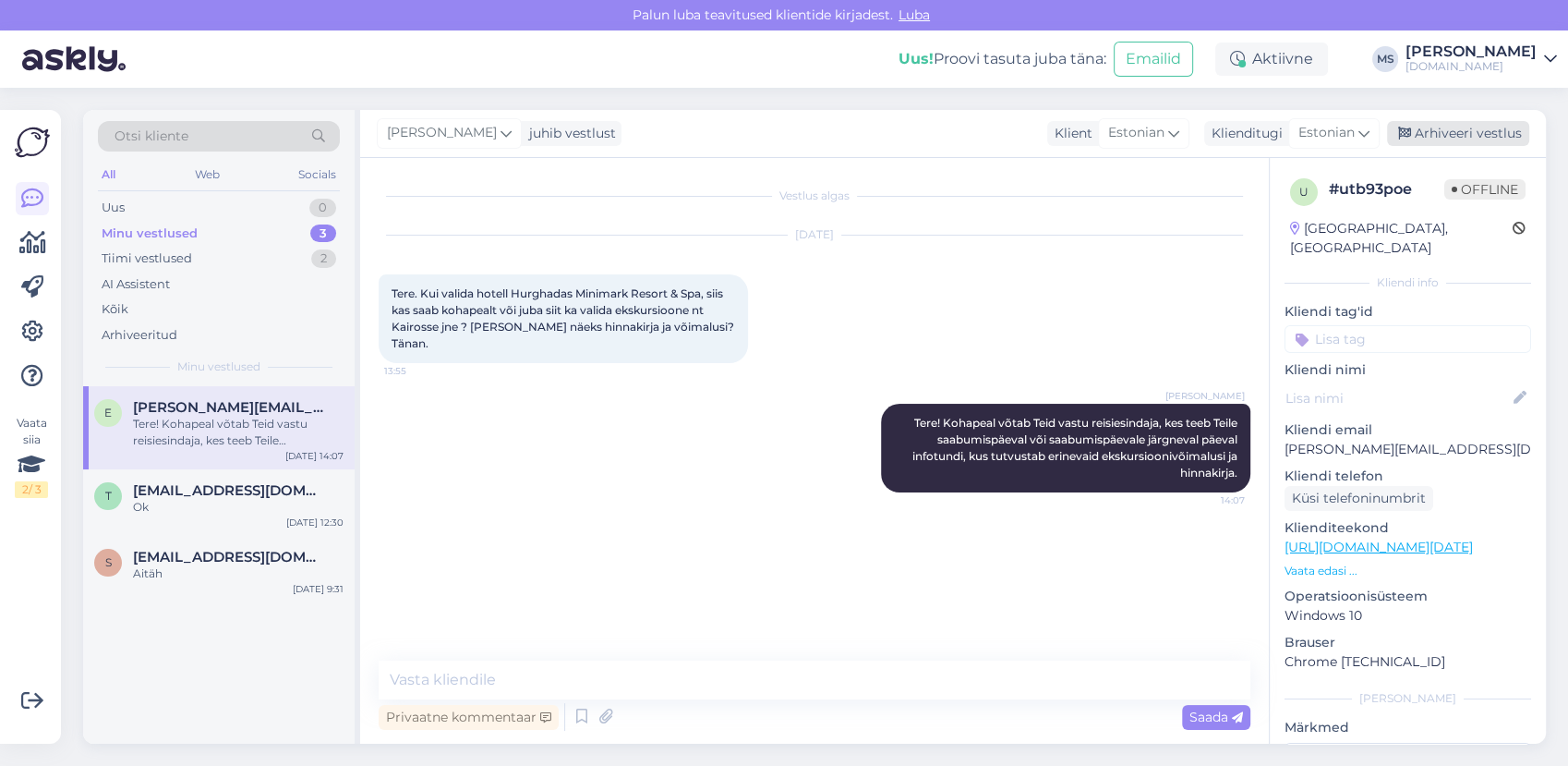
click at [1444, 127] on div "Arhiveeri vestlus" at bounding box center [1458, 133] width 143 height 25
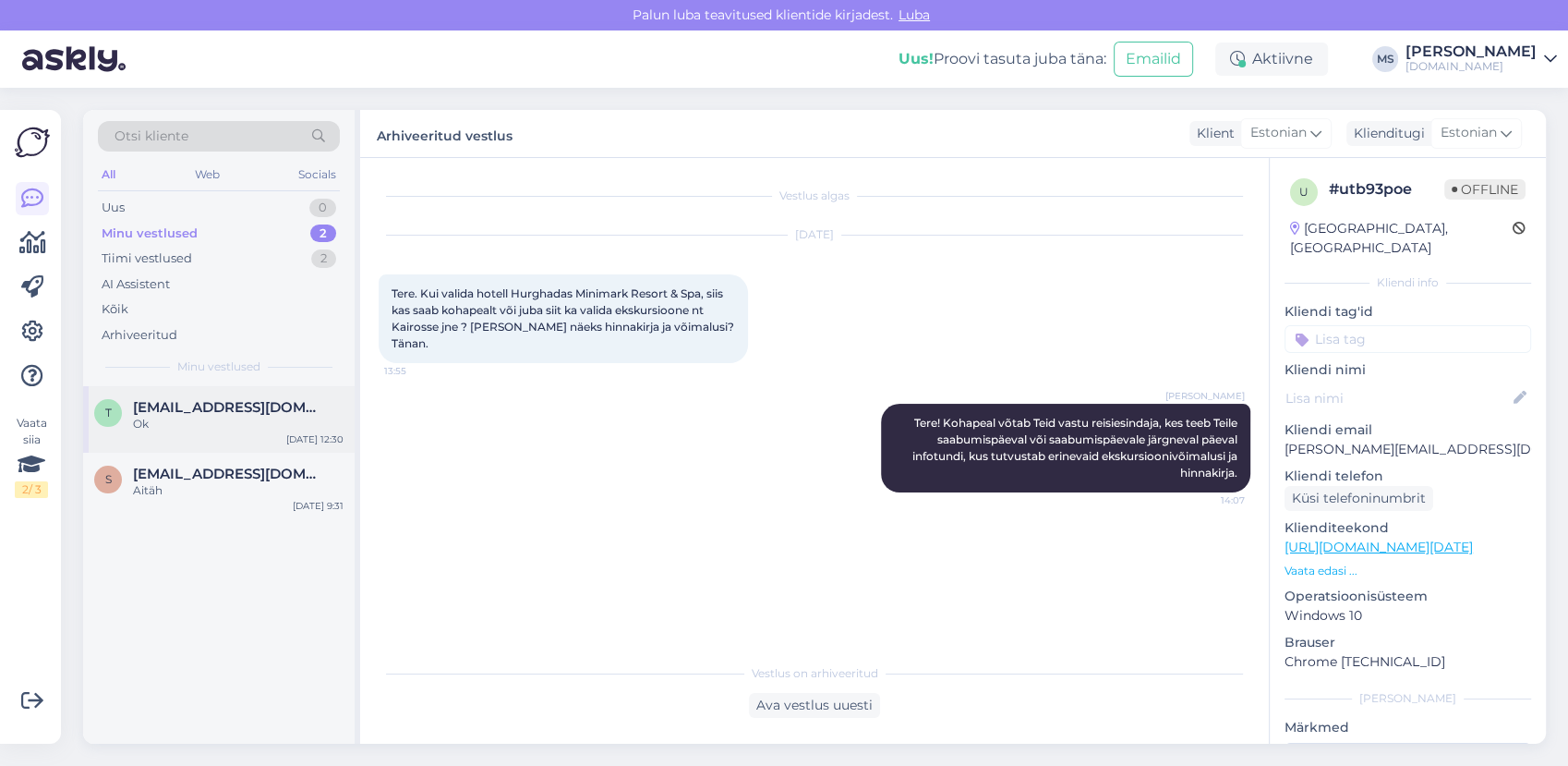
click at [229, 424] on div "Ok" at bounding box center [238, 424] width 211 height 17
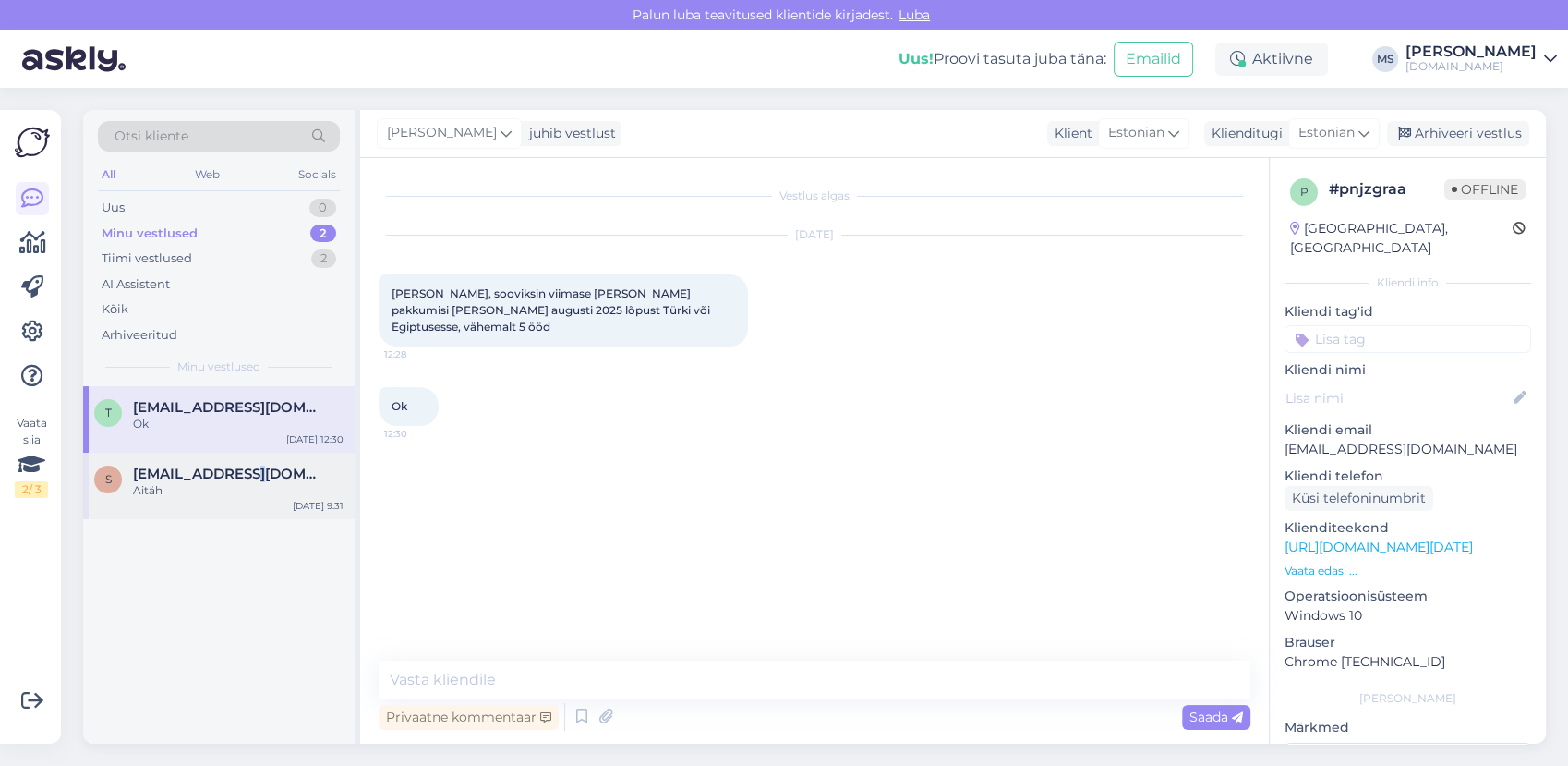
click at [244, 476] on span "[EMAIL_ADDRESS][DOMAIN_NAME]" at bounding box center [228, 474] width 192 height 17
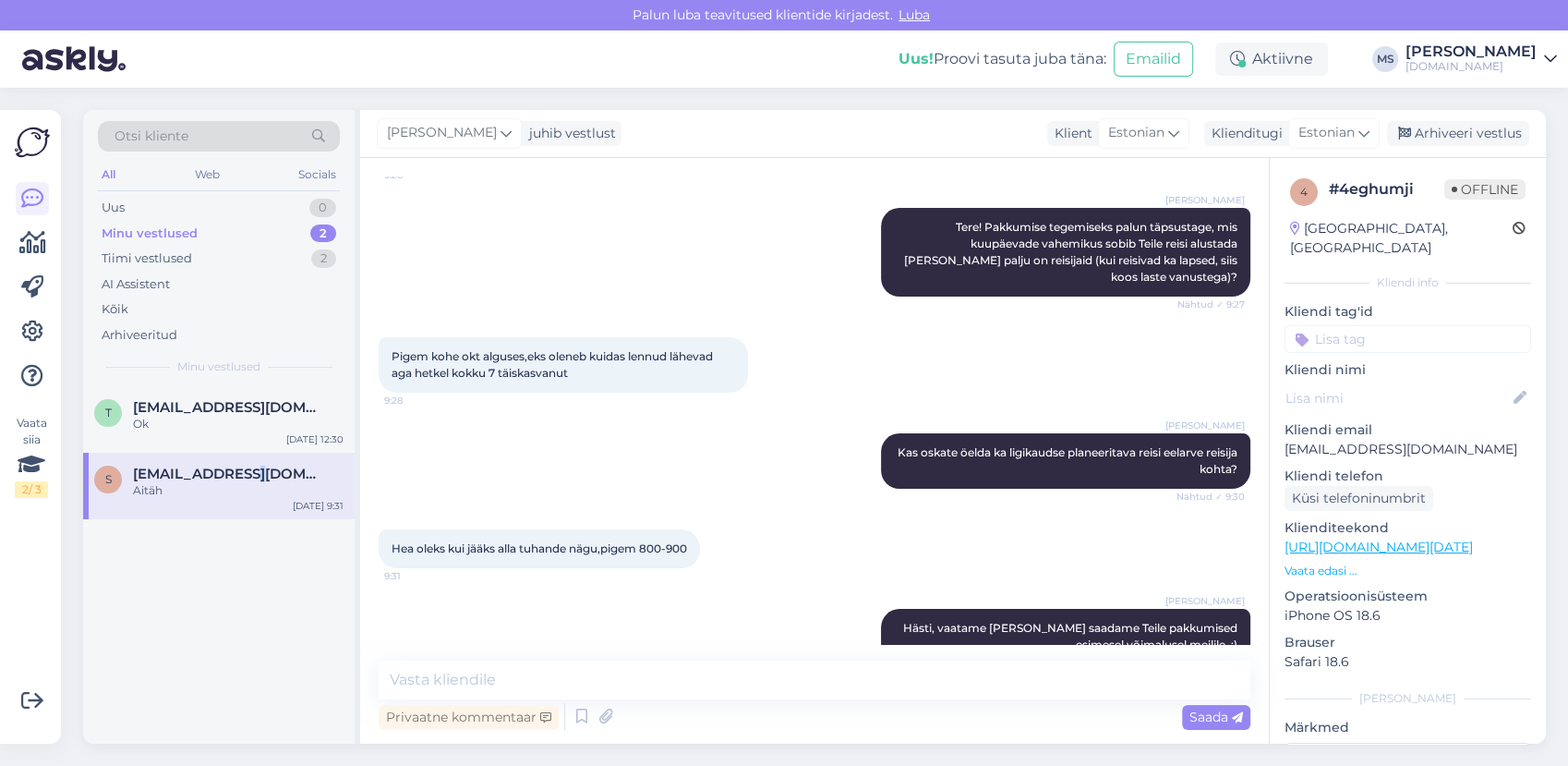
scroll to position [265, 0]
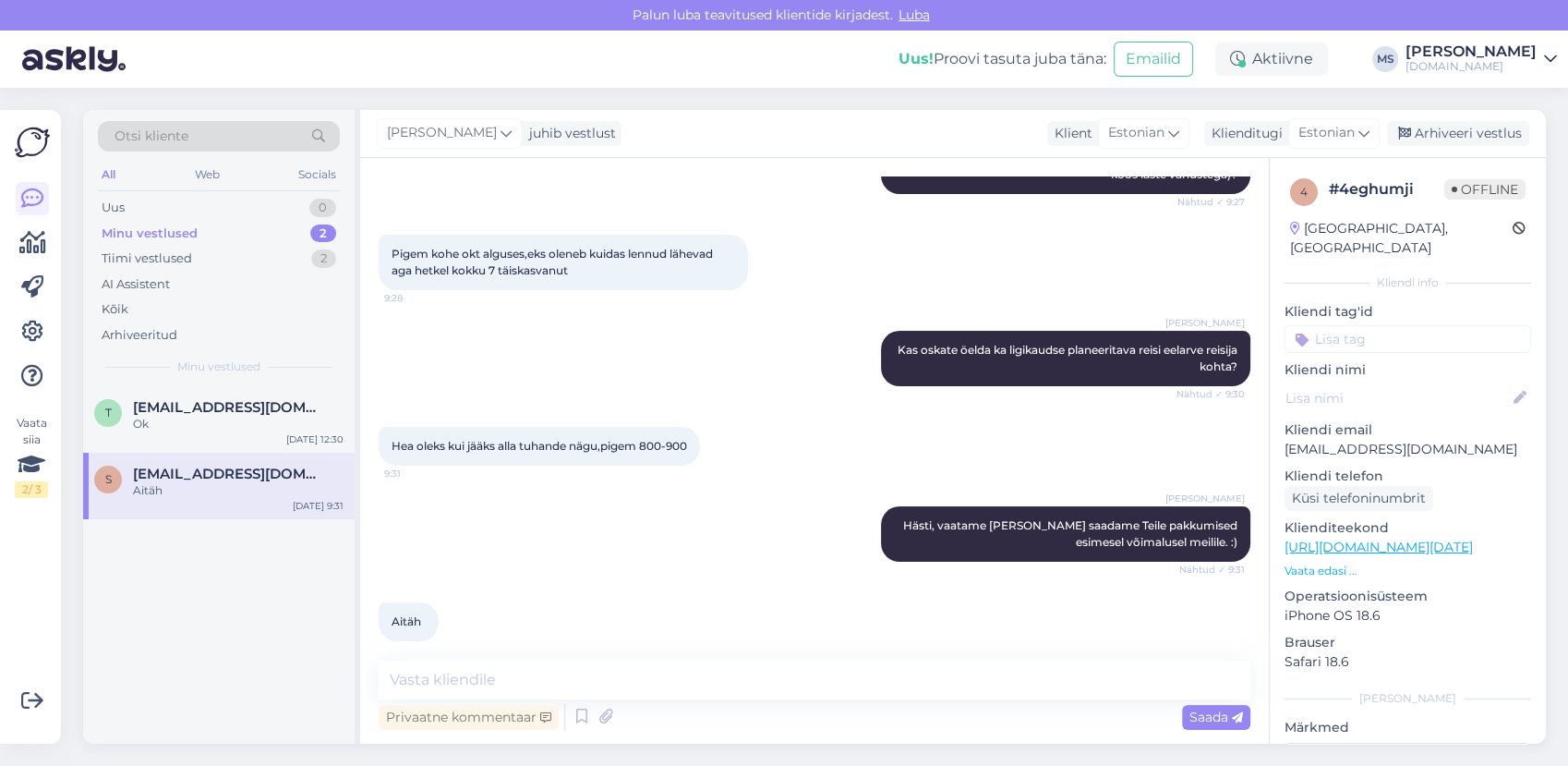
click at [166, 484] on div "Aitäh" at bounding box center [238, 491] width 211 height 17
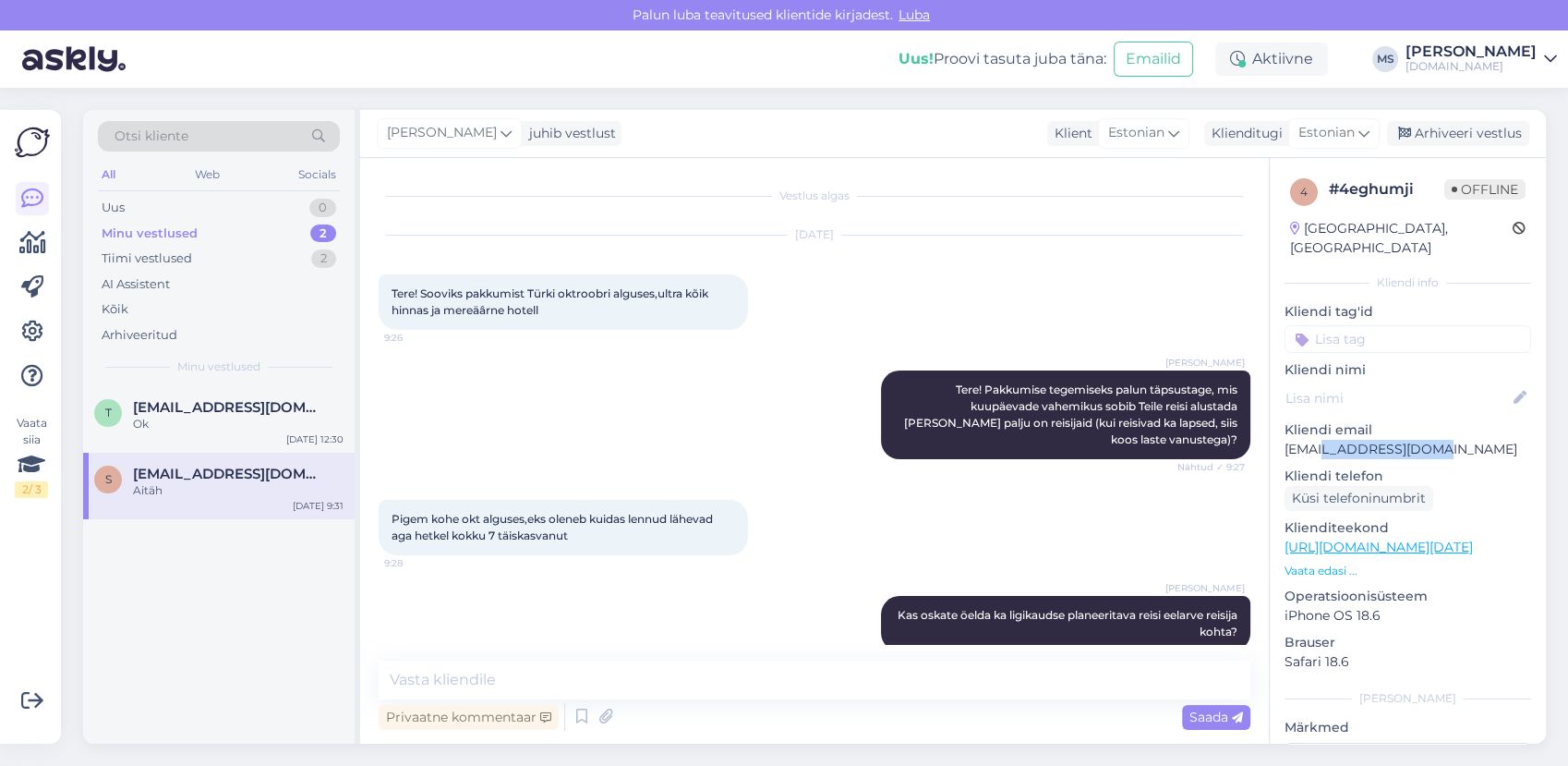
drag, startPoint x: 1426, startPoint y: 425, endPoint x: 1308, endPoint y: 440, distance: 118.9
click at [1308, 440] on div "4 # 4eghumji Offline [GEOGRAPHIC_DATA], [GEOGRAPHIC_DATA] info Kliendi tag'id K…" at bounding box center [1408, 547] width 276 height 778
click at [260, 411] on span "[EMAIL_ADDRESS][DOMAIN_NAME]" at bounding box center [228, 407] width 192 height 17
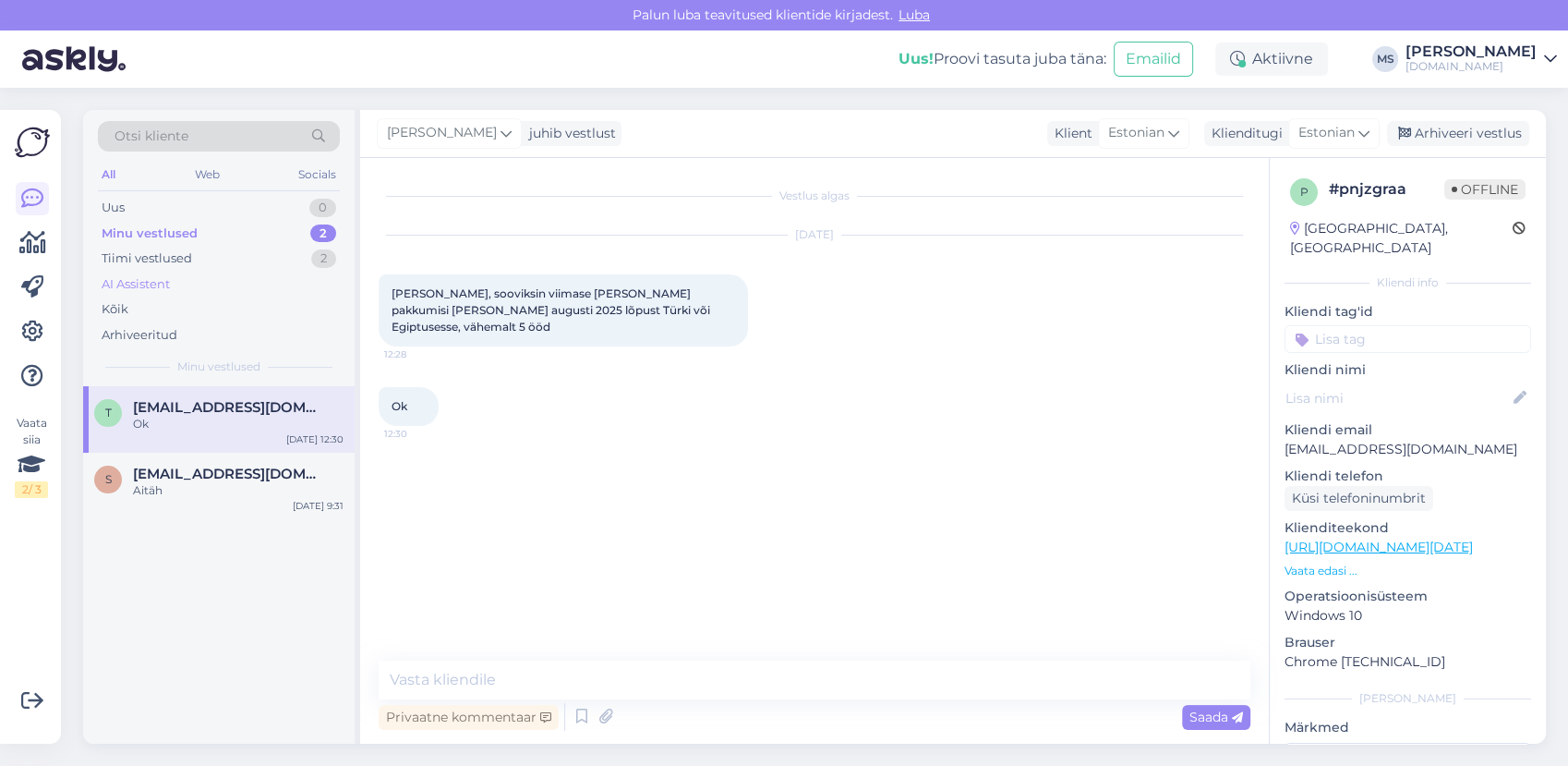
click at [214, 272] on div "AI Assistent" at bounding box center [219, 284] width 242 height 26
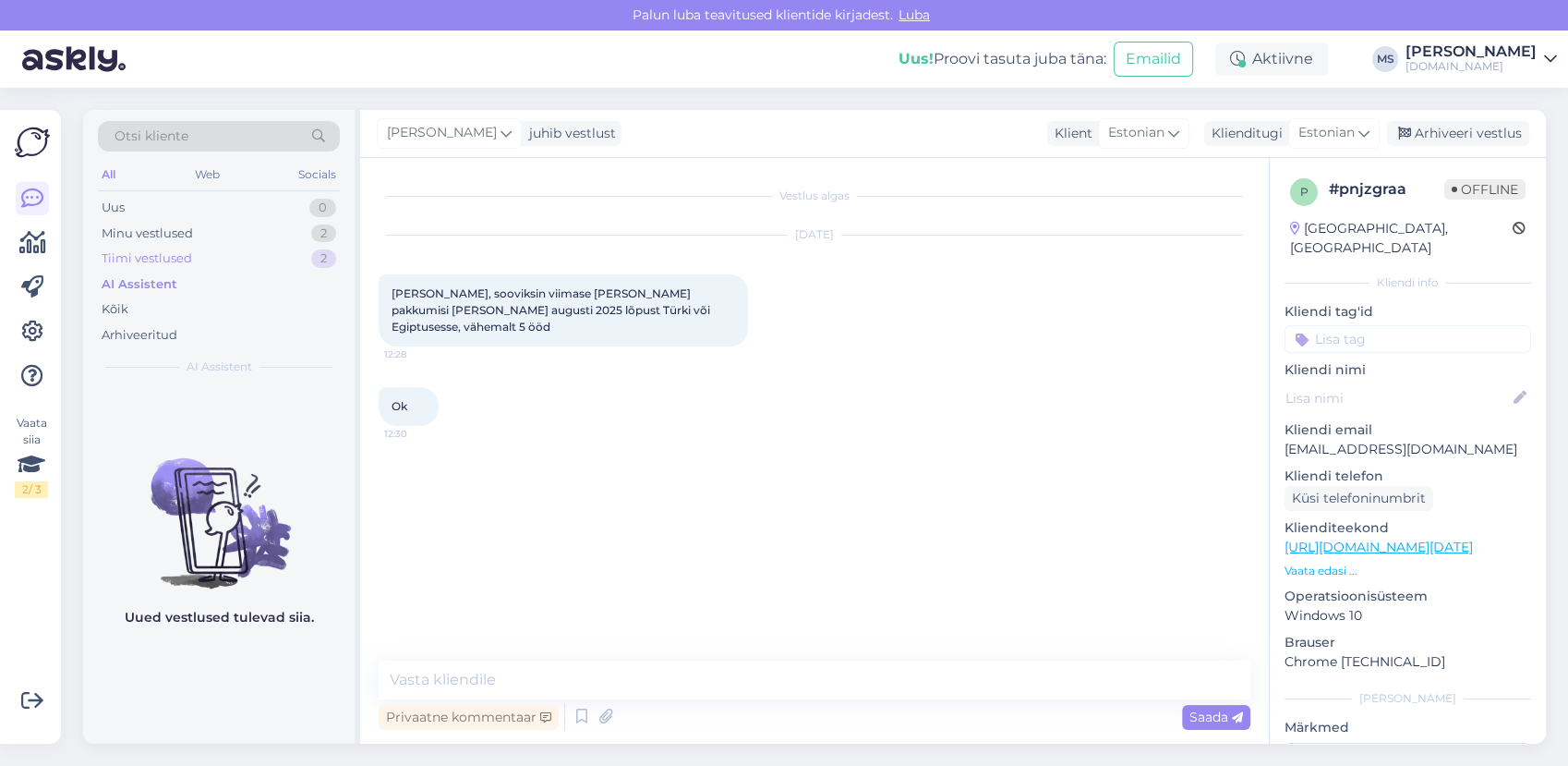
click at [202, 258] on div "Tiimi vestlused 2" at bounding box center [219, 258] width 242 height 26
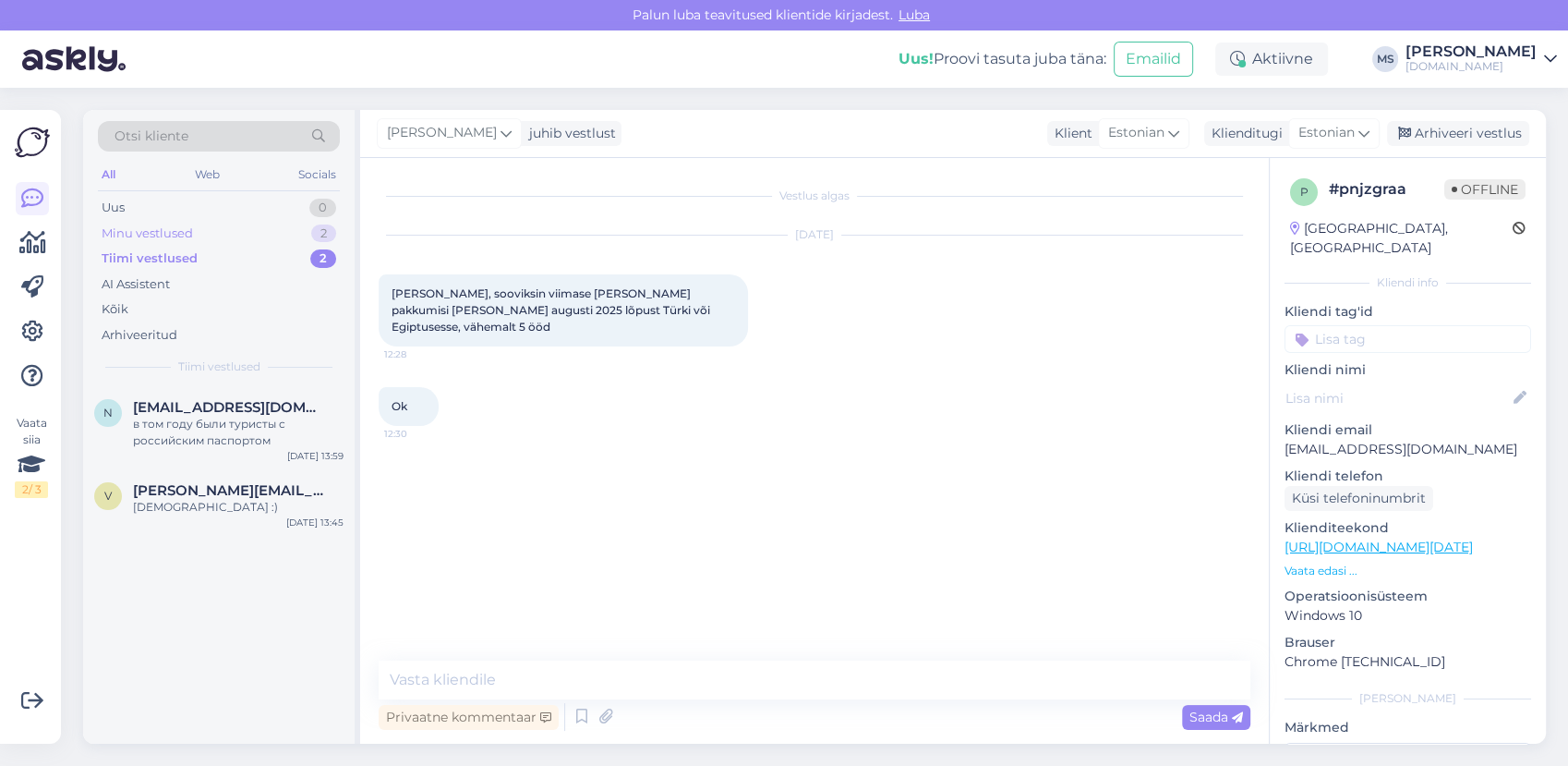
click at [193, 240] on div "Minu vestlused 2" at bounding box center [219, 233] width 242 height 26
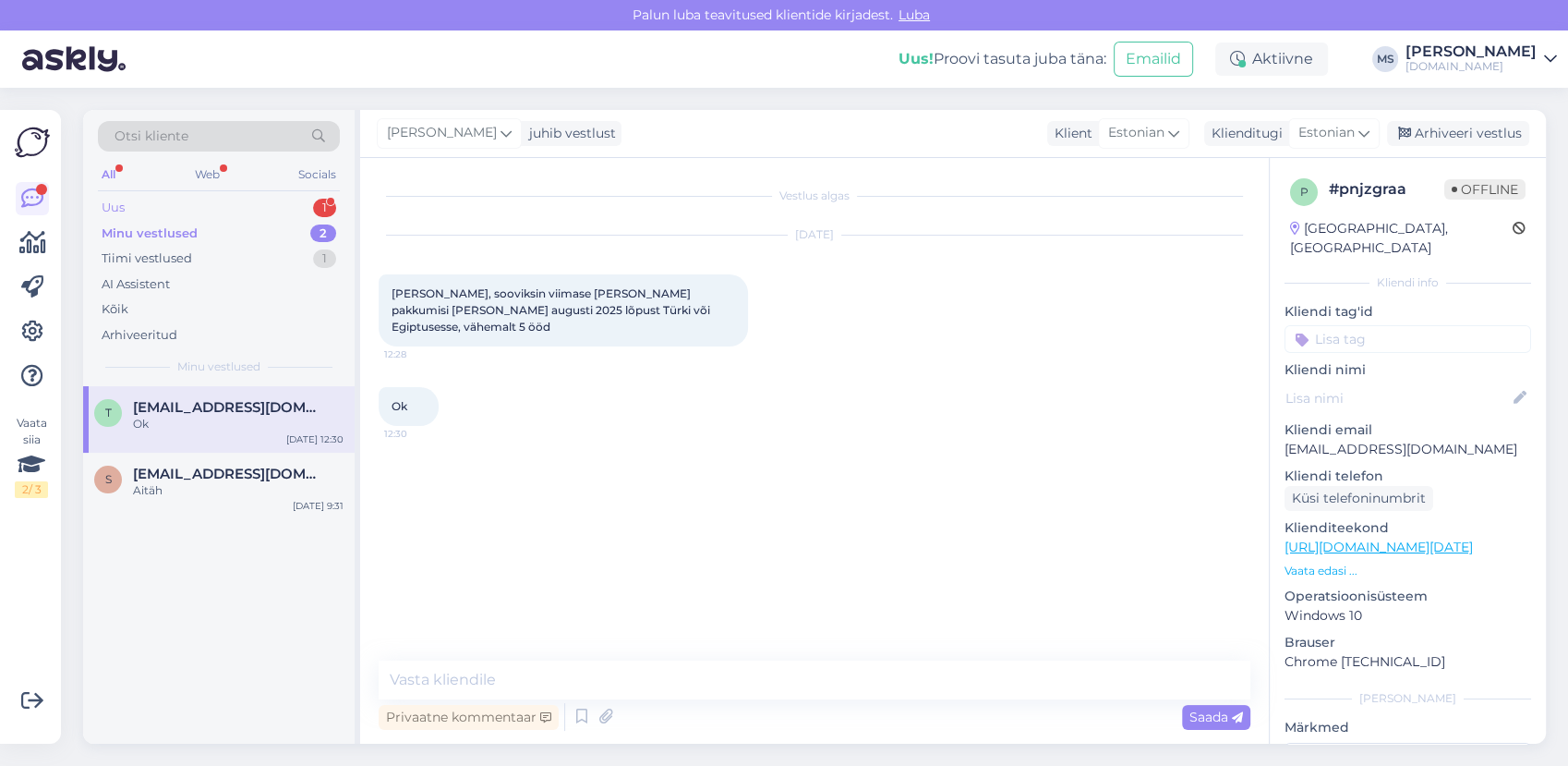
click at [153, 213] on div "Uus 1" at bounding box center [219, 207] width 242 height 26
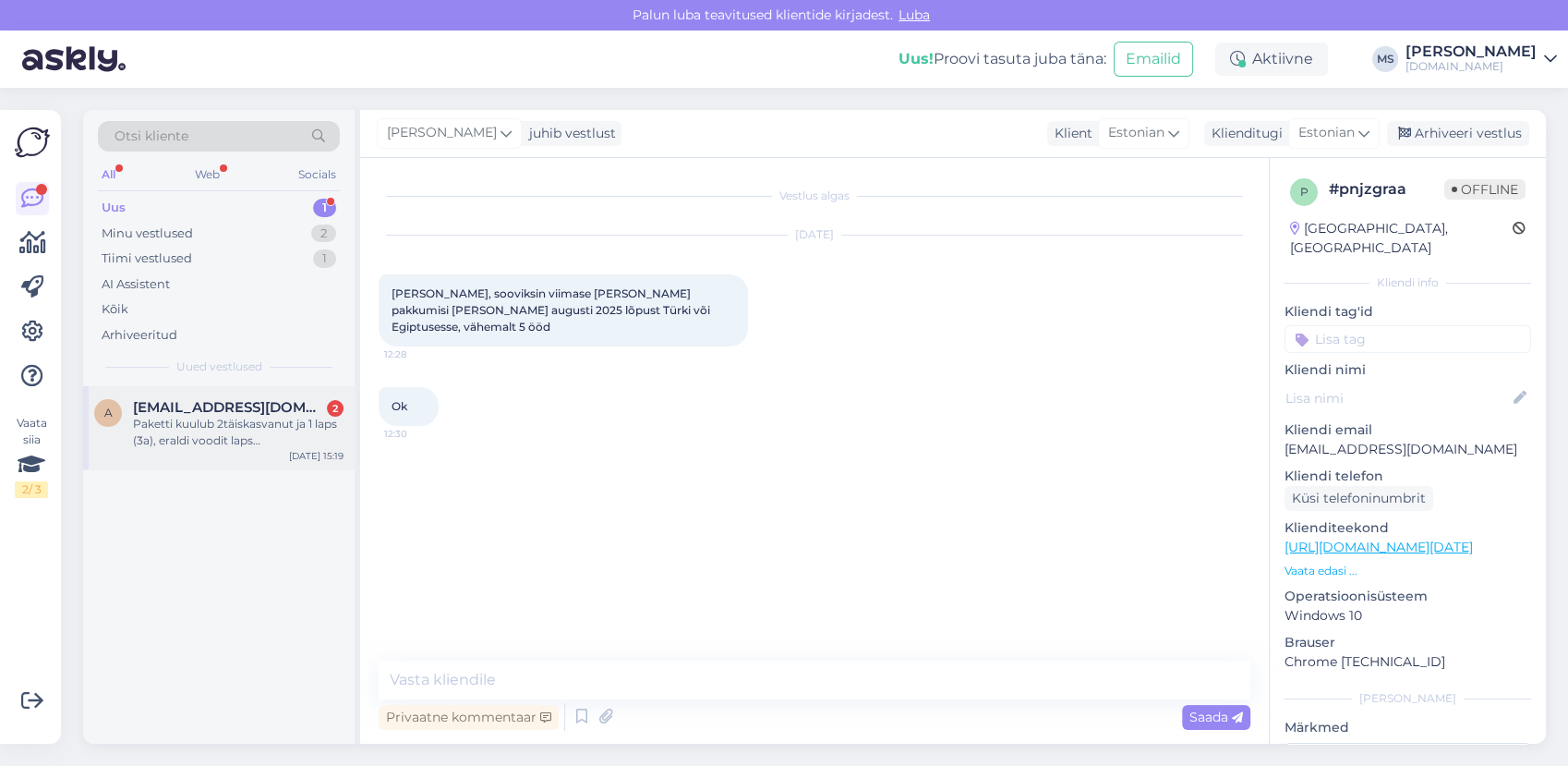
click at [229, 417] on div "Paketti kuulub 2täiskasvanut ja 1 laps (3a), eraldi voodit laps [PERSON_NAME]." at bounding box center [238, 432] width 211 height 33
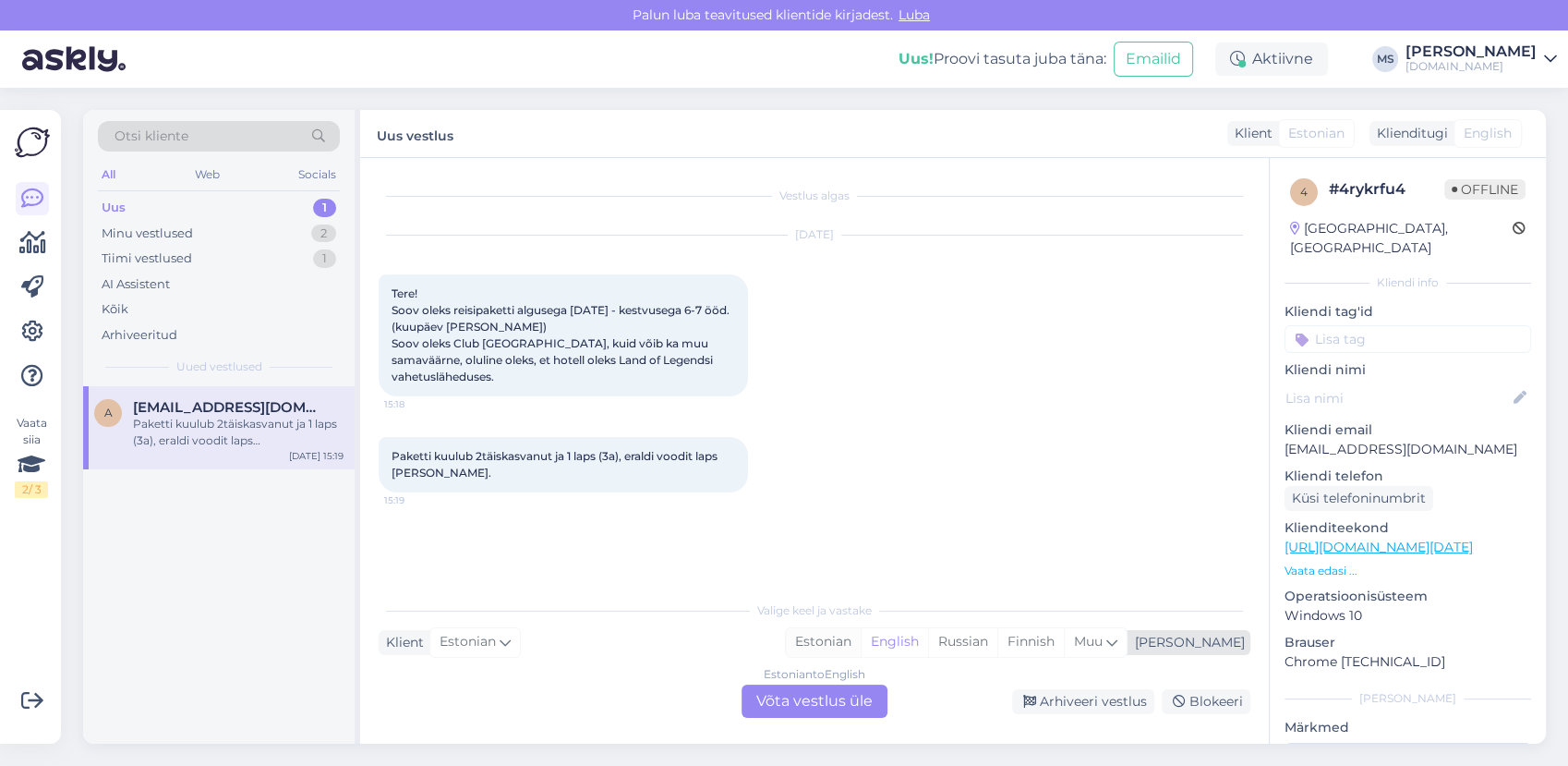
click at [860, 648] on div "Estonian" at bounding box center [822, 641] width 75 height 27
click at [850, 695] on div "Estonian to Estonian Võta vestlus üle" at bounding box center [814, 701] width 146 height 33
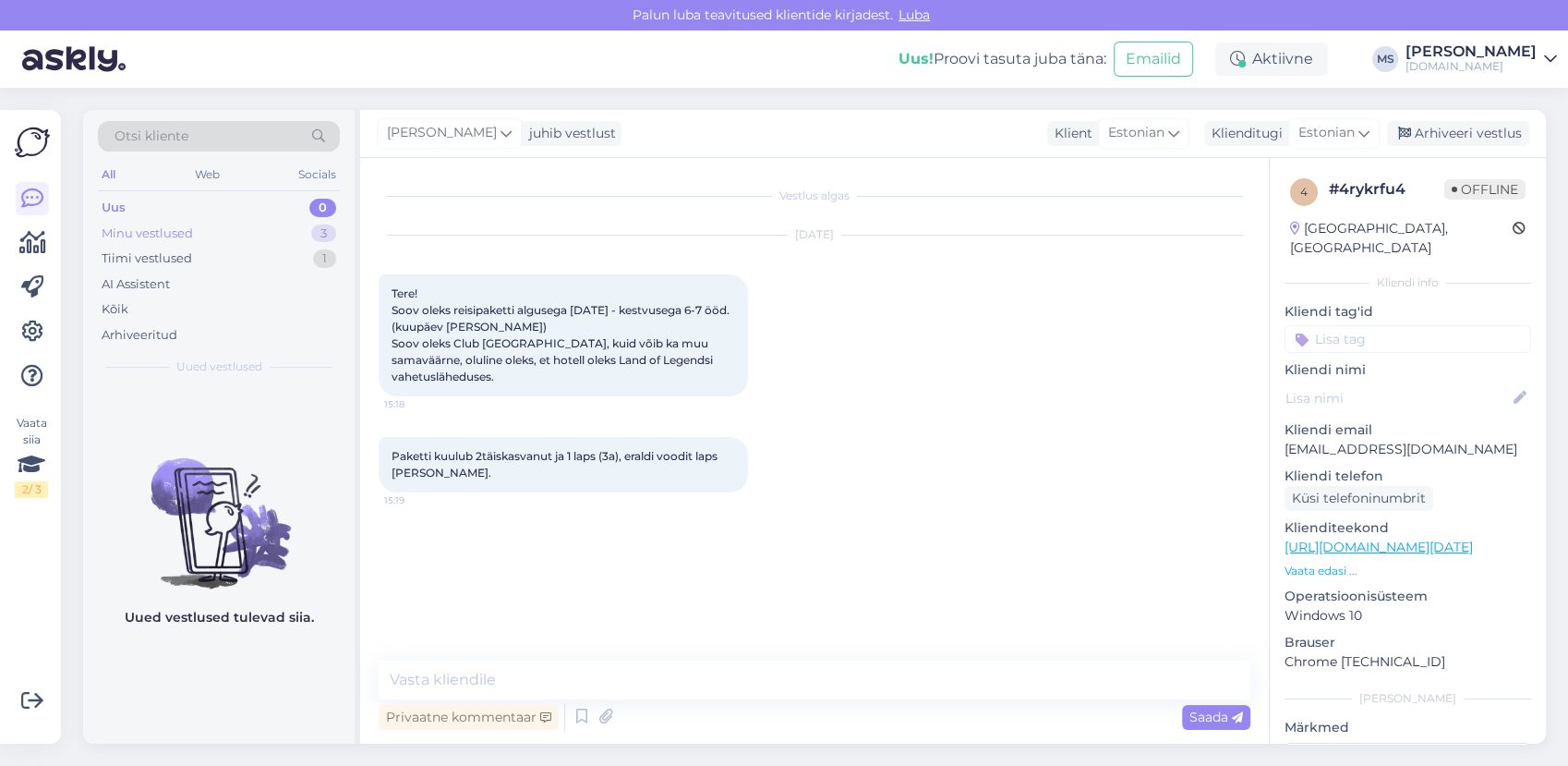
click at [246, 232] on div "Minu vestlused 3" at bounding box center [219, 233] width 242 height 26
